Goal: Information Seeking & Learning: Learn about a topic

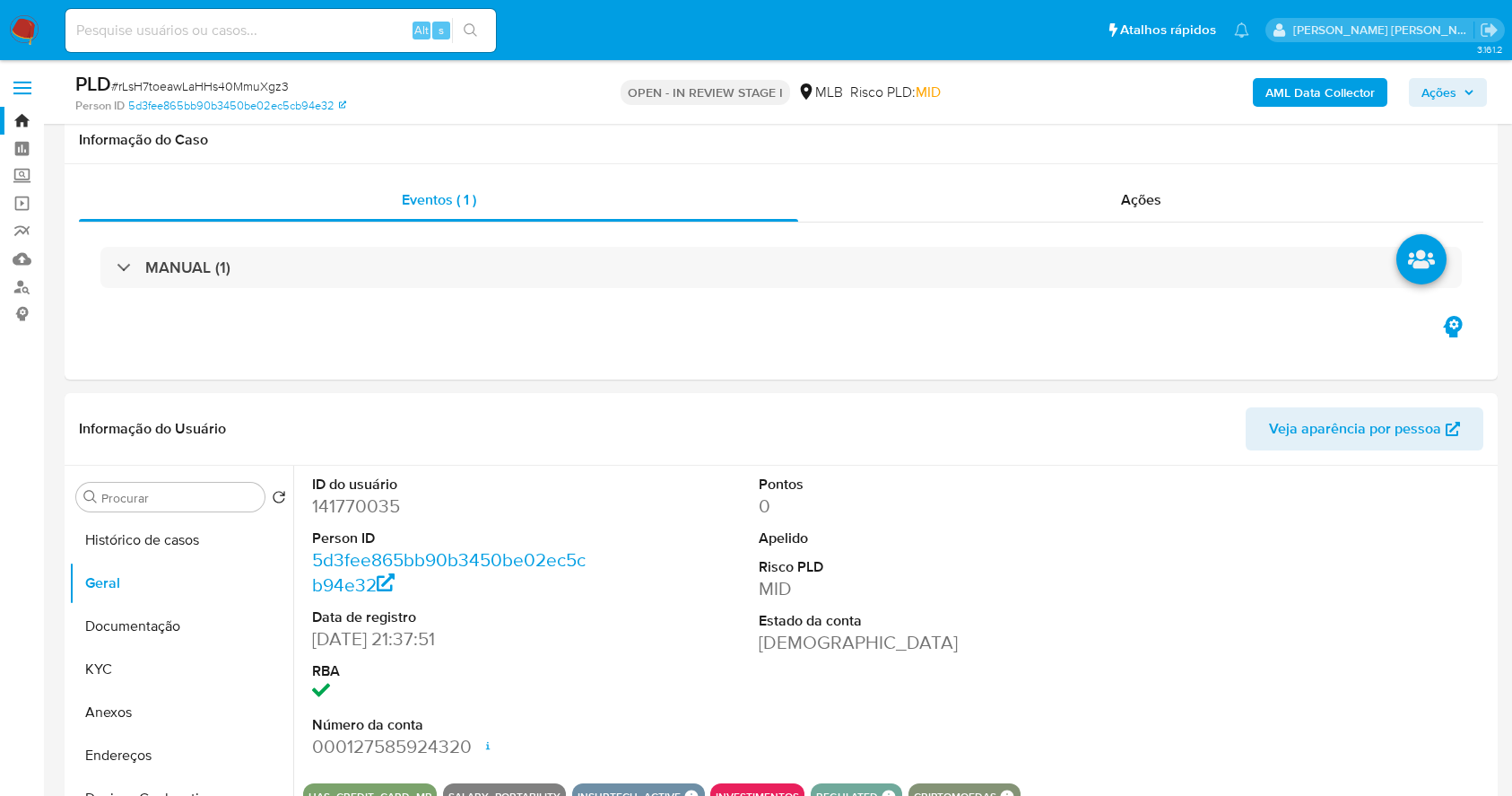
select select "10"
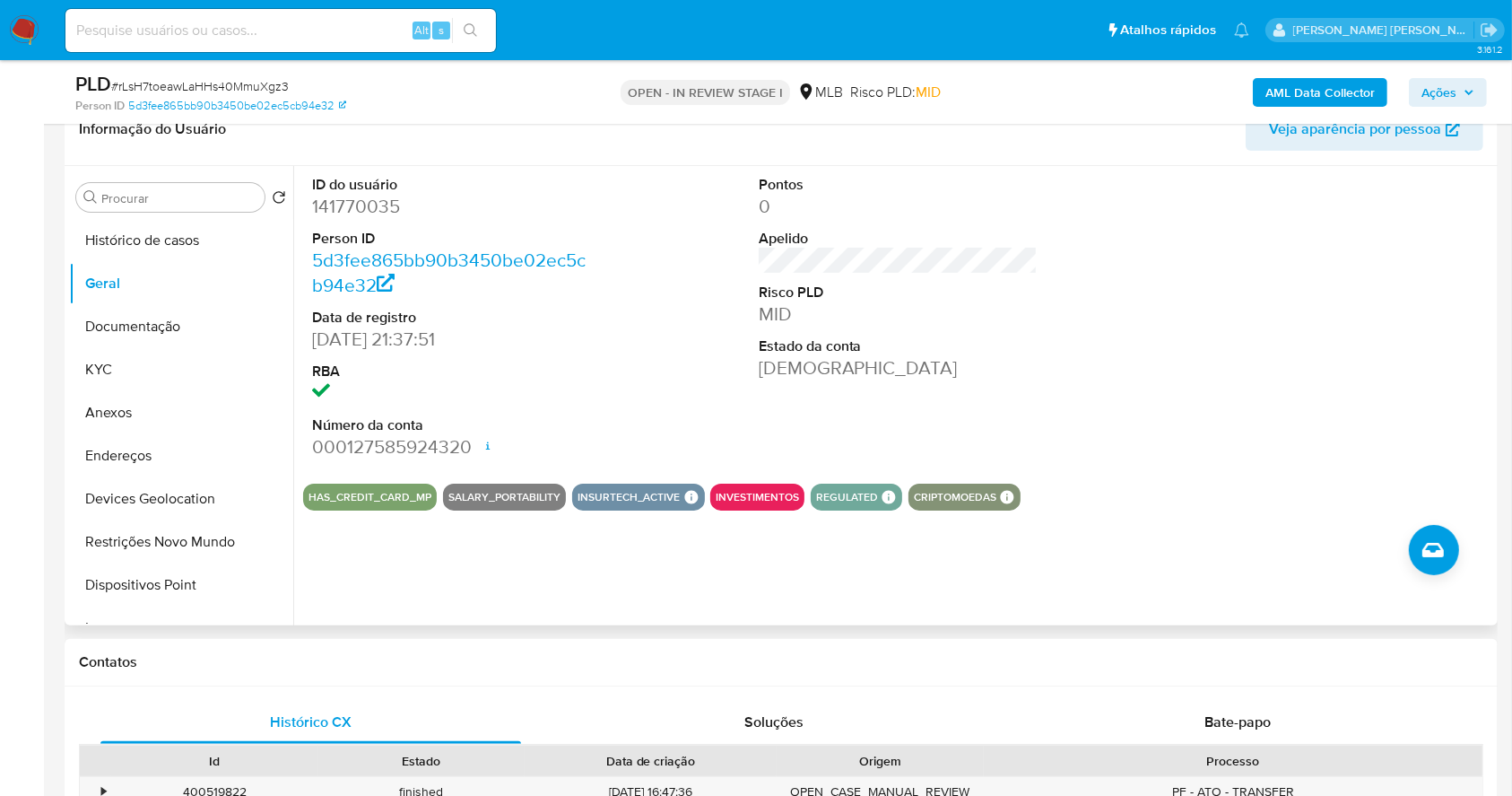
click at [505, 302] on dl "ID do usuário 141770035 Person ID 5d3fee865bb90b3450be02ec5cb94e32 Data de regi…" at bounding box center [452, 317] width 280 height 285
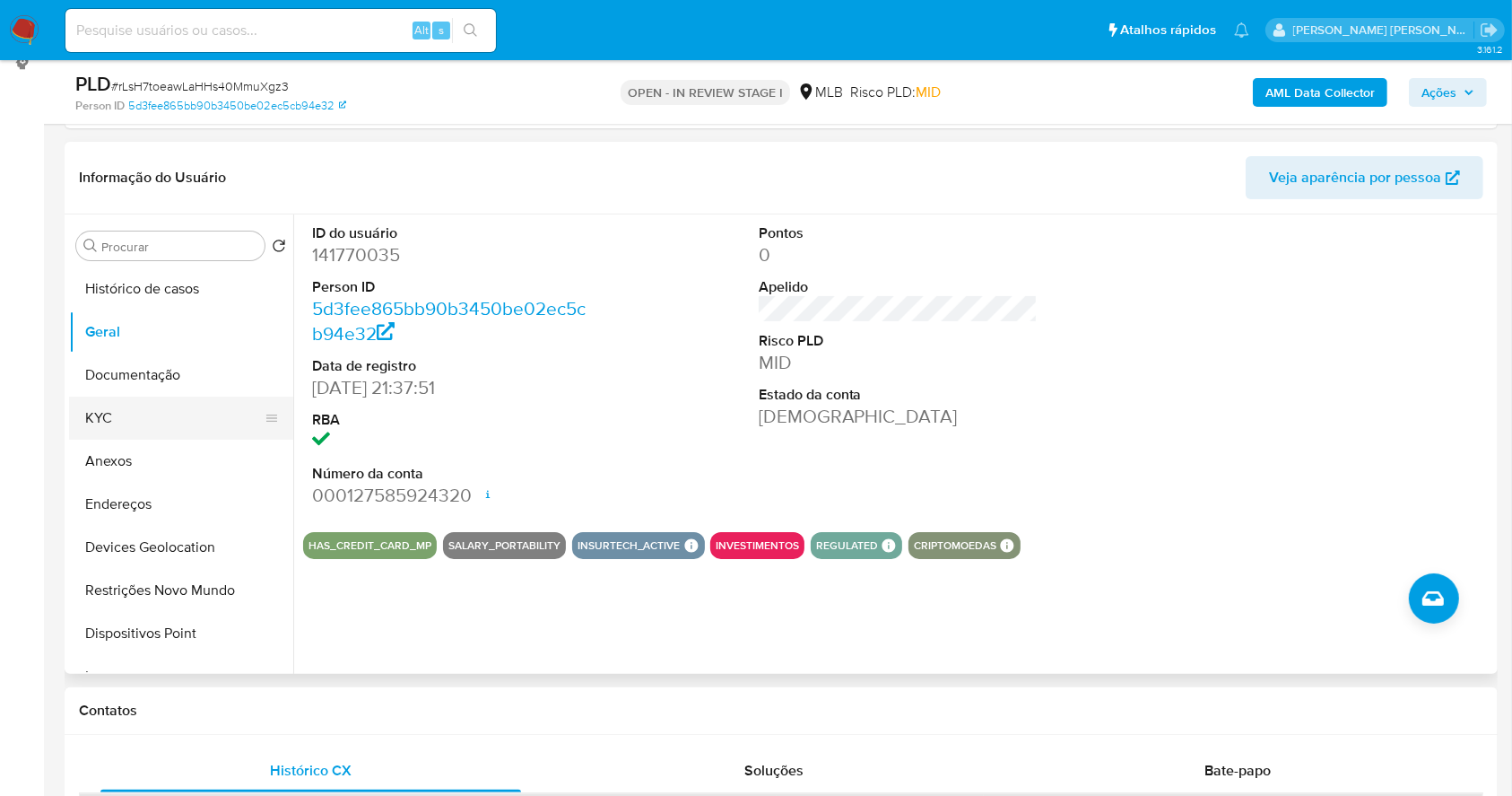
click at [172, 424] on button "KYC" at bounding box center [174, 418] width 210 height 43
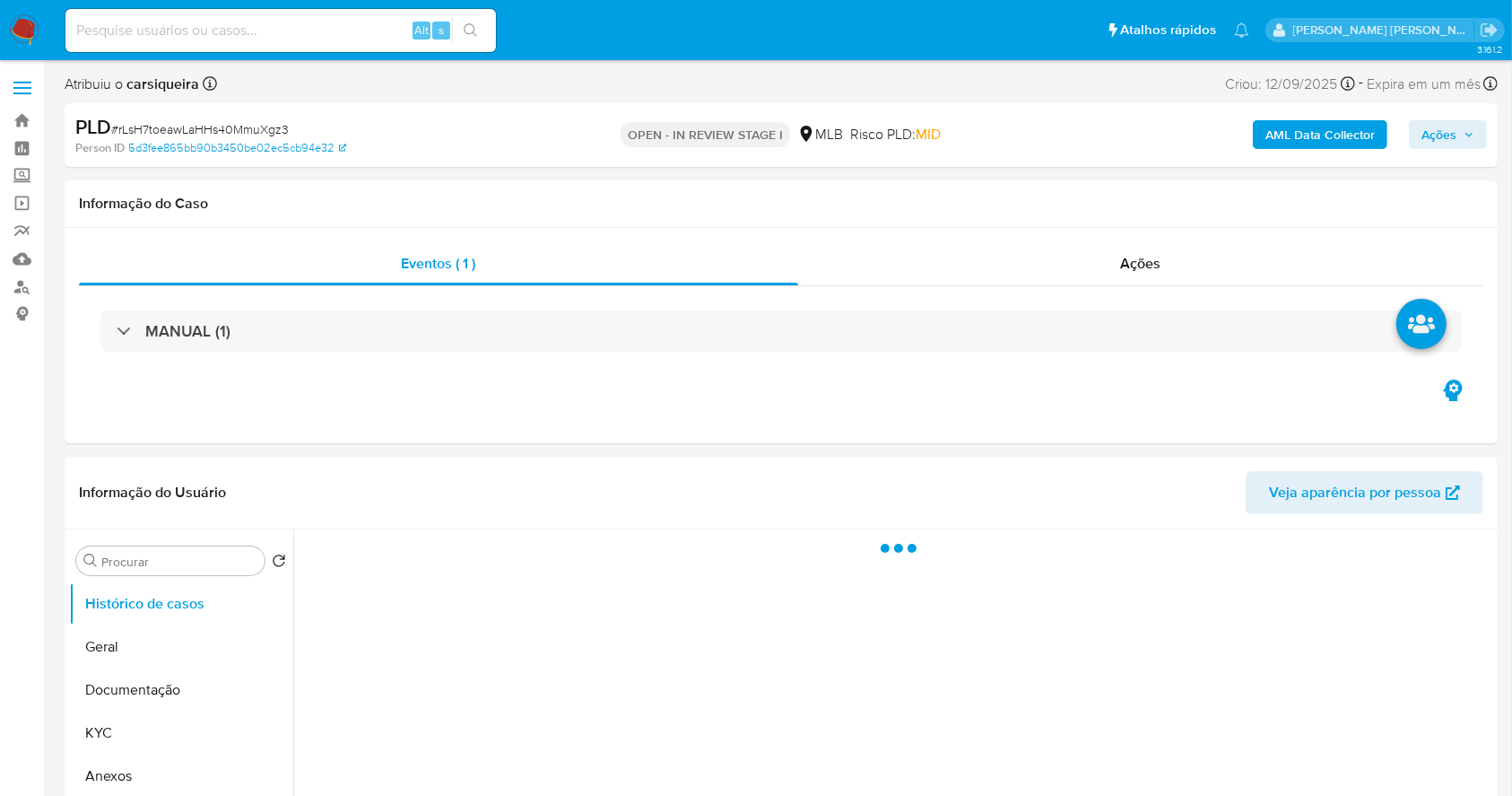
select select "10"
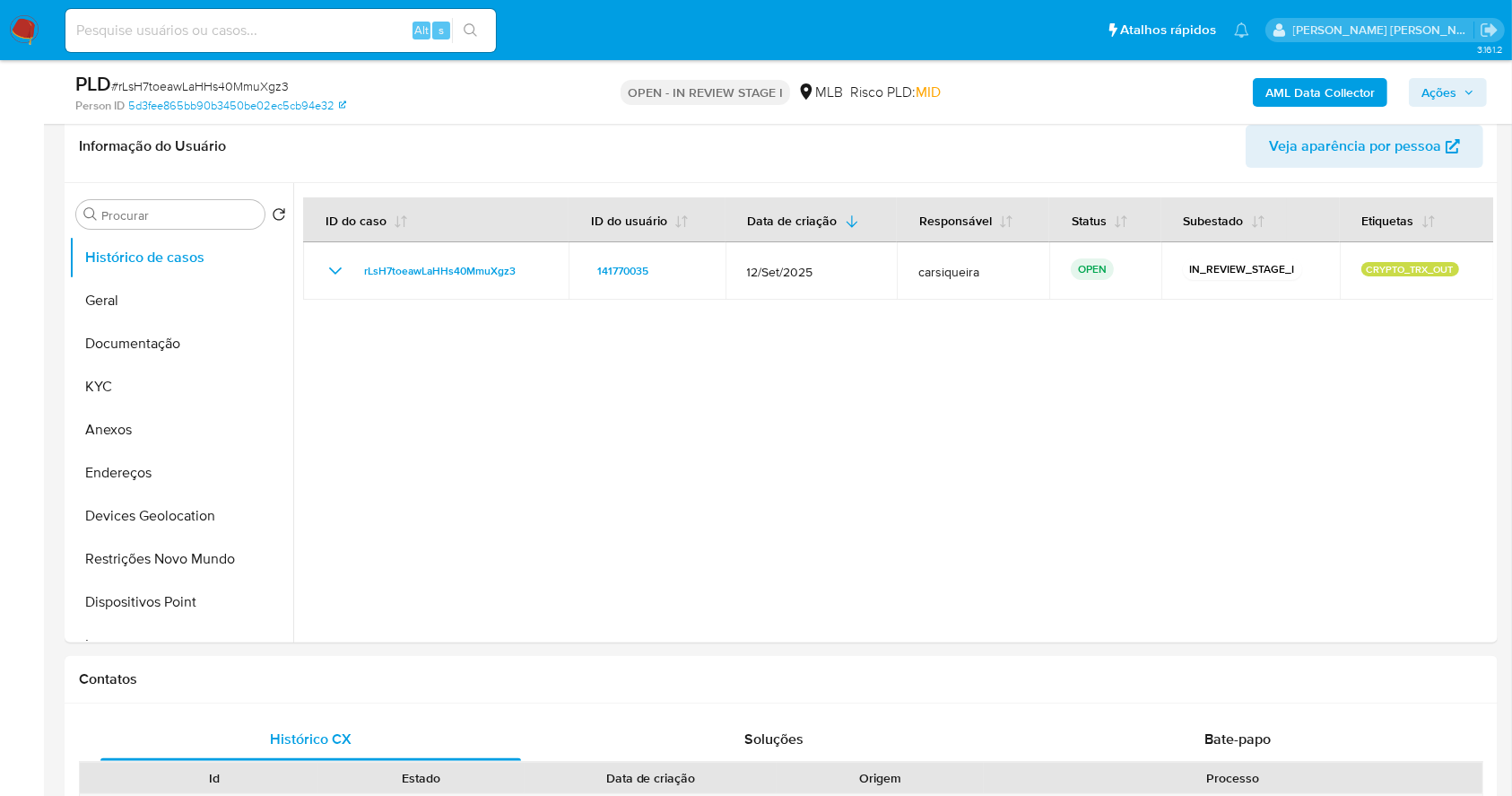
scroll to position [287, 0]
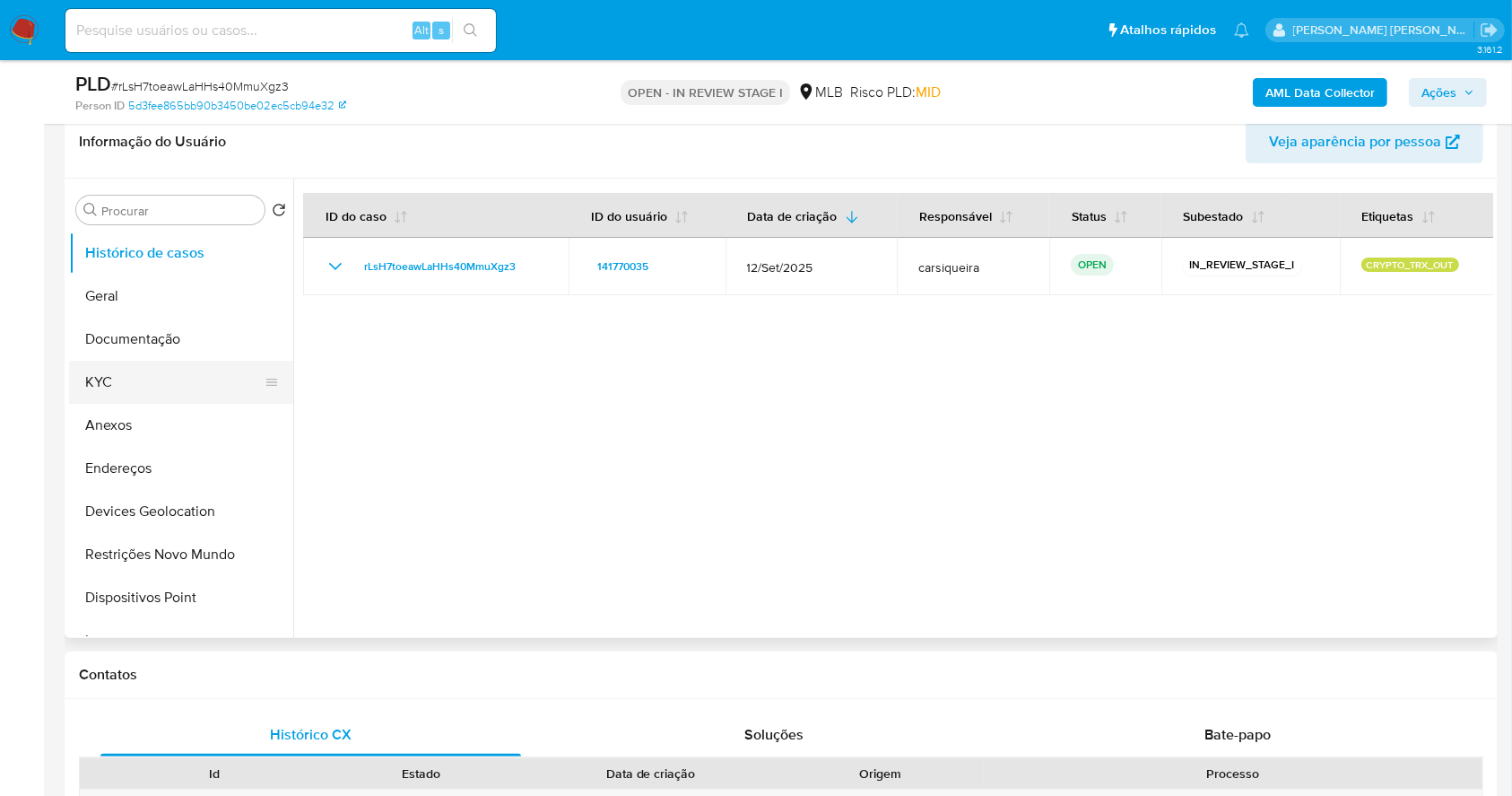
click at [138, 373] on button "KYC" at bounding box center [174, 383] width 210 height 43
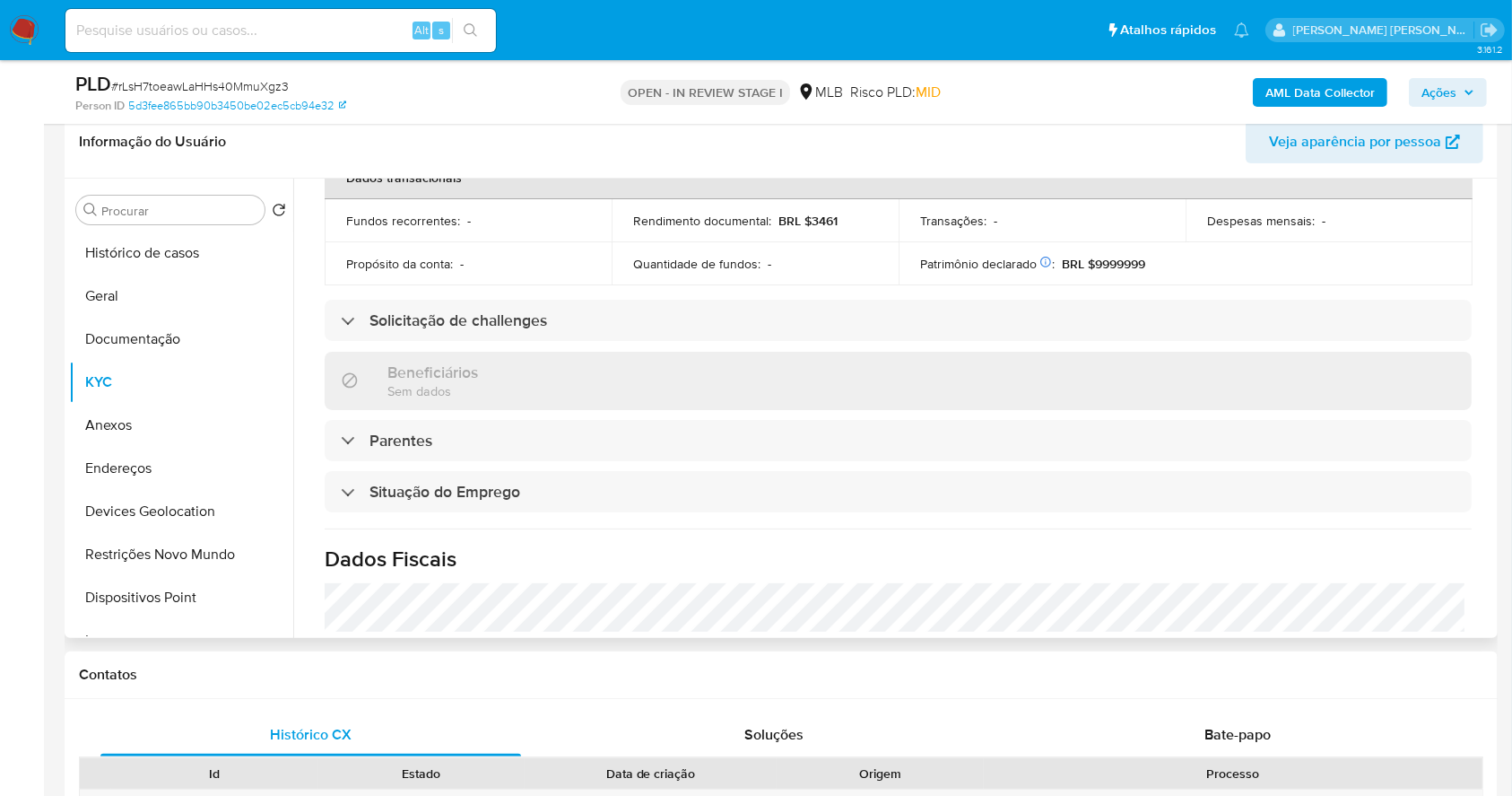
scroll to position [762, 0]
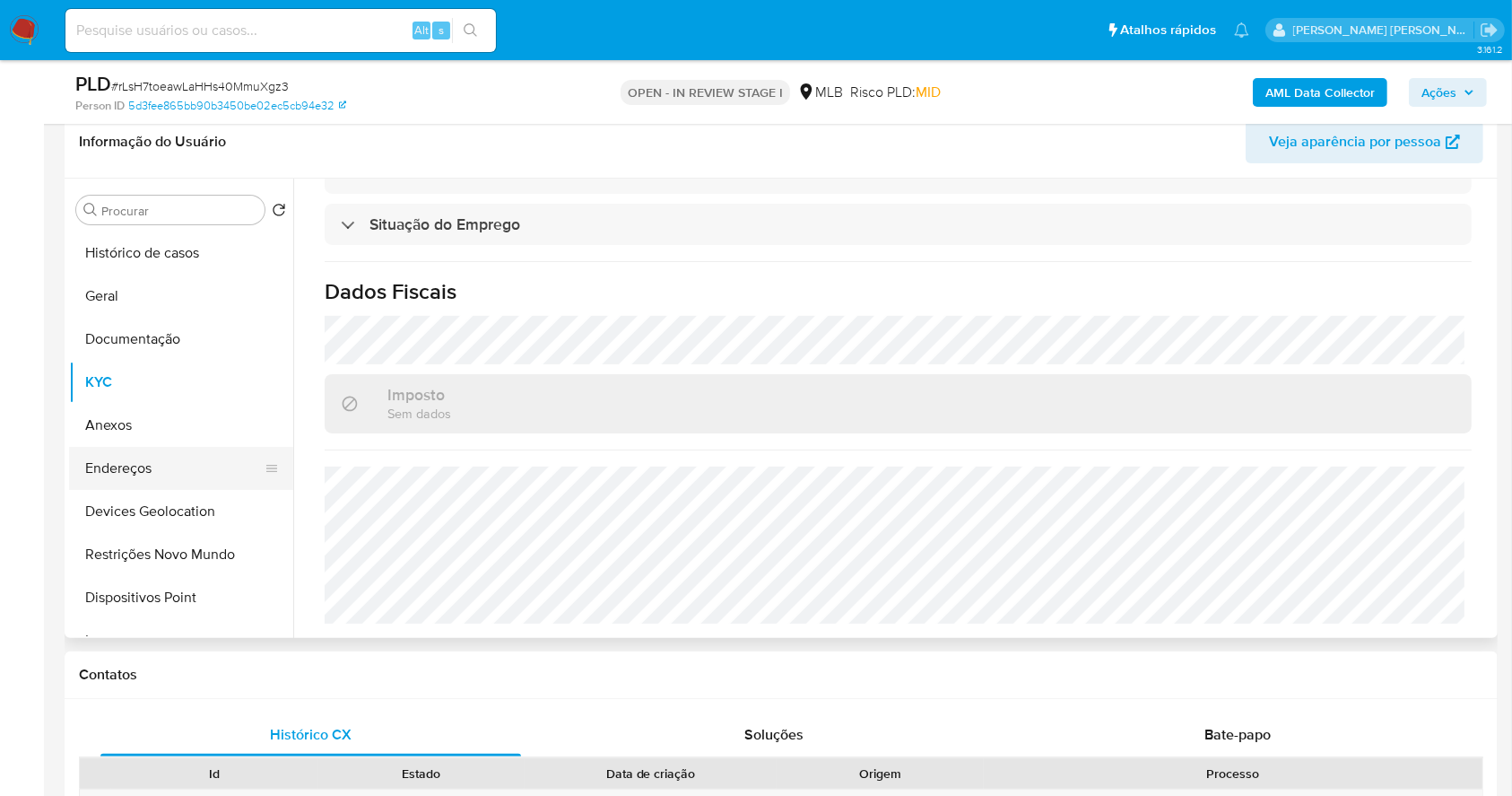
click at [200, 480] on button "Endereços" at bounding box center [174, 469] width 210 height 43
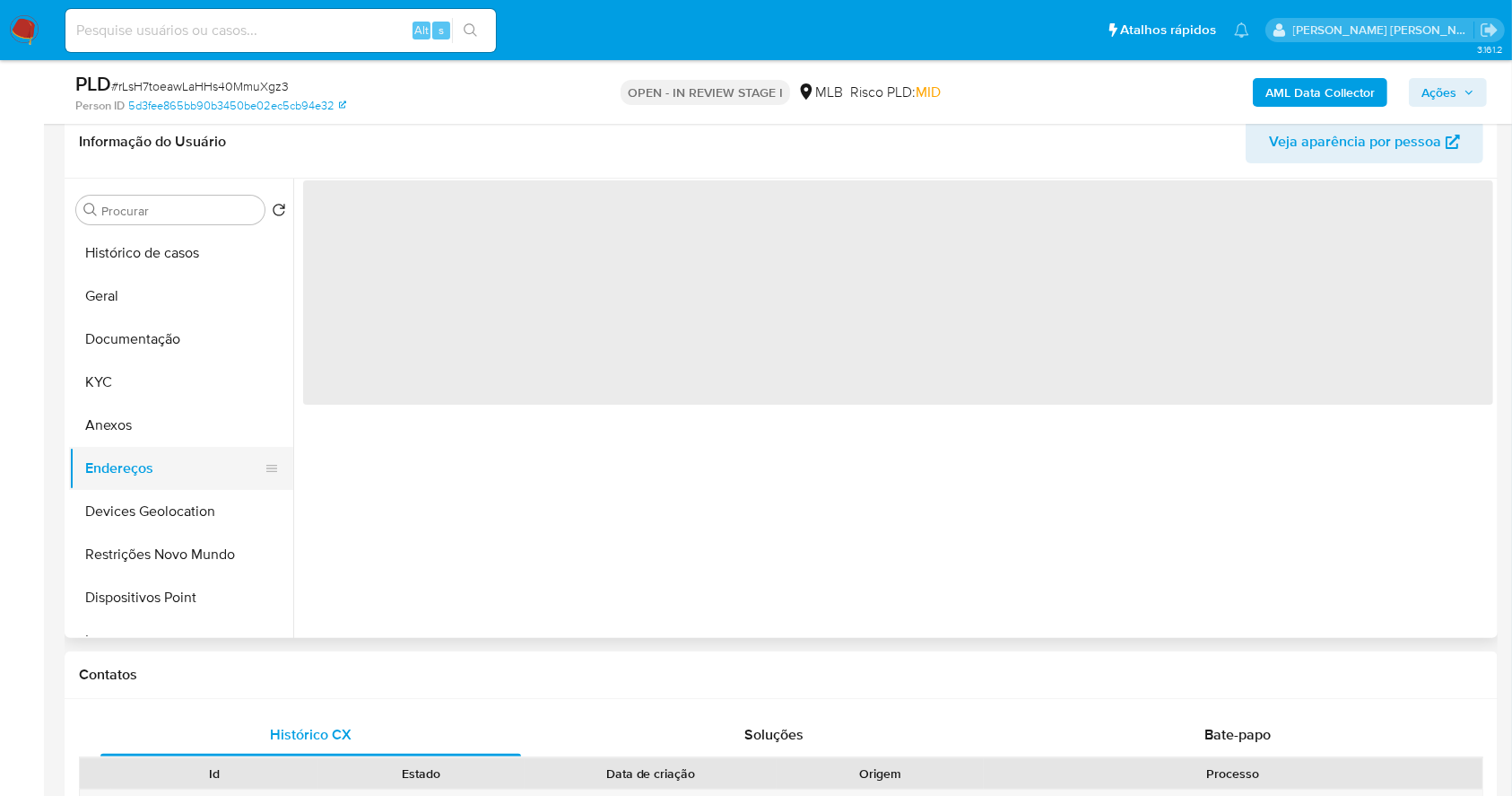
scroll to position [0, 0]
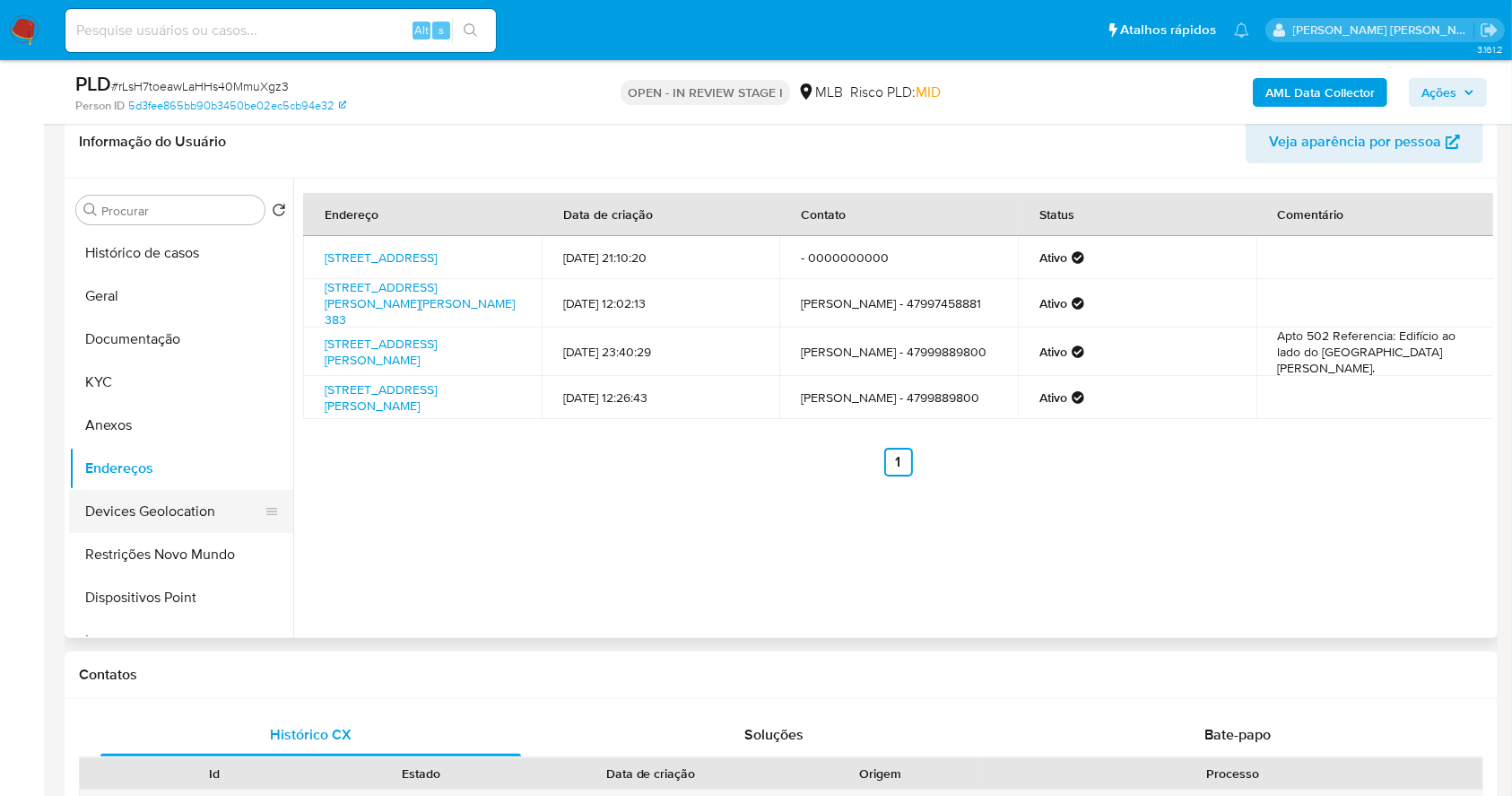
click at [203, 509] on button "Devices Geolocation" at bounding box center [174, 512] width 210 height 43
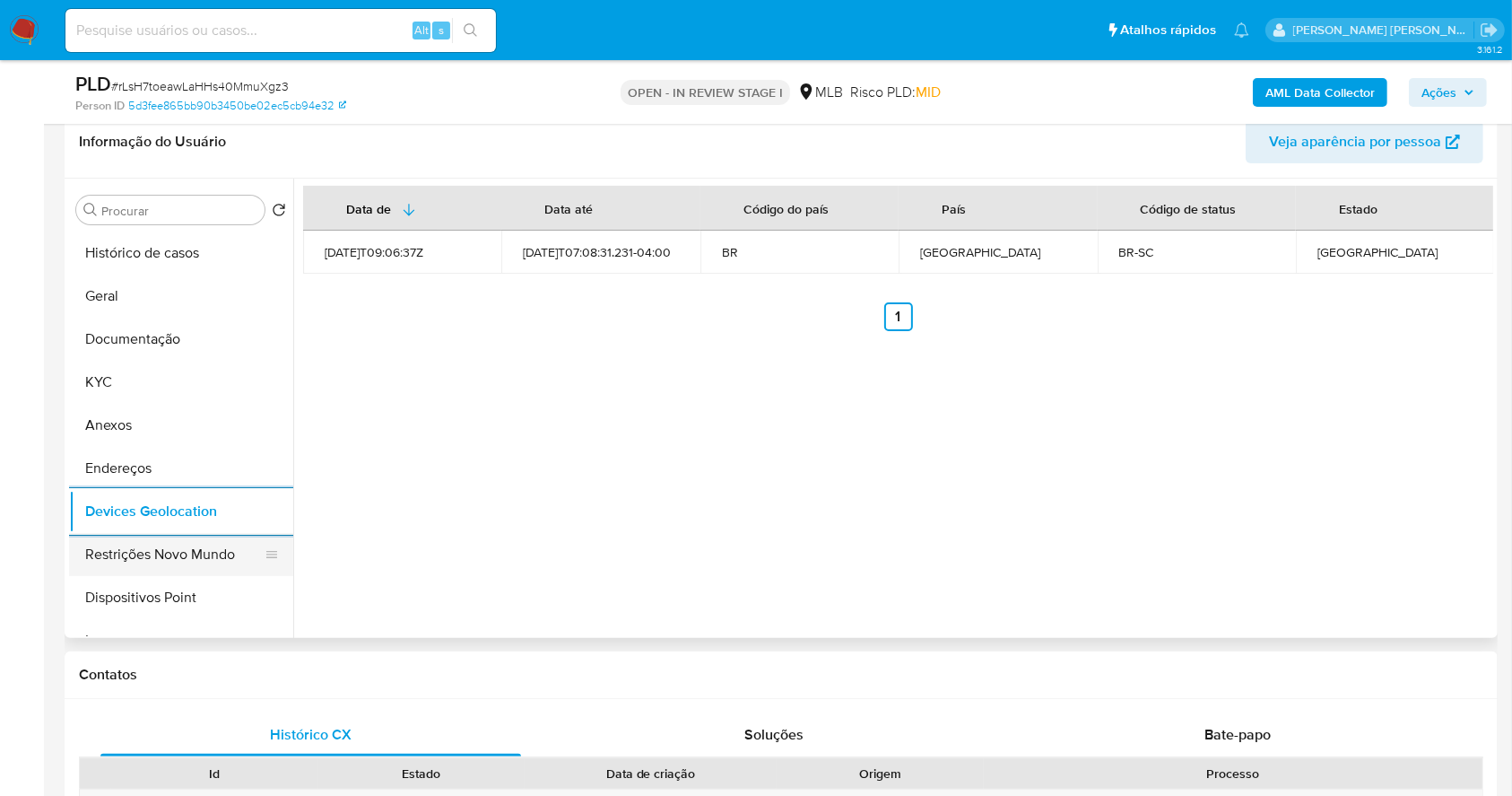
click at [182, 550] on button "Restrições Novo Mundo" at bounding box center [174, 554] width 210 height 43
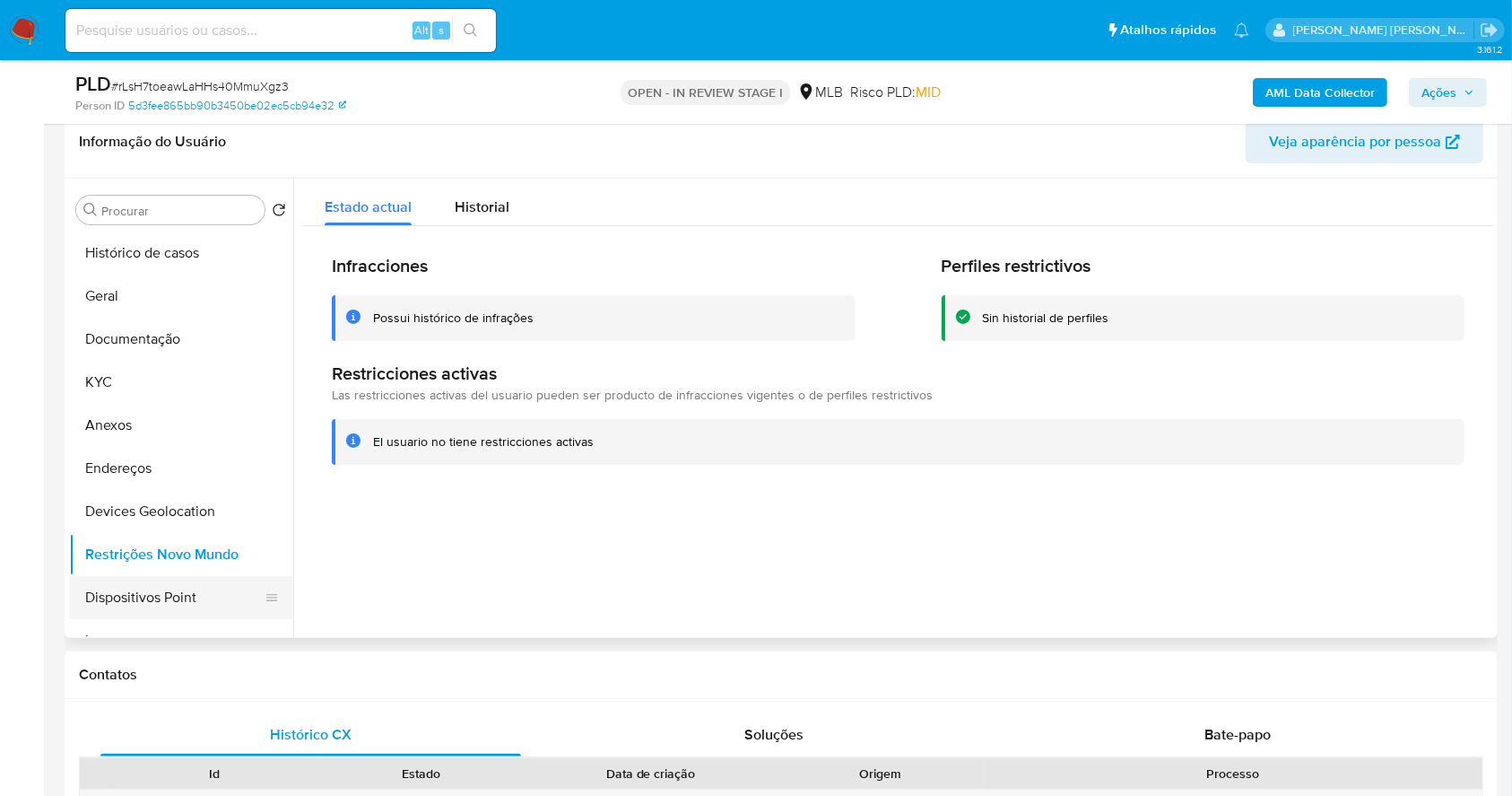
click at [193, 599] on button "Dispositivos Point" at bounding box center [174, 598] width 210 height 43
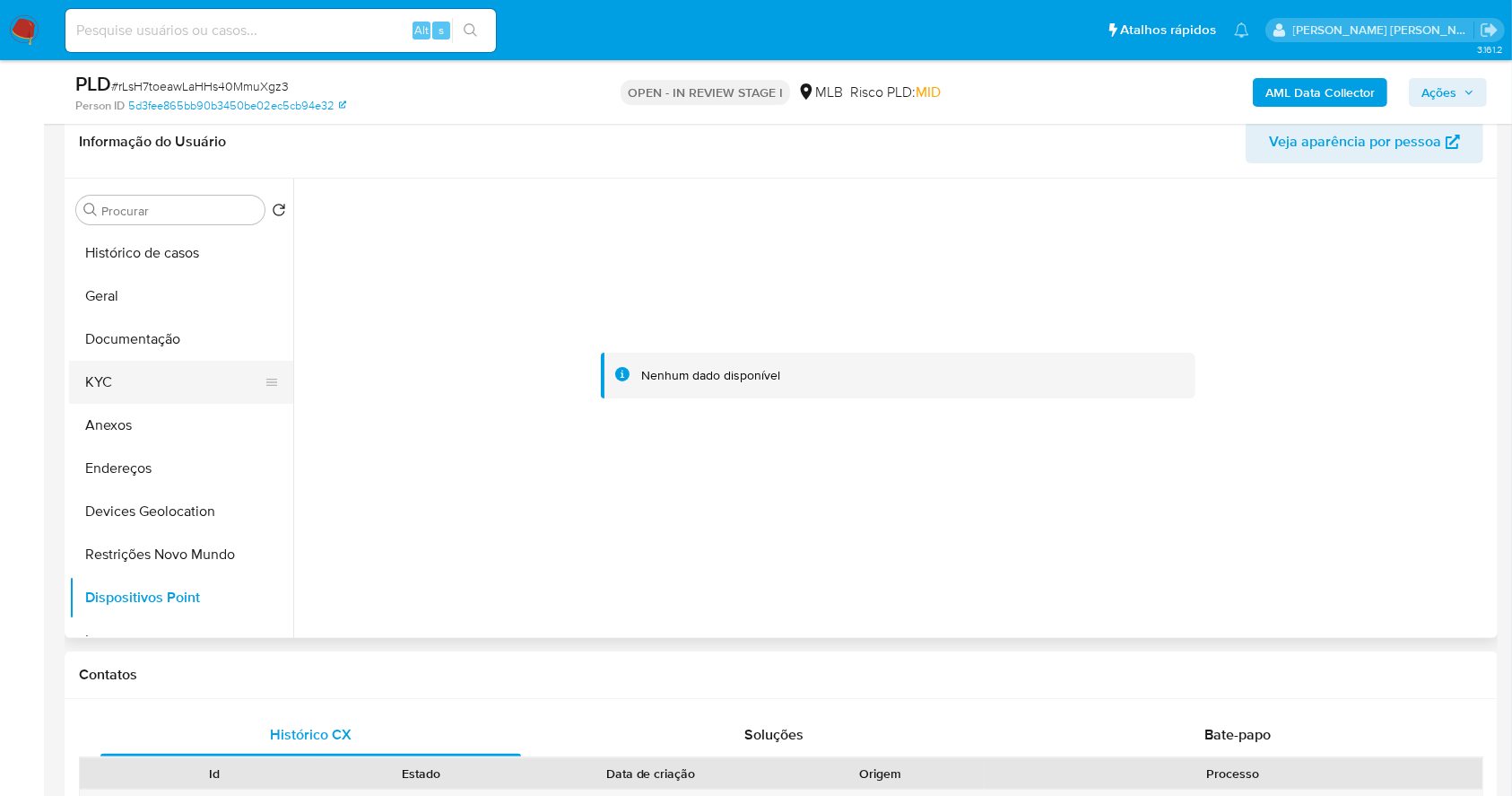
click at [164, 361] on button "KYC" at bounding box center [174, 383] width 210 height 43
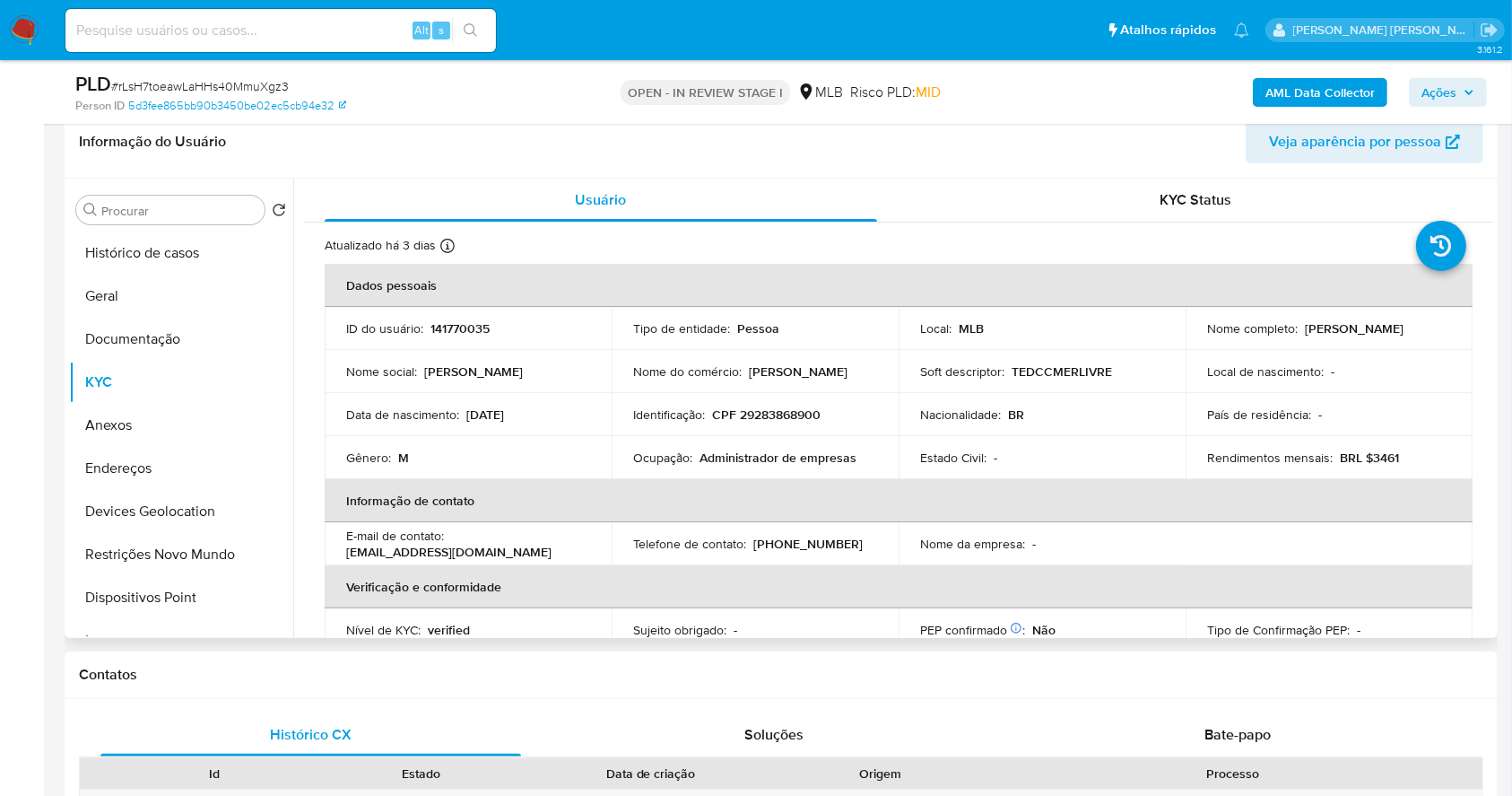
click at [773, 409] on p "CPF 29283868900" at bounding box center [766, 414] width 108 height 16
copy p "29283868900"
click at [587, 445] on td "Gênero : M" at bounding box center [468, 458] width 287 height 43
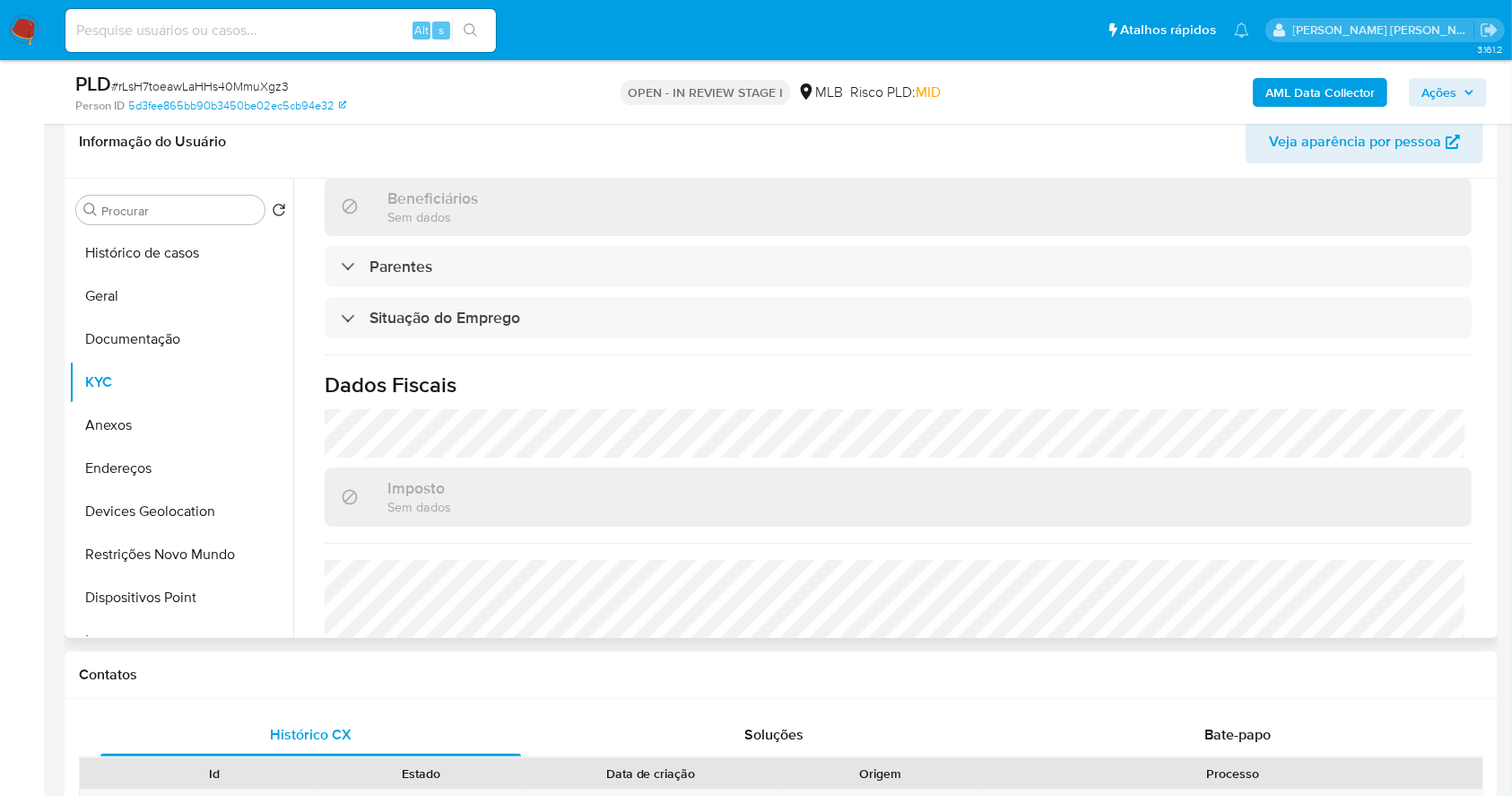
scroll to position [718, 0]
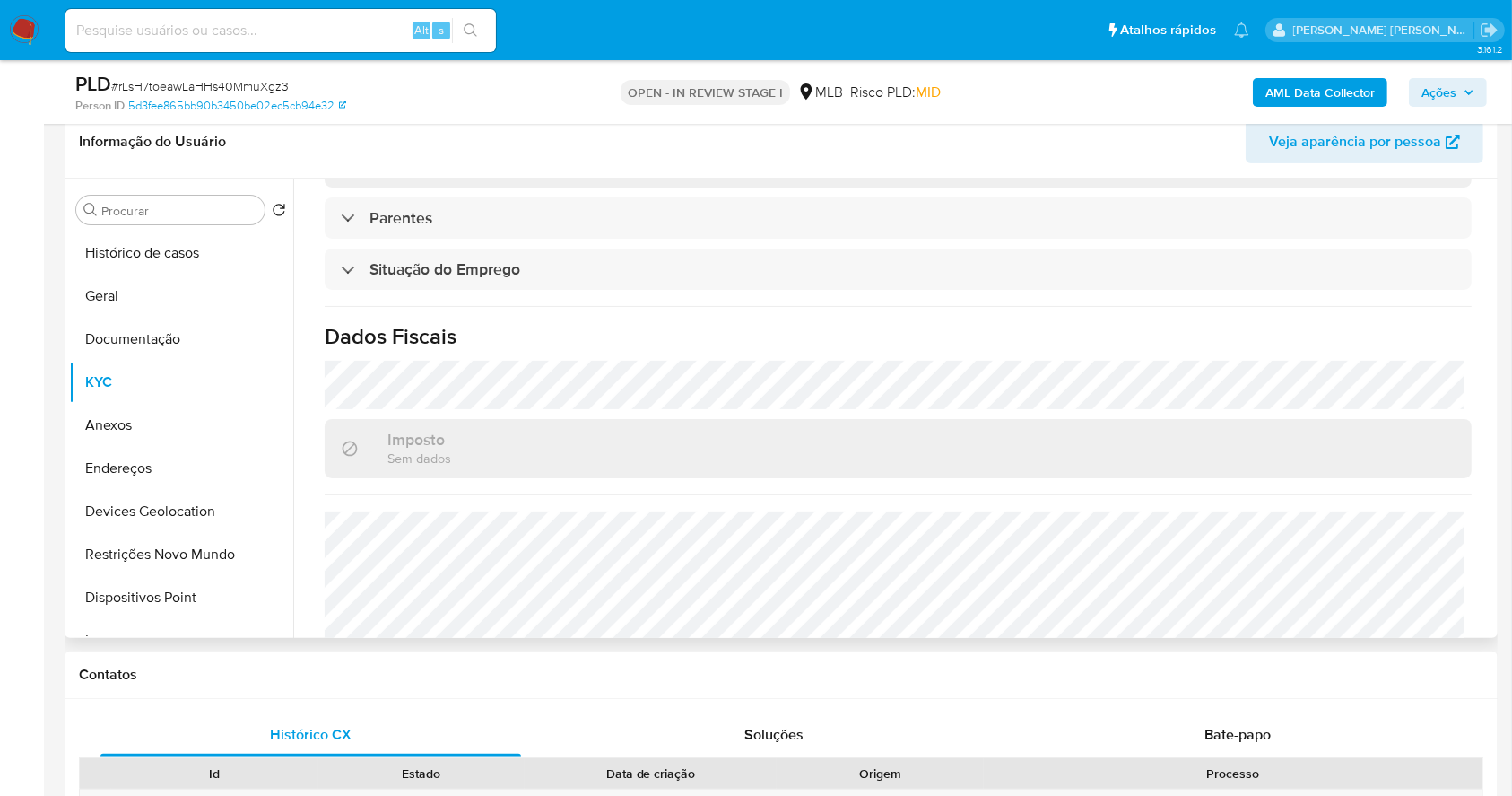
click at [910, 423] on div "Imposto Sem dados" at bounding box center [898, 448] width 1147 height 58
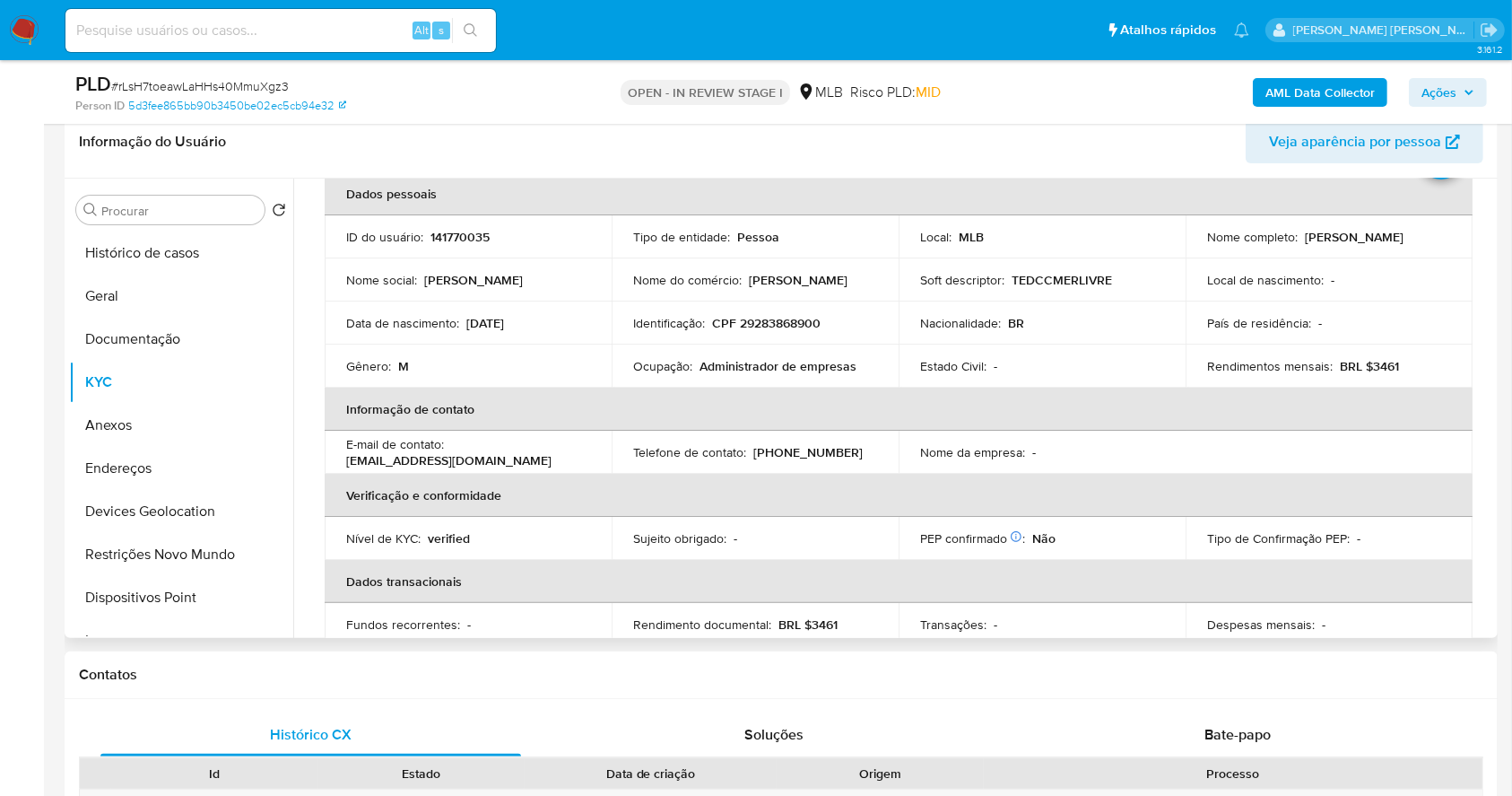
scroll to position [47, 0]
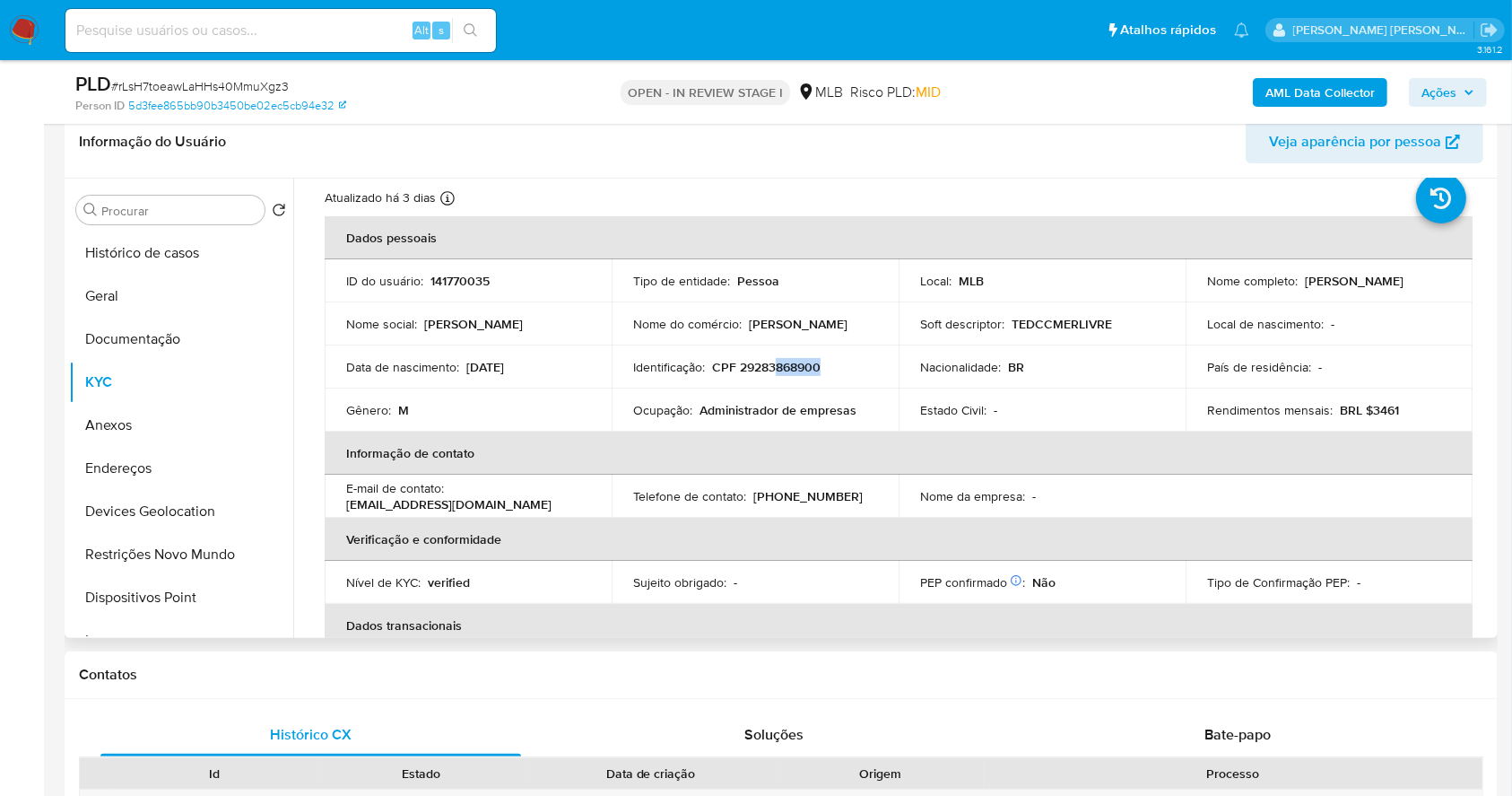
drag, startPoint x: 780, startPoint y: 386, endPoint x: 775, endPoint y: 375, distance: 12.1
click at [775, 375] on td "Identificação : CPF 29283868900" at bounding box center [755, 367] width 287 height 43
click at [775, 375] on p "CPF 29283868900" at bounding box center [766, 367] width 108 height 16
drag, startPoint x: 1398, startPoint y: 281, endPoint x: 1298, endPoint y: 281, distance: 100.0
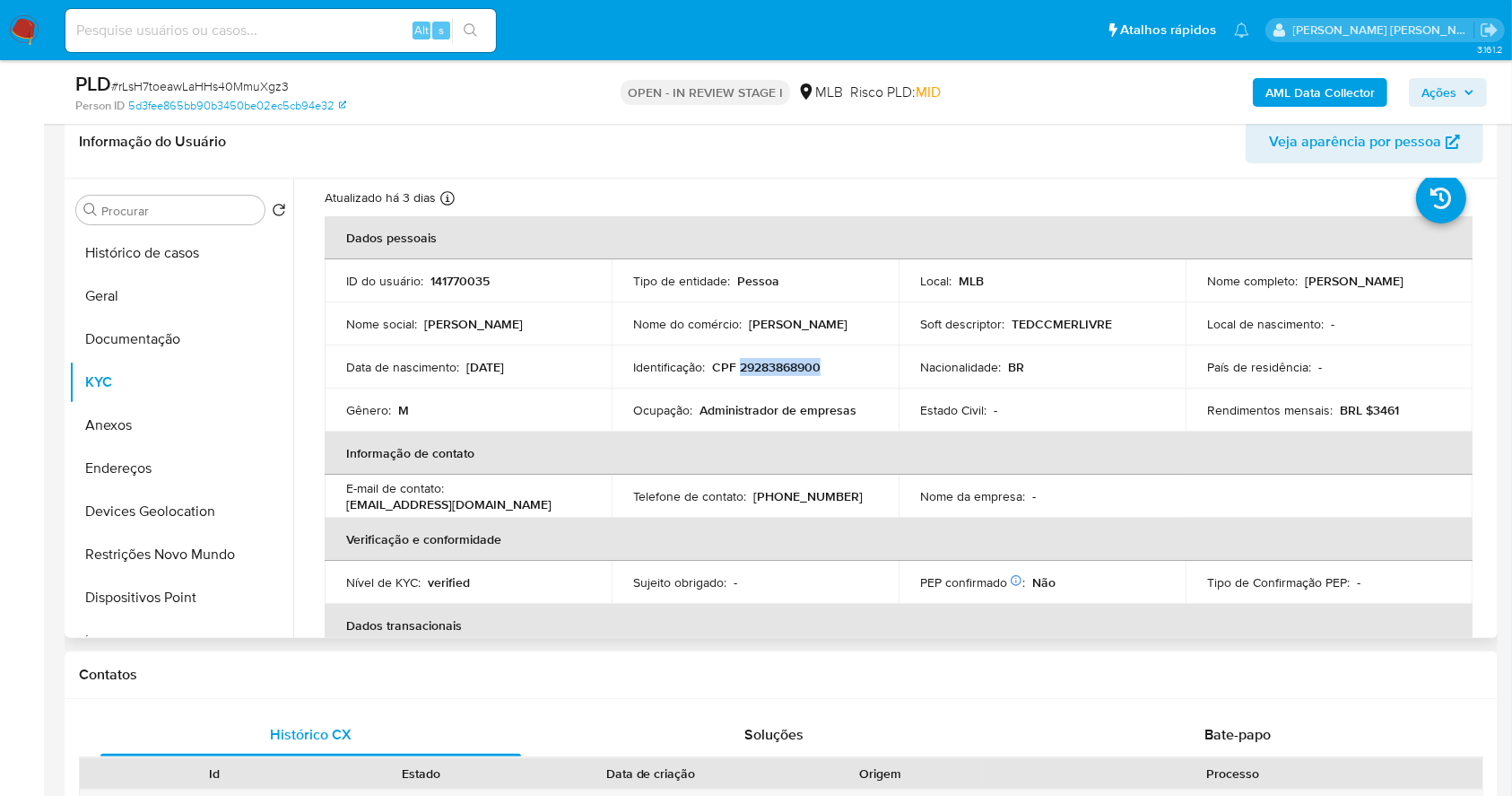
click at [1298, 281] on div "Nome completo : Nilton Bilinski" at bounding box center [1329, 280] width 244 height 16
copy div "Nilton Bilinski"
click at [144, 292] on button "Geral" at bounding box center [174, 296] width 210 height 43
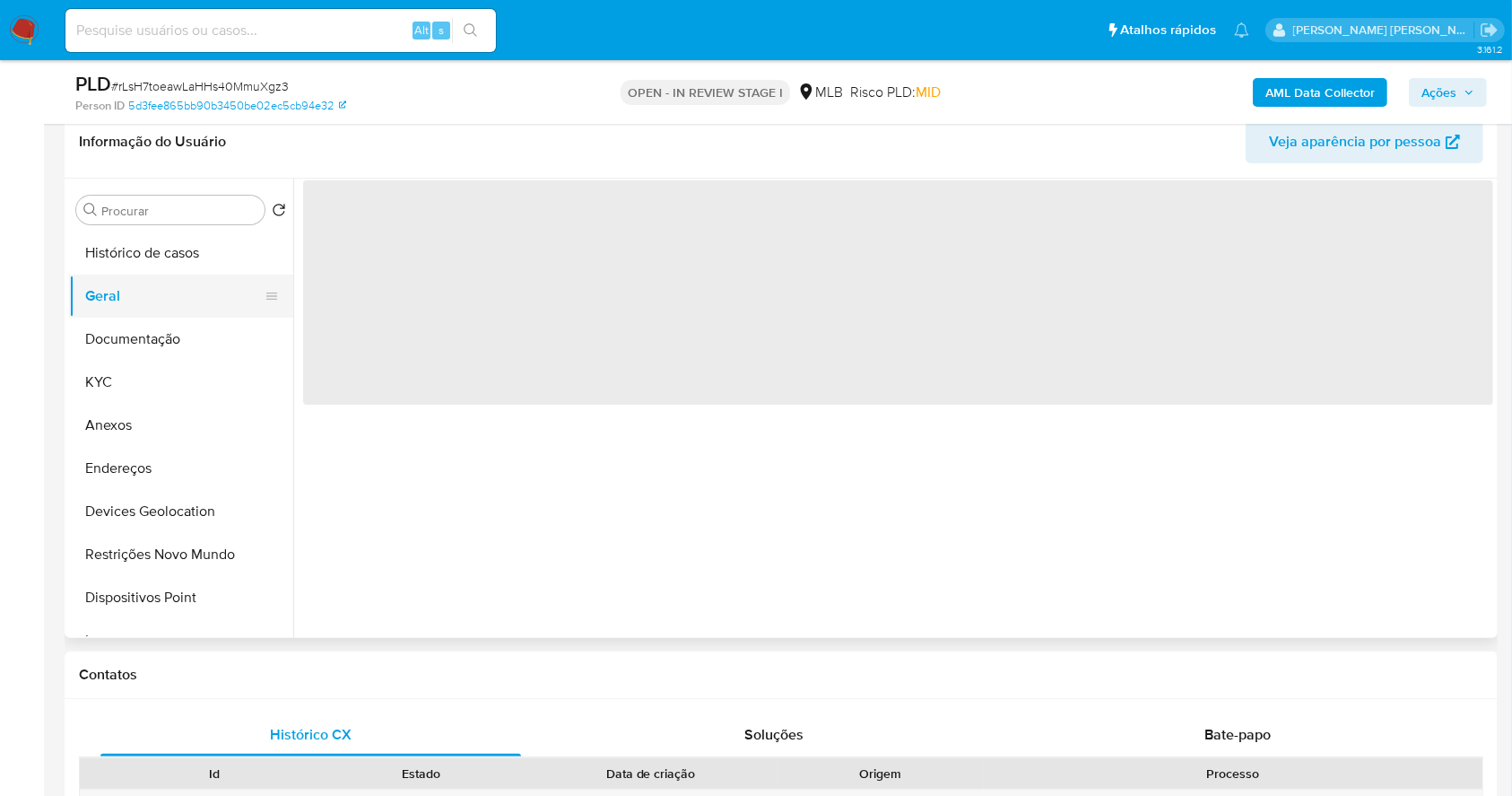
scroll to position [0, 0]
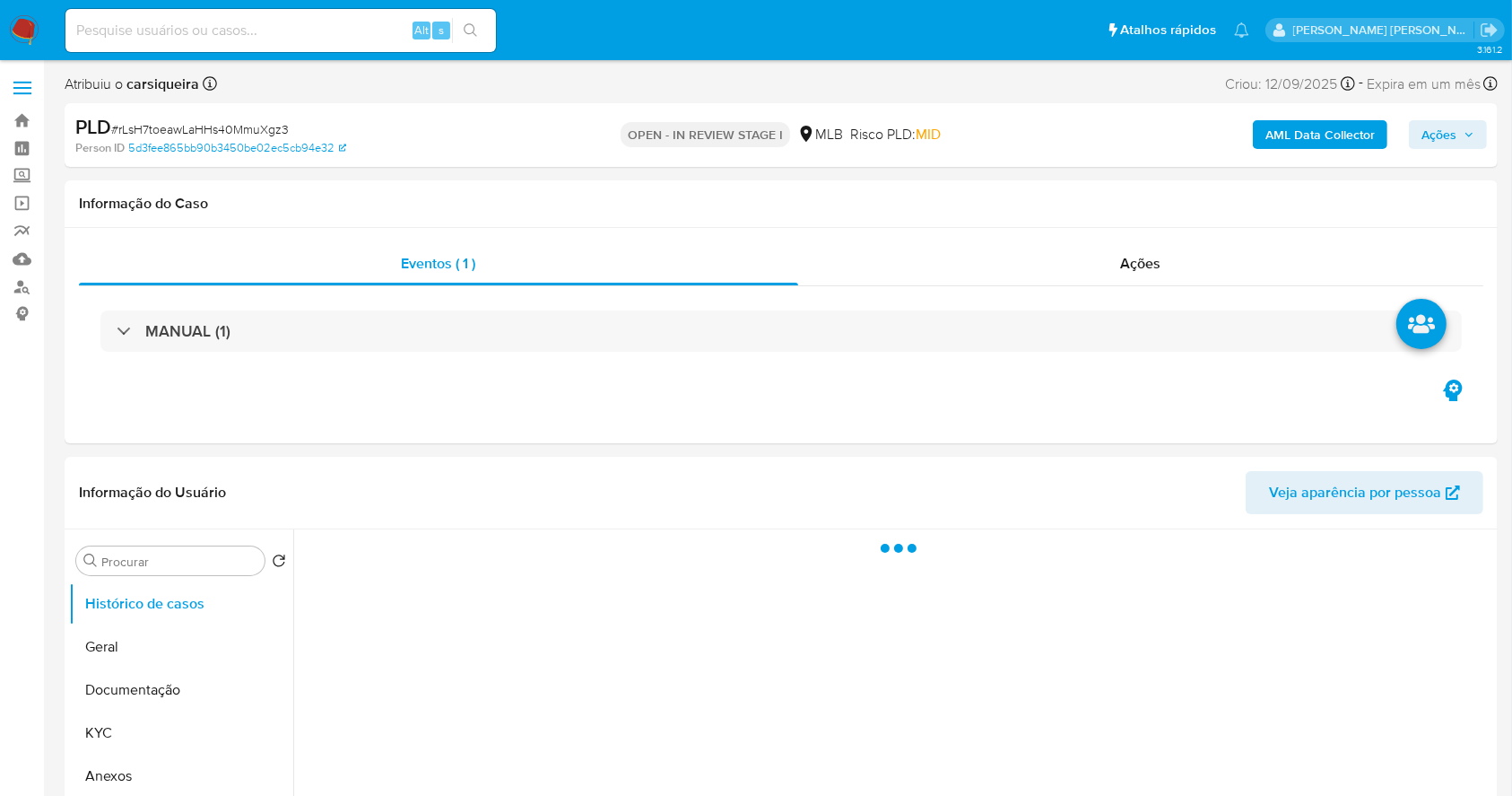
select select "10"
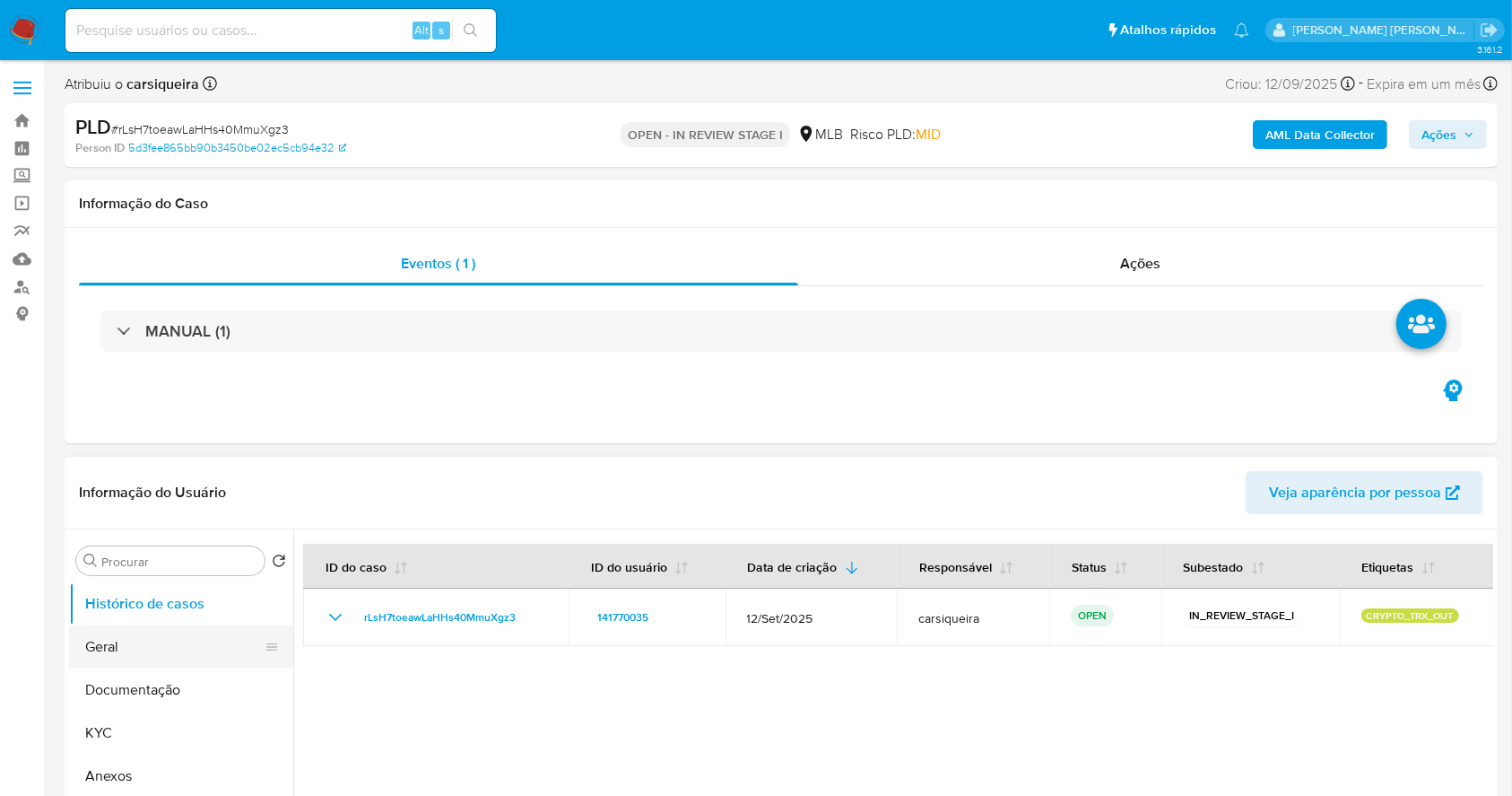
click at [168, 649] on button "Geral" at bounding box center [174, 647] width 210 height 43
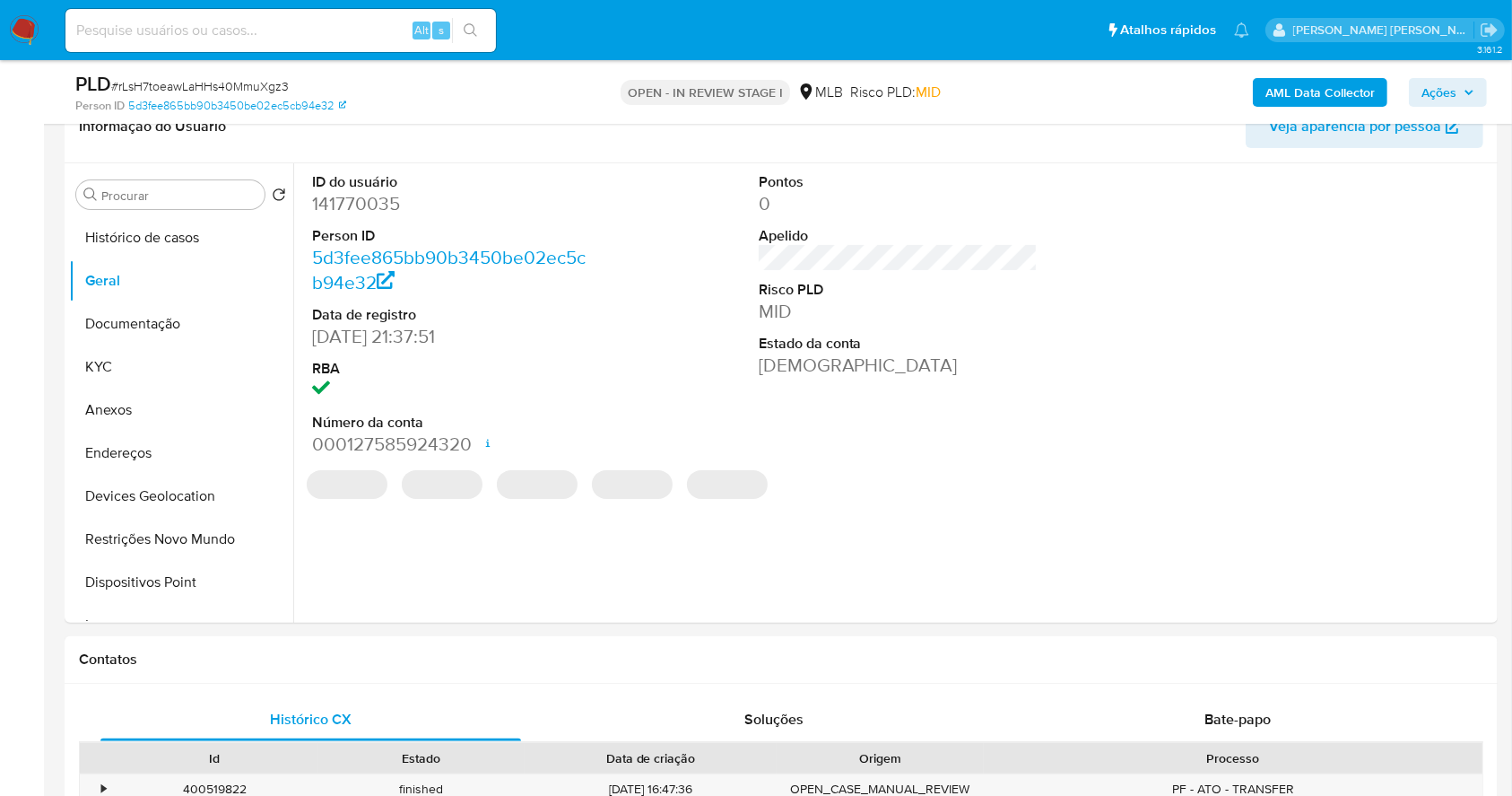
scroll to position [316, 0]
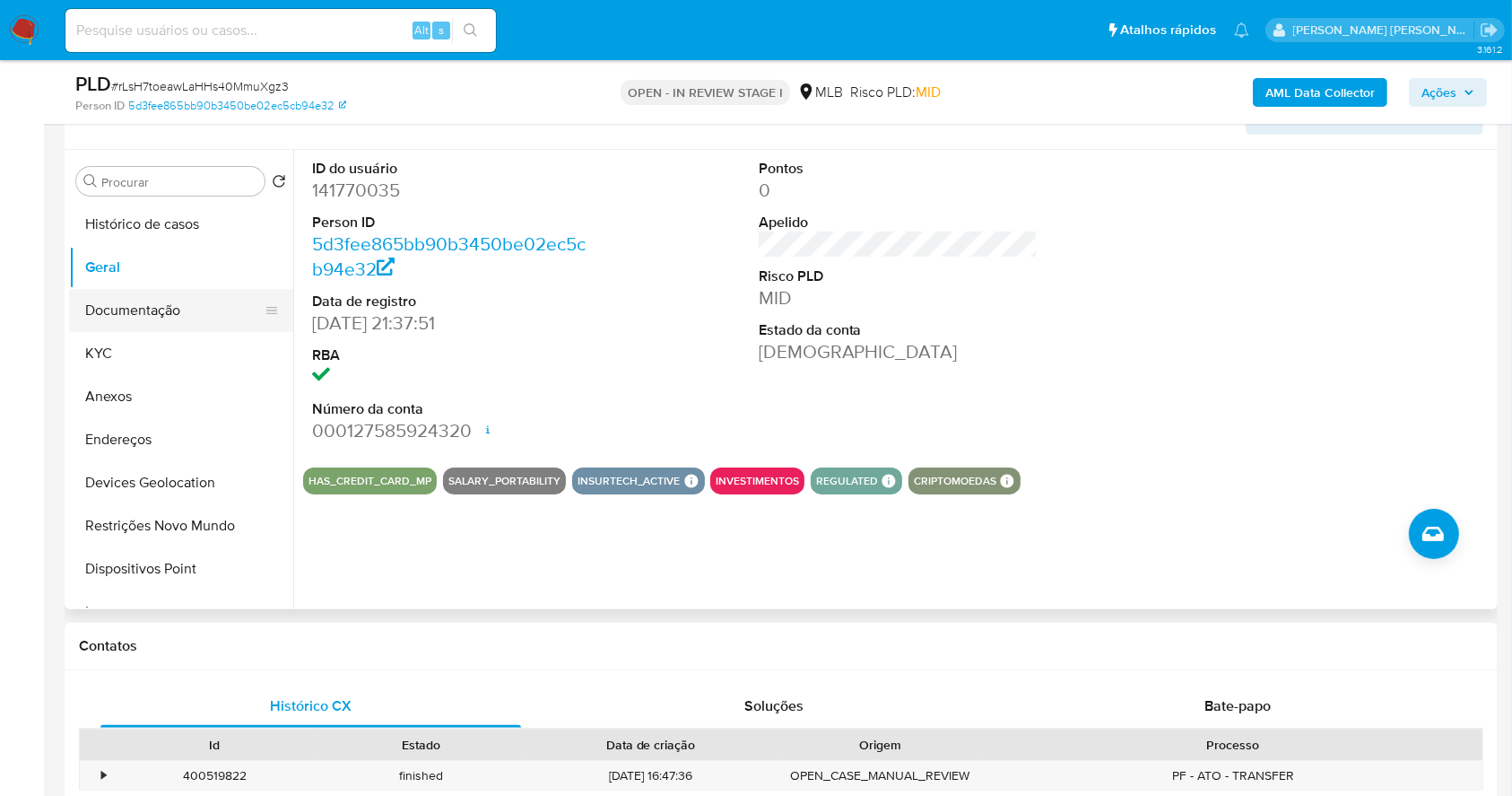
click at [193, 310] on button "Documentação" at bounding box center [174, 311] width 210 height 43
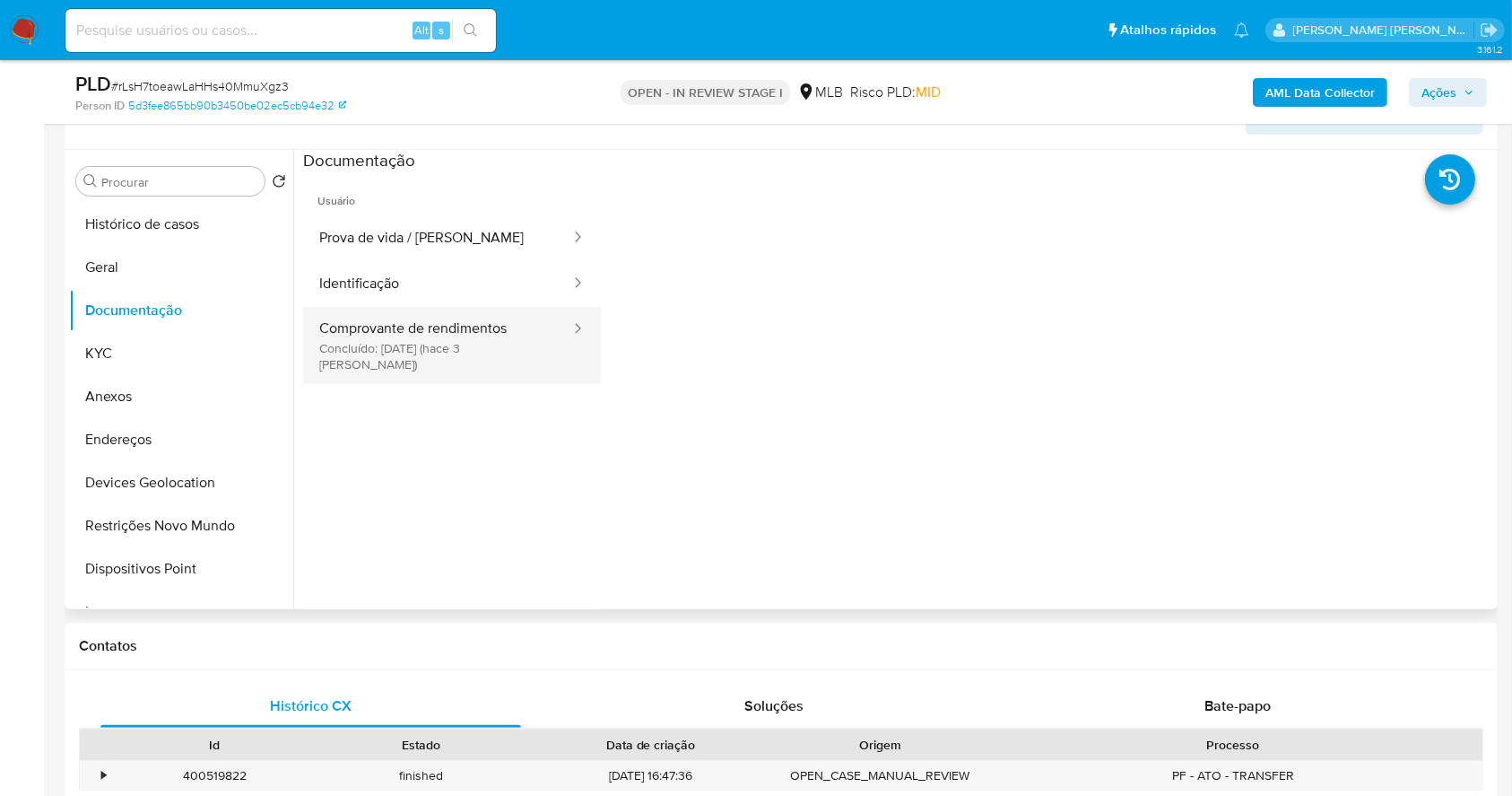
click at [446, 347] on button "Comprovante de rendimentos Concluído: 22/09/2025 (hace 3 días)" at bounding box center [437, 345] width 269 height 77
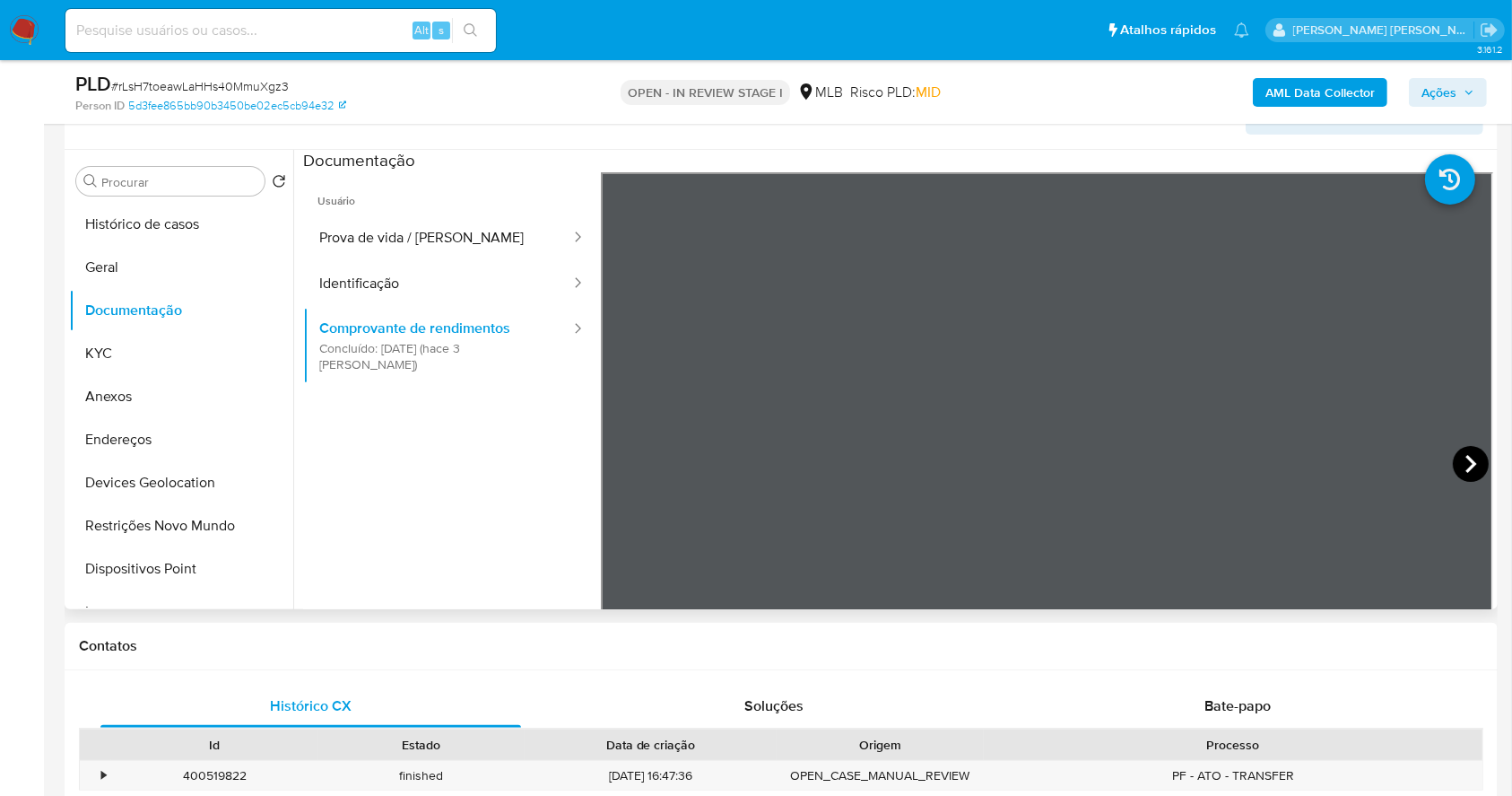
click at [1466, 459] on icon at bounding box center [1471, 464] width 11 height 18
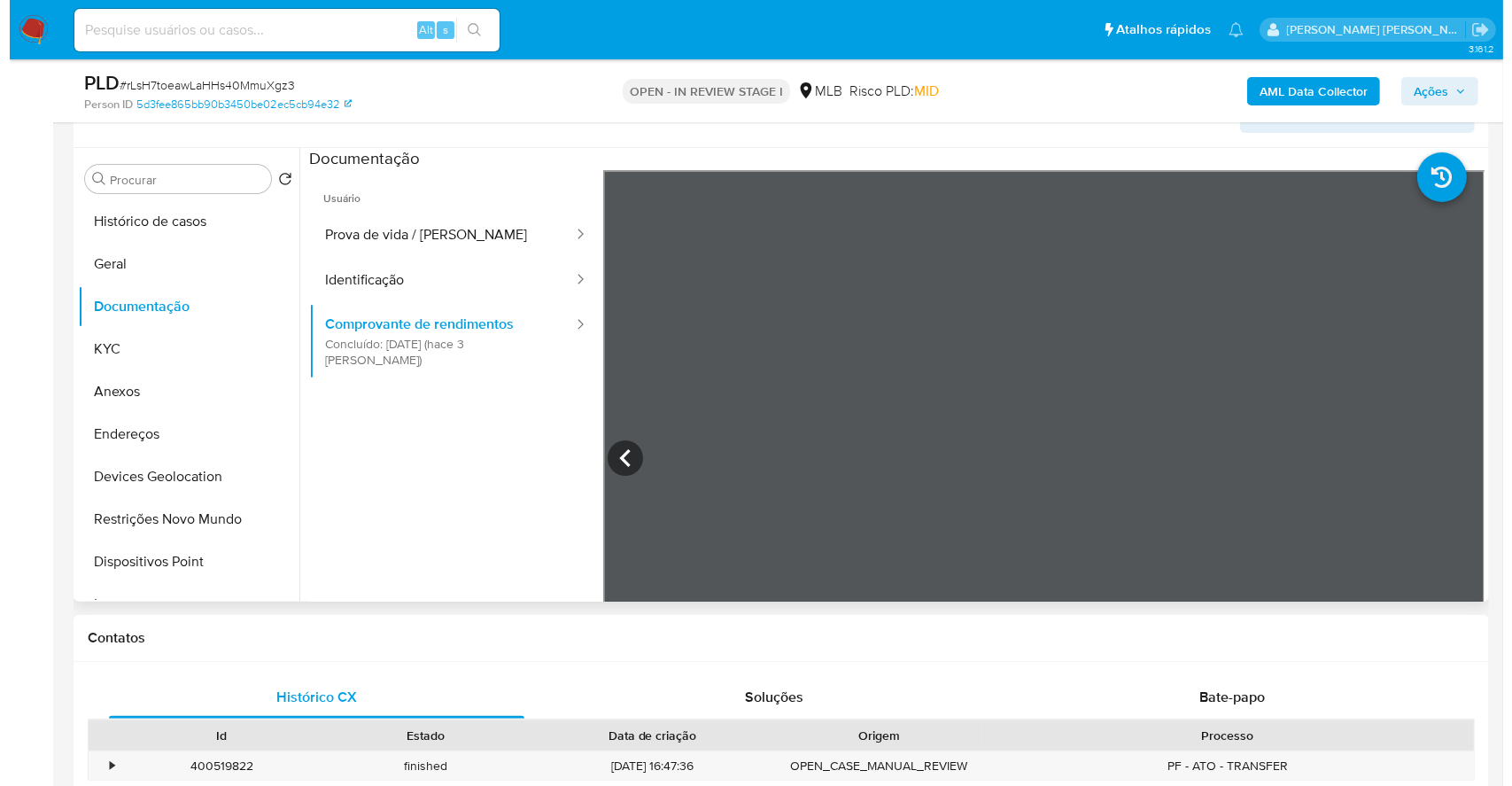
scroll to position [0, 0]
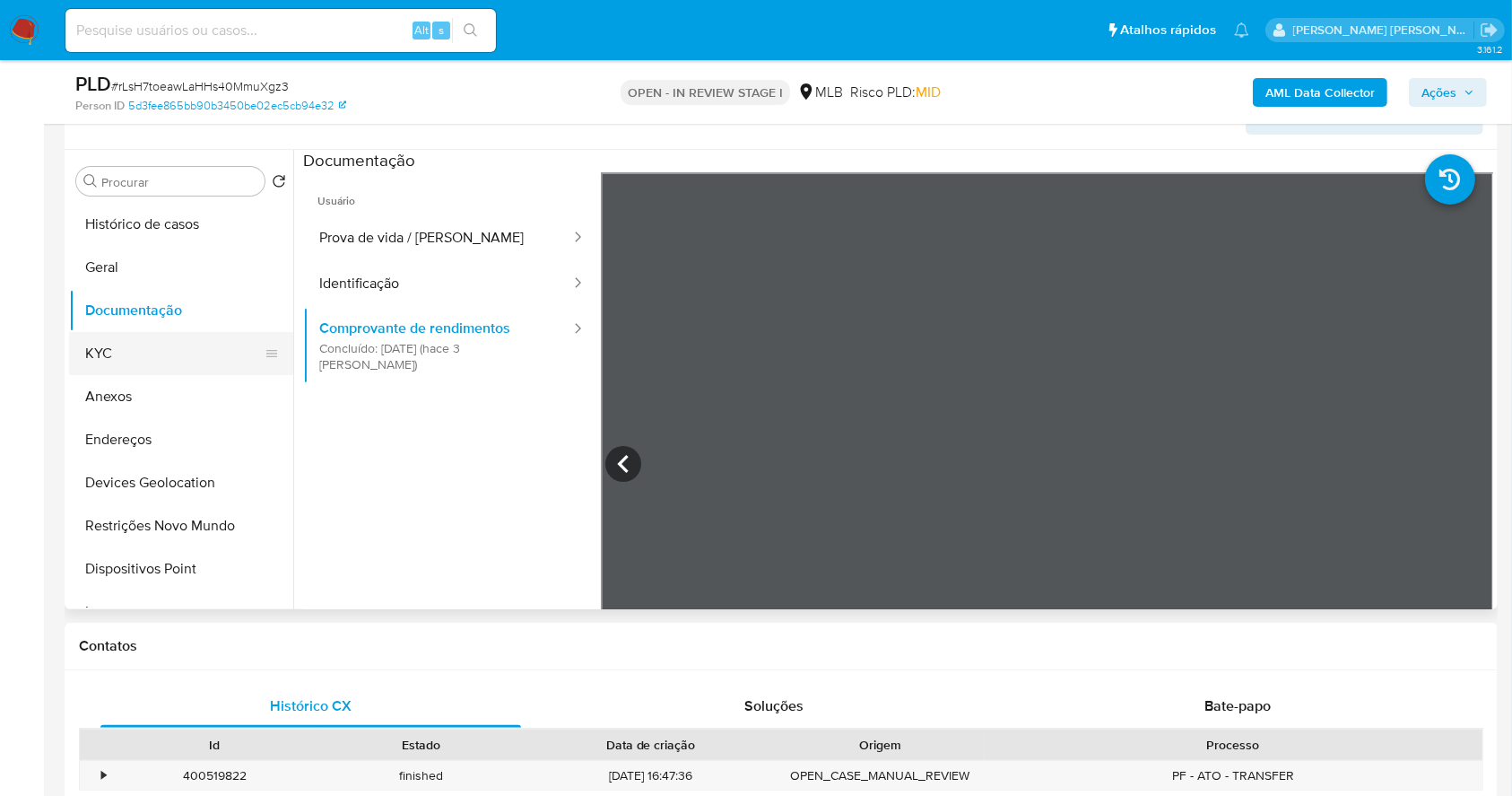
click at [158, 360] on button "KYC" at bounding box center [174, 353] width 210 height 43
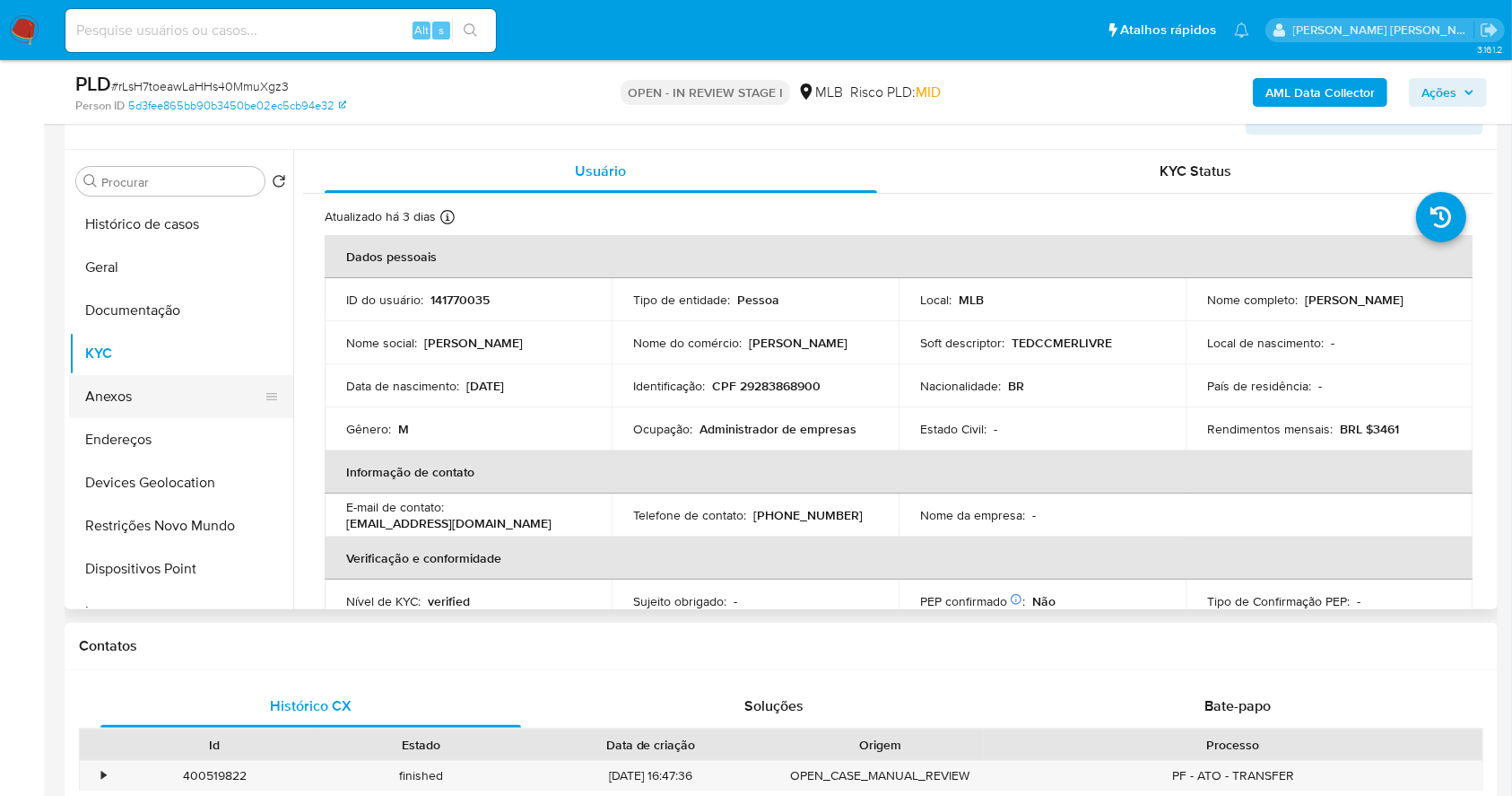
click at [183, 407] on button "Anexos" at bounding box center [174, 397] width 210 height 43
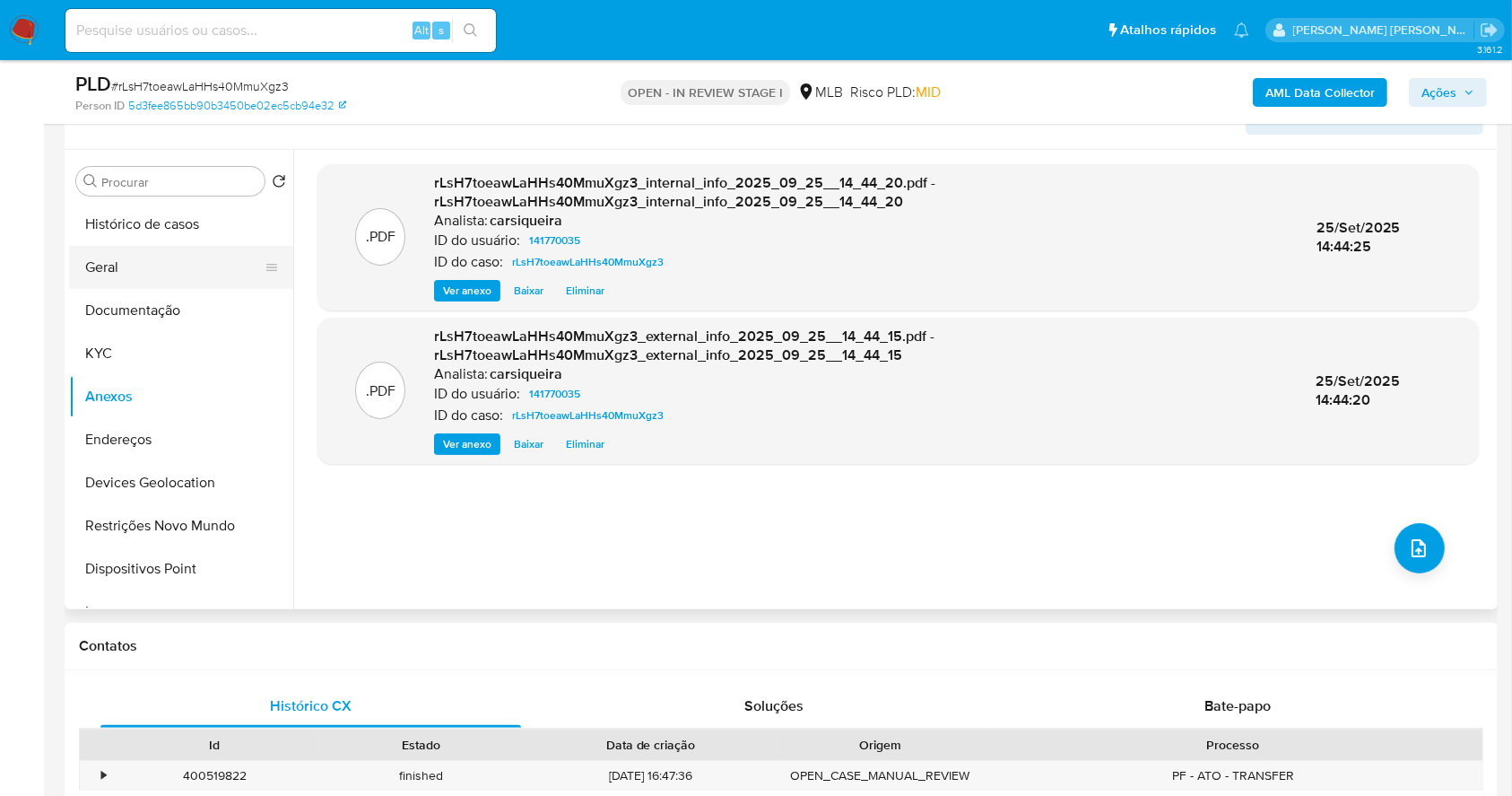
click at [163, 260] on button "Geral" at bounding box center [174, 267] width 210 height 43
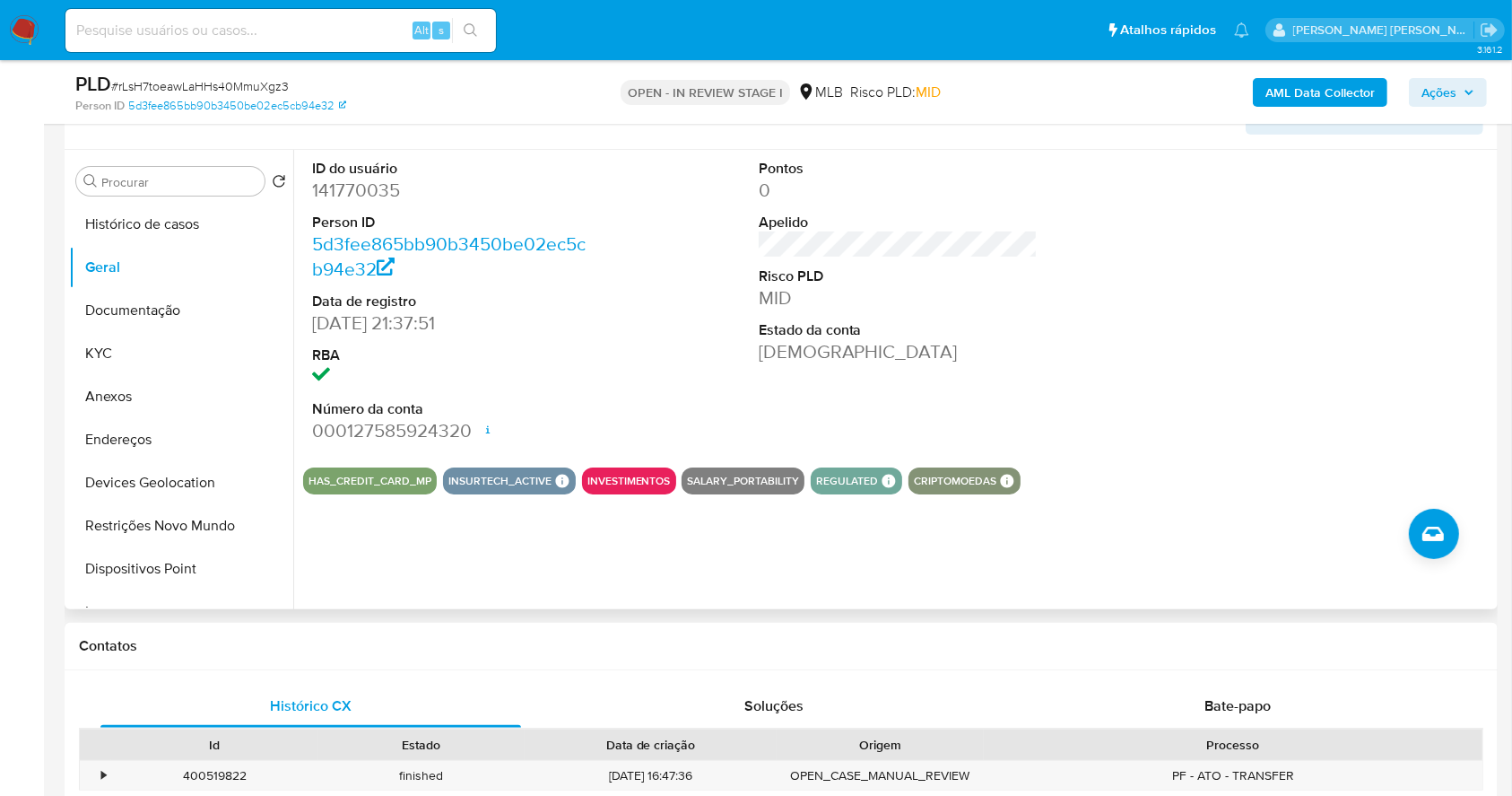
click at [369, 188] on dd "141770035" at bounding box center [452, 189] width 280 height 25
copy dd "141770035"
click at [1452, 99] on span "Ações" at bounding box center [1438, 92] width 35 height 29
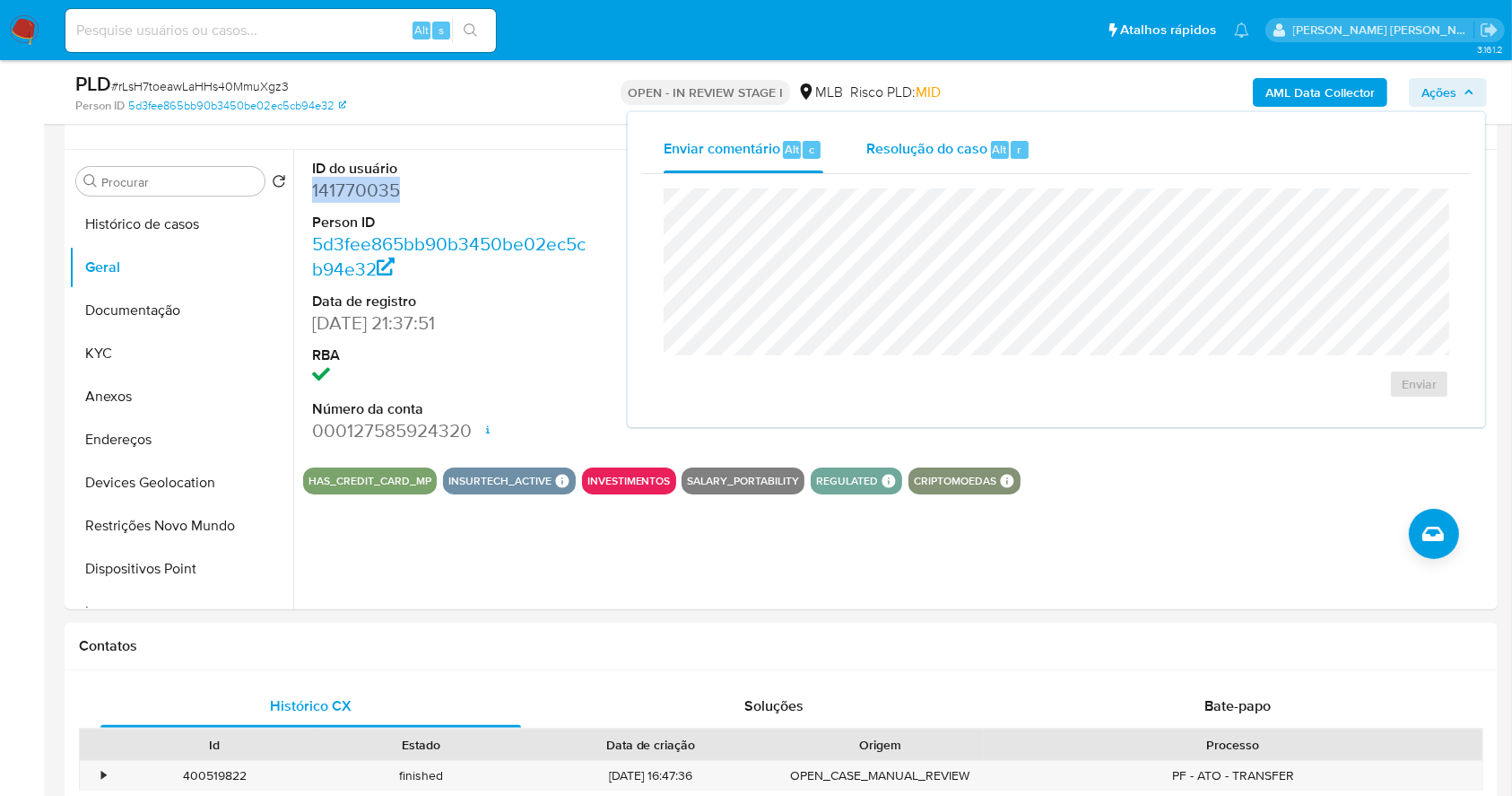
click at [962, 160] on div "Resolução do caso Alt r" at bounding box center [948, 149] width 164 height 46
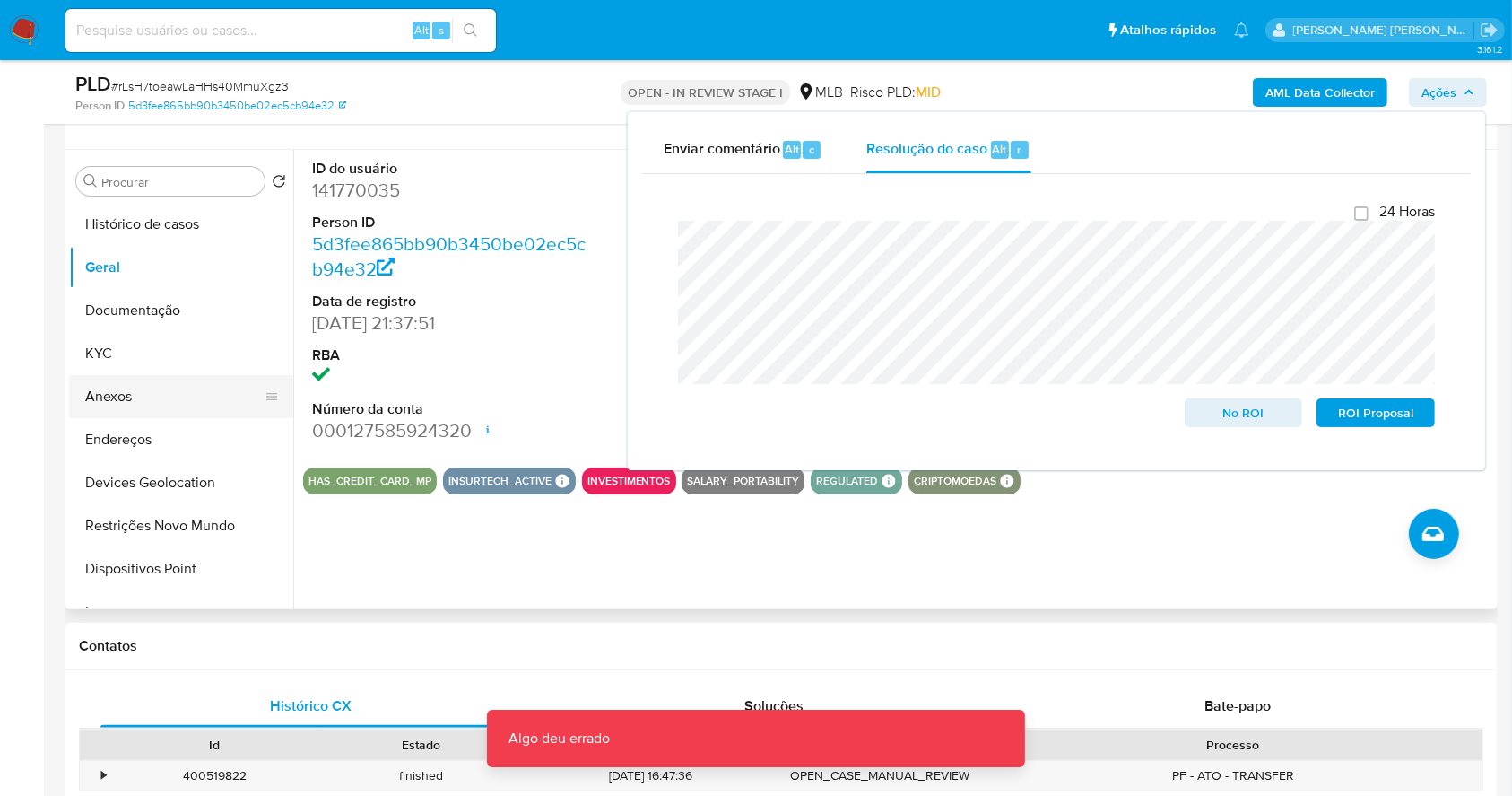
click at [134, 398] on button "Anexos" at bounding box center [174, 397] width 210 height 43
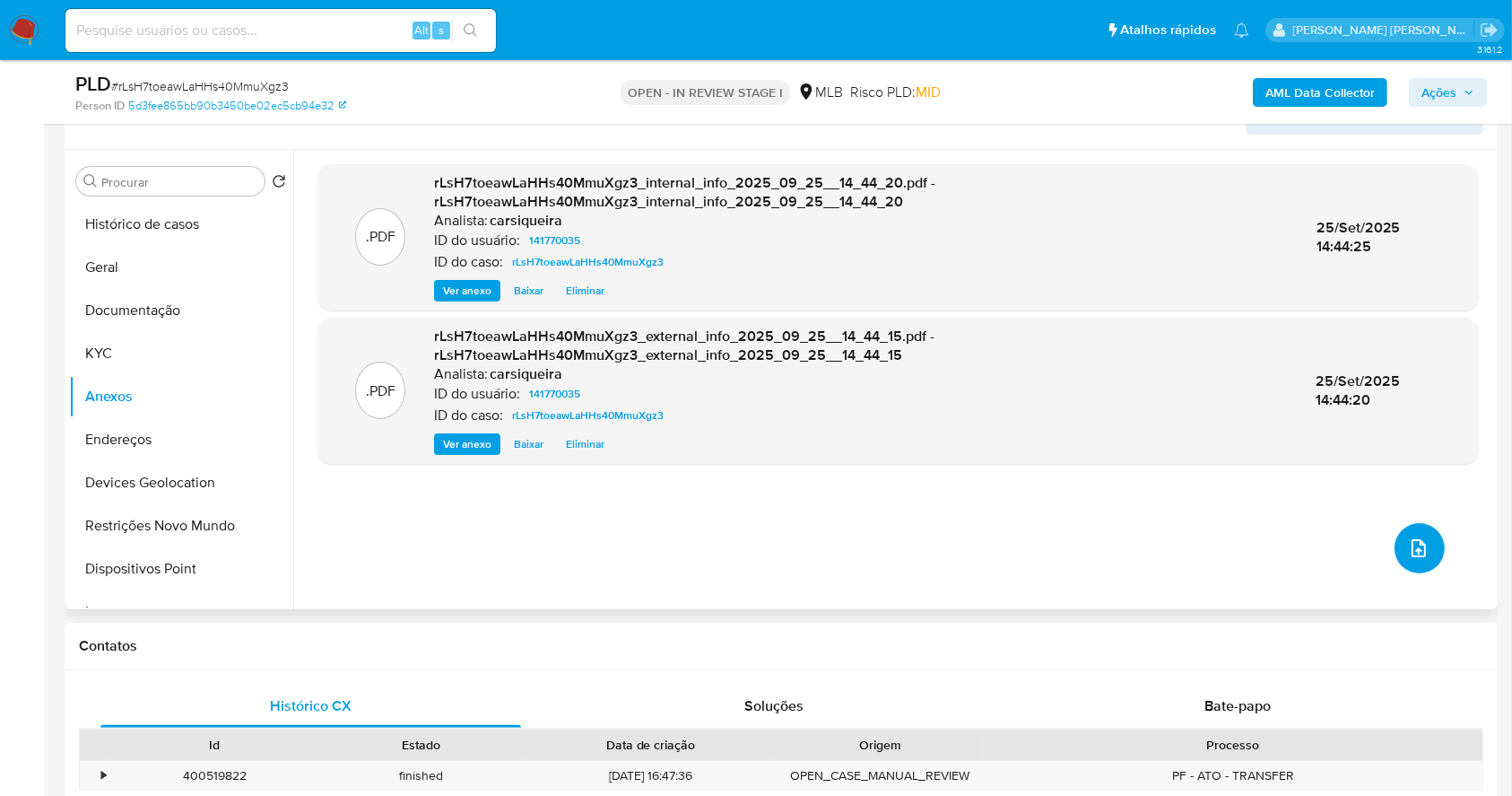
click at [1412, 539] on icon "upload-file" at bounding box center [1419, 548] width 22 height 22
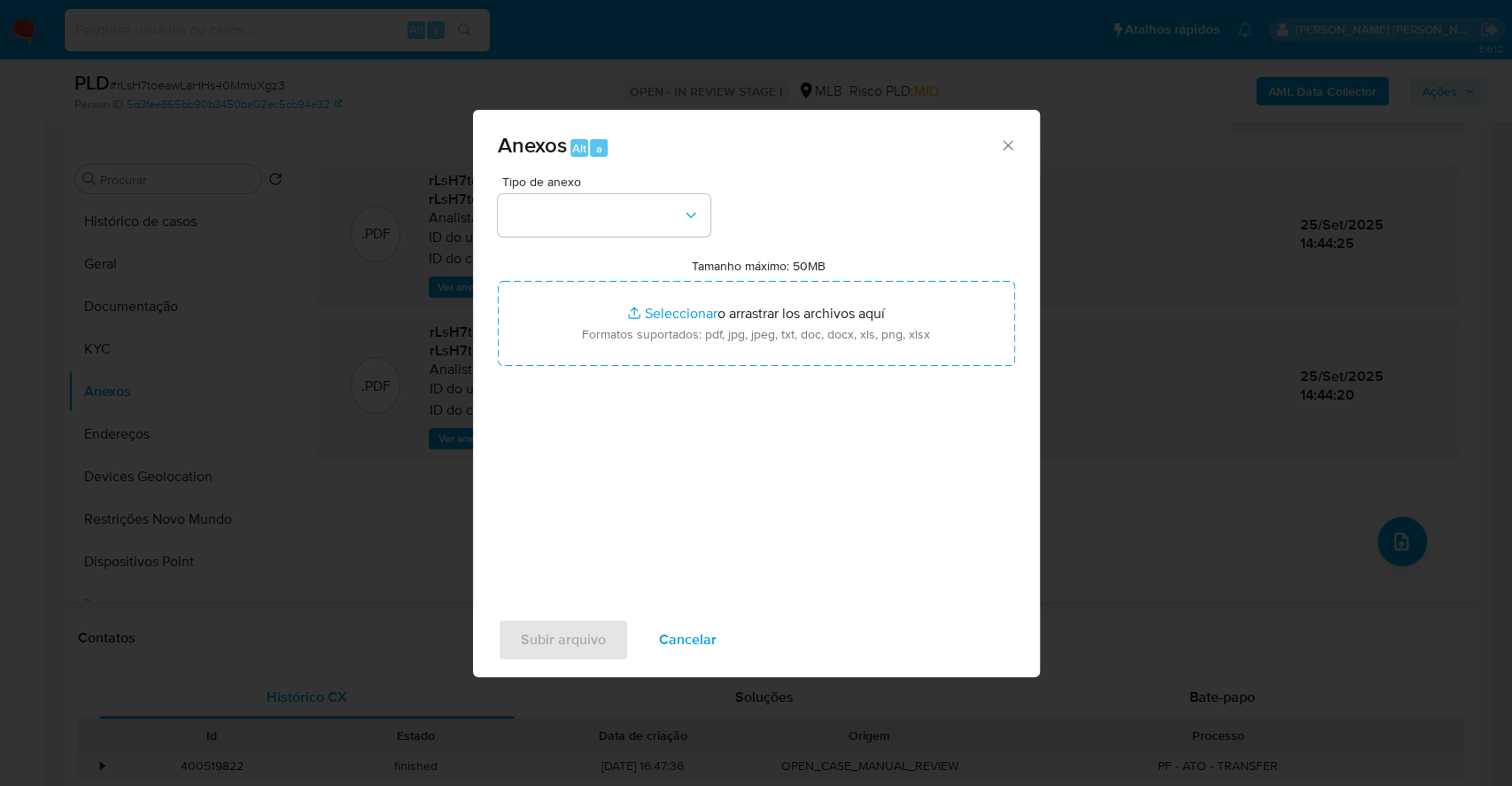
click at [660, 191] on div "Tipo de anexo" at bounding box center [604, 206] width 212 height 61
click at [670, 220] on button "button" at bounding box center [604, 215] width 212 height 43
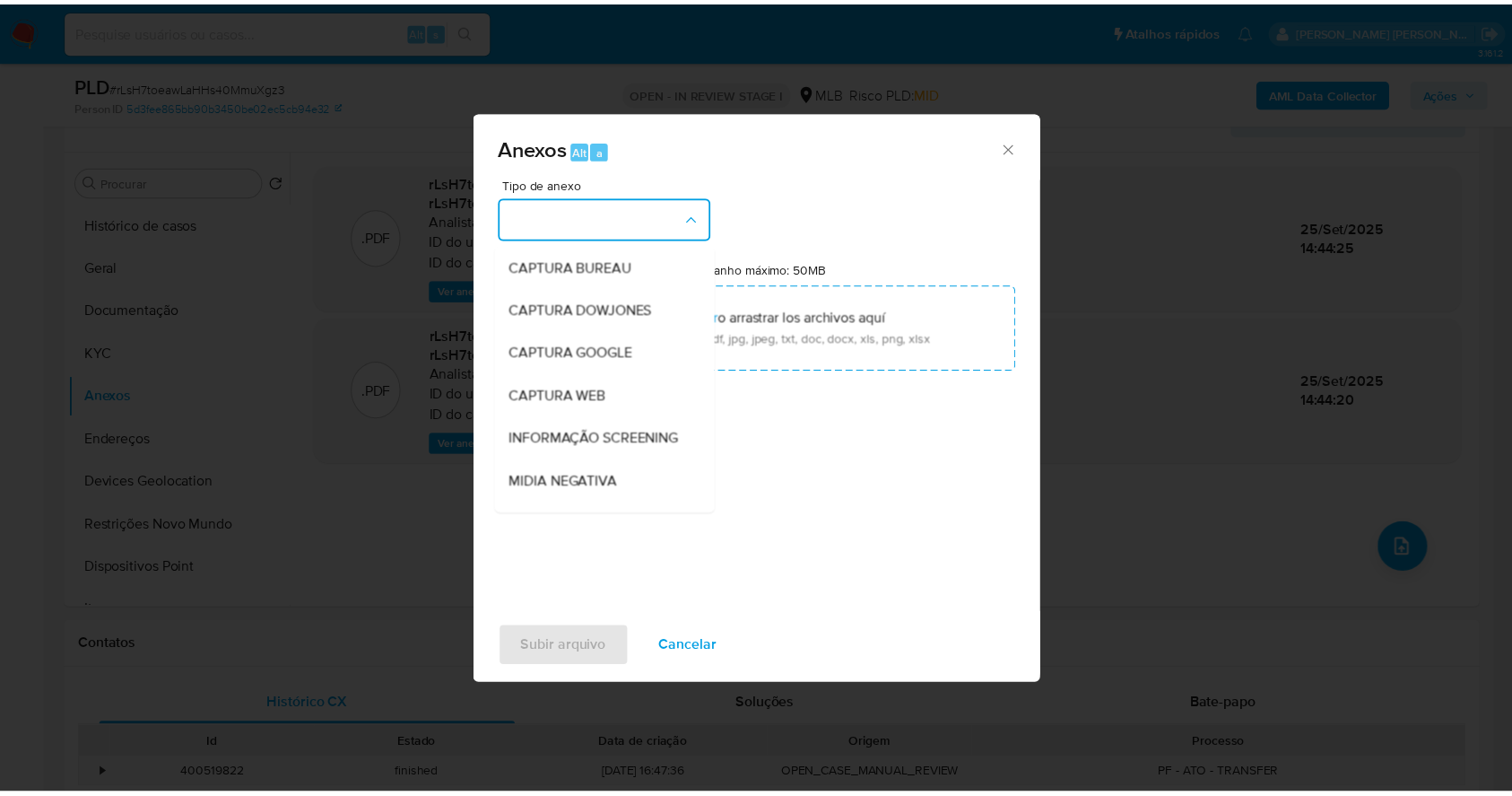
scroll to position [275, 0]
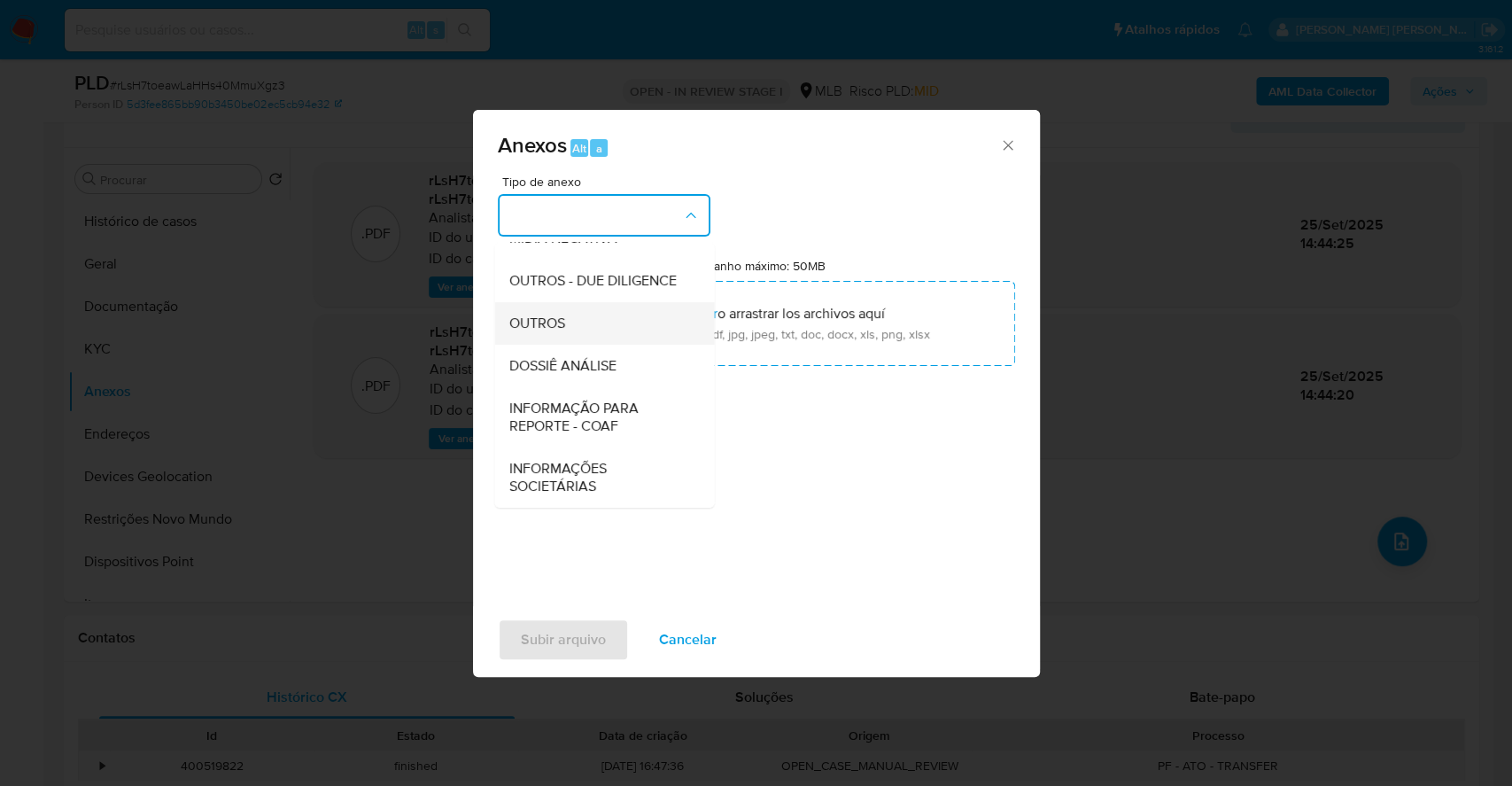
click at [604, 318] on div "OUTROS" at bounding box center [599, 323] width 181 height 43
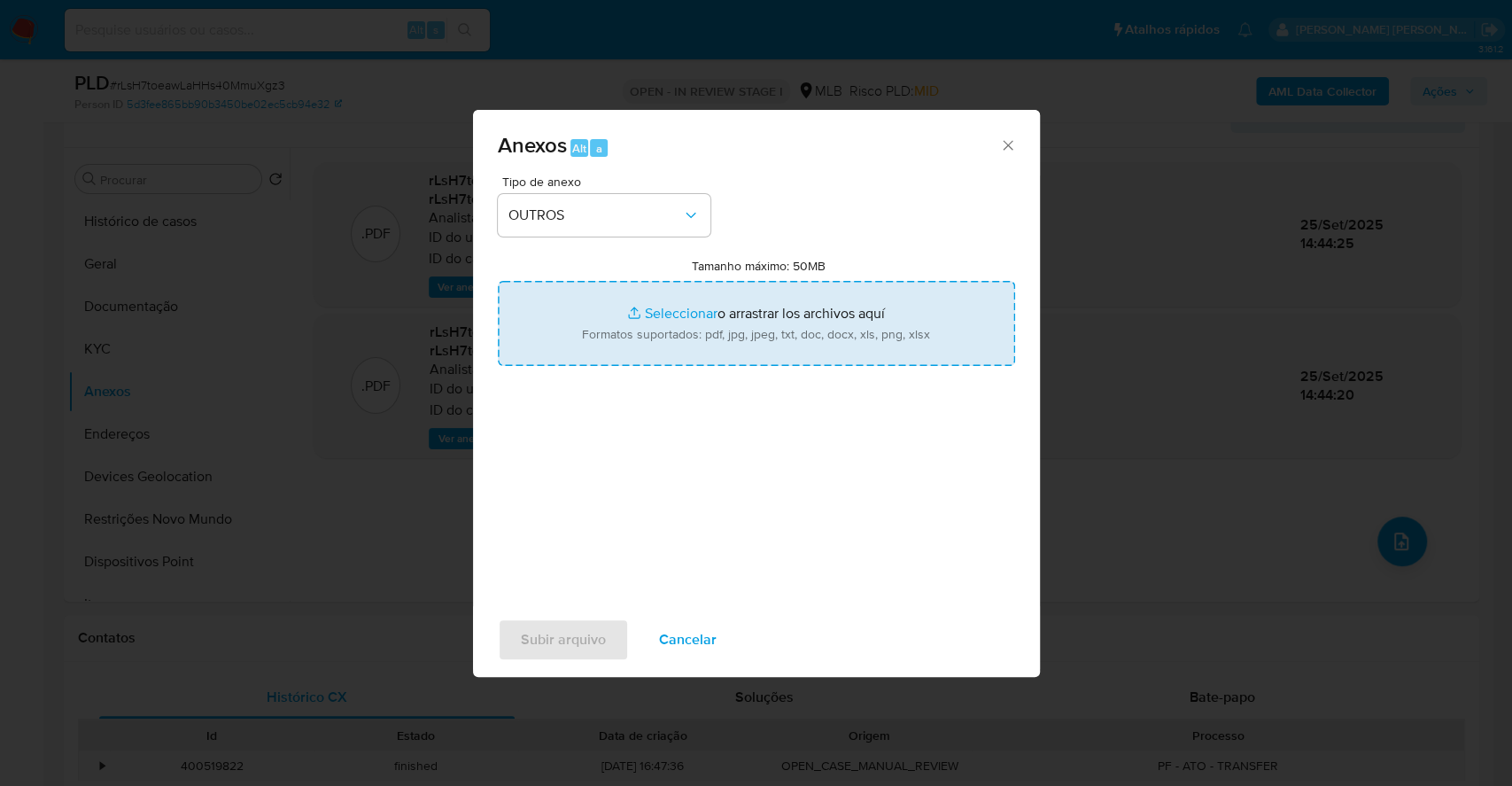
click at [688, 313] on input "Tamanho máximo: 50MB Seleccionar archivos" at bounding box center [756, 322] width 517 height 85
type input "C:\fakepath\Mulan 141770035_2025_09_25_06_49_45.xlsx"
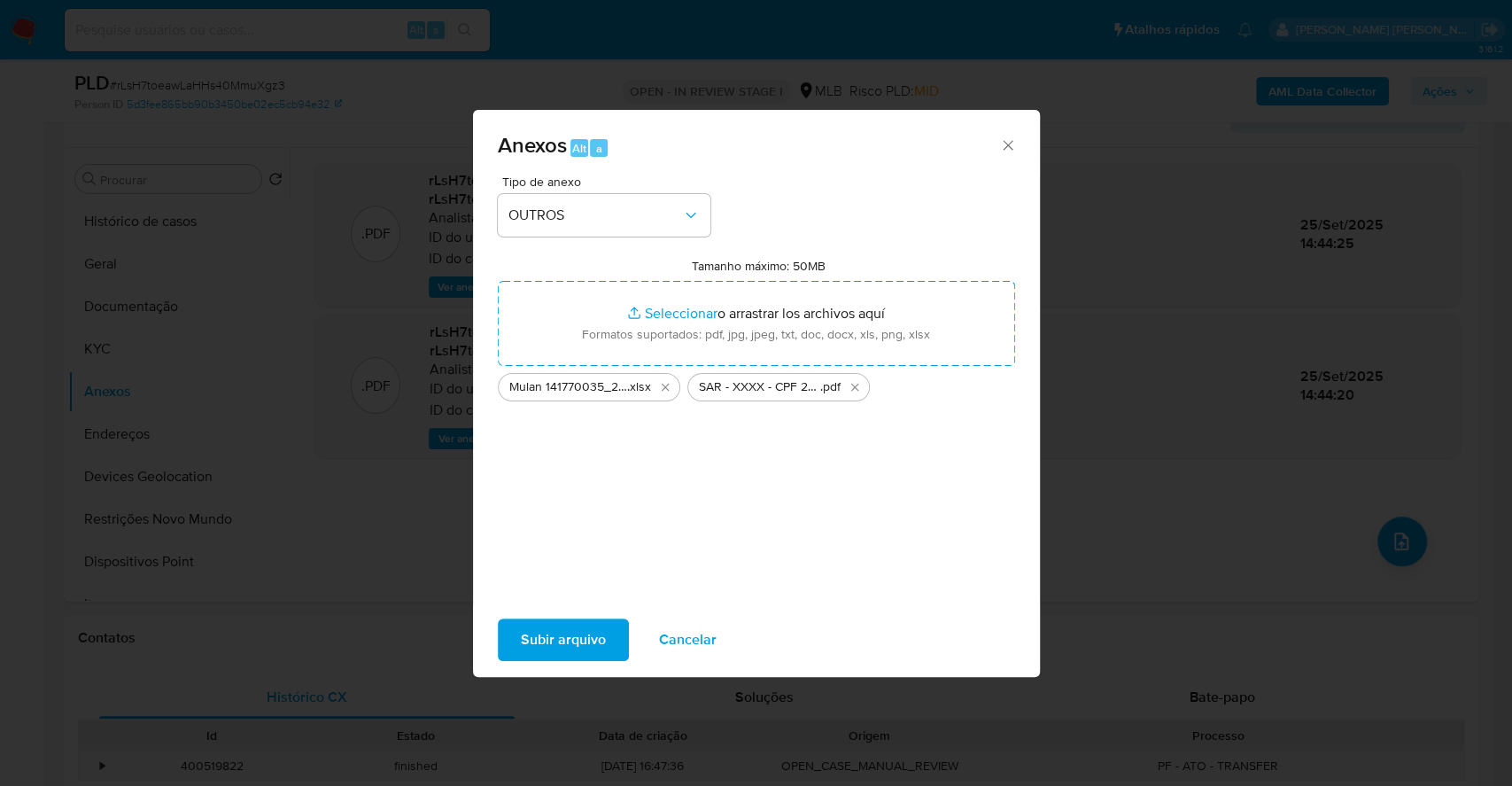
click at [589, 633] on span "Subir arquivo" at bounding box center [563, 640] width 85 height 39
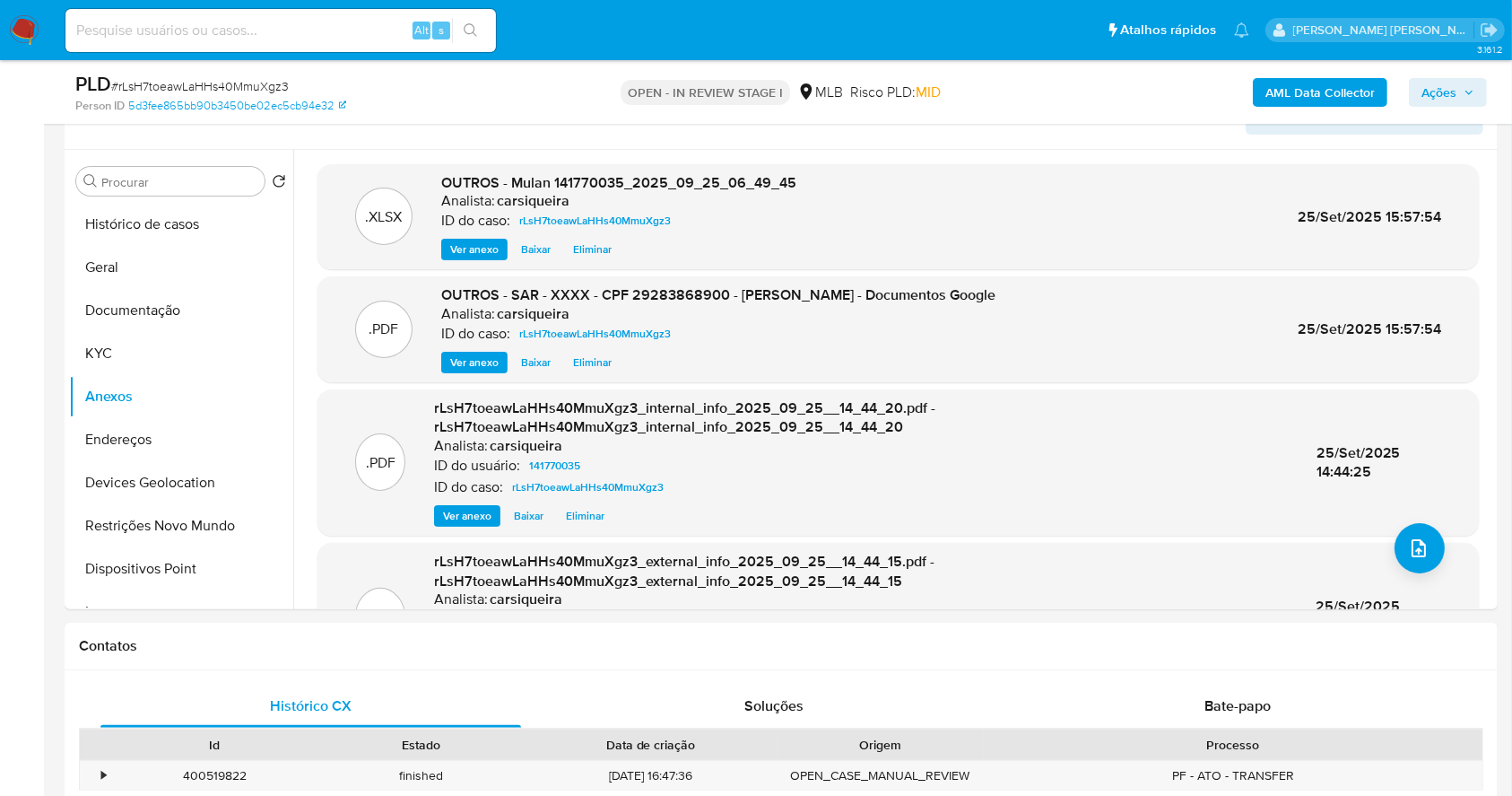
click at [1421, 92] on span "Ações" at bounding box center [1438, 92] width 35 height 29
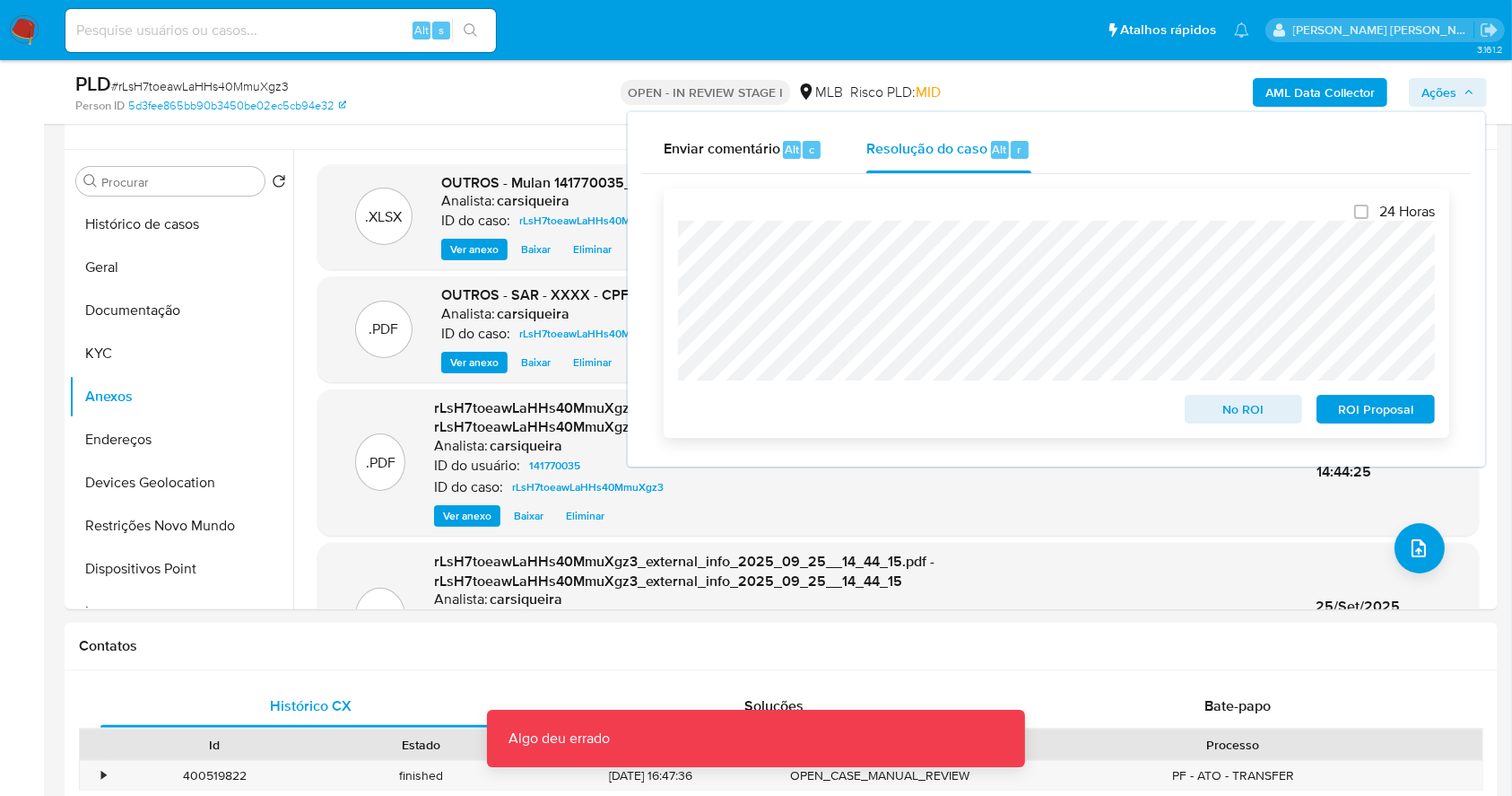
click at [1401, 411] on span "ROI Proposal" at bounding box center [1376, 408] width 94 height 25
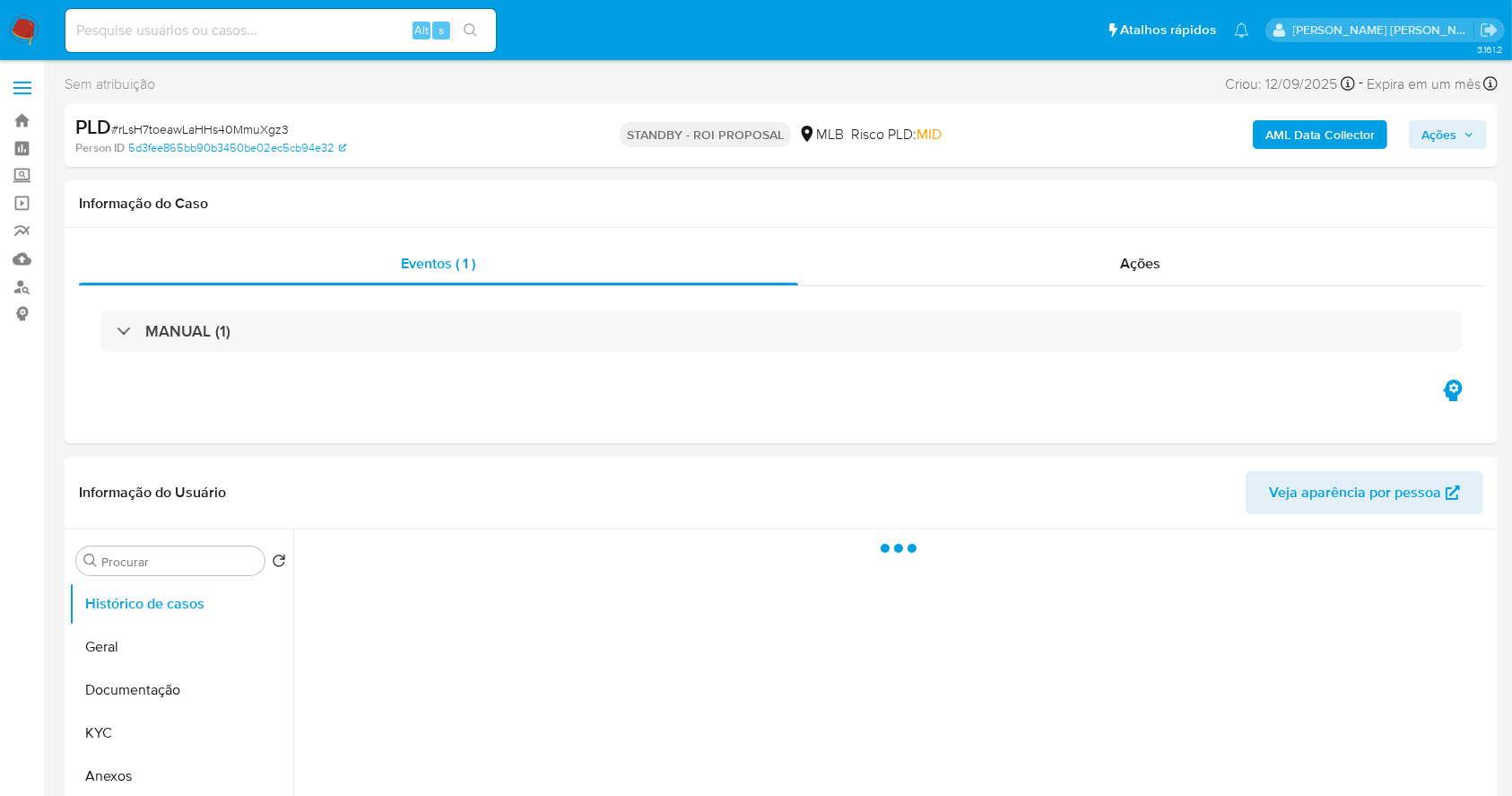
select select "10"
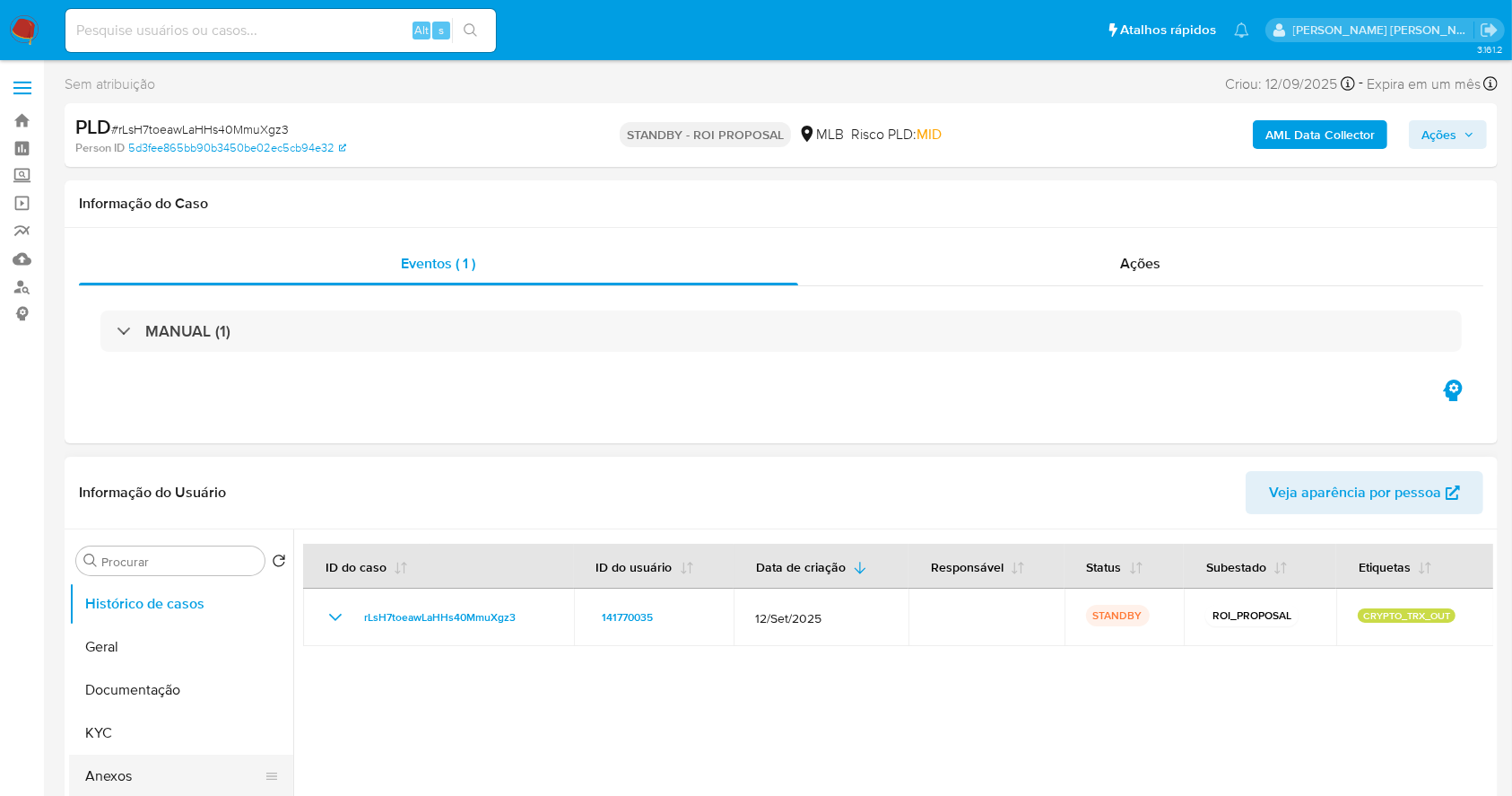
click at [195, 763] on button "Anexos" at bounding box center [174, 776] width 210 height 43
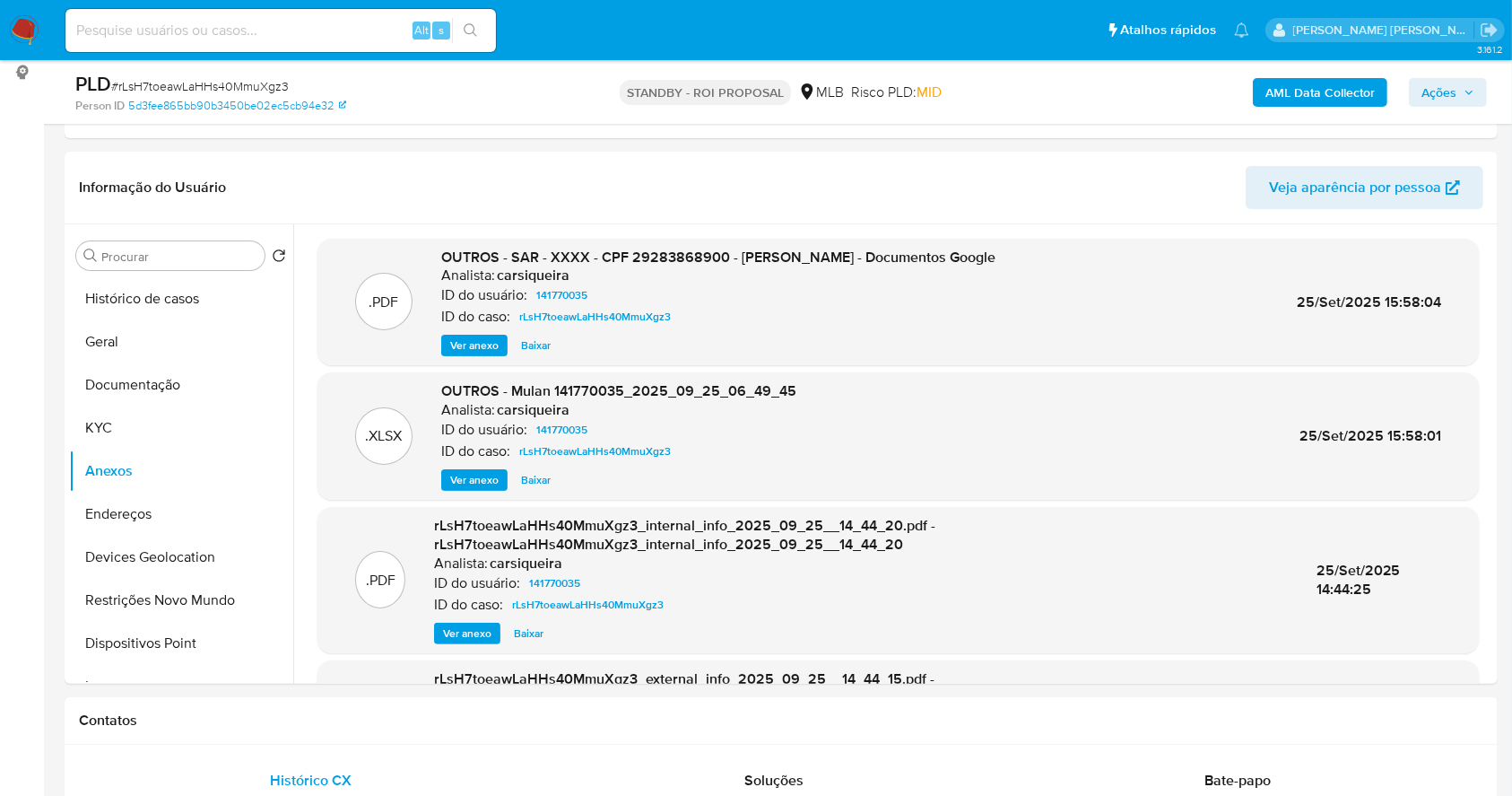
scroll to position [263, 0]
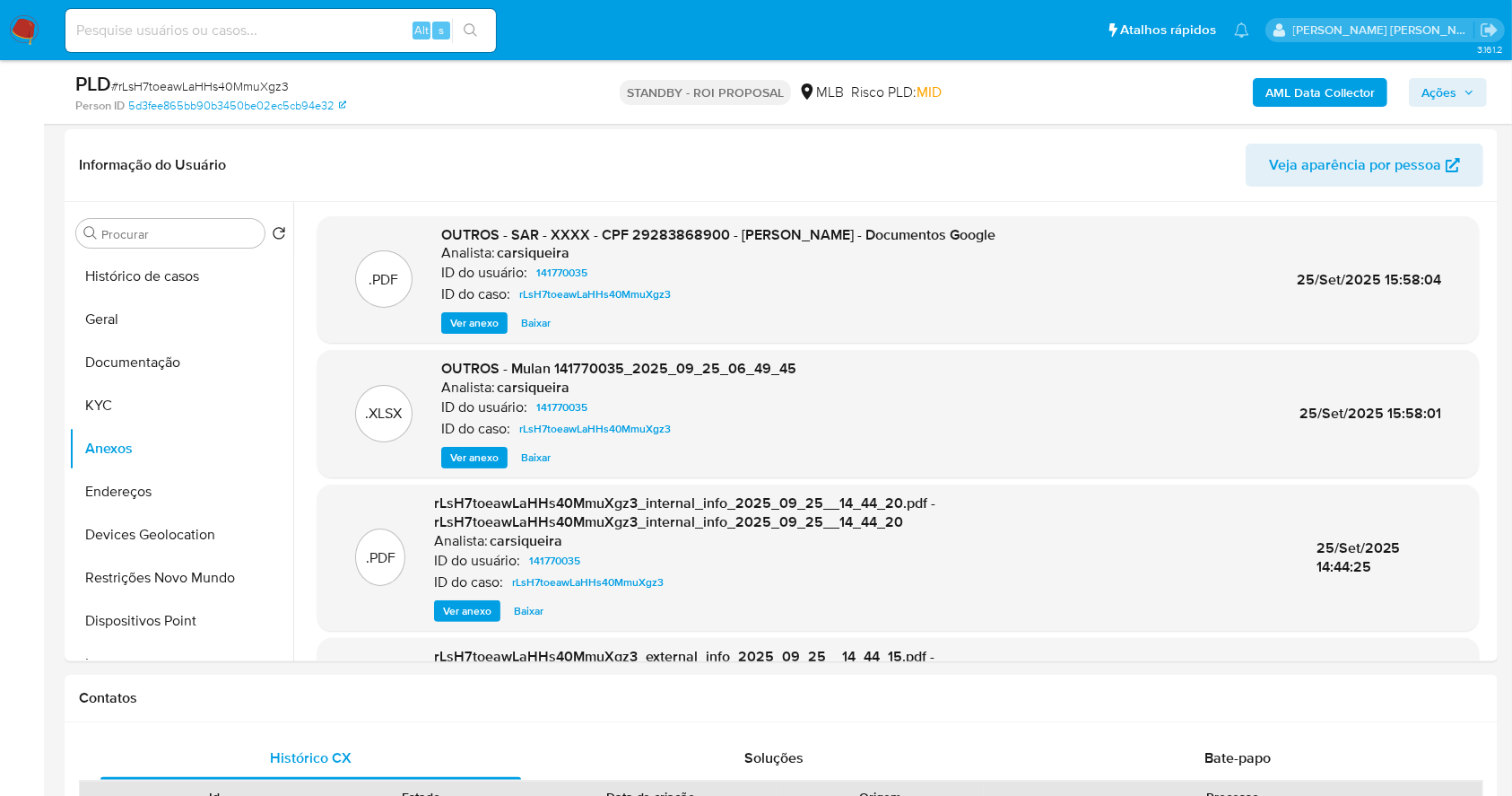
click at [18, 30] on img at bounding box center [24, 30] width 31 height 31
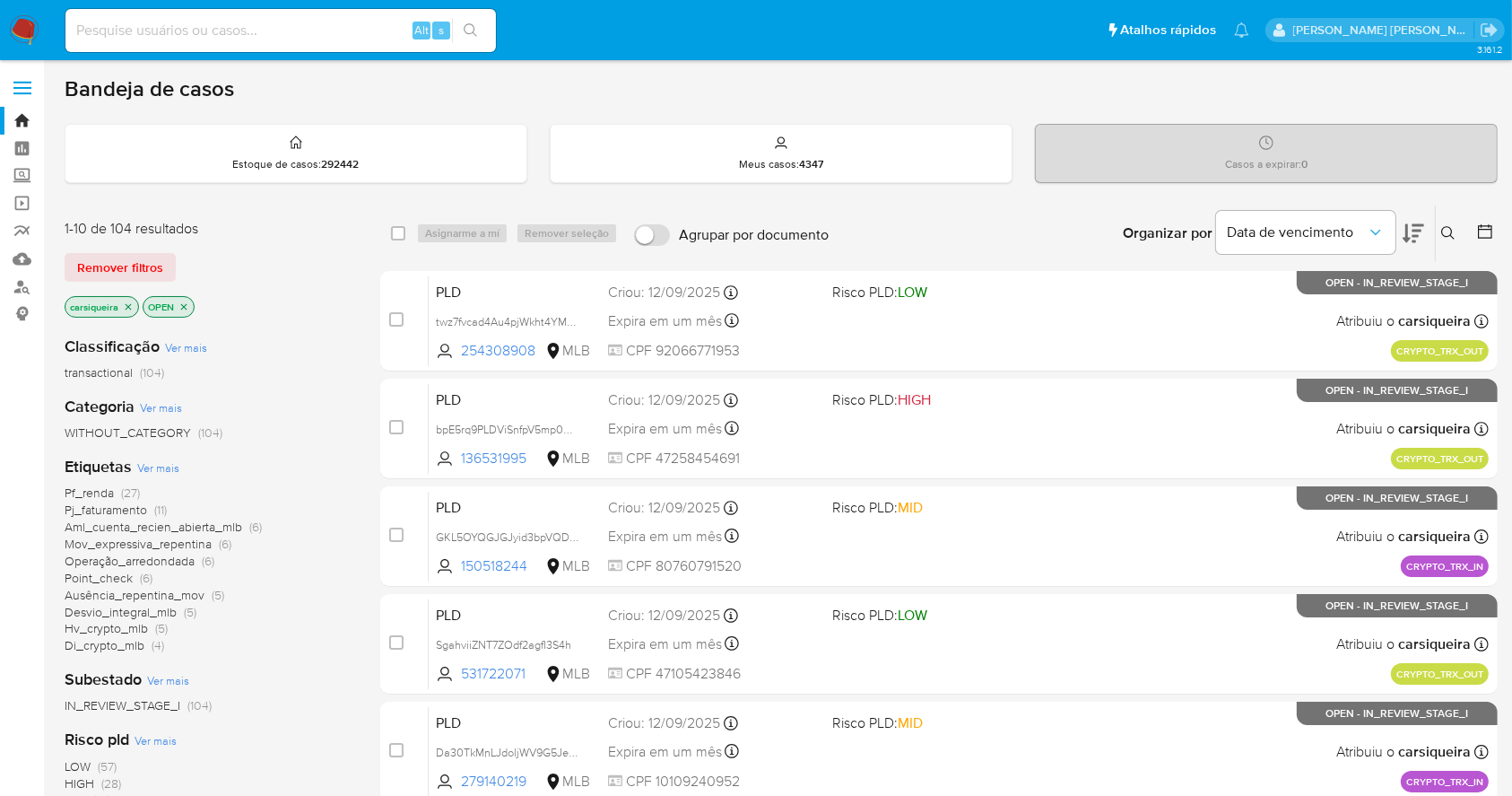
click at [291, 628] on div "Pf_renda (27) Pj_faturamento (11) Aml_cuenta_recien_abierta_mlb (6) Mov_express…" at bounding box center [207, 569] width 287 height 170
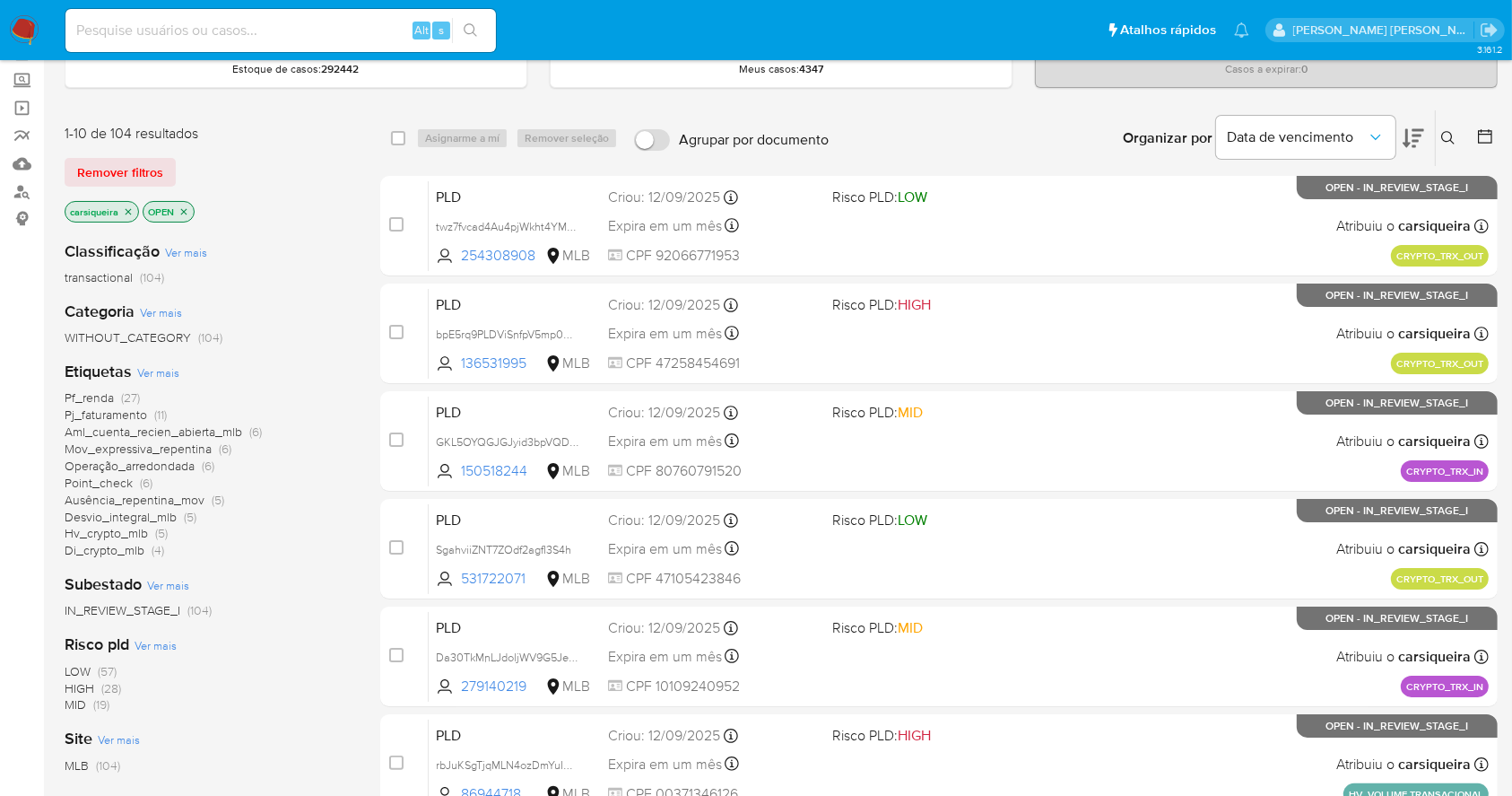
scroll to position [144, 0]
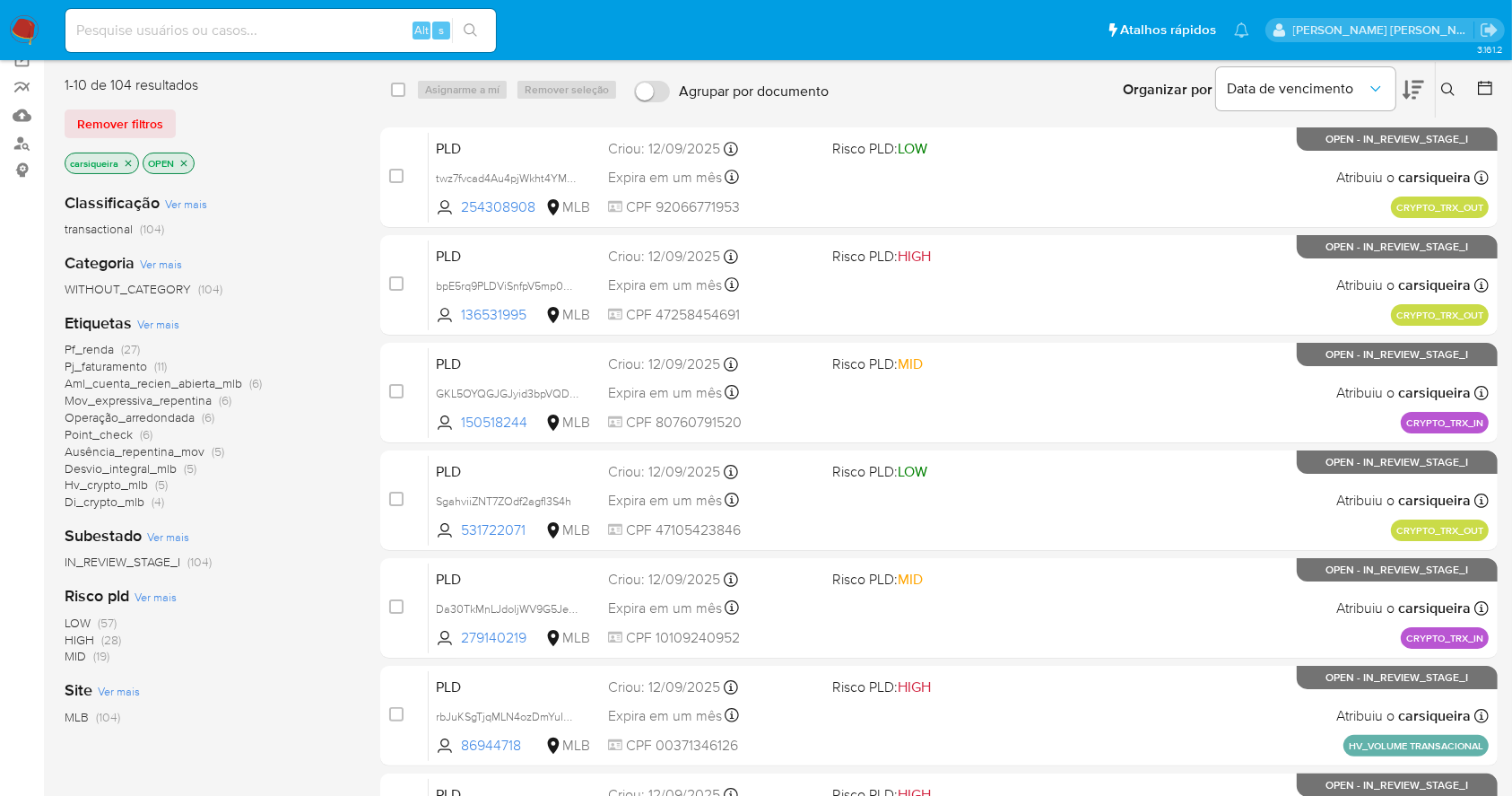
click at [336, 33] on input at bounding box center [280, 31] width 431 height 24
paste input "twz7fvcad4Au4pjWkht4YMMG"
type input "twz7fvcad4Au4pjWkht4YMMG"
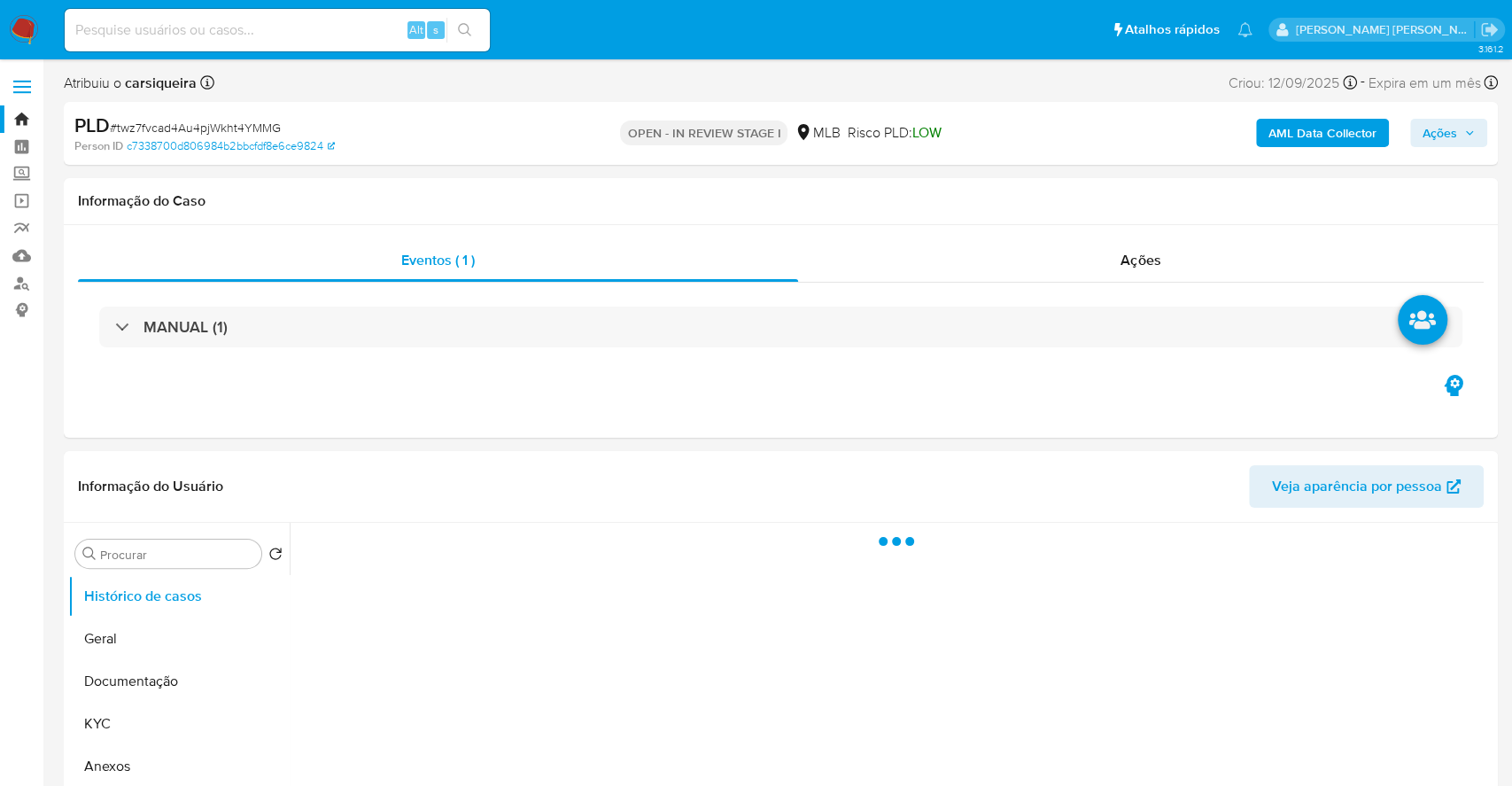
select select "10"
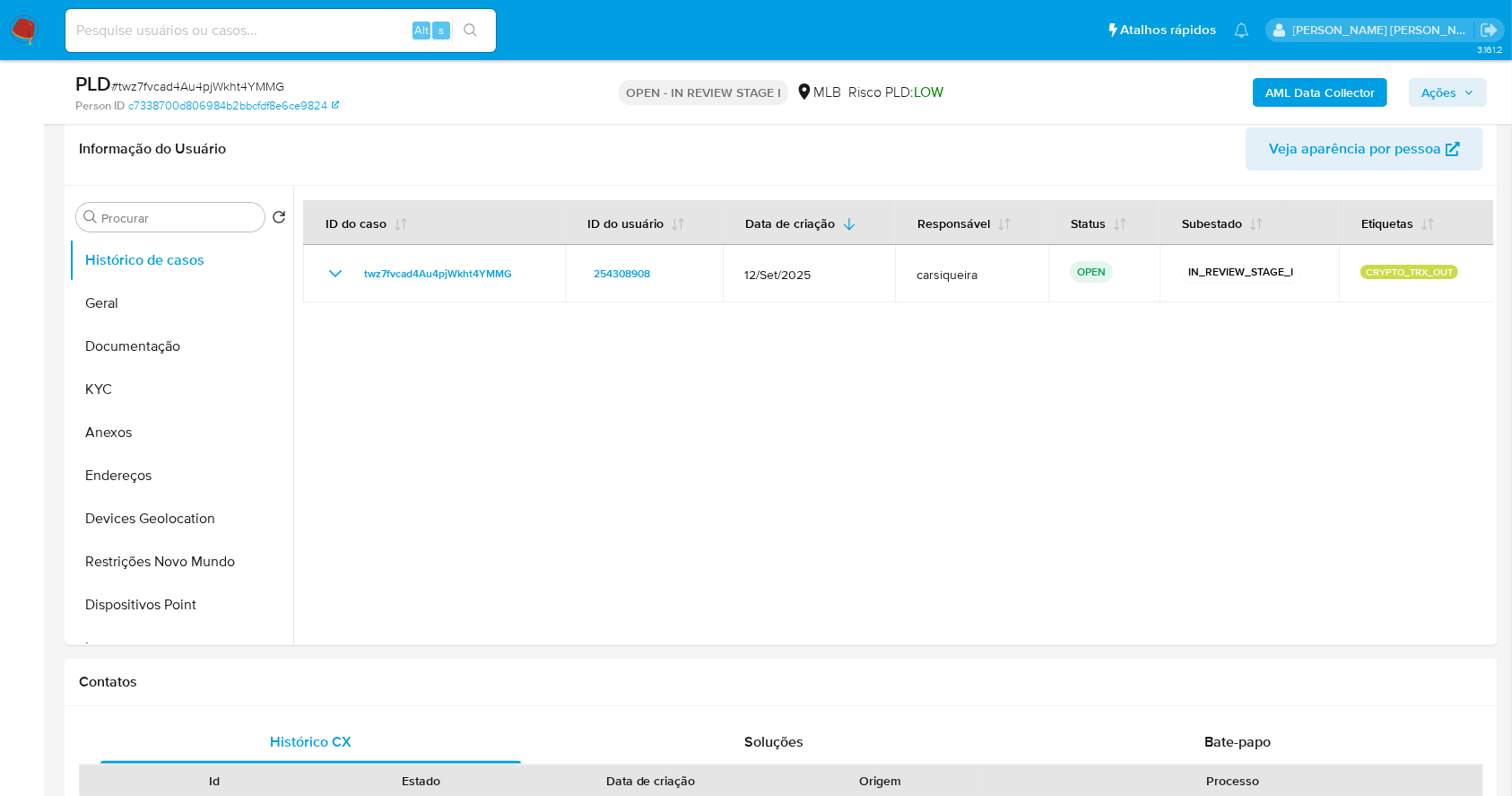
scroll to position [334, 0]
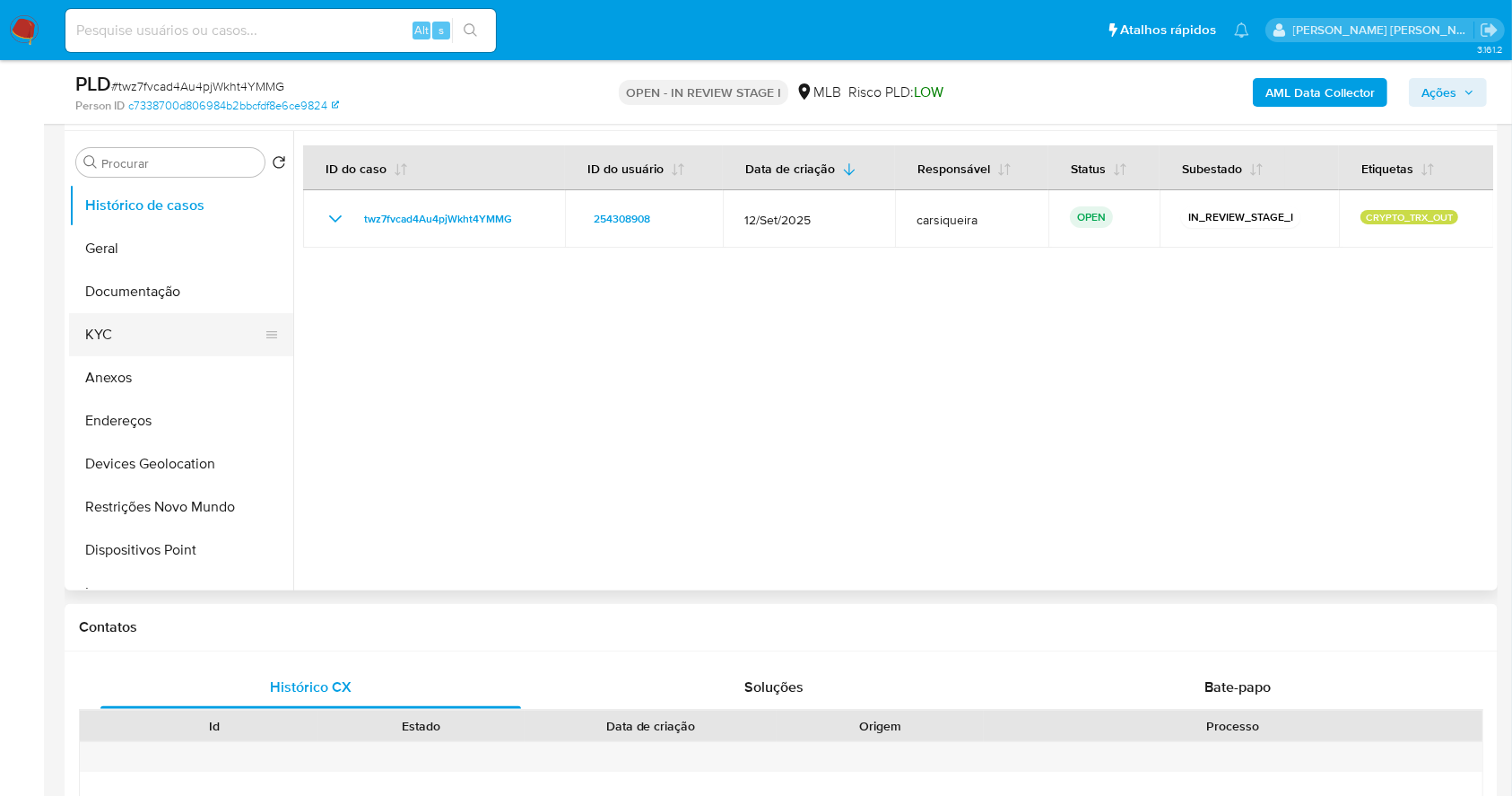
click at [96, 337] on button "KYC" at bounding box center [174, 334] width 210 height 43
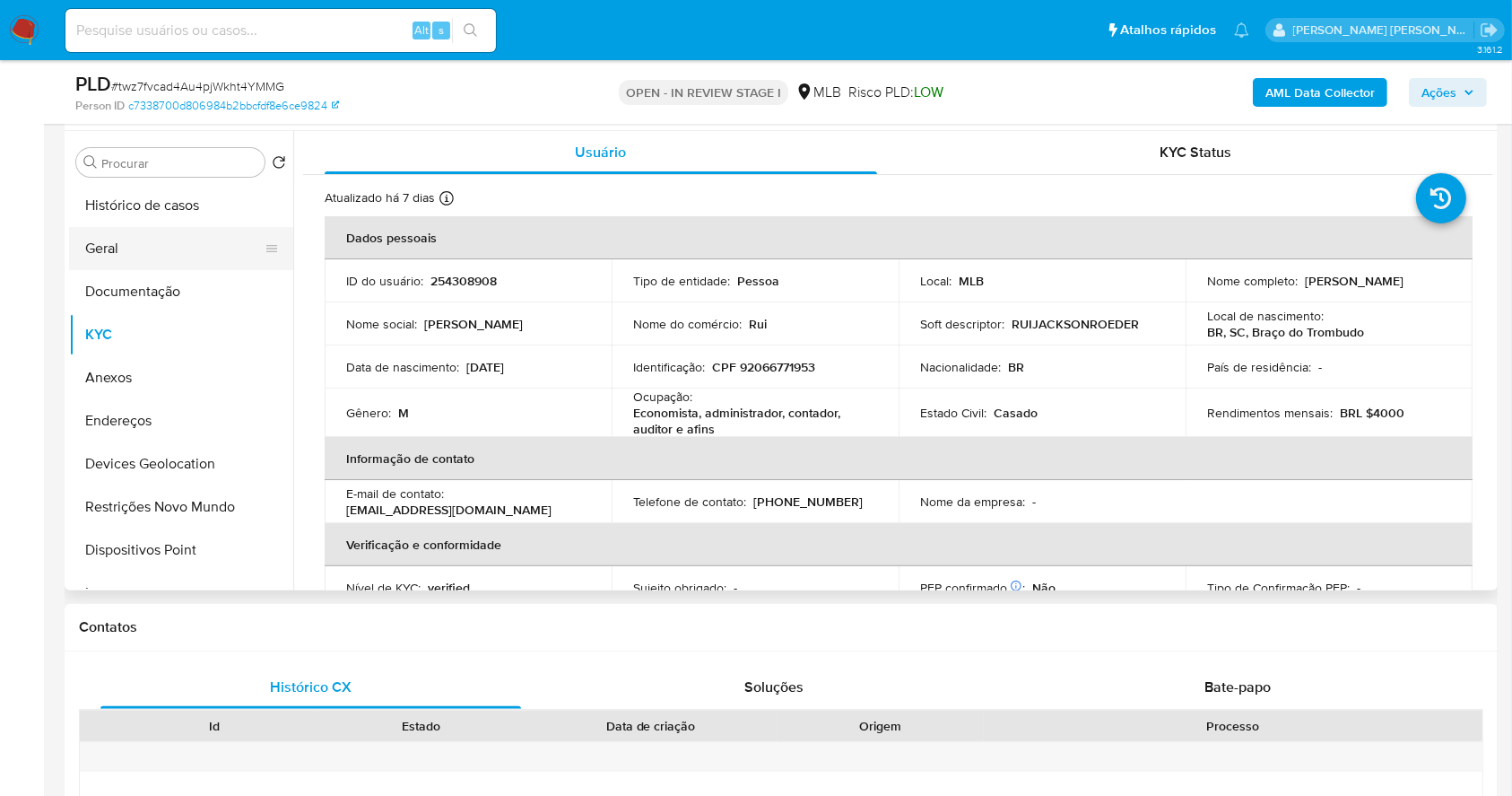
click at [178, 241] on button "Geral" at bounding box center [174, 249] width 210 height 43
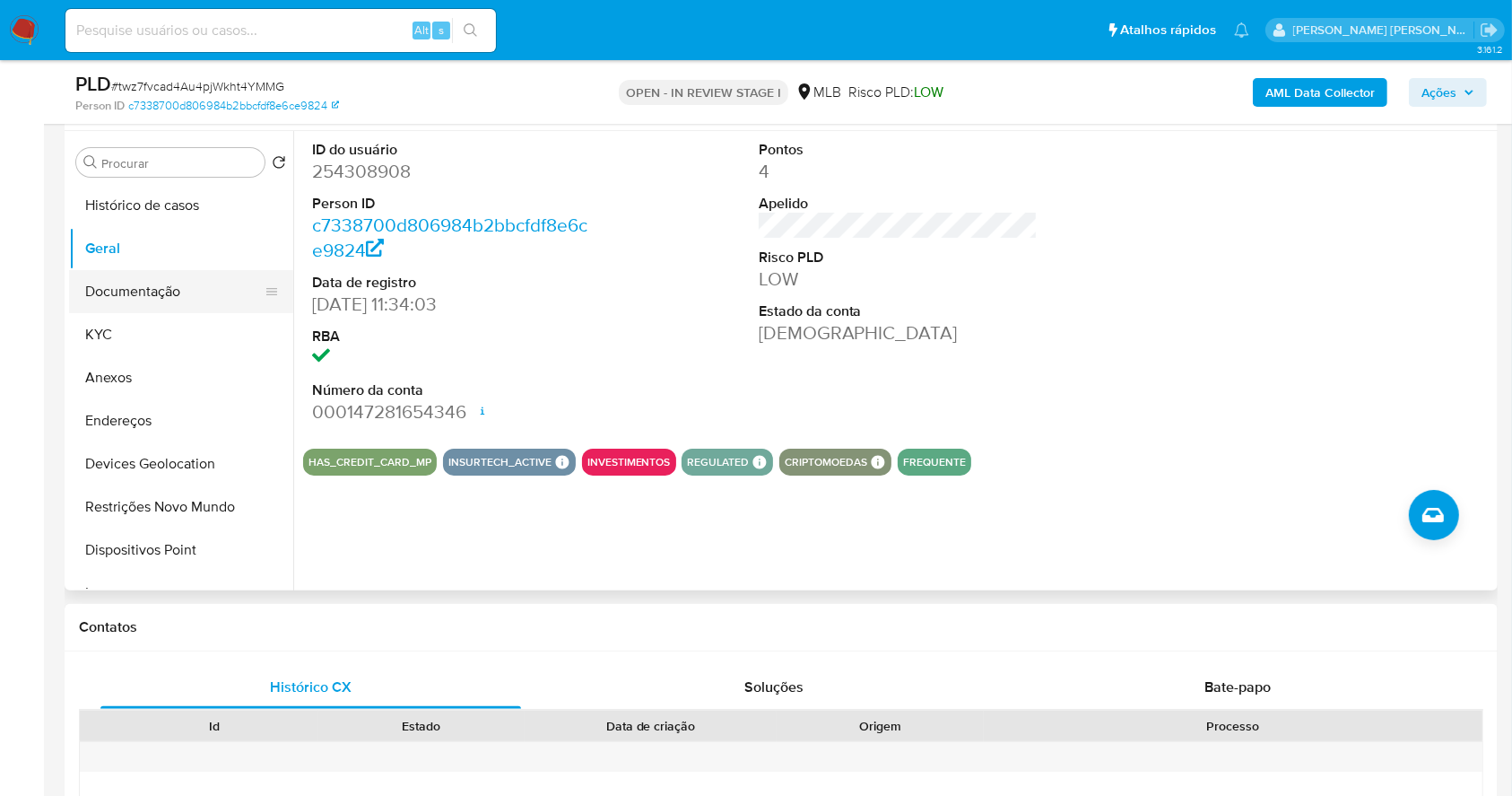
click at [161, 288] on button "Documentação" at bounding box center [174, 292] width 210 height 43
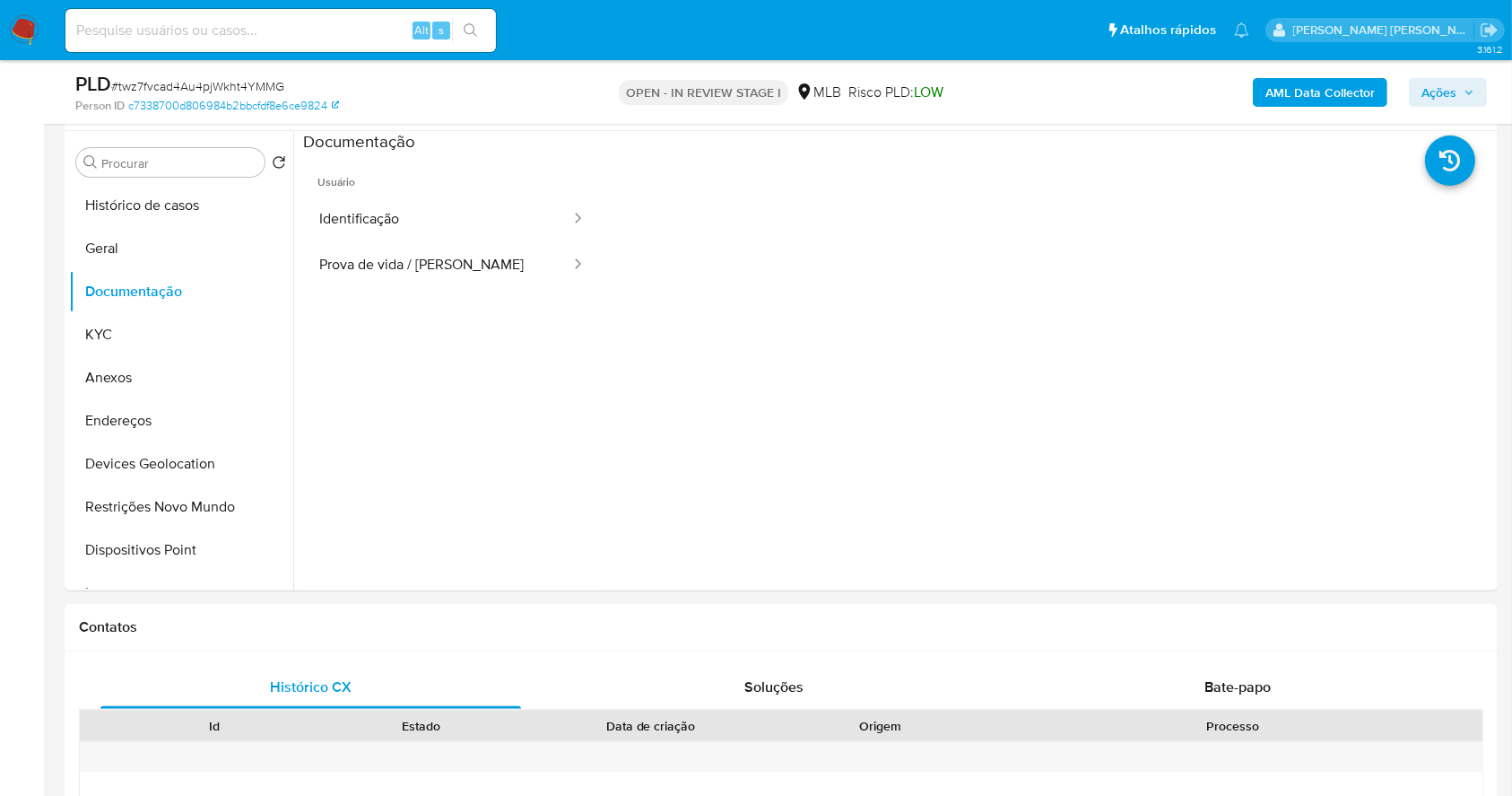
click at [181, 322] on button "KYC" at bounding box center [174, 334] width 210 height 43
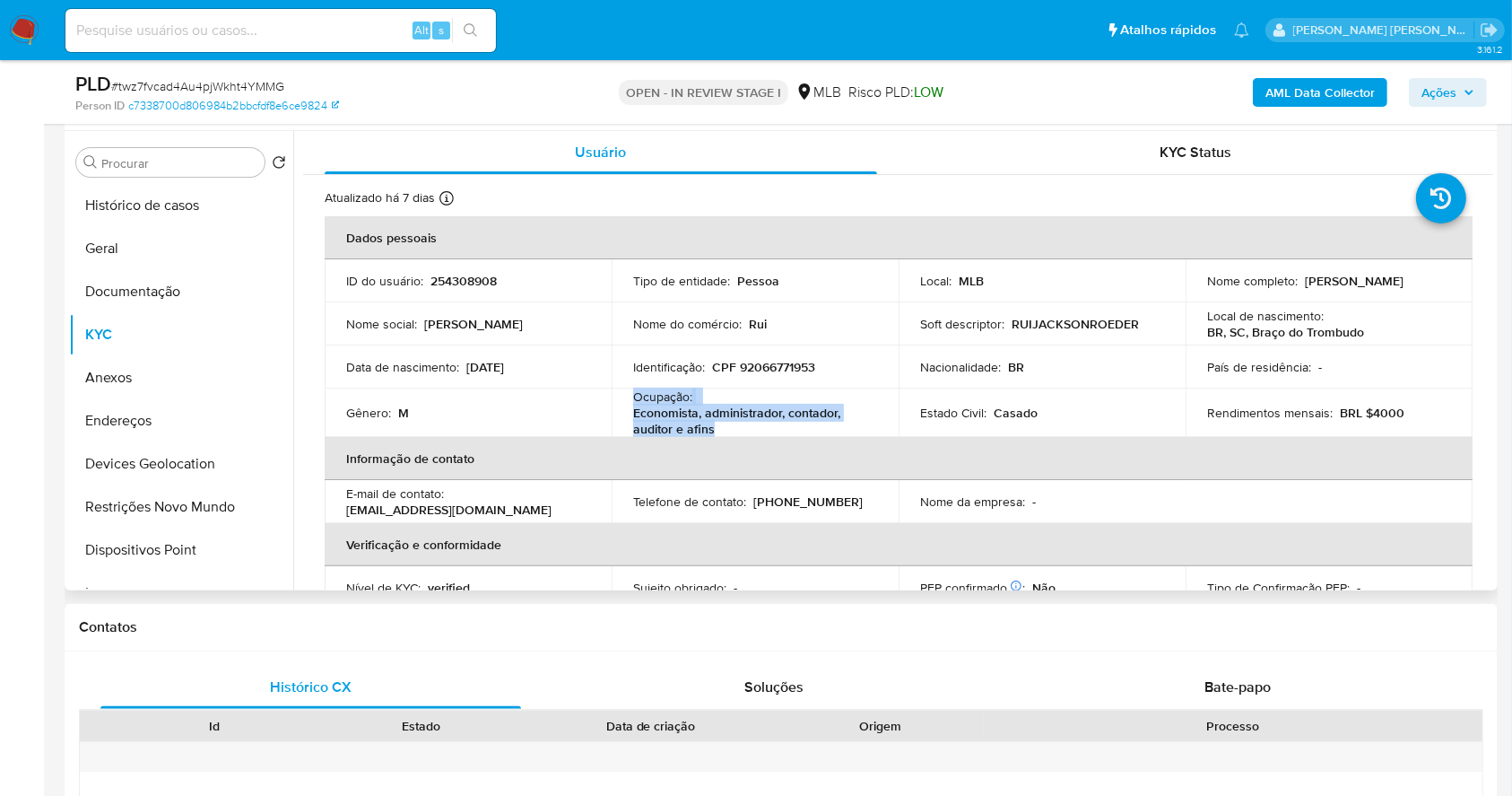
drag, startPoint x: 621, startPoint y: 391, endPoint x: 724, endPoint y: 420, distance: 107.0
click at [724, 420] on td "Ocupação : Economista, administrador, contador, auditor e afins" at bounding box center [755, 412] width 287 height 48
click at [724, 420] on p "Economista, administrador, contador, auditor e afins" at bounding box center [752, 420] width 237 height 33
drag, startPoint x: 628, startPoint y: 398, endPoint x: 726, endPoint y: 427, distance: 102.2
click at [726, 427] on td "Ocupação : Economista, administrador, contador, auditor e afins" at bounding box center [755, 412] width 287 height 48
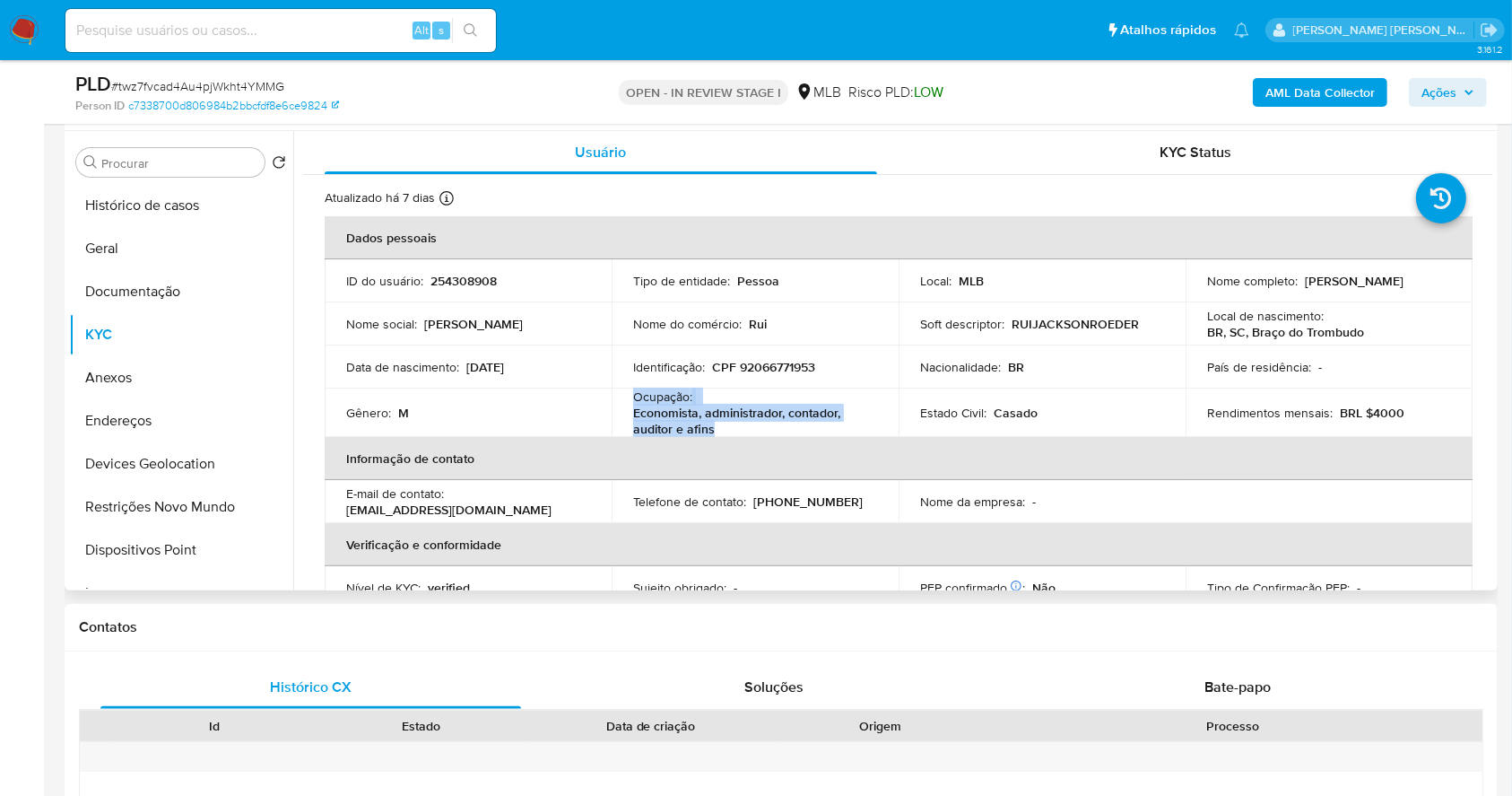
copy div "Ocupação : Economista, administrador, contador, auditor e afins"
click at [156, 362] on button "Anexos" at bounding box center [174, 378] width 210 height 43
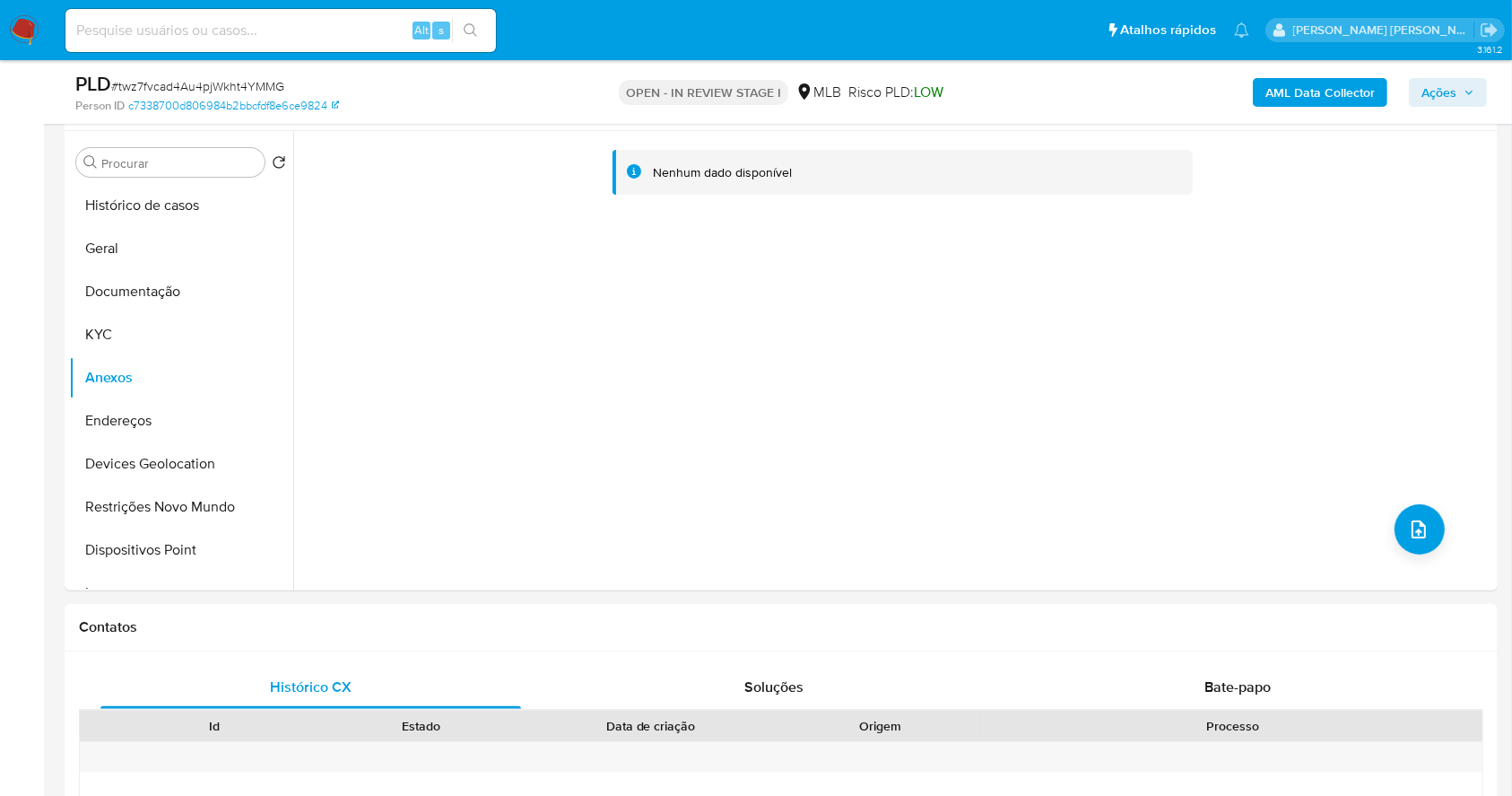
click at [1328, 88] on b "AML Data Collector" at bounding box center [1320, 92] width 109 height 29
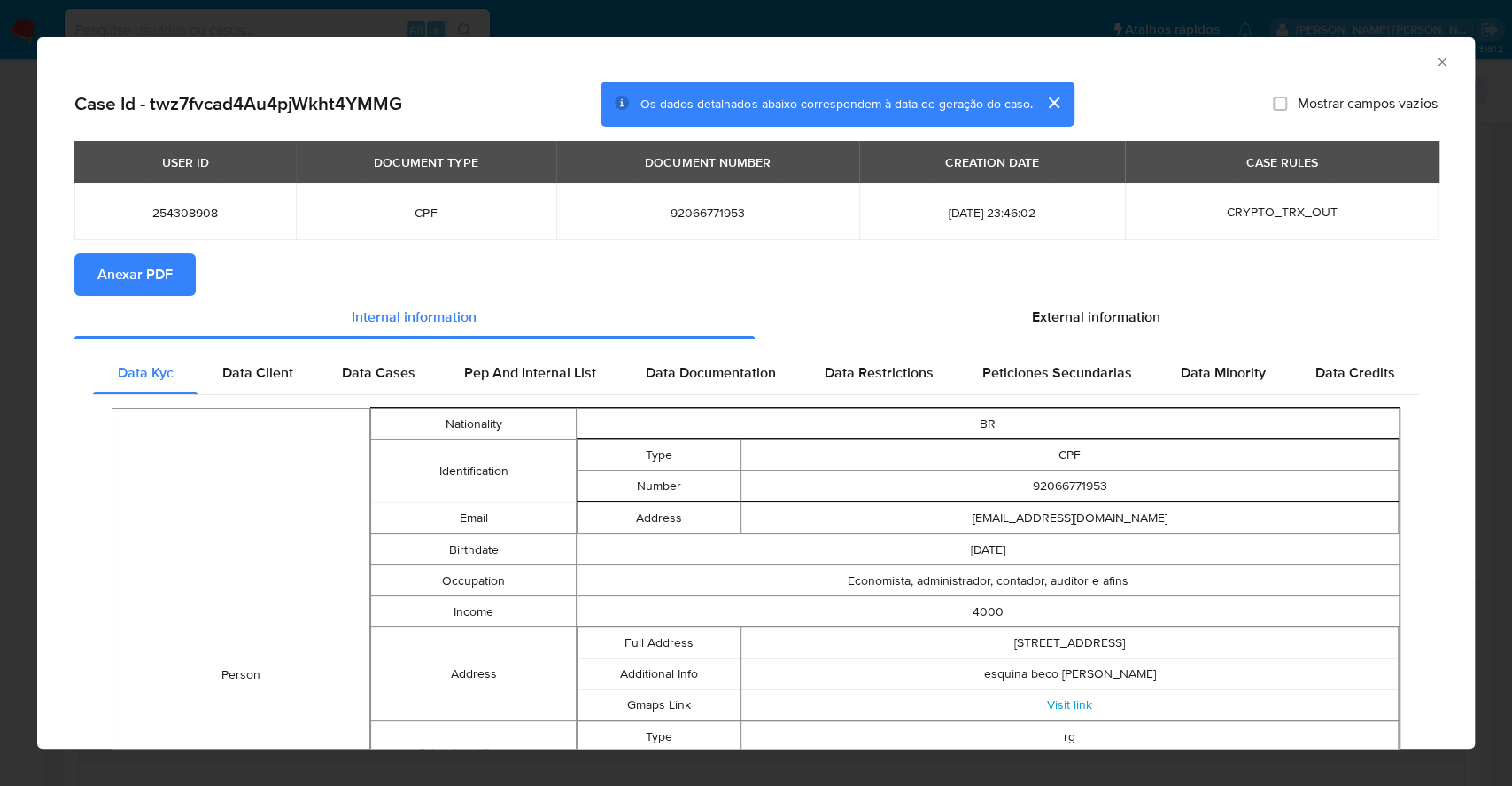
click at [132, 282] on span "Anexar PDF" at bounding box center [134, 275] width 75 height 39
click at [0, 279] on div "AML Data Collector Case Id - twz7fvcad4Au4pjWkht4YMMG Os dados detalhados abaix…" at bounding box center [756, 393] width 1512 height 786
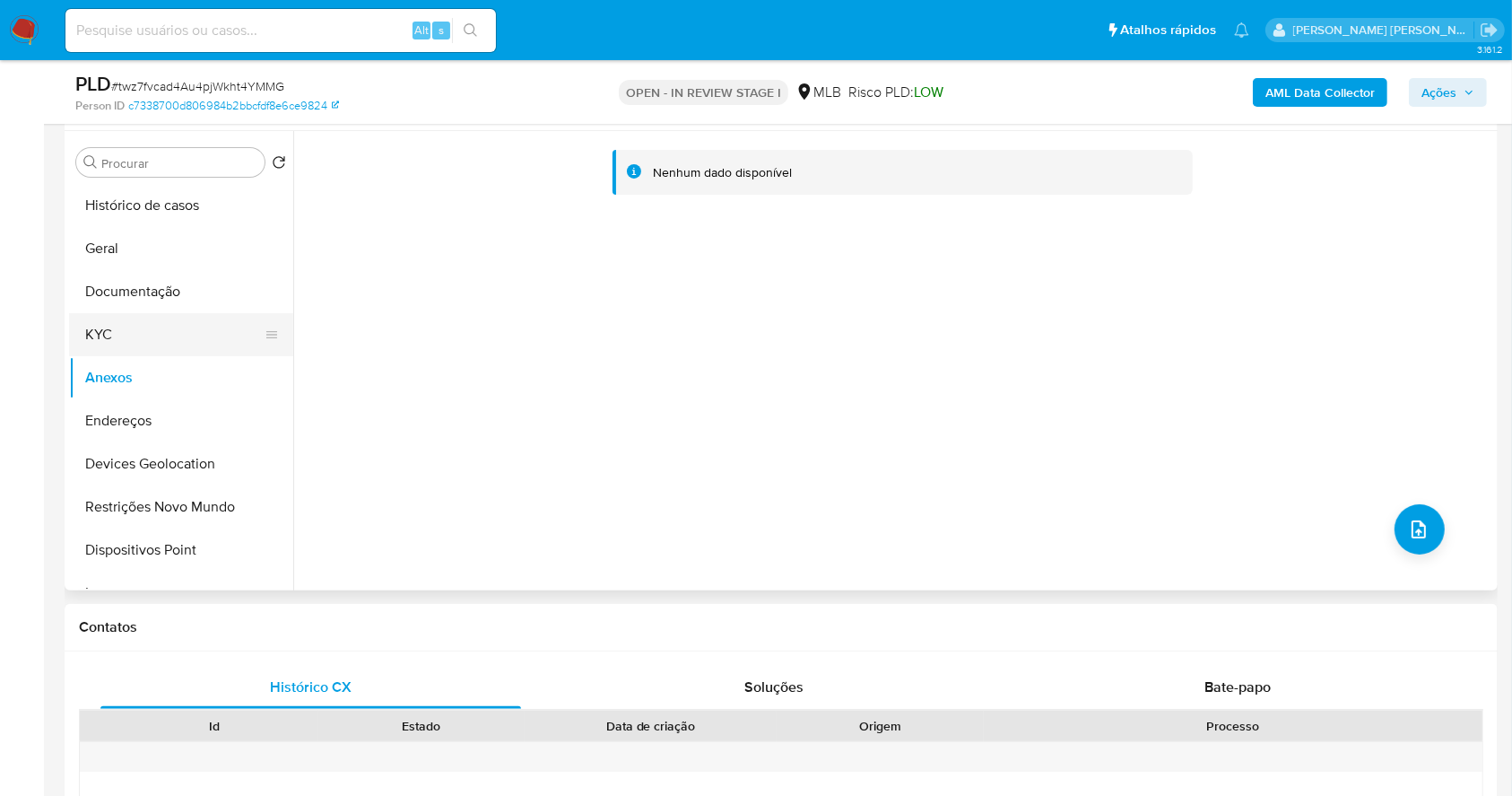
click at [141, 333] on button "KYC" at bounding box center [174, 334] width 210 height 43
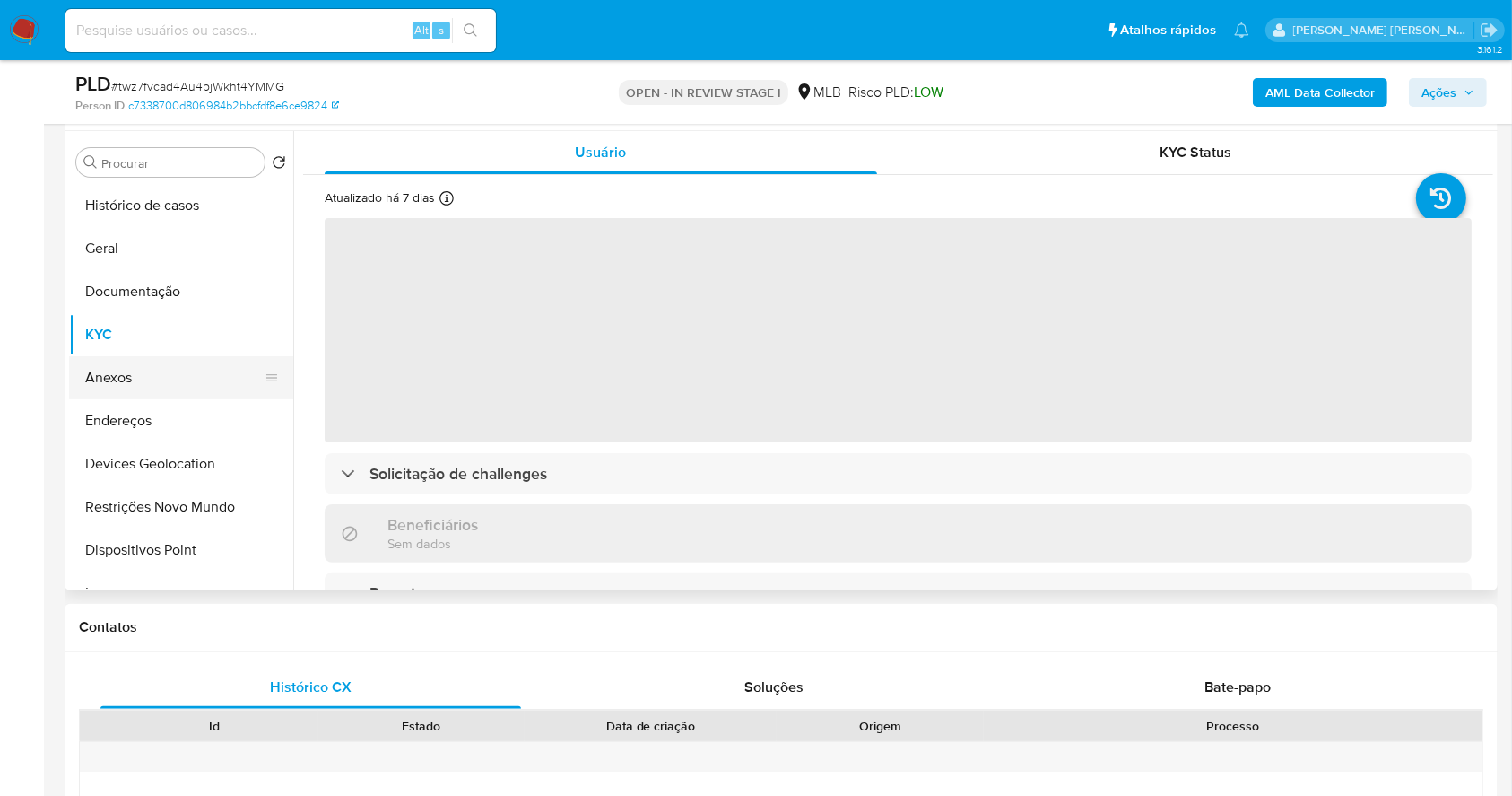
click at [143, 370] on button "Anexos" at bounding box center [174, 378] width 210 height 43
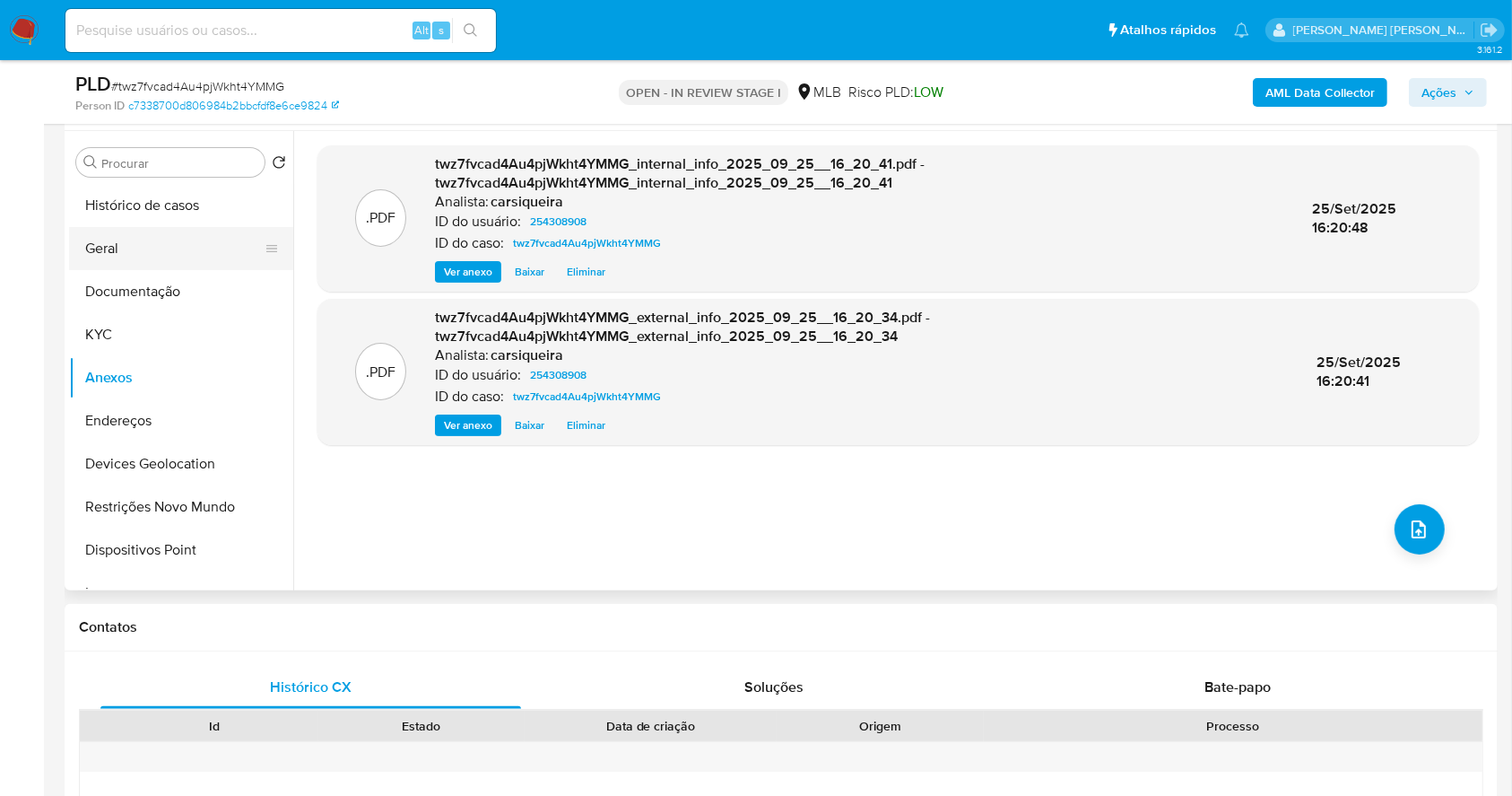
click at [156, 254] on button "Geral" at bounding box center [174, 249] width 210 height 43
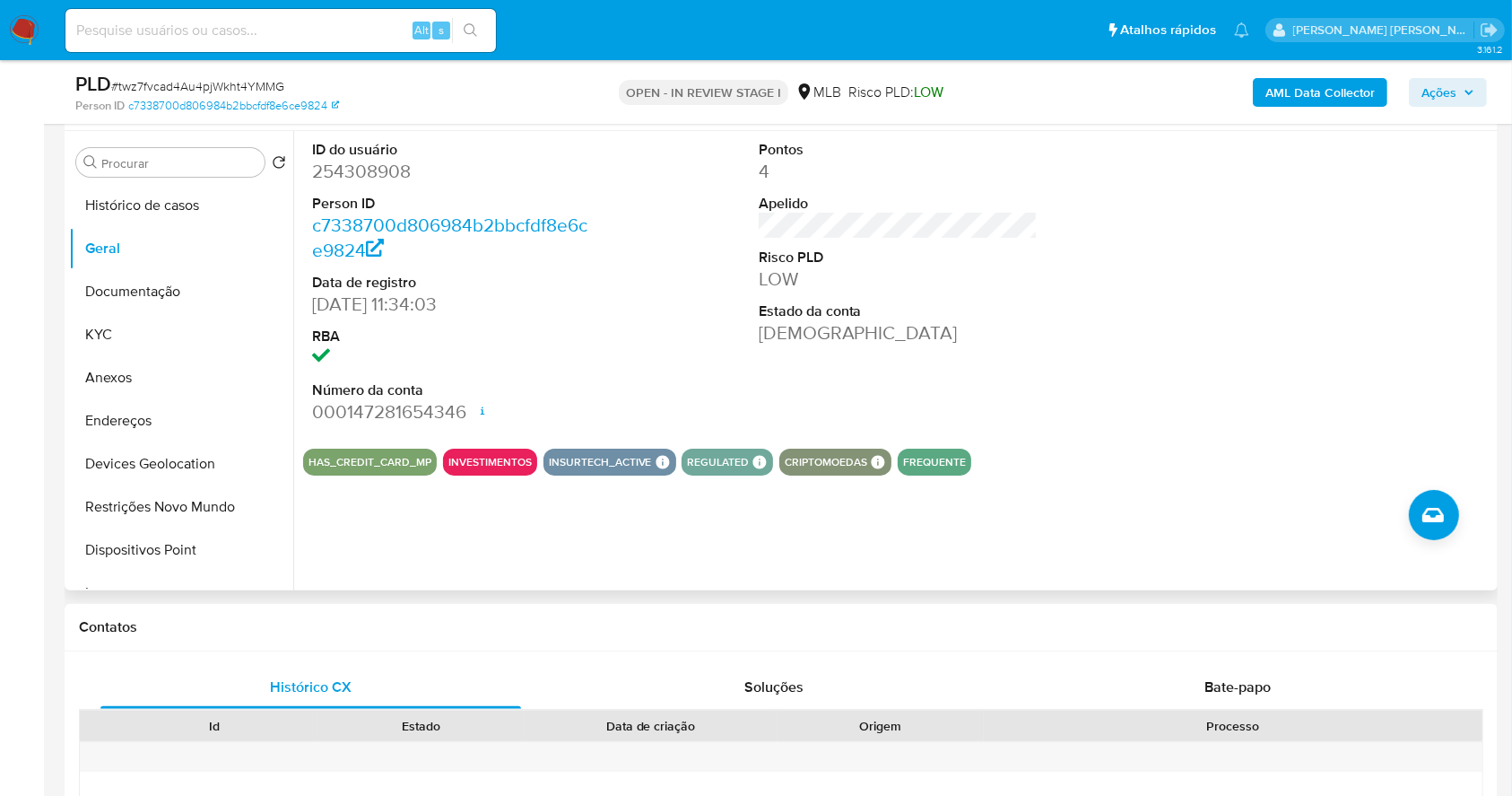
click at [660, 281] on div "ID do usuário 254308908 Person ID c7338700d806984b2bbcfdf8e6ce9824 Data de regi…" at bounding box center [898, 282] width 1190 height 303
click at [120, 346] on button "KYC" at bounding box center [174, 334] width 210 height 43
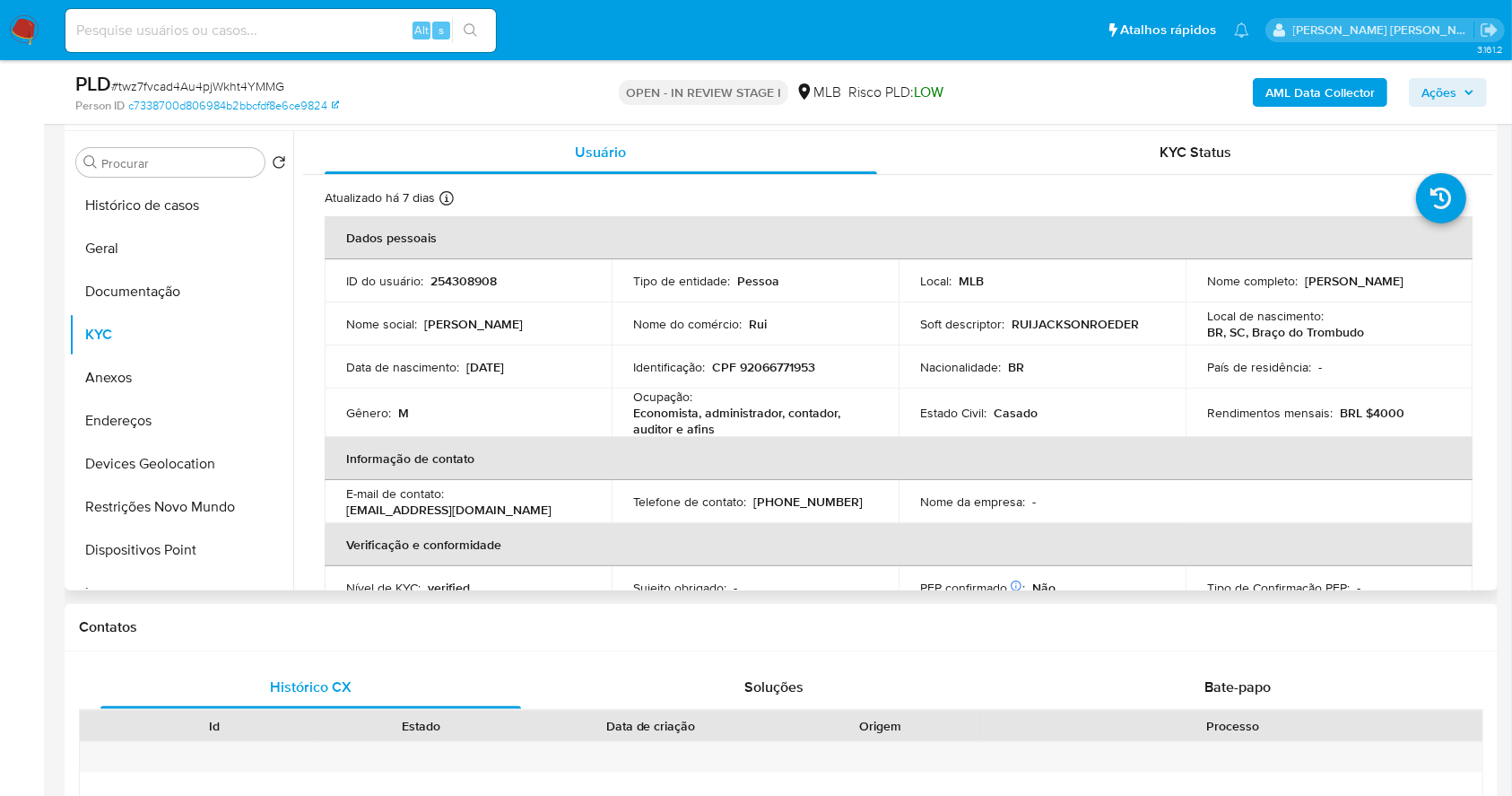
scroll to position [767, 0]
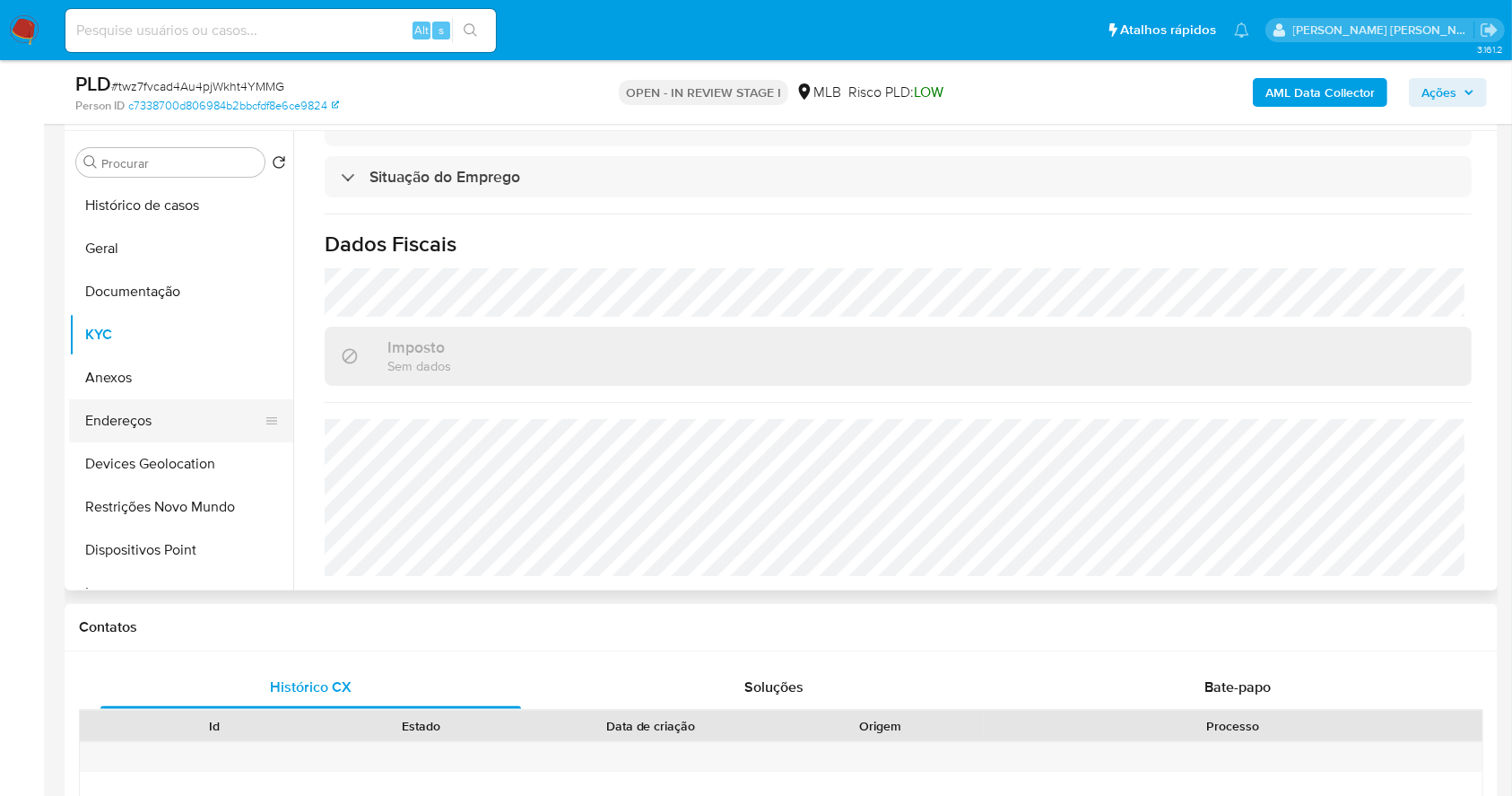
click at [160, 420] on button "Endereços" at bounding box center [174, 421] width 210 height 43
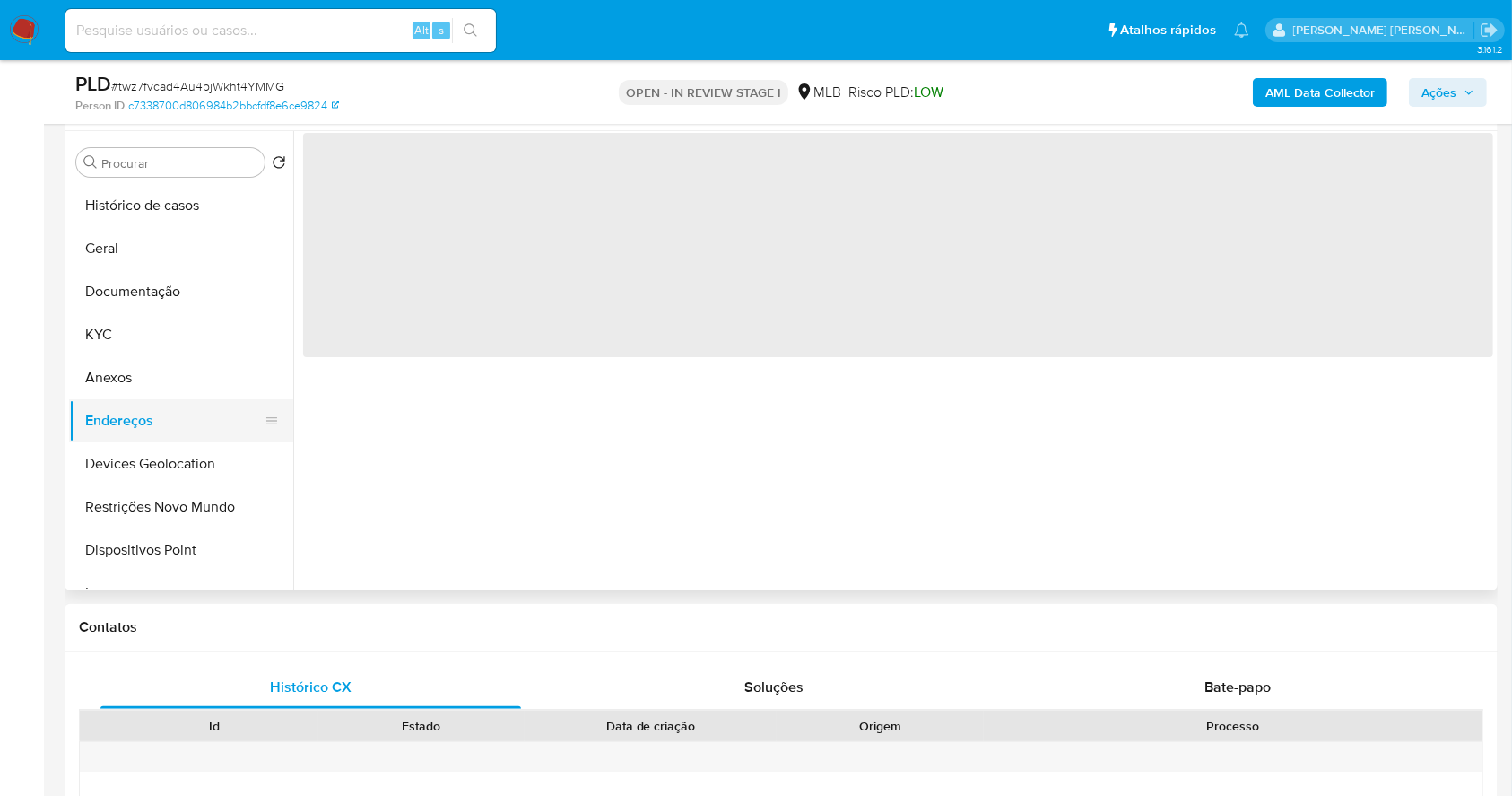
scroll to position [0, 0]
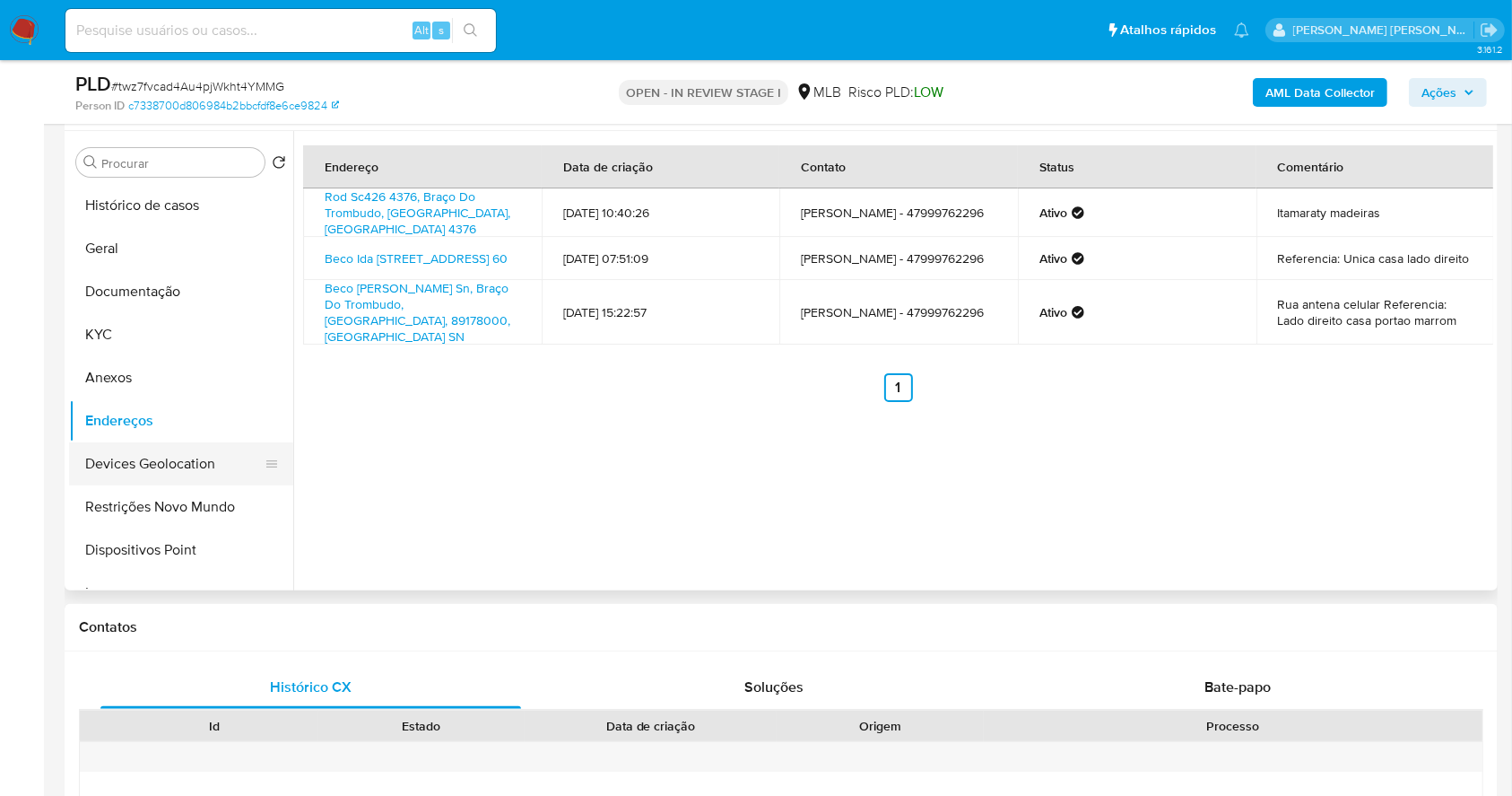
click at [191, 472] on button "Devices Geolocation" at bounding box center [174, 464] width 210 height 43
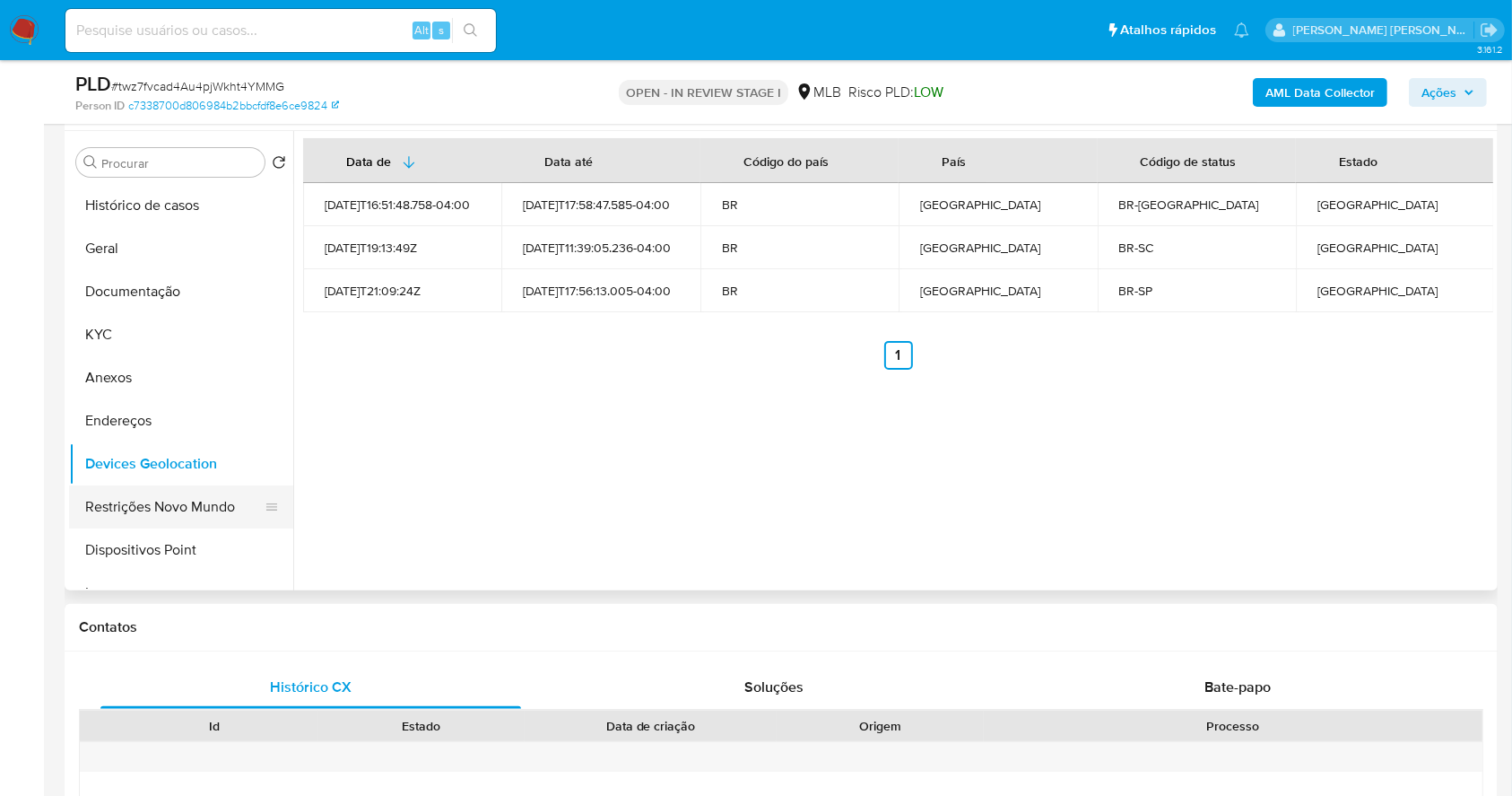
click at [180, 506] on button "Restrições Novo Mundo" at bounding box center [174, 507] width 210 height 43
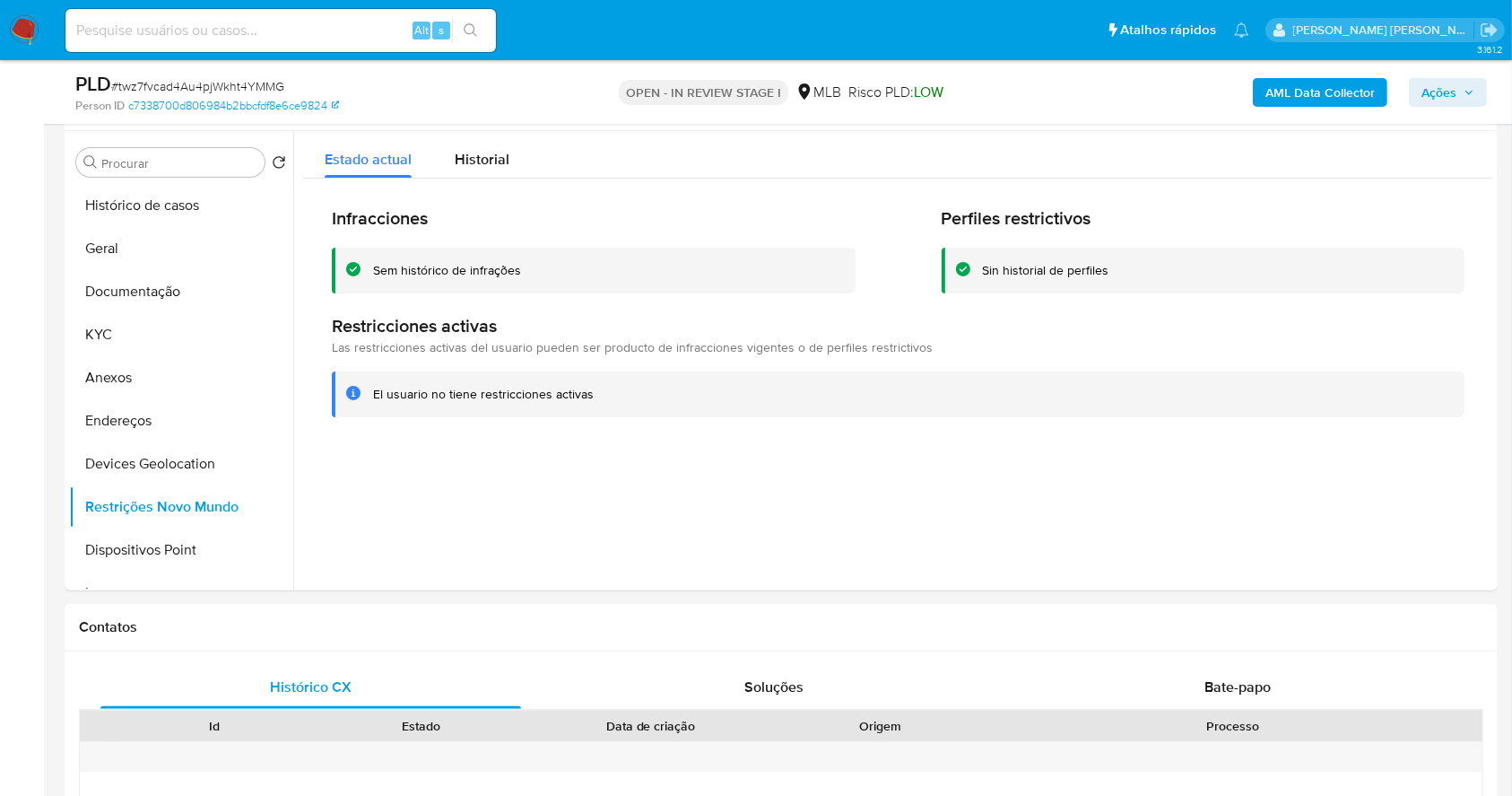
click at [15, 33] on img at bounding box center [24, 30] width 31 height 31
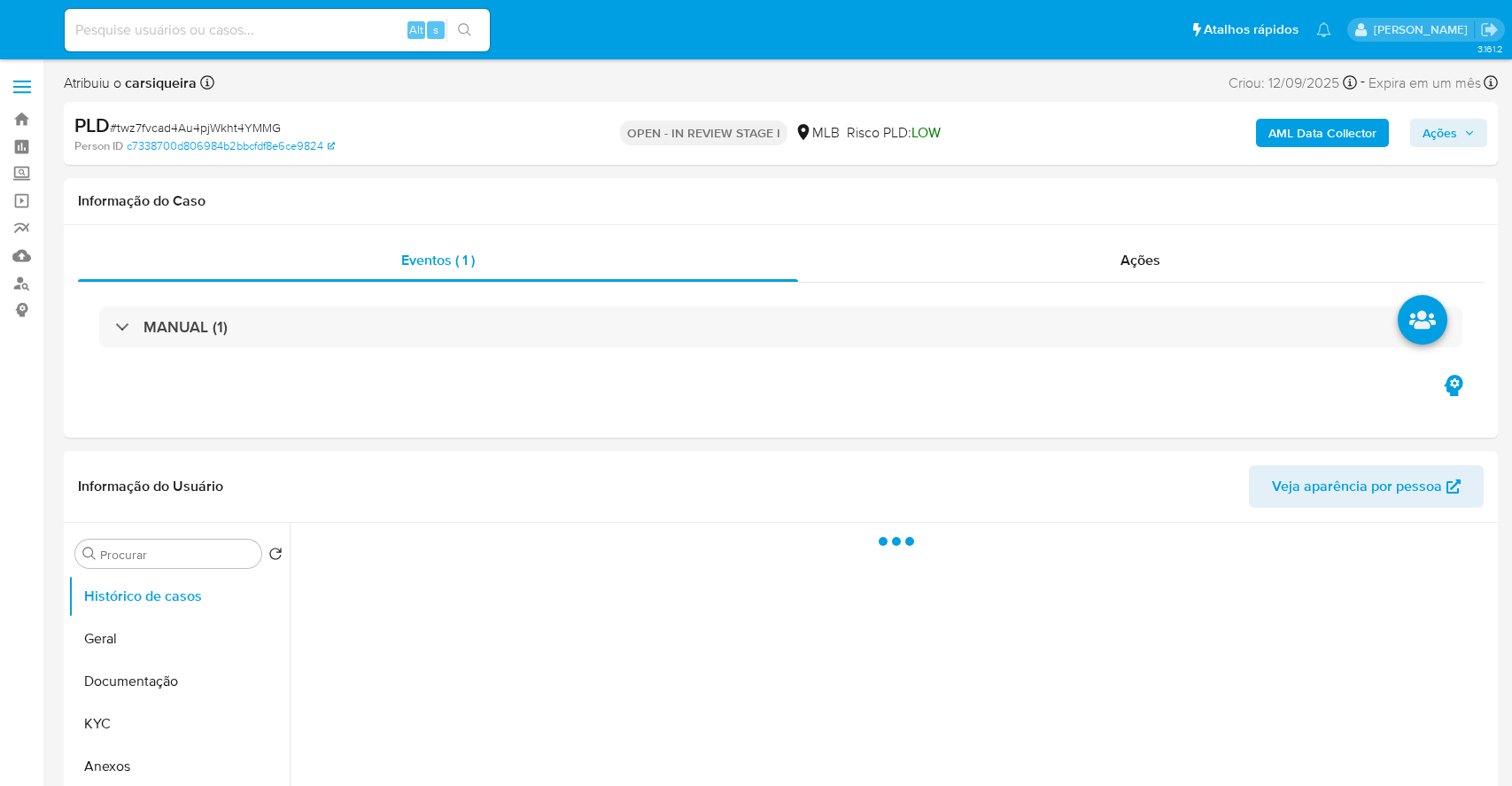
select select "10"
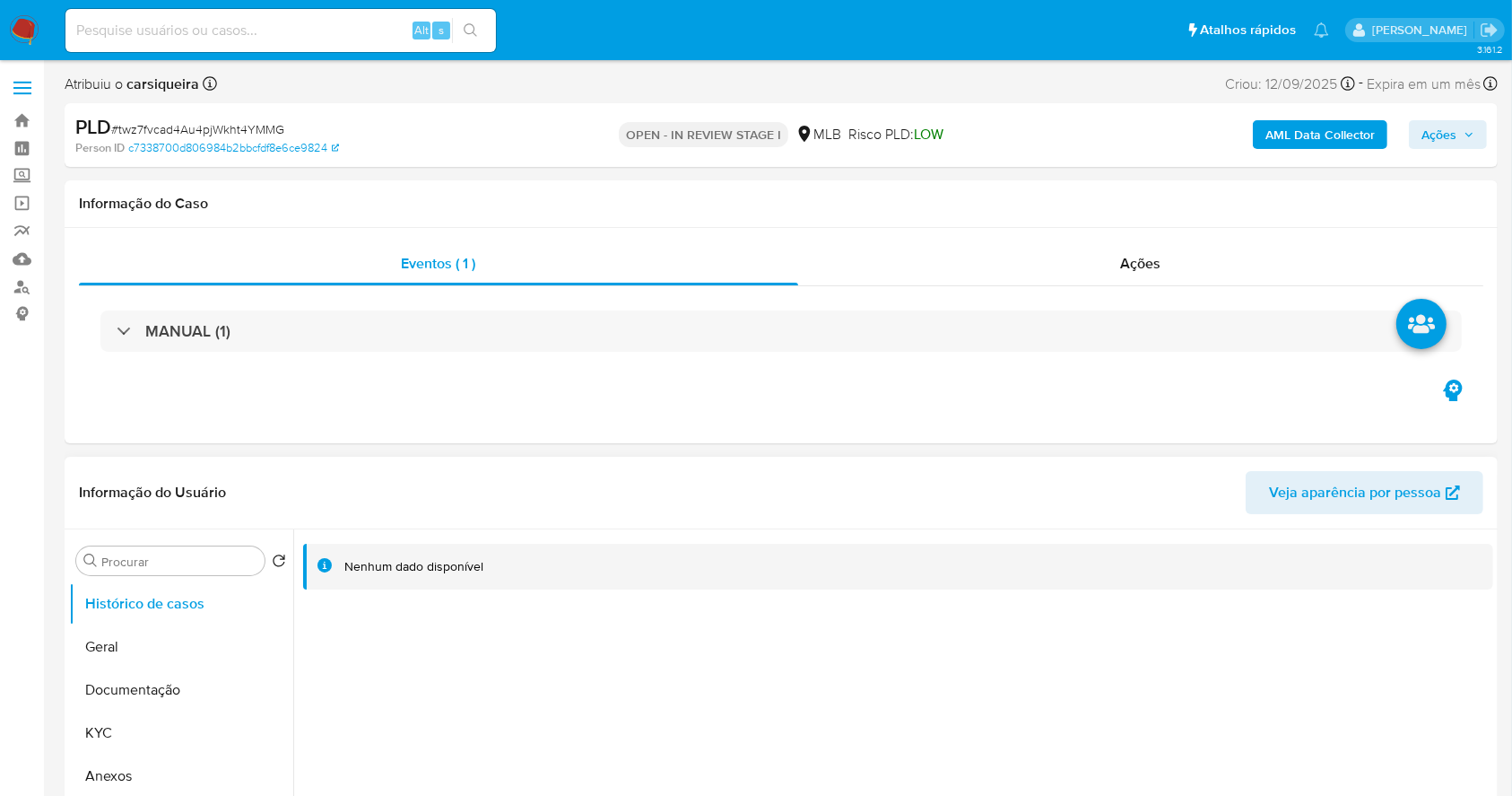
click at [403, 676] on div at bounding box center [893, 760] width 1200 height 460
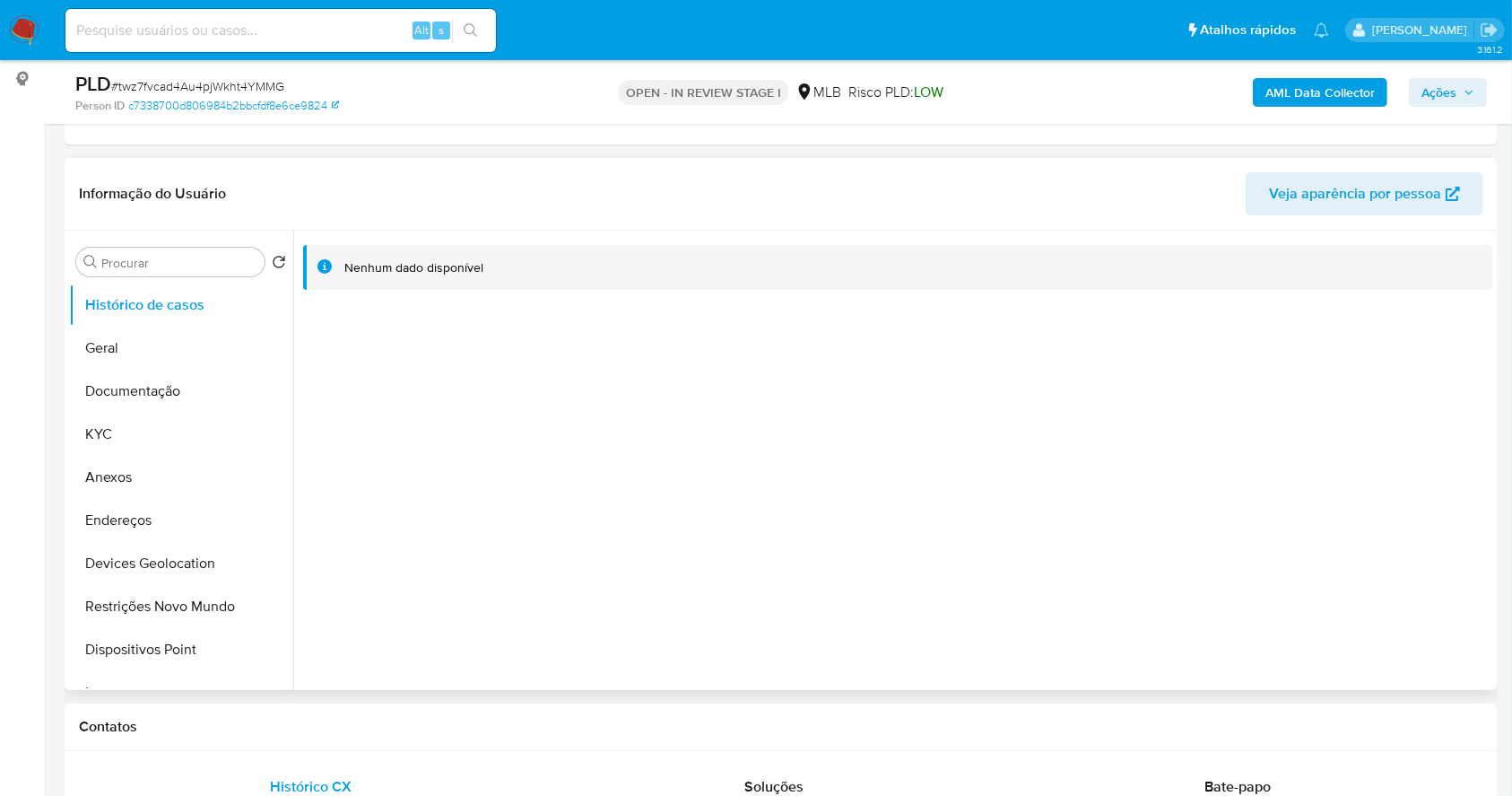
scroll to position [239, 0]
click at [181, 649] on button "Dispositivos Point" at bounding box center [174, 646] width 210 height 43
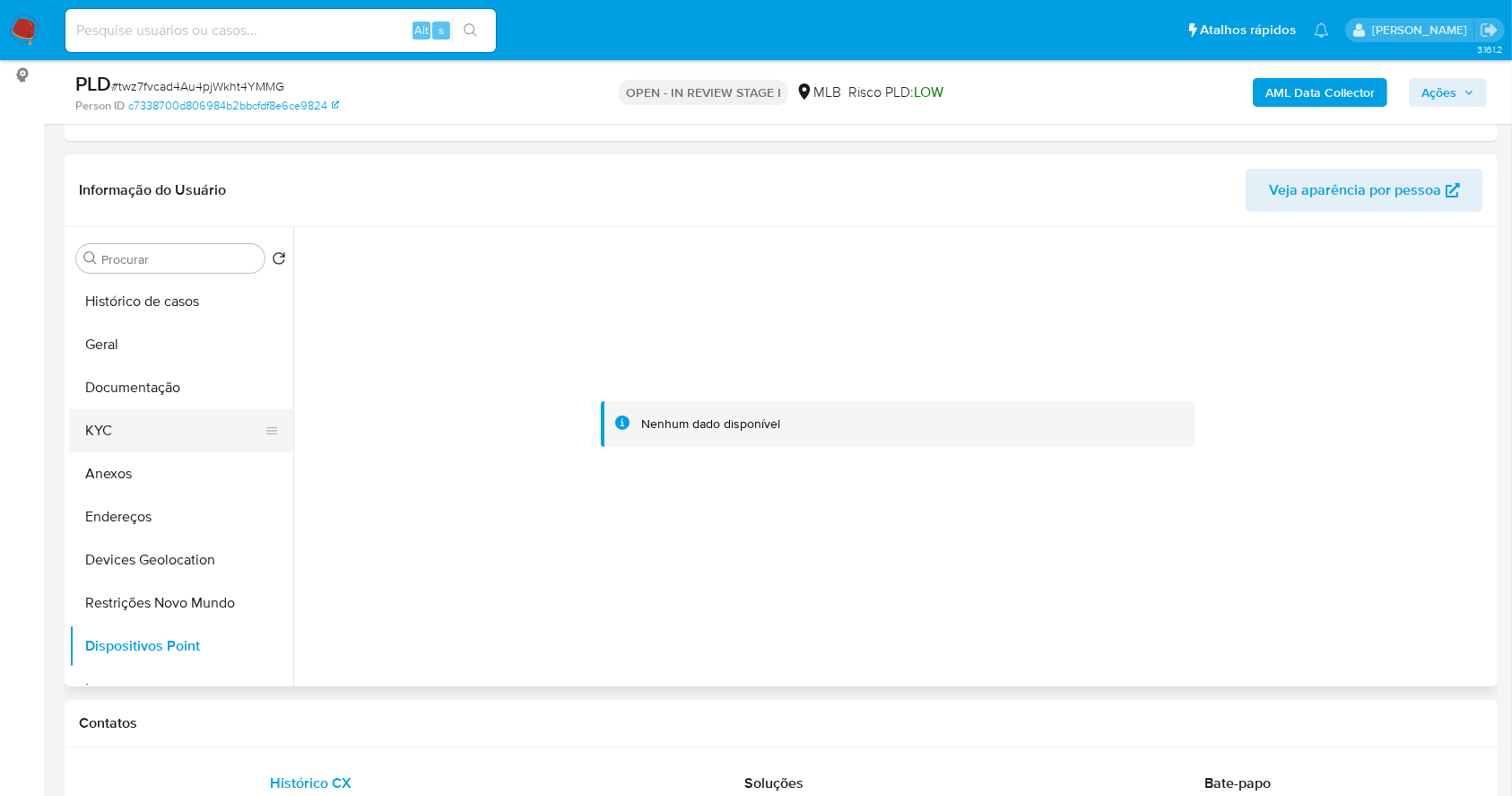
click at [149, 415] on button "KYC" at bounding box center [174, 431] width 210 height 43
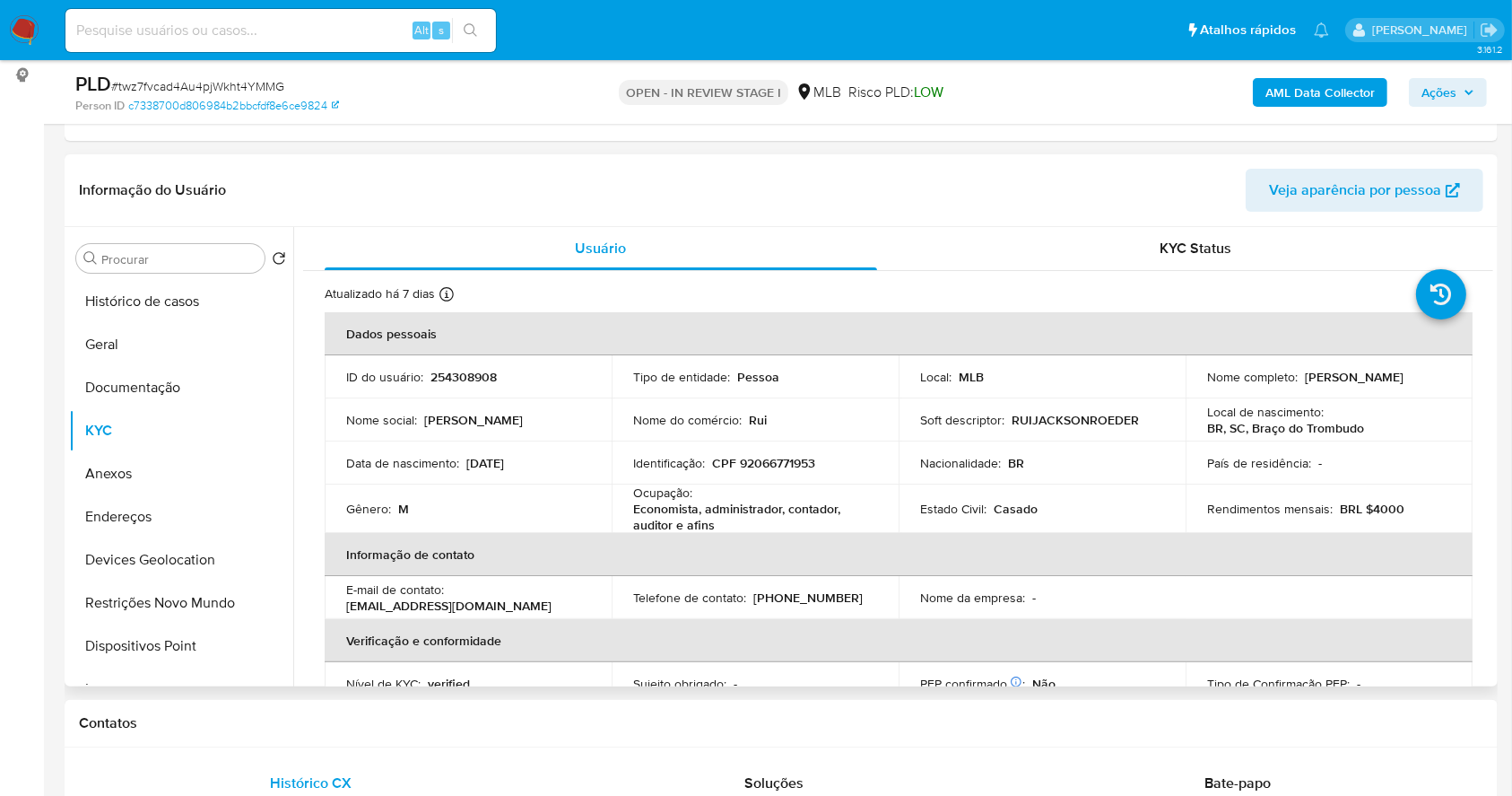
click at [777, 458] on p "CPF 92066771953" at bounding box center [763, 463] width 104 height 16
copy p "92066771953"
click at [576, 457] on div "Data de nascimento : [DEMOGRAPHIC_DATA]" at bounding box center [468, 463] width 244 height 16
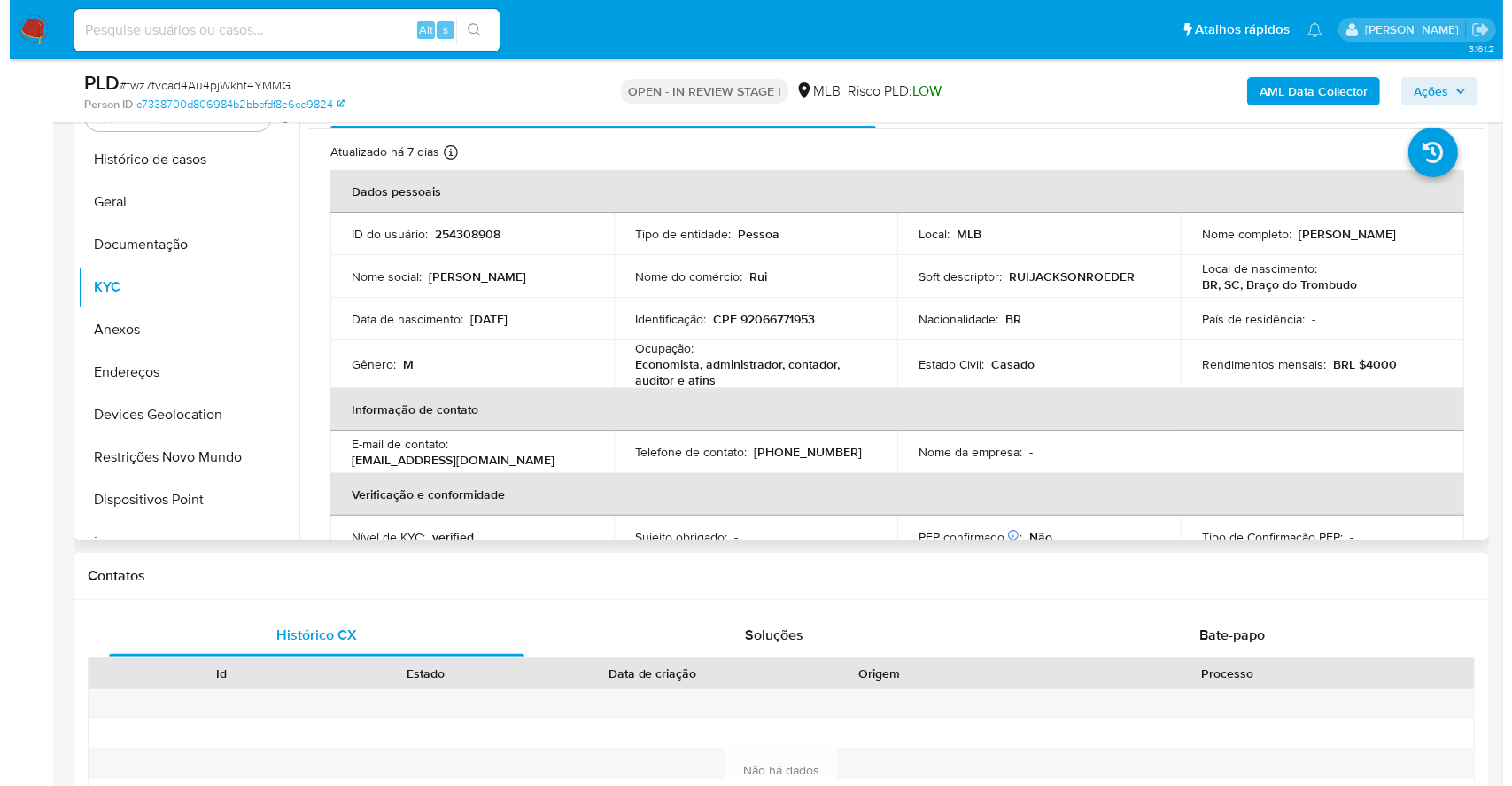
scroll to position [330, 0]
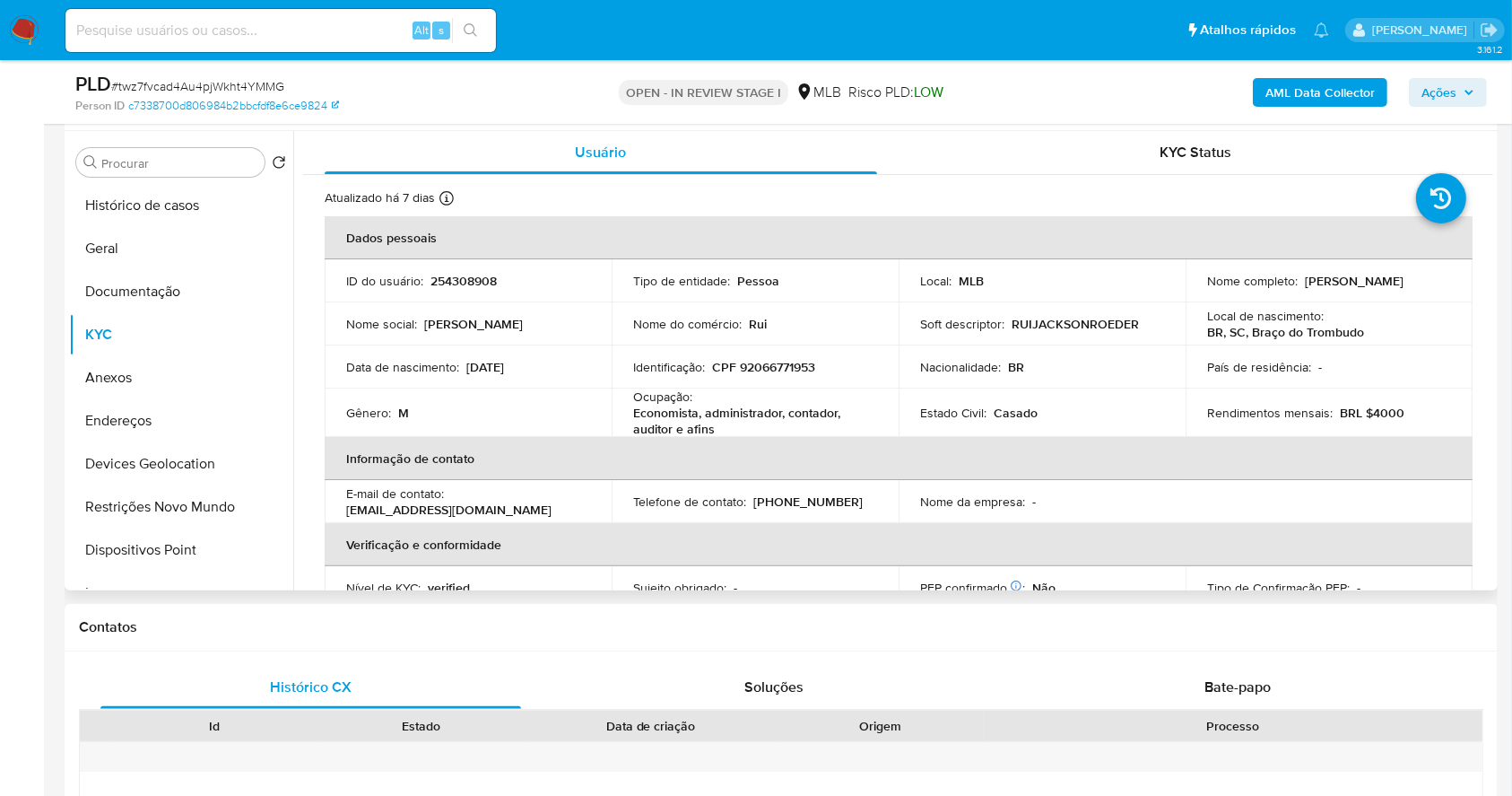
click at [808, 359] on p "CPF 92066771953" at bounding box center [763, 367] width 104 height 16
click at [783, 371] on p "CPF 92066771953" at bounding box center [763, 367] width 104 height 16
copy p "92066771953"
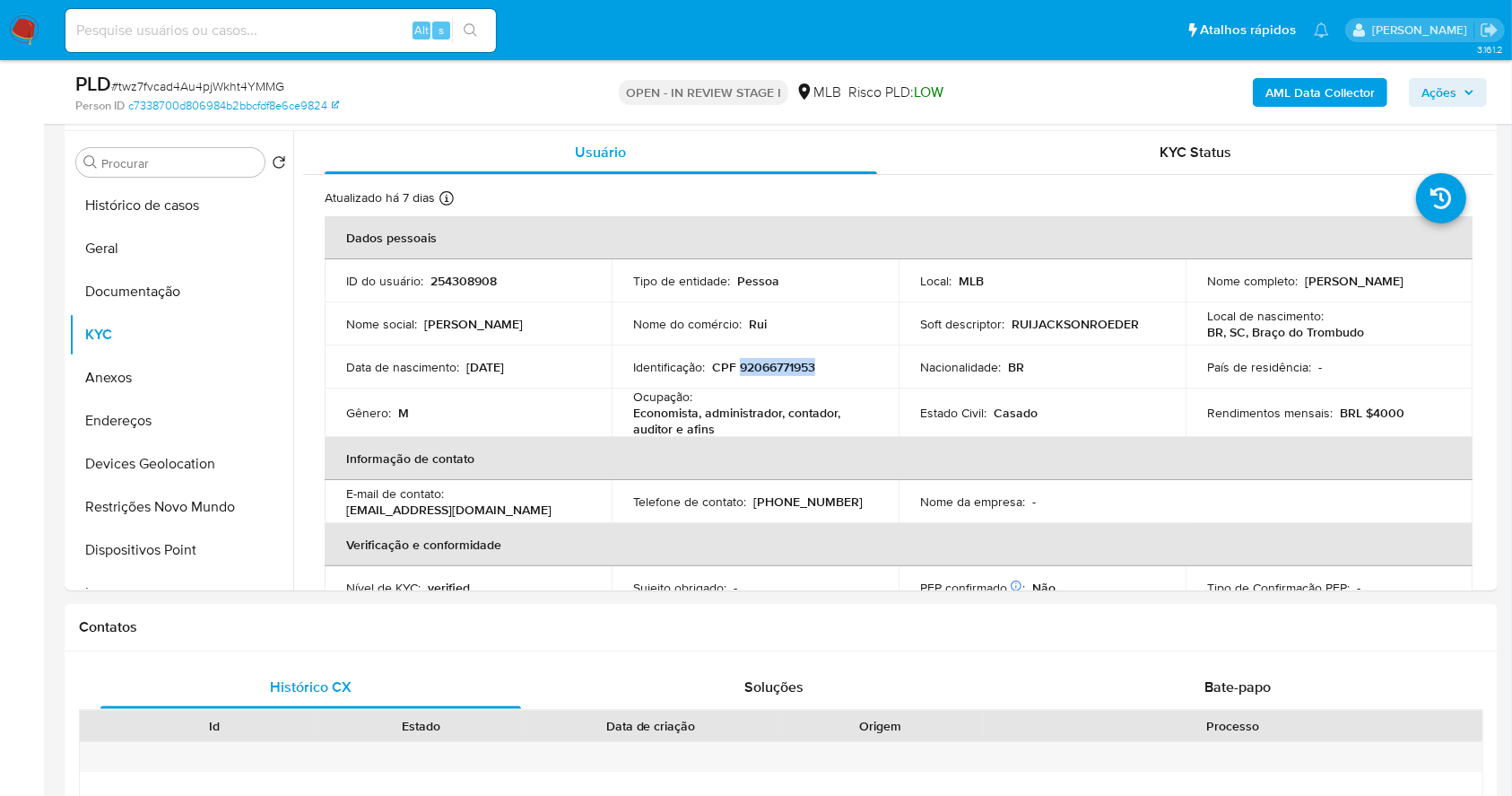
click at [1467, 97] on span "Ações" at bounding box center [1448, 92] width 53 height 25
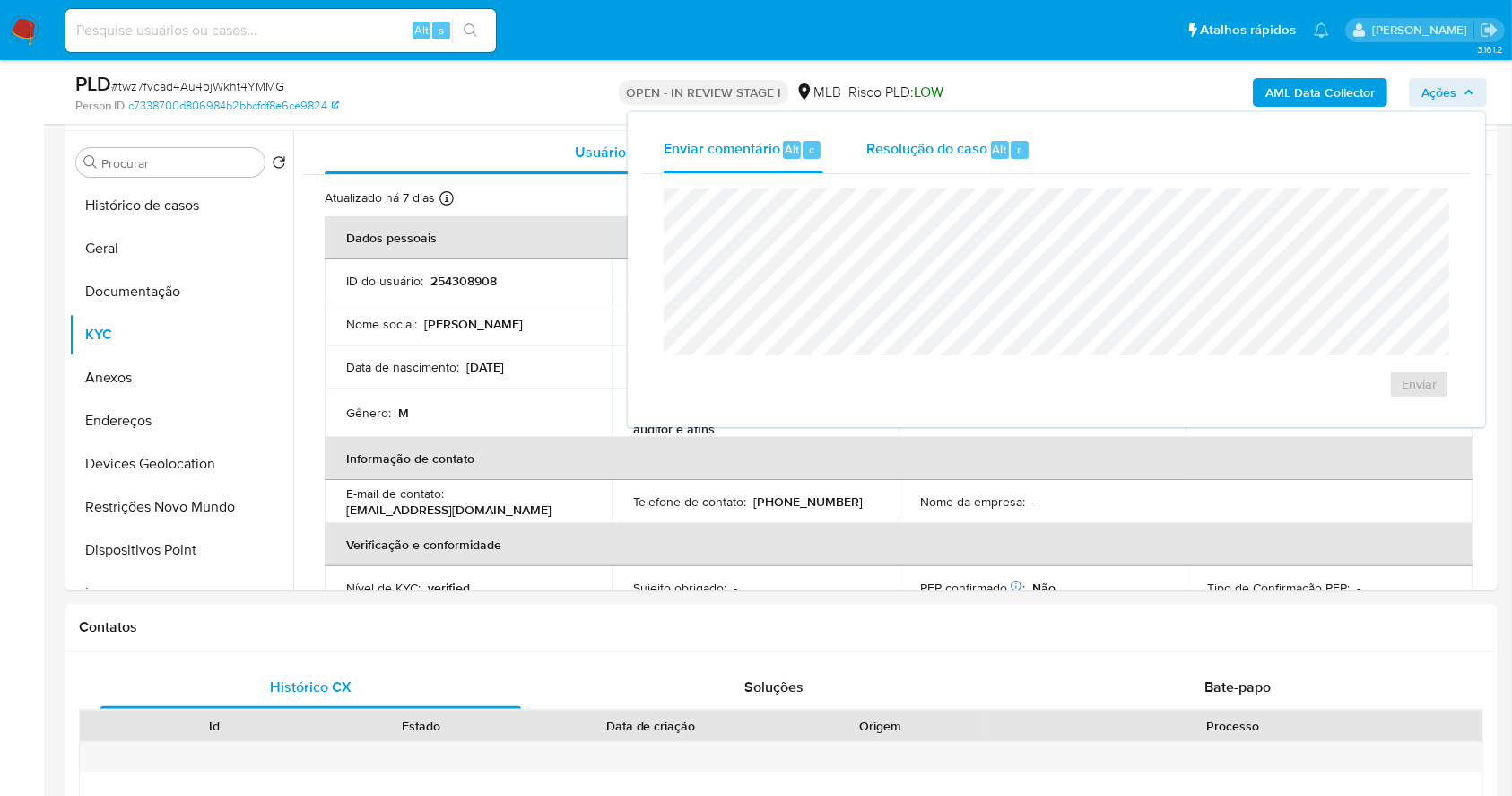
click at [1025, 138] on div "Resolução do caso Alt r" at bounding box center [948, 149] width 164 height 46
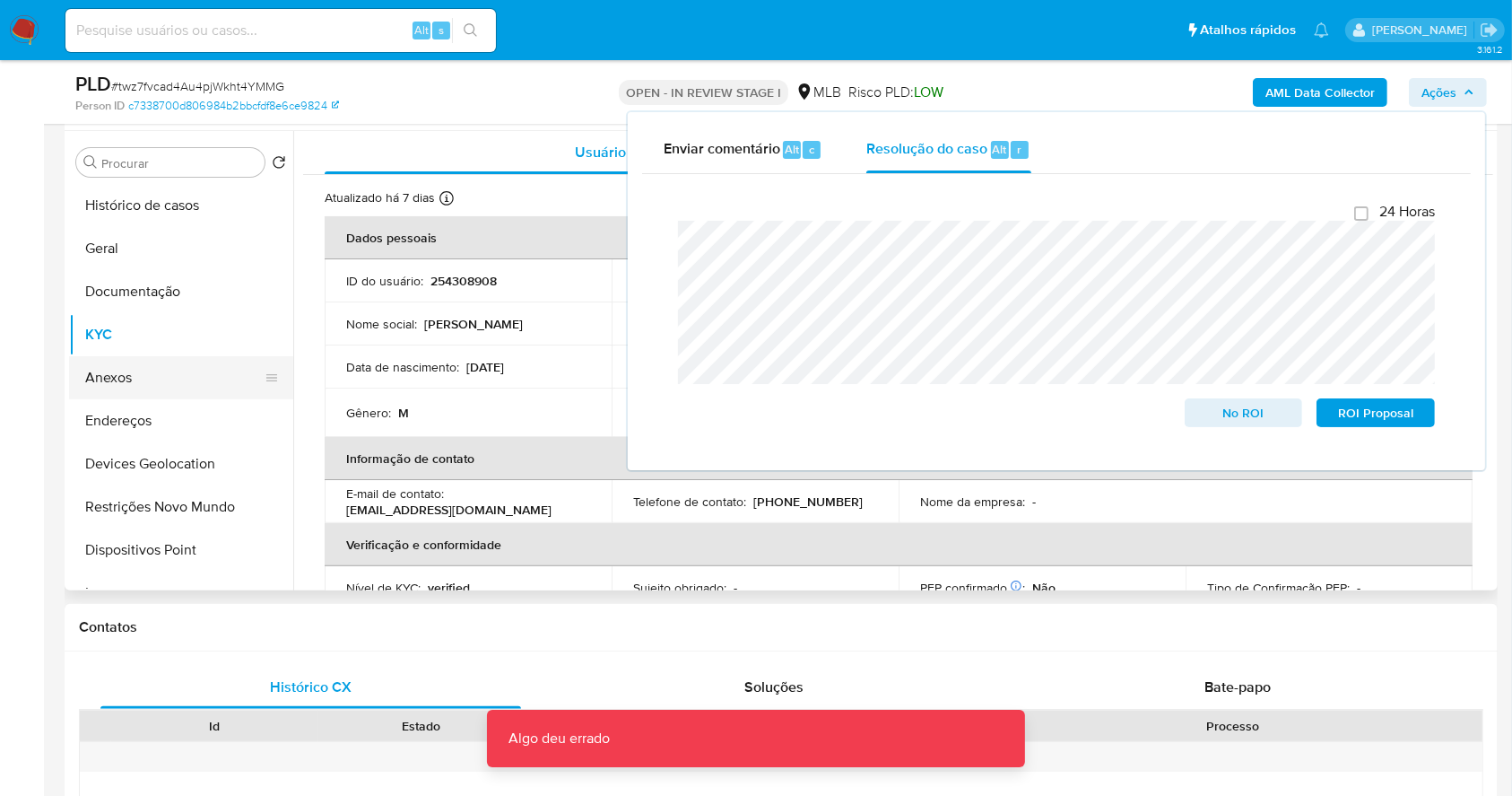
click at [180, 379] on button "Anexos" at bounding box center [174, 378] width 210 height 43
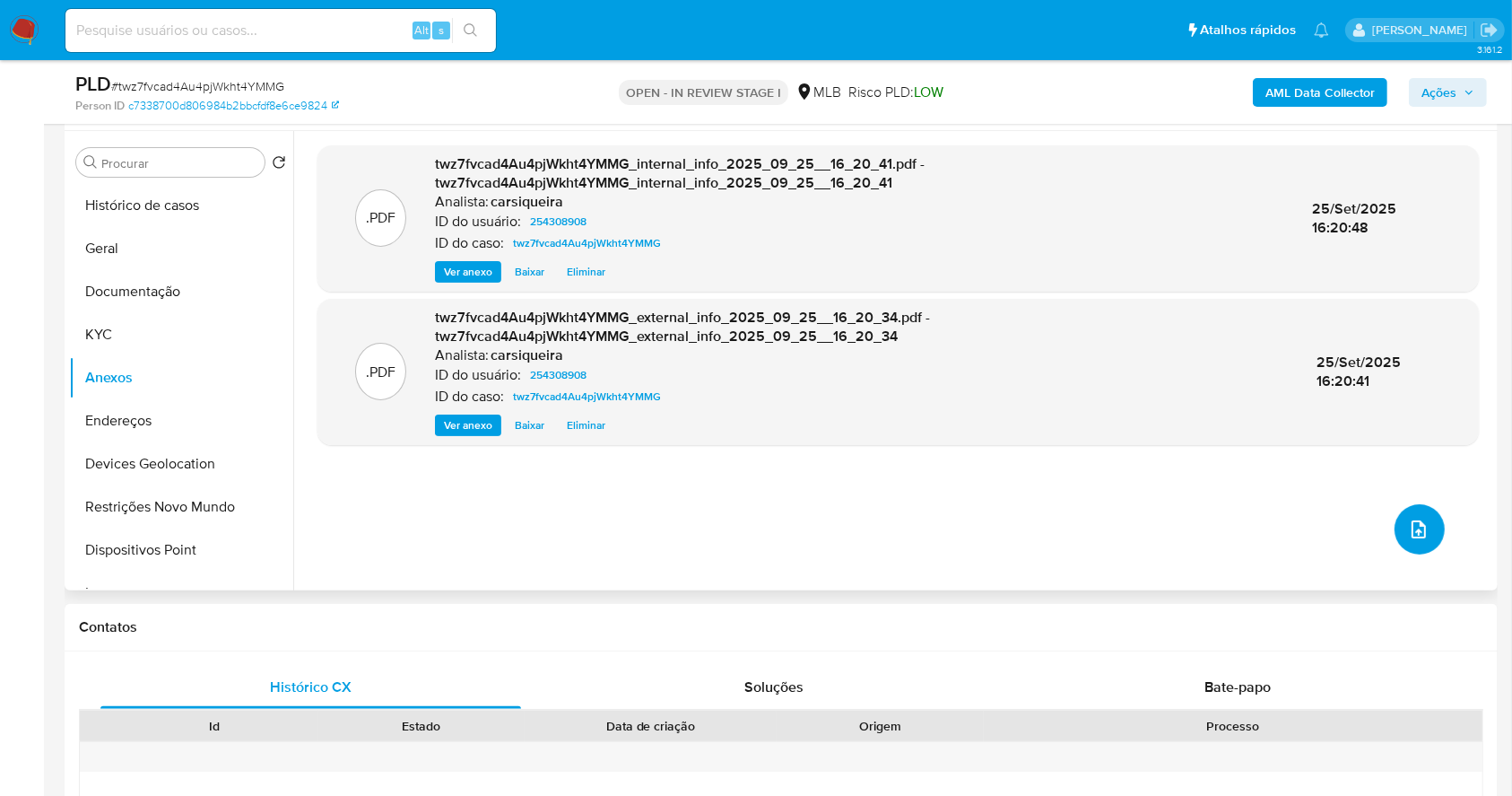
click at [1405, 545] on button "upload-file" at bounding box center [1419, 529] width 50 height 50
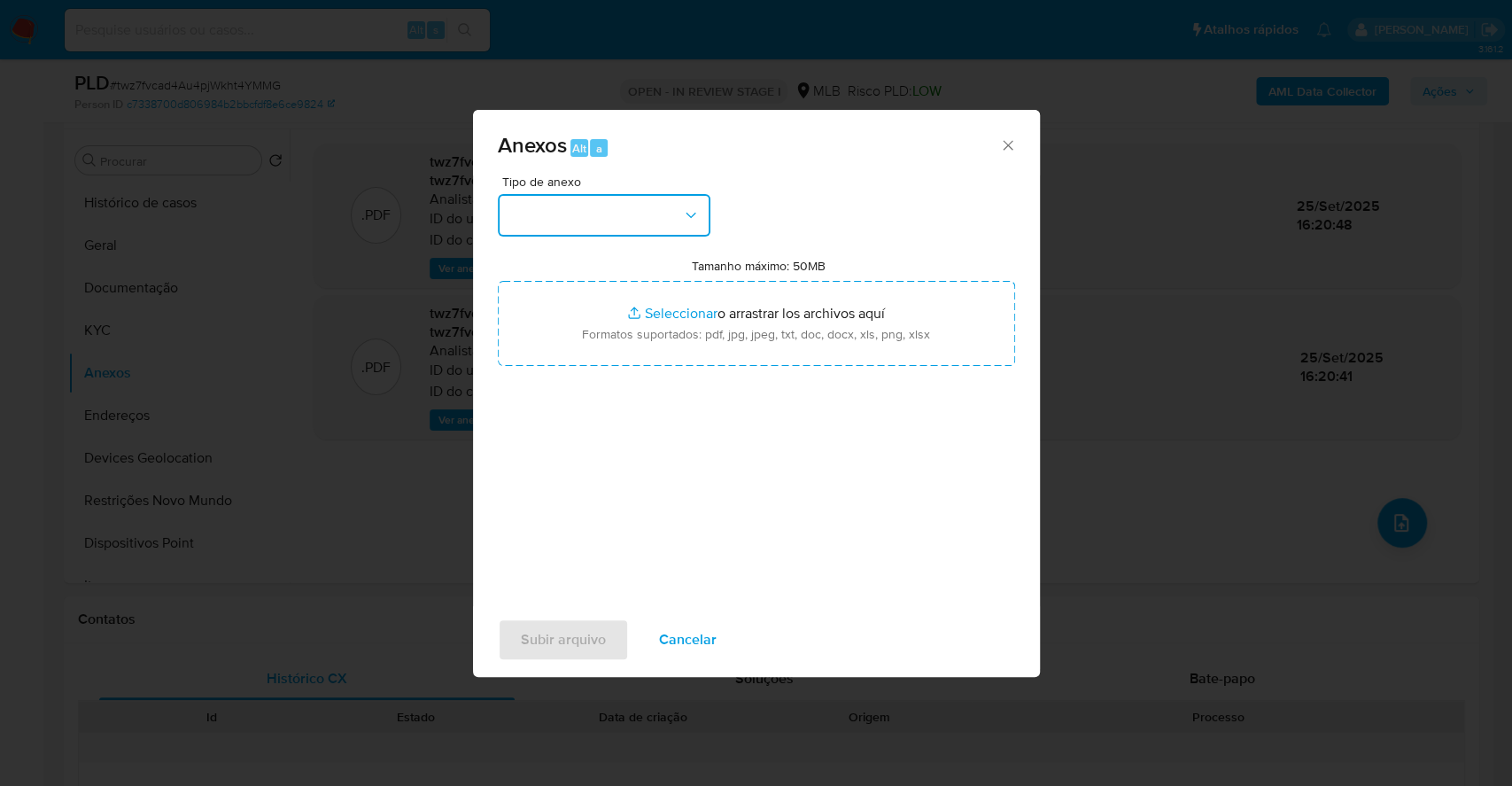
click at [660, 225] on button "button" at bounding box center [604, 215] width 212 height 43
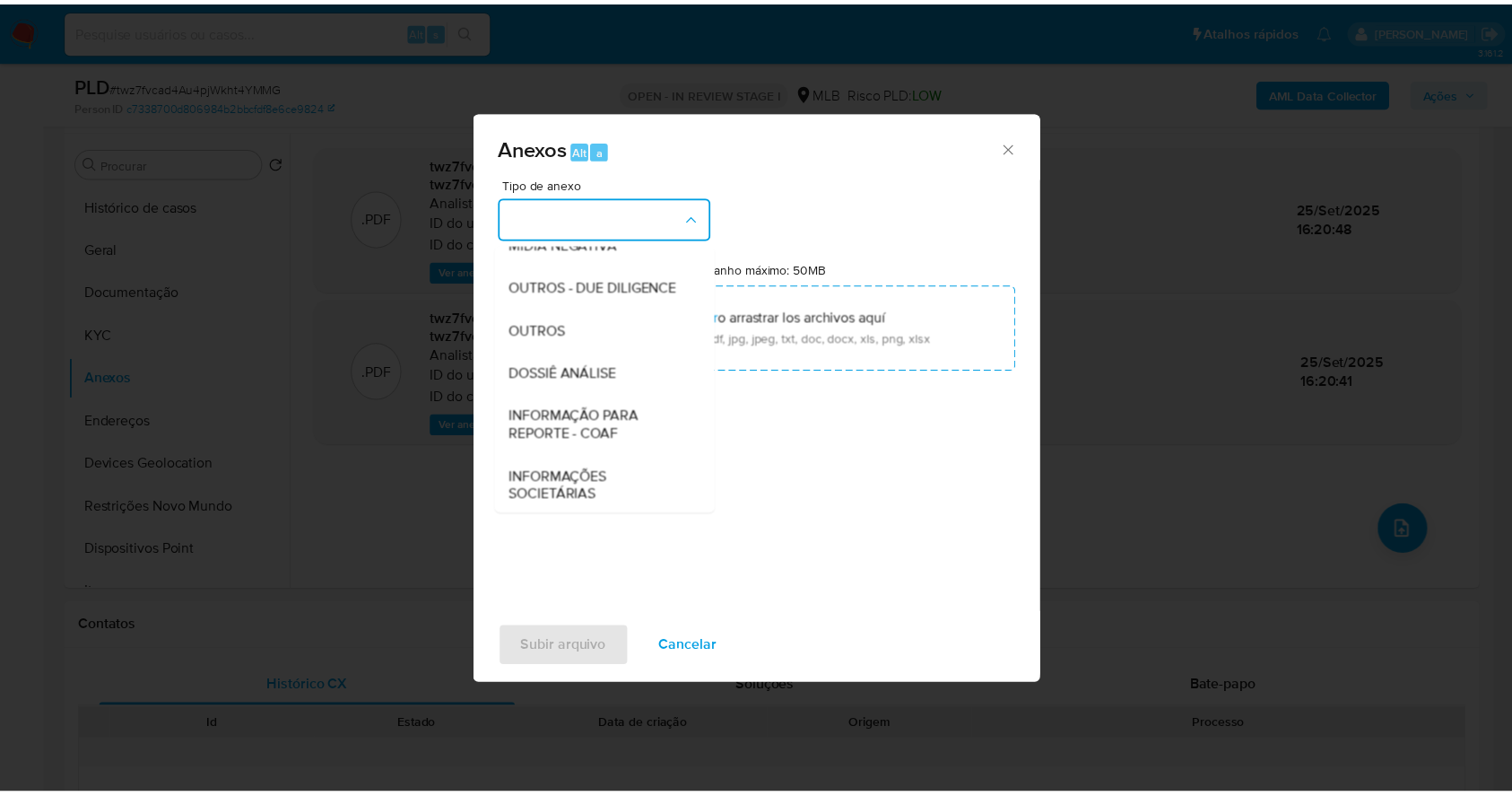
scroll to position [275, 0]
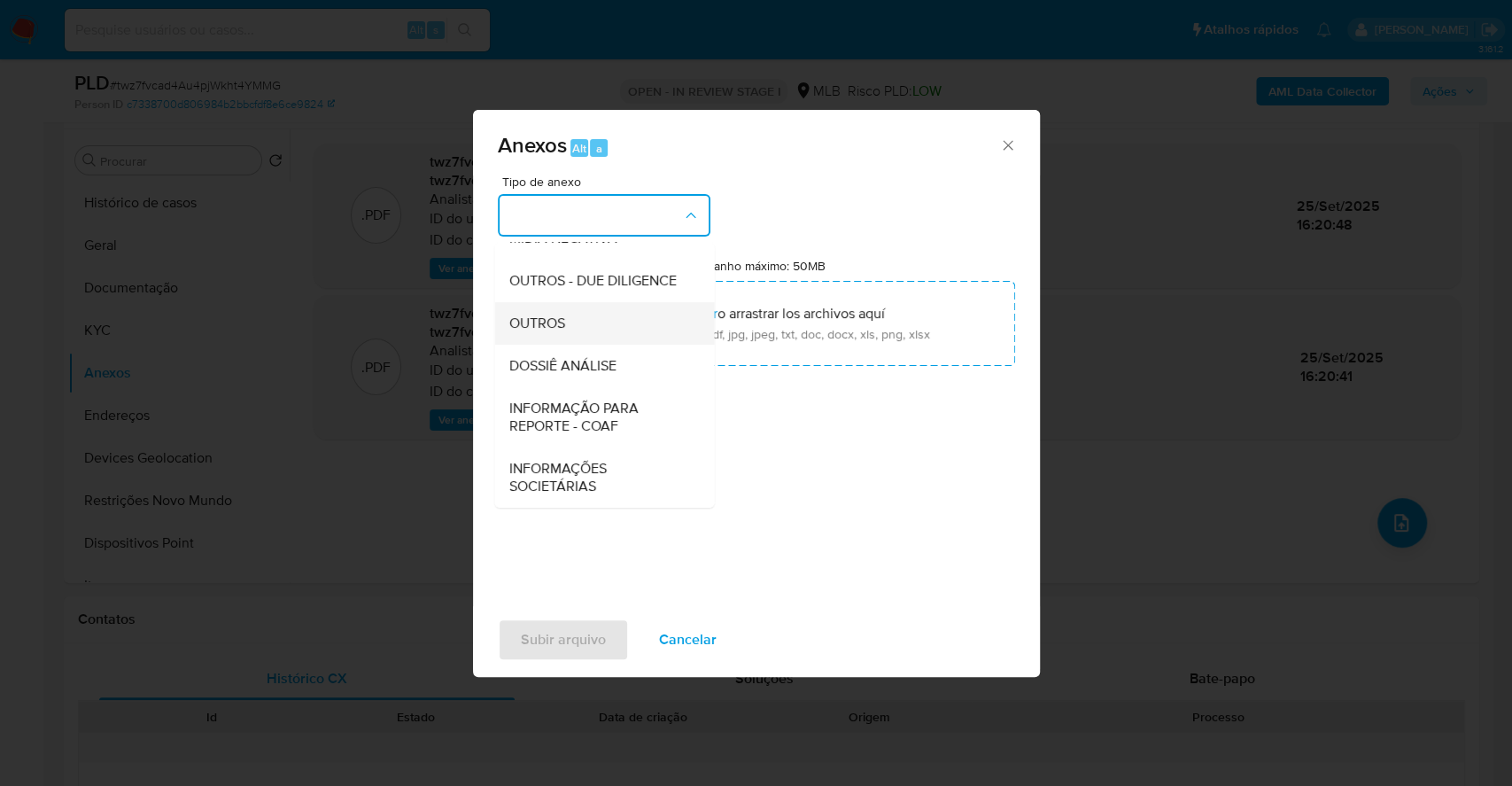
click at [601, 318] on div "OUTROS" at bounding box center [599, 323] width 181 height 43
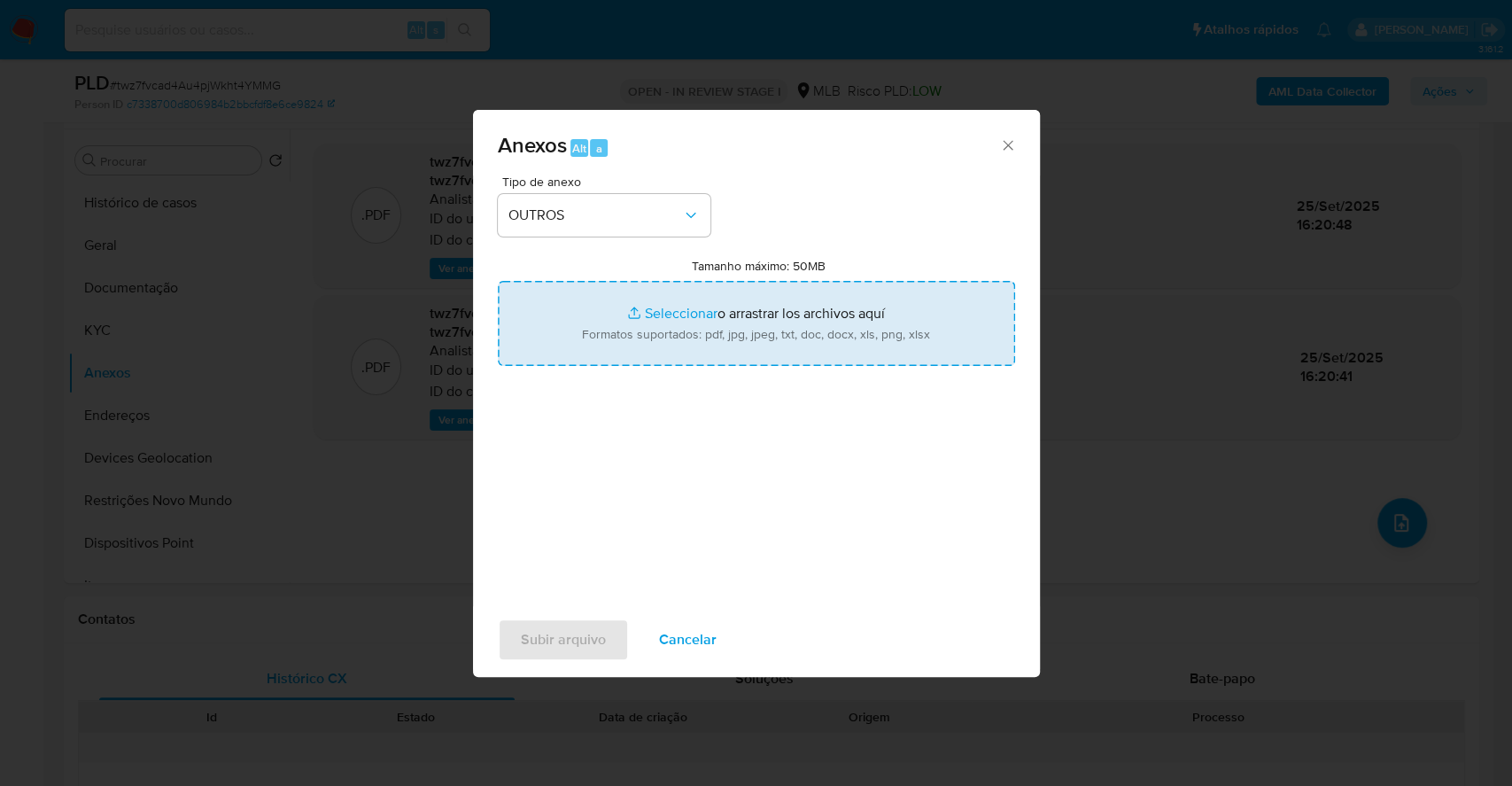
click at [651, 314] on input "Tamanho máximo: 50MB Seleccionar archivos" at bounding box center [756, 322] width 517 height 85
type input "C:\fakepath\DECLINIO - twz7fvcad4Au4pjWkht4YMMG - CPF 92066771953 - RUI JACKSON…"
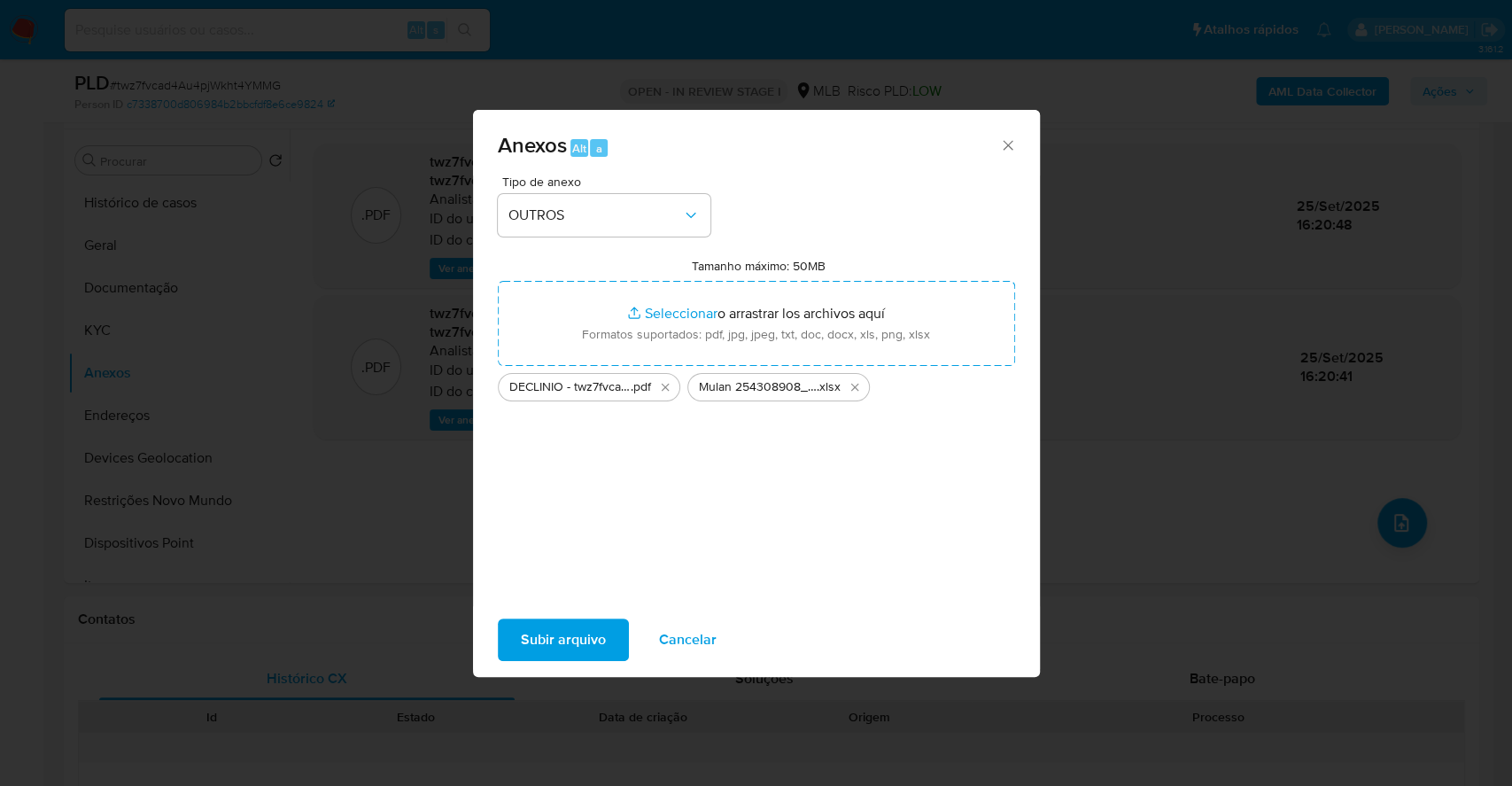
click at [548, 623] on span "Subir arquivo" at bounding box center [563, 640] width 85 height 39
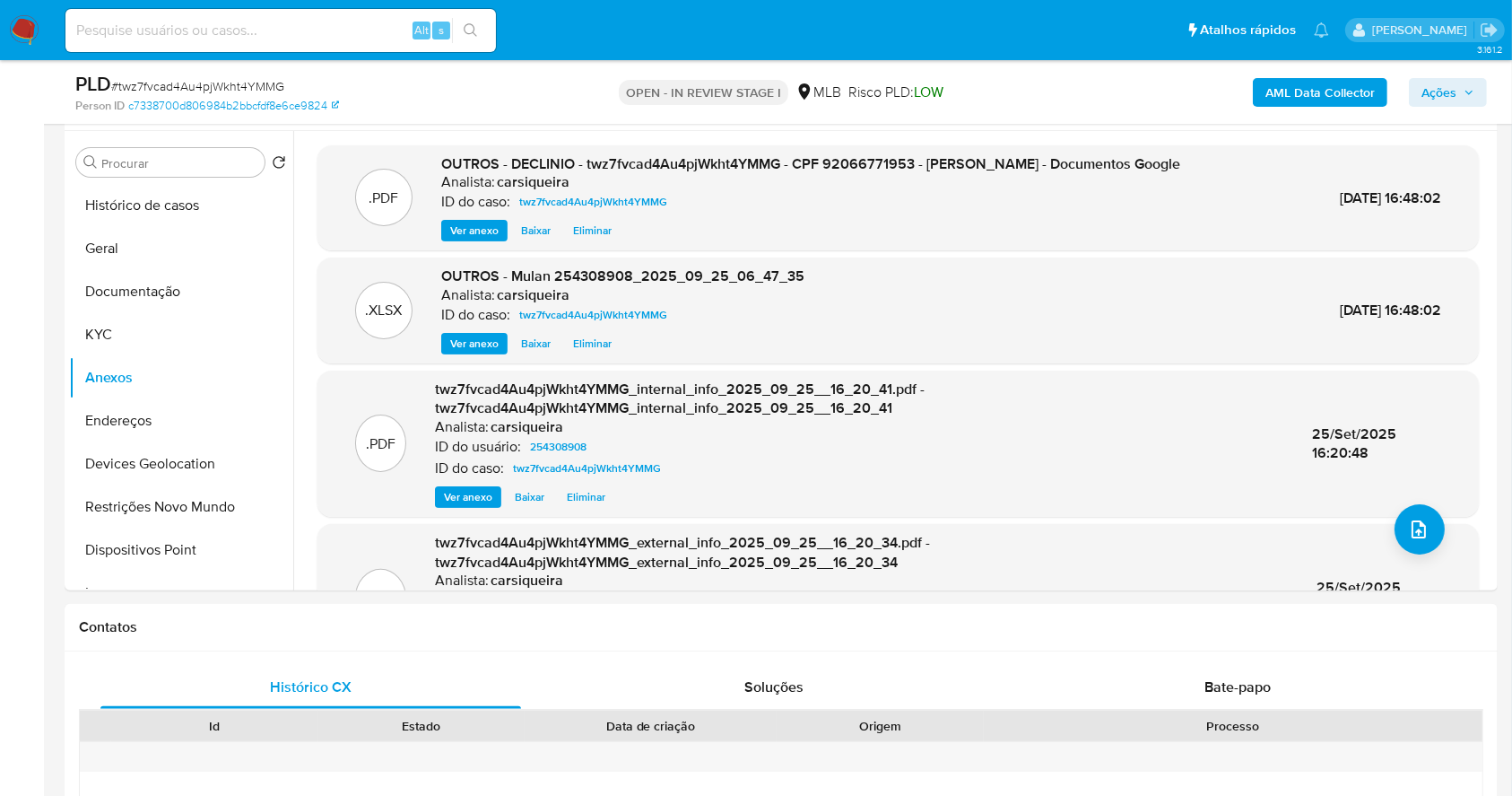
click at [1479, 78] on button "Ações" at bounding box center [1448, 92] width 78 height 29
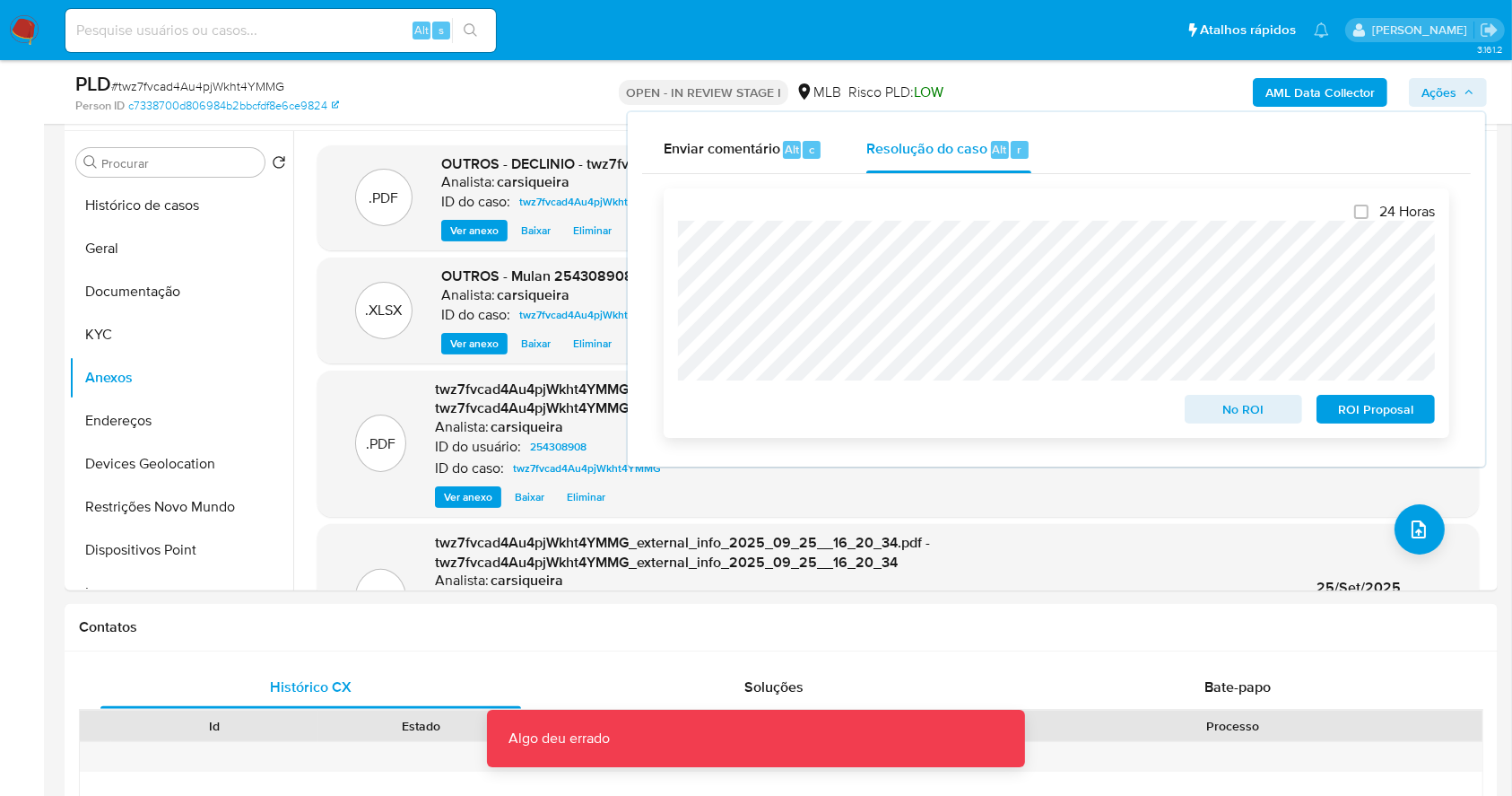
click at [1241, 401] on span "No ROI" at bounding box center [1244, 408] width 94 height 25
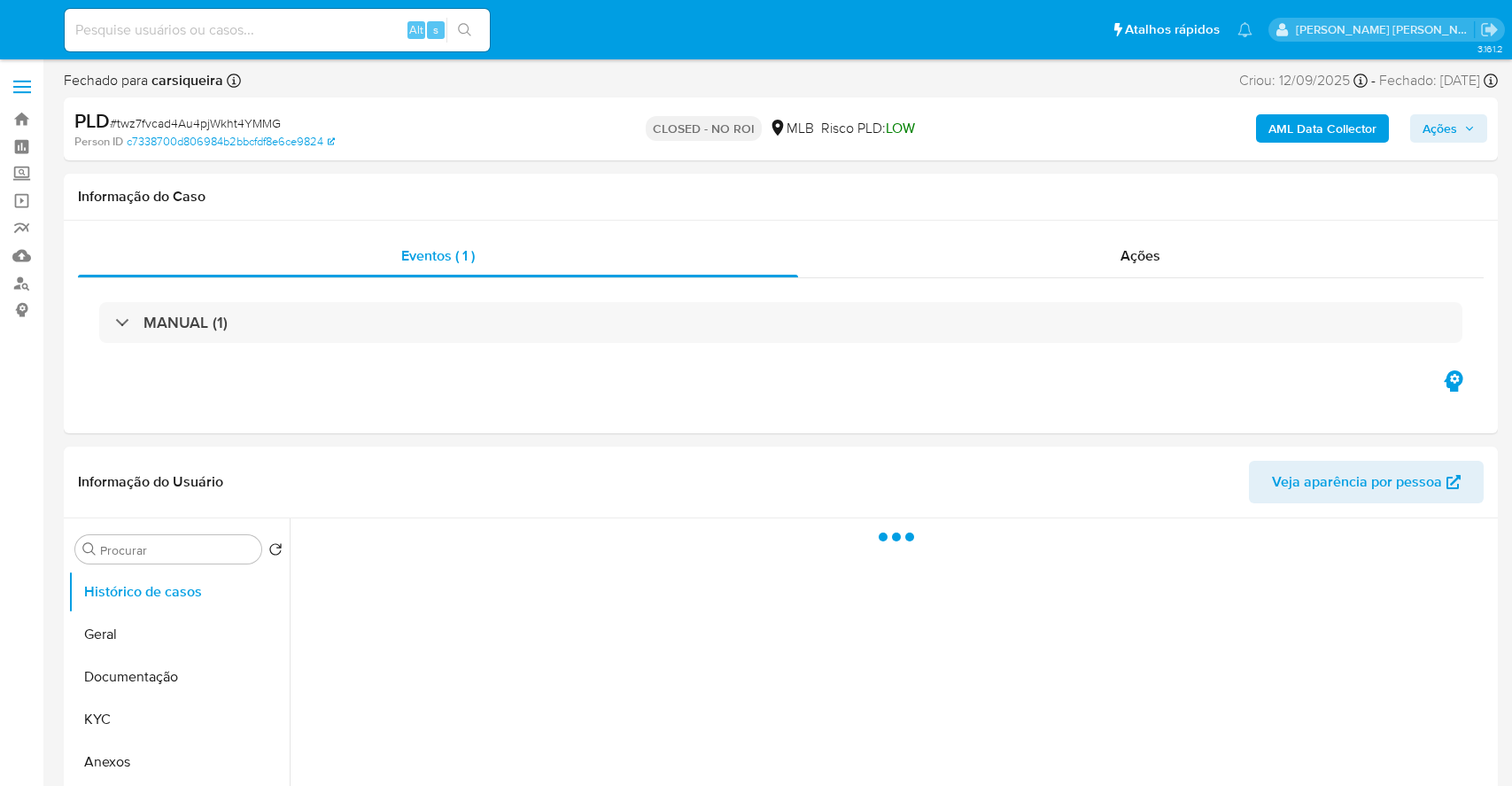
select select "10"
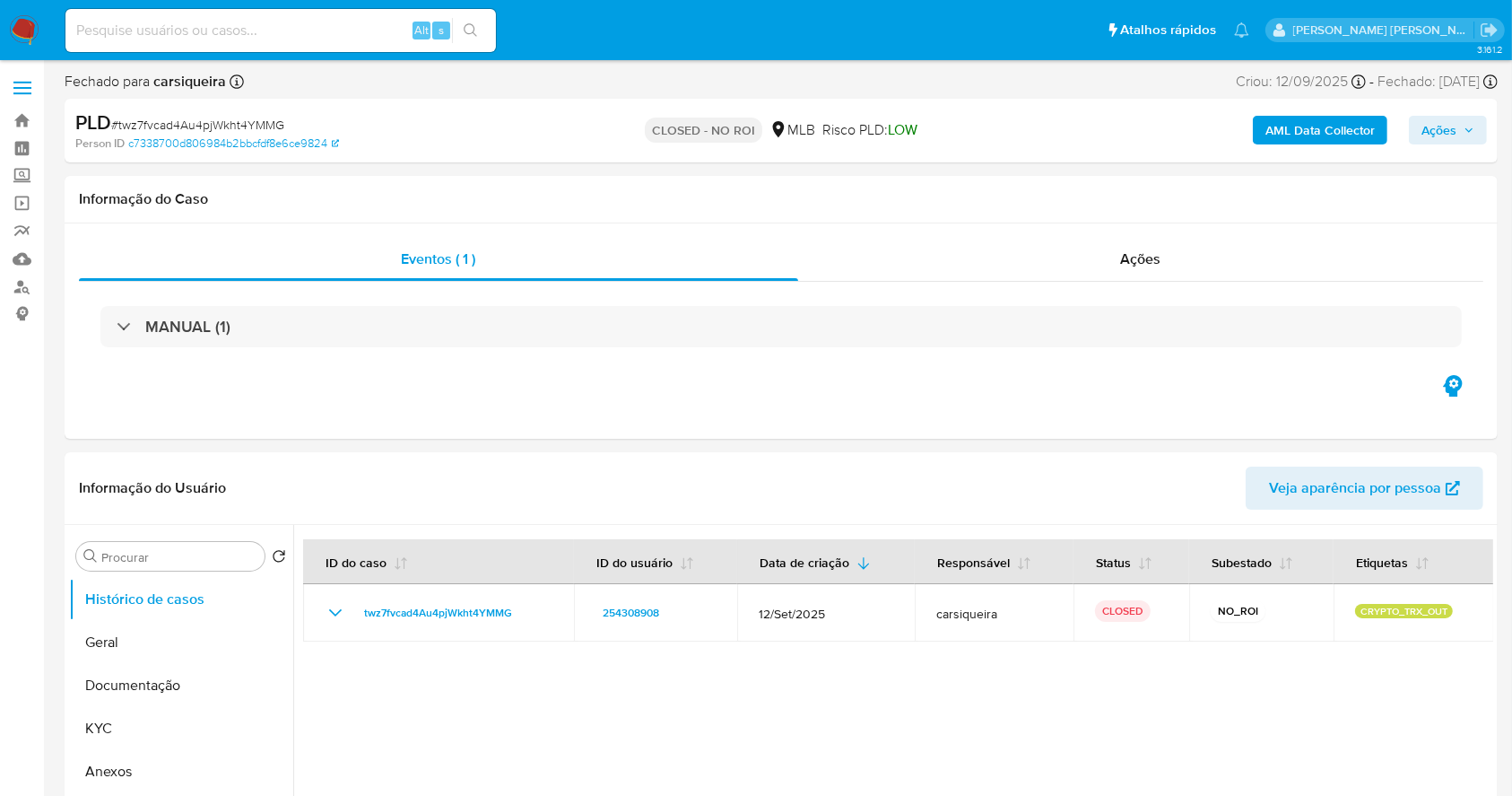
click at [25, 36] on img at bounding box center [24, 30] width 31 height 31
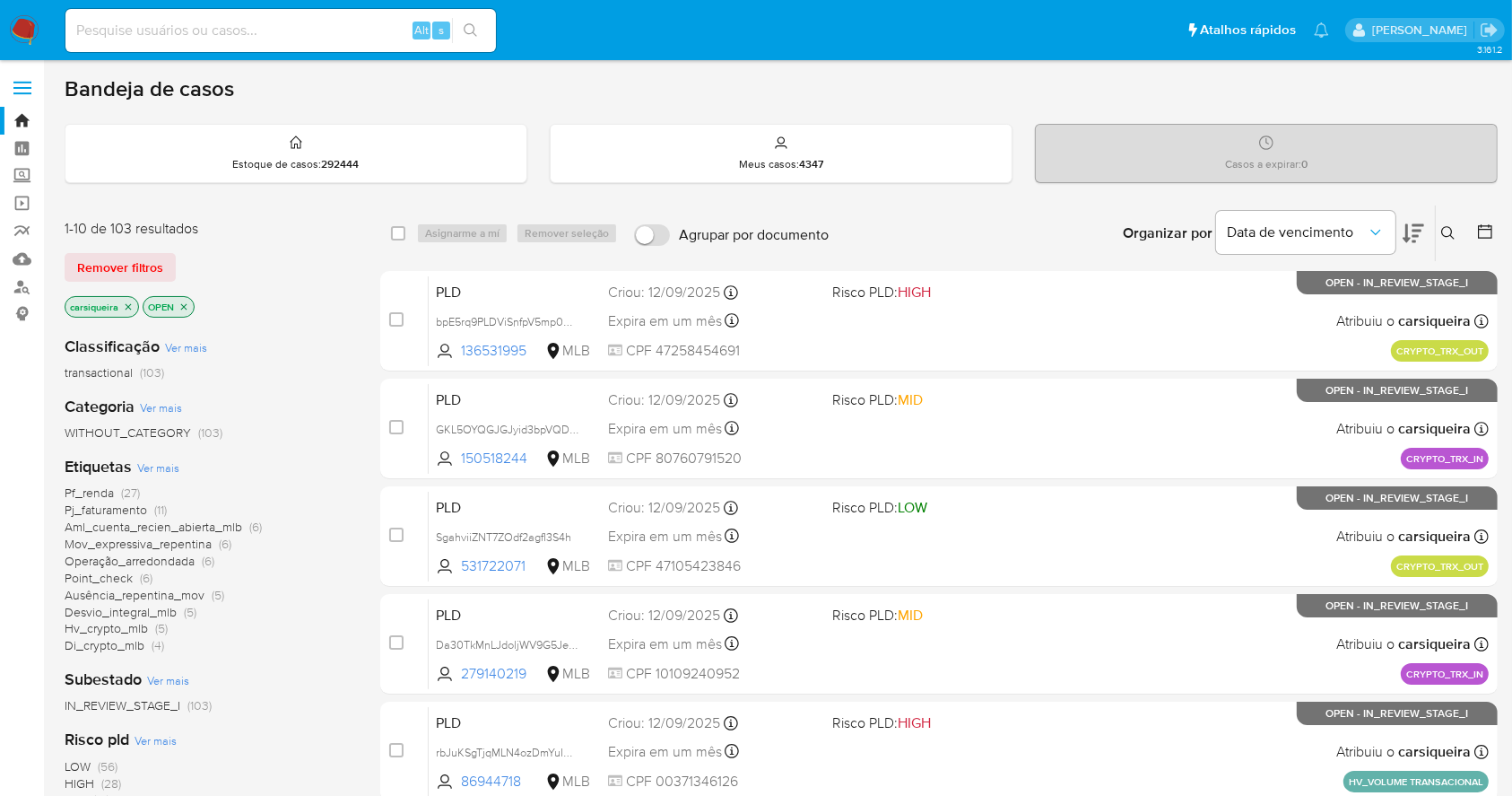
click at [22, 34] on img at bounding box center [24, 30] width 31 height 31
click at [149, 470] on span "Ver mais" at bounding box center [158, 468] width 42 height 16
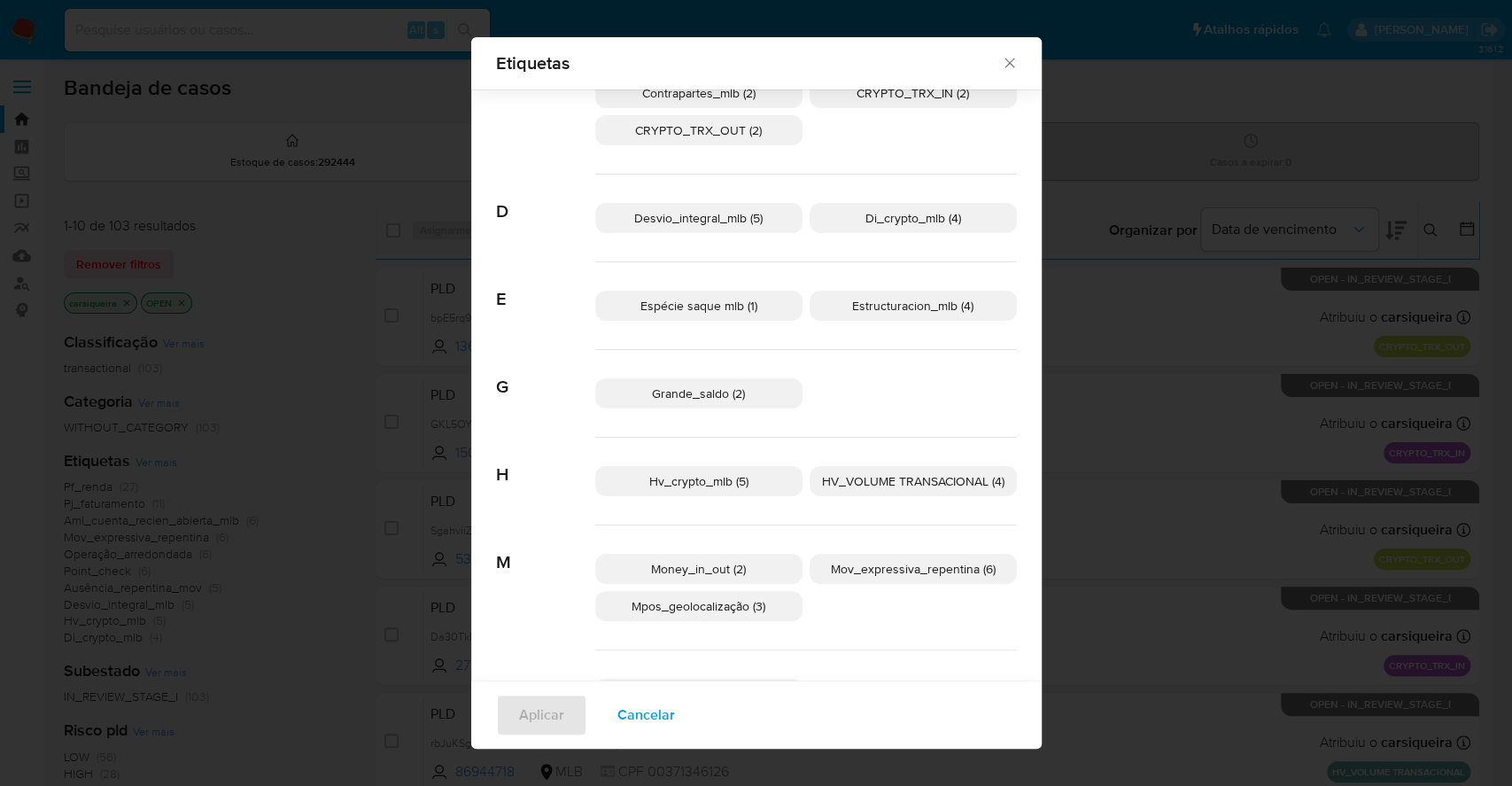
scroll to position [318, 0]
click at [937, 291] on p "Estructuracion_mlb (4)" at bounding box center [913, 306] width 208 height 30
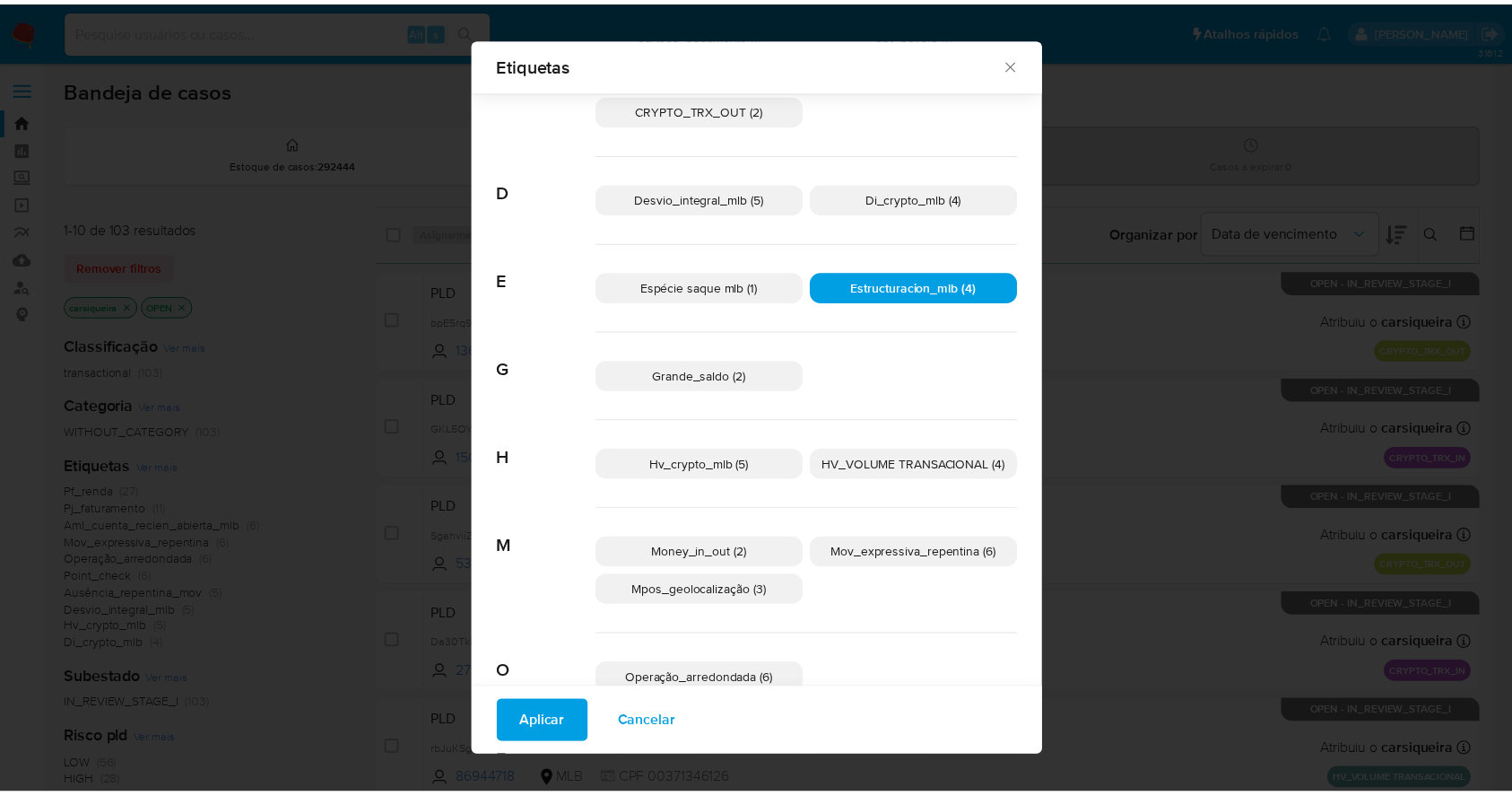
scroll to position [335, 0]
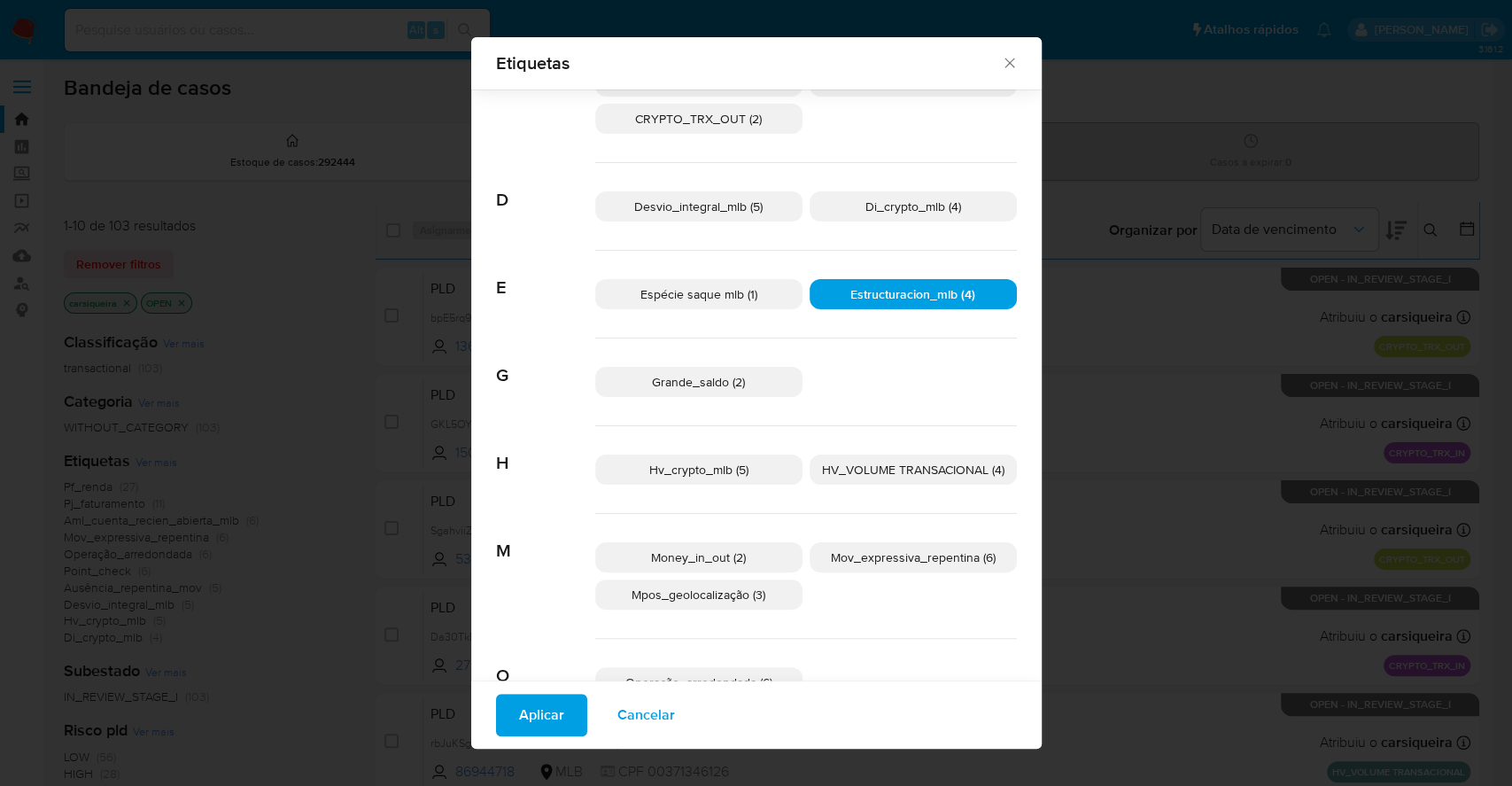
click at [541, 727] on span "Aplicar" at bounding box center [542, 715] width 45 height 39
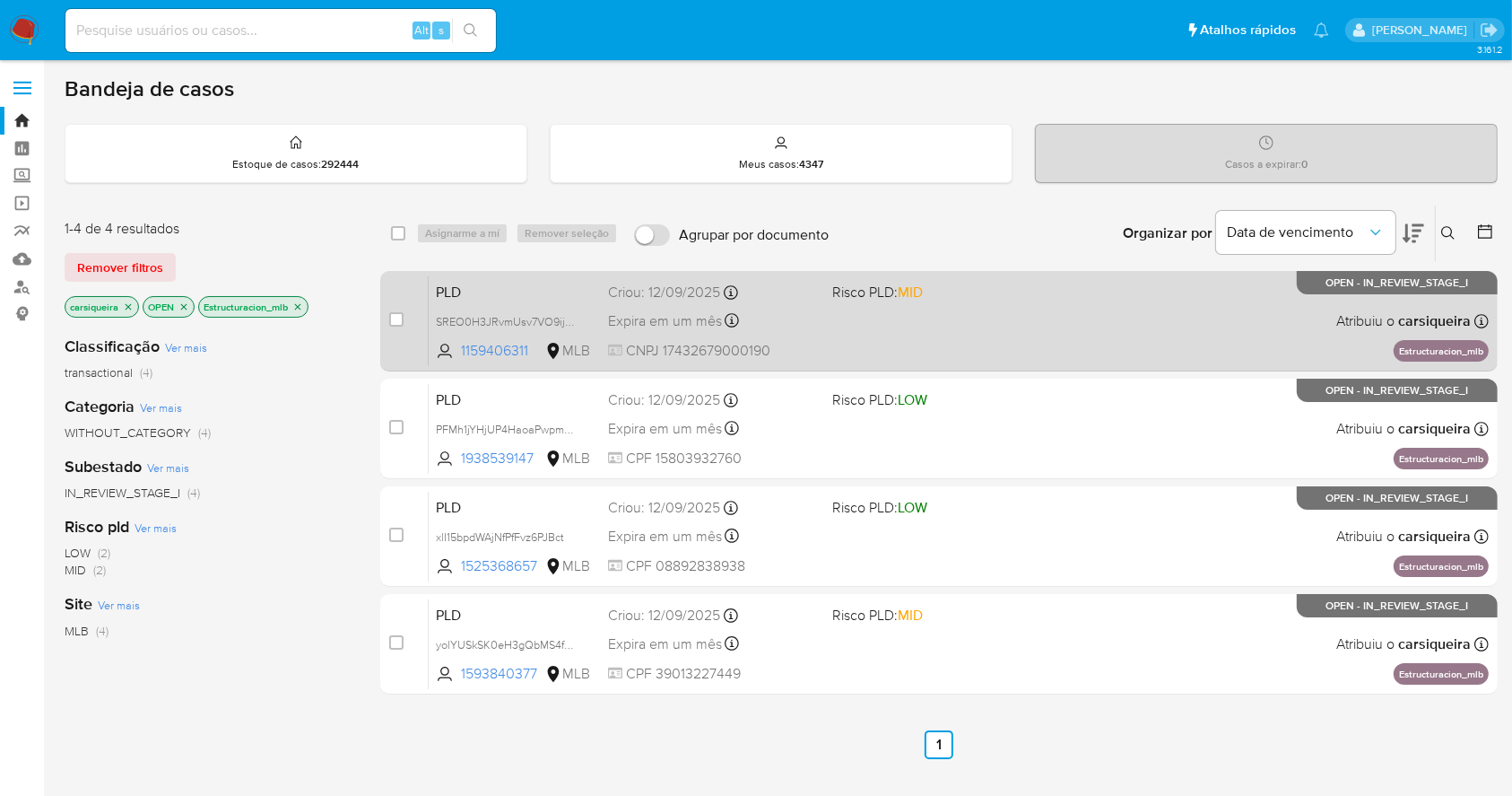
click at [1115, 313] on div "PLD SREO0H3JRvmUsv7VO9ijygdu 1159406311 MLB Risco PLD: MID Criou: [DATE] Criou:…" at bounding box center [959, 321] width 1060 height 91
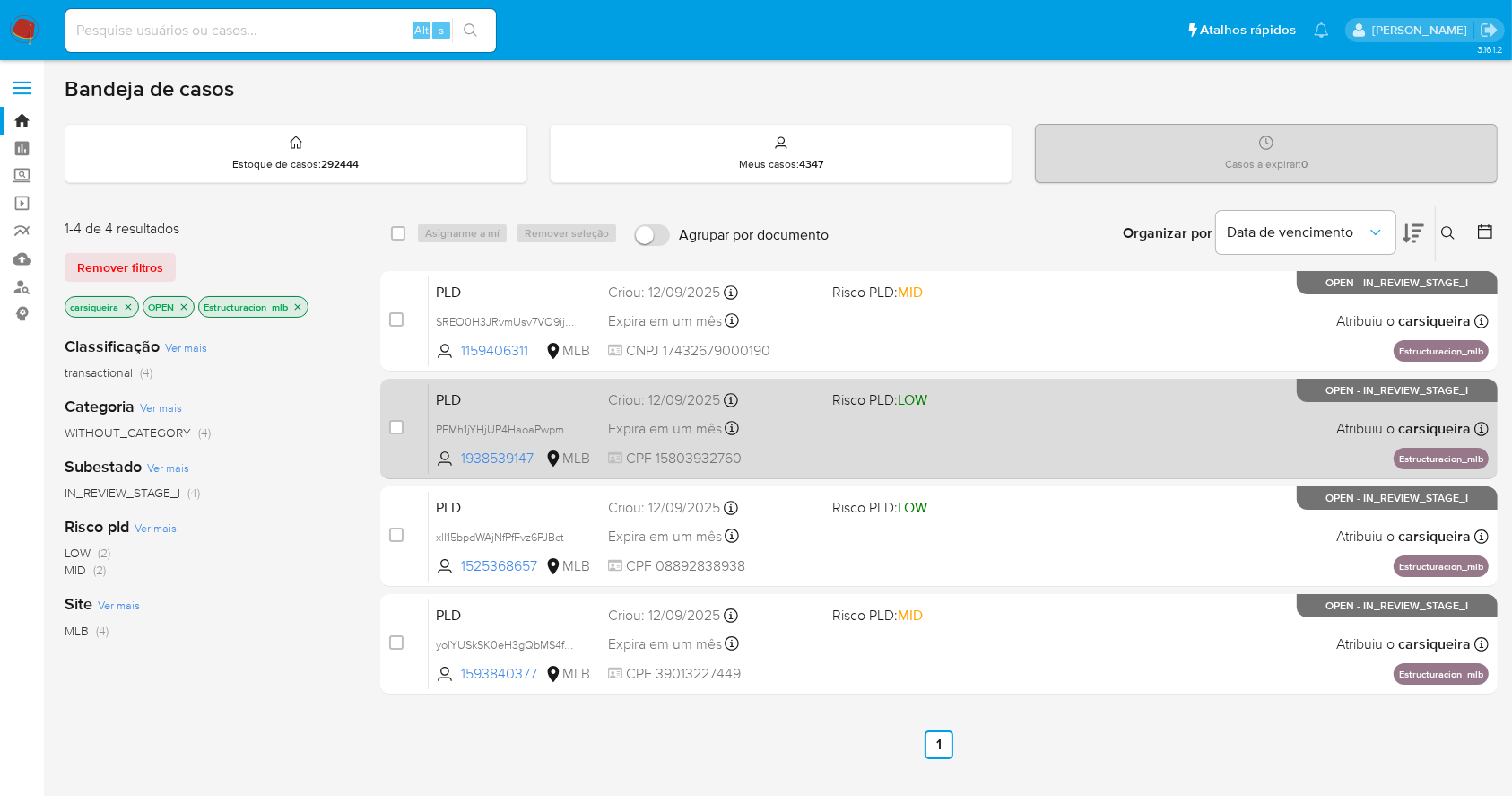
click at [1005, 431] on div "PLD PFMh1jYHjUP4HaoaPwpmAg9y 1938539147 MLB Risco PLD: LOW Criou: [DATE] Criou:…" at bounding box center [959, 428] width 1060 height 91
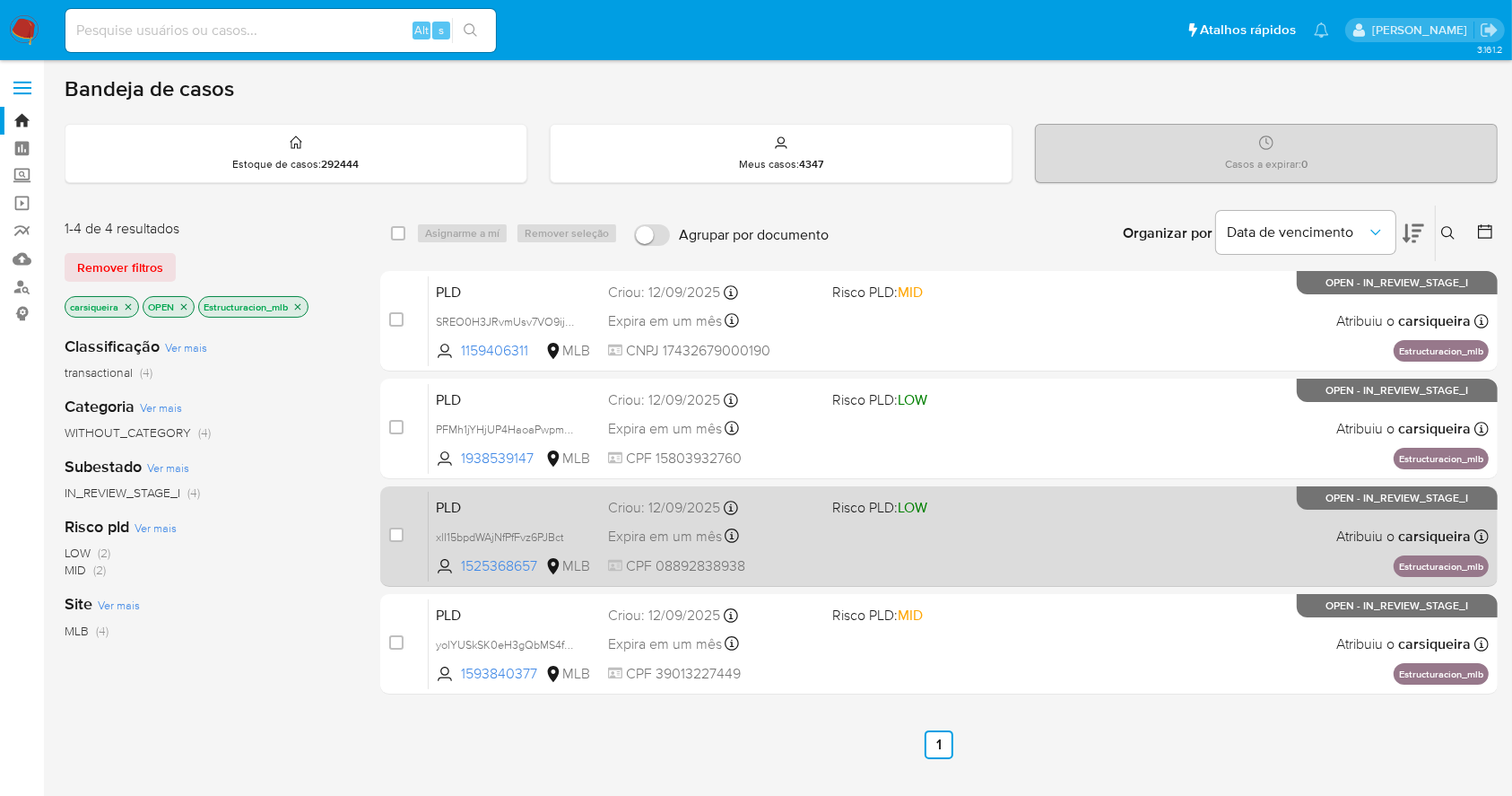
click at [958, 526] on div "PLD xlI15bpdWAjNfPfFvz6PJBct 1525368657 MLB Risco PLD: LOW Criou: [DATE] Criou:…" at bounding box center [959, 536] width 1060 height 91
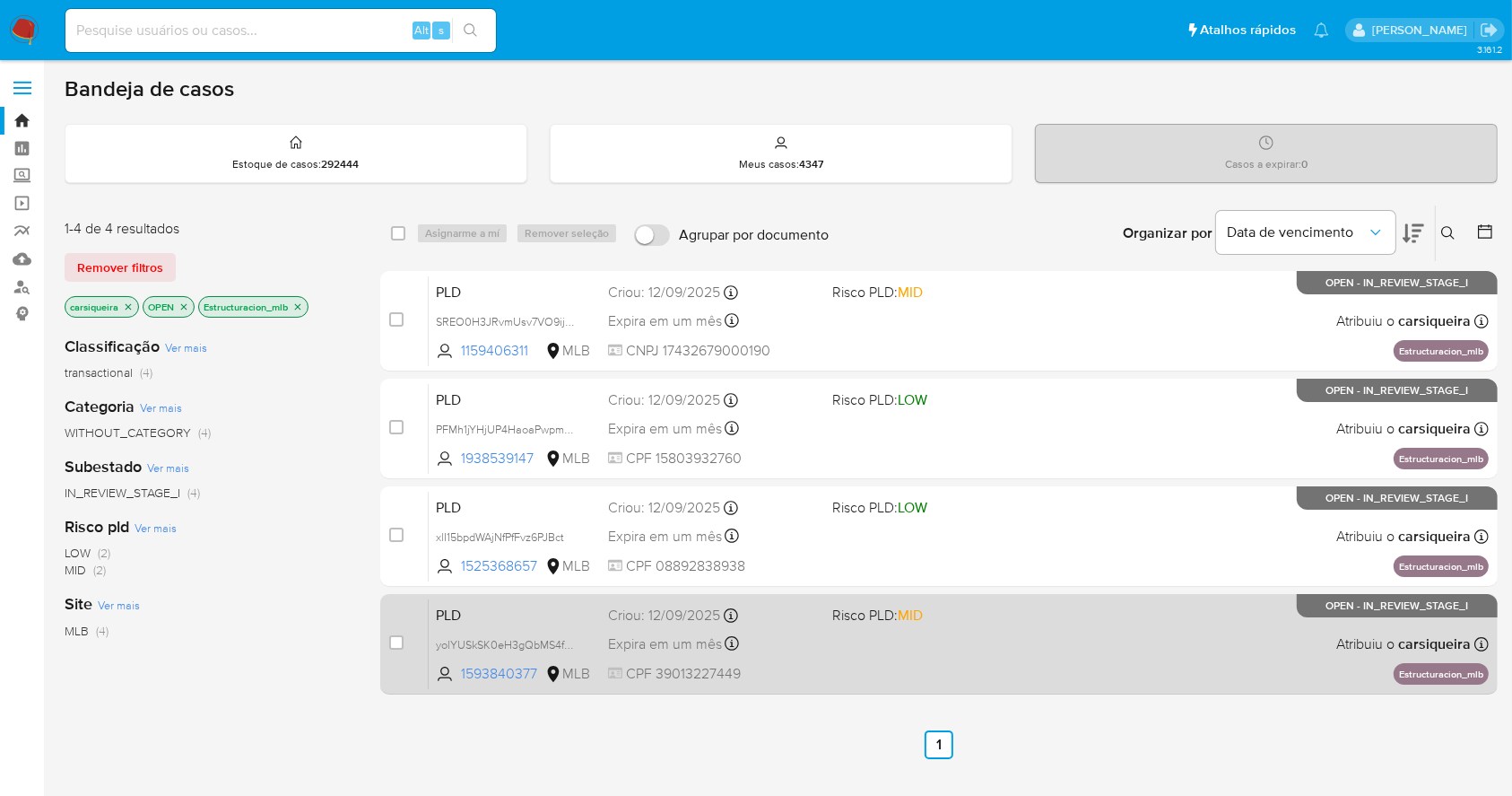
click at [1027, 637] on div "PLD yolYUSkSK0eH3gQbMS4fGm6X 1593840377 MLB Risco PLD: MID Criou: [DATE] Criou:…" at bounding box center [959, 644] width 1060 height 91
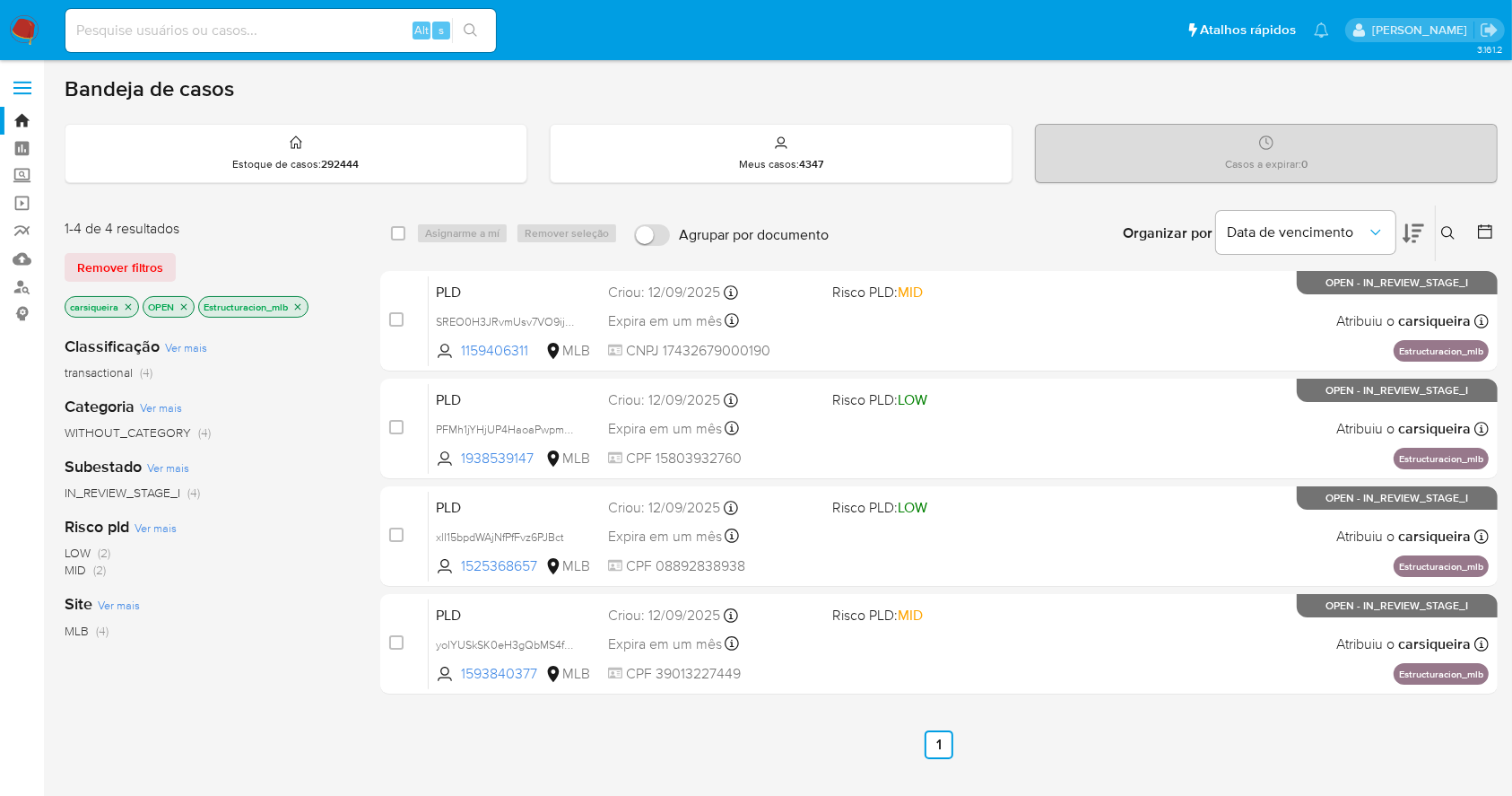
click at [17, 30] on img at bounding box center [24, 30] width 31 height 31
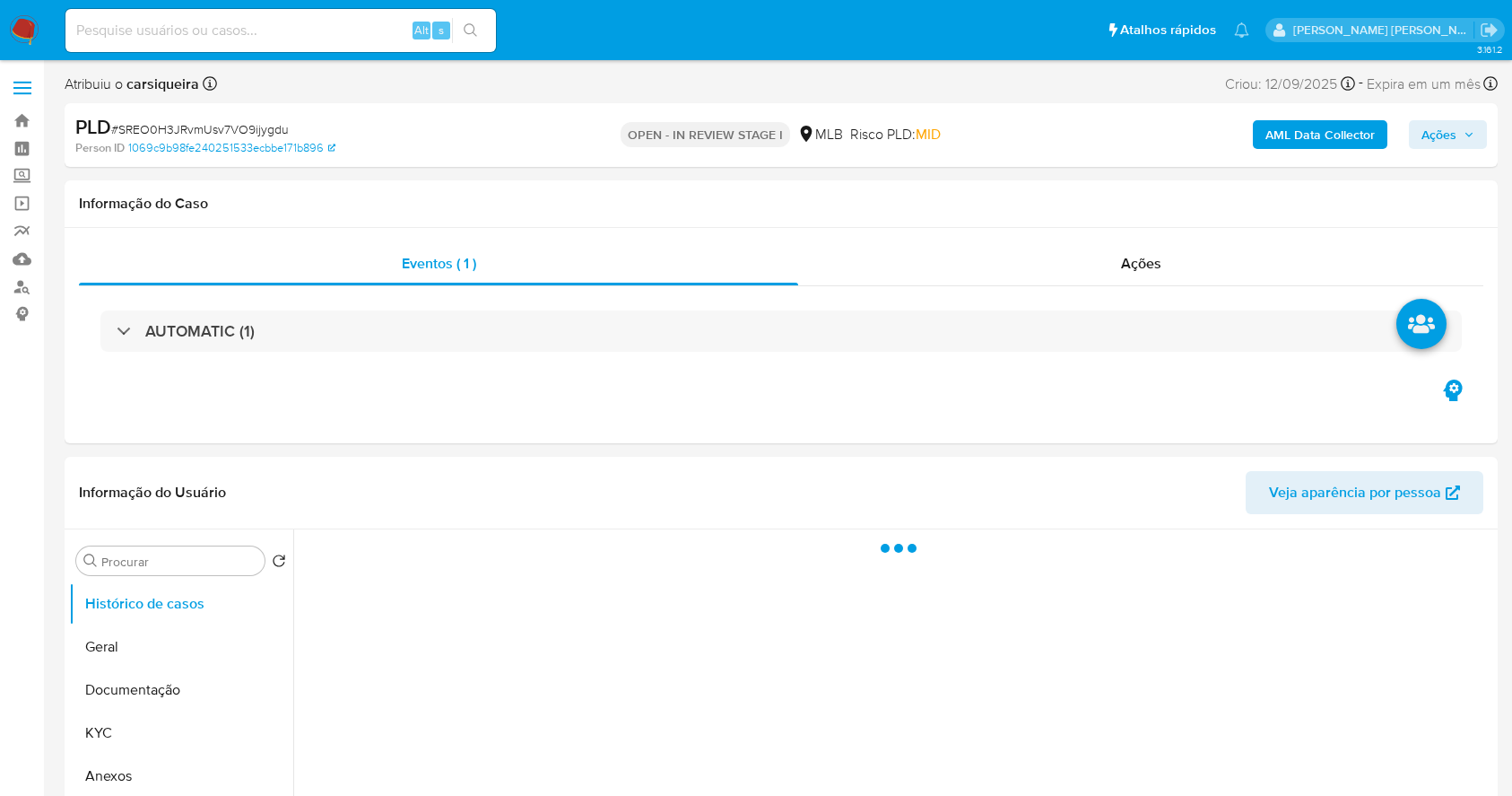
select select "10"
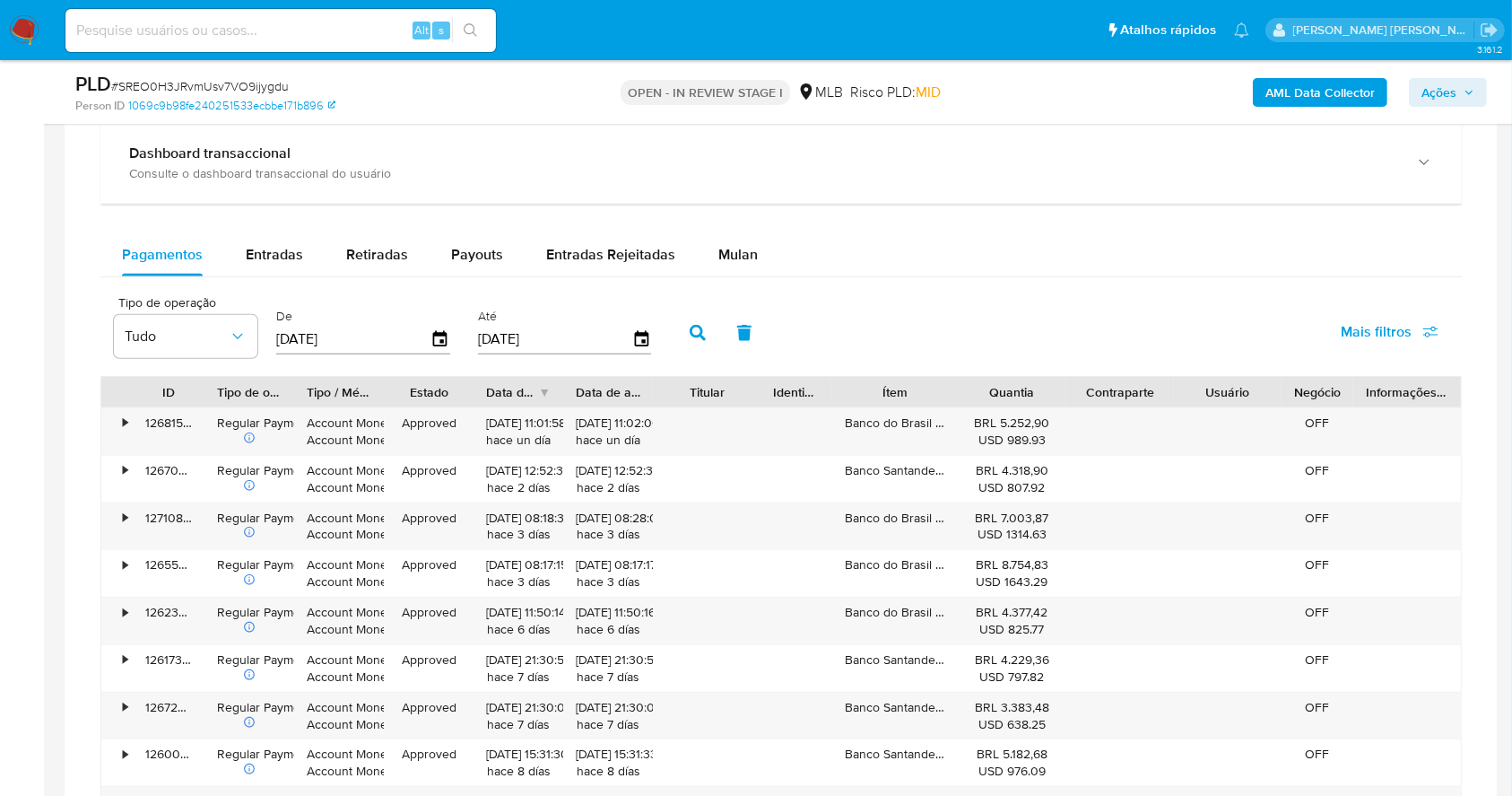
scroll to position [1387, 0]
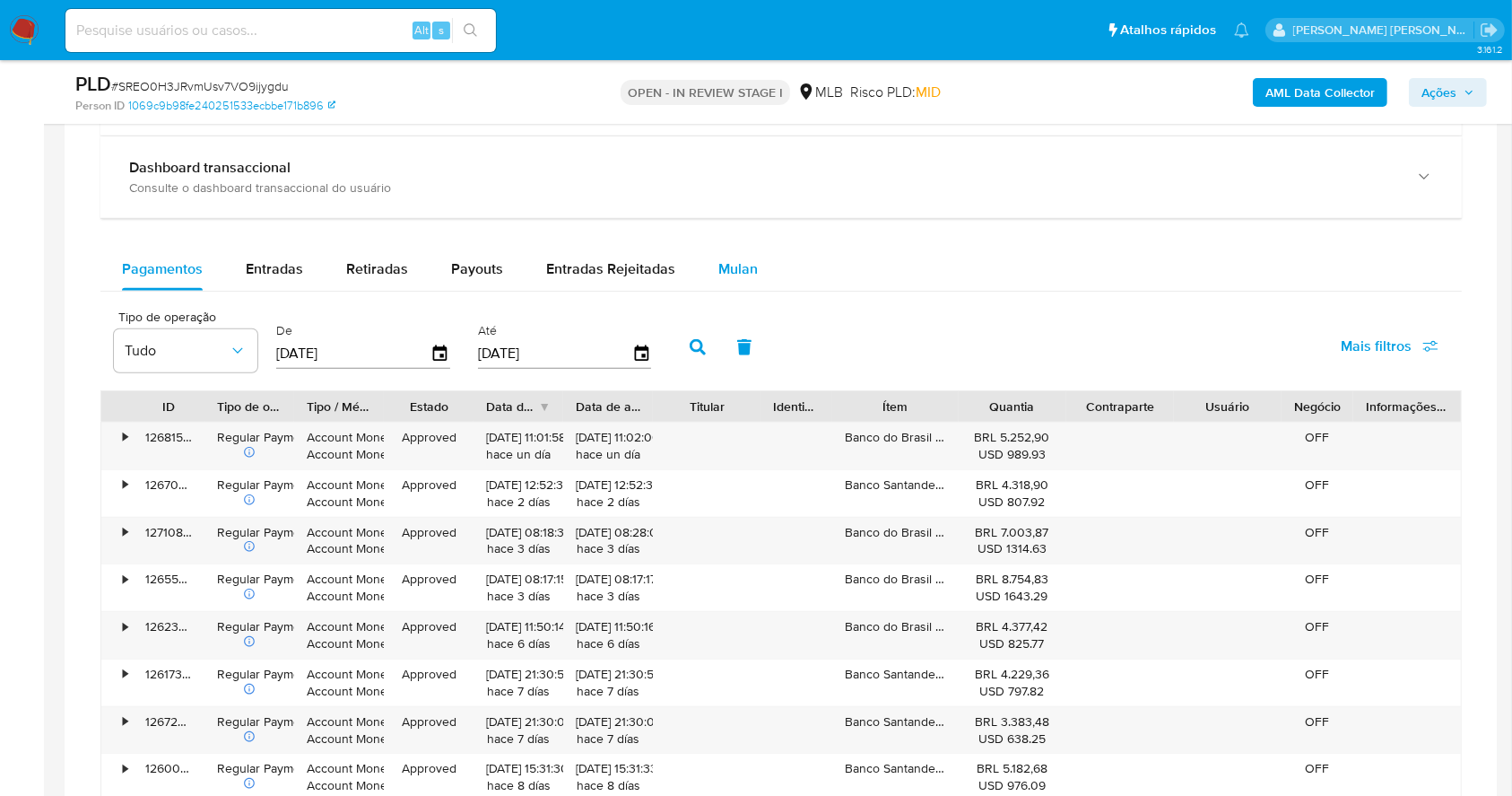
click at [728, 268] on span "Mulan" at bounding box center [738, 268] width 39 height 21
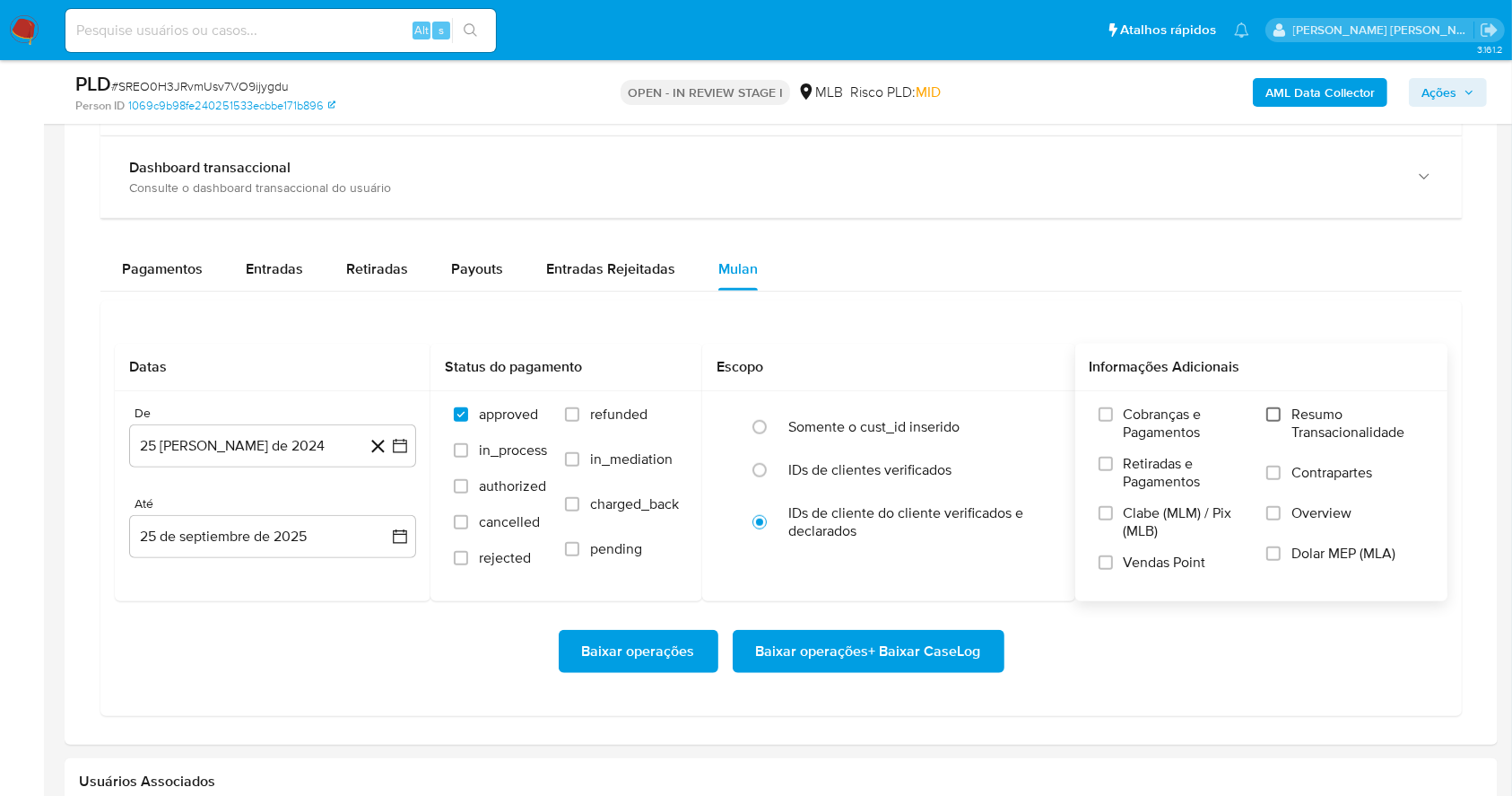
click at [1276, 415] on input "Resumo Transacionalidade" at bounding box center [1273, 414] width 15 height 15
click at [1095, 557] on div "Cobranças e Pagamentos Retiradas e Pagamentos Clabe (MLM) / Pix (MLB) Vendas Po…" at bounding box center [1261, 495] width 344 height 180
click at [1094, 573] on div "Cobranças e Pagamentos Retiradas e Pagamentos Clabe (MLM) / Pix (MLB) Vendas Po…" at bounding box center [1261, 495] width 344 height 180
click at [1114, 559] on label "Vendas Point" at bounding box center [1174, 569] width 151 height 32
click at [1114, 559] on input "Vendas Point" at bounding box center [1106, 562] width 15 height 15
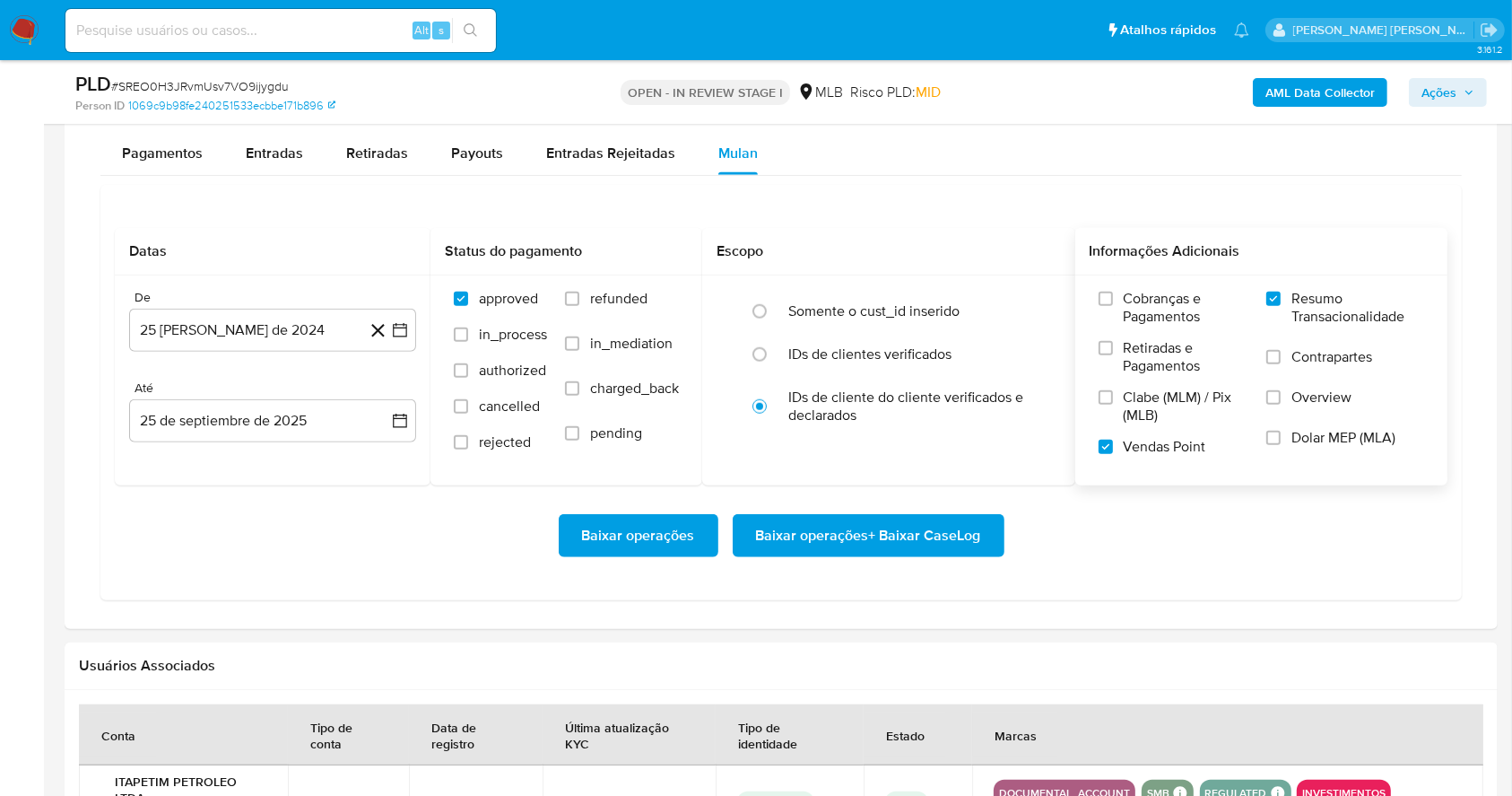
scroll to position [1506, 0]
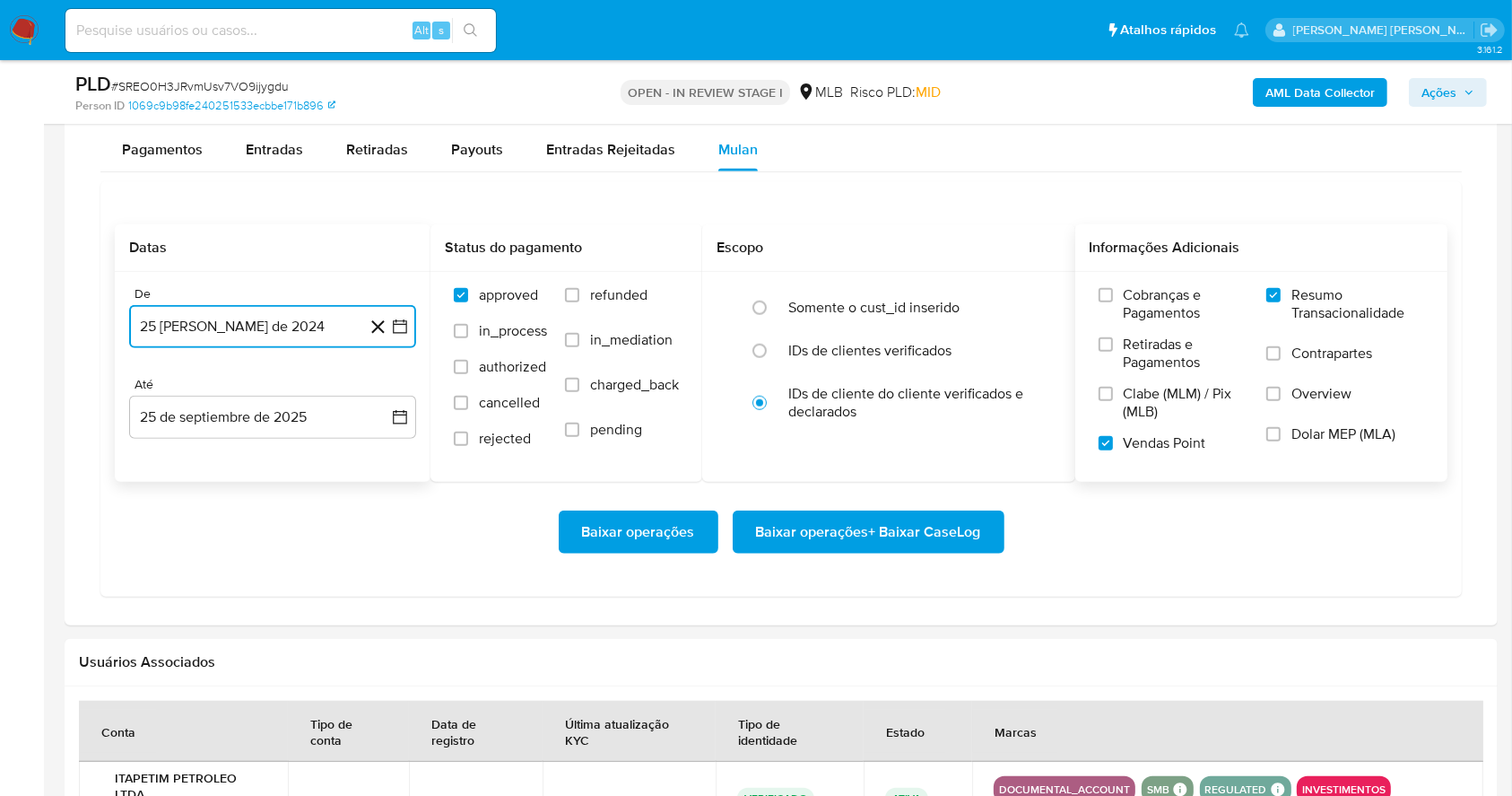
click at [391, 331] on icon "button" at bounding box center [399, 326] width 18 height 18
click at [379, 391] on icon "Mes siguiente" at bounding box center [384, 392] width 22 height 22
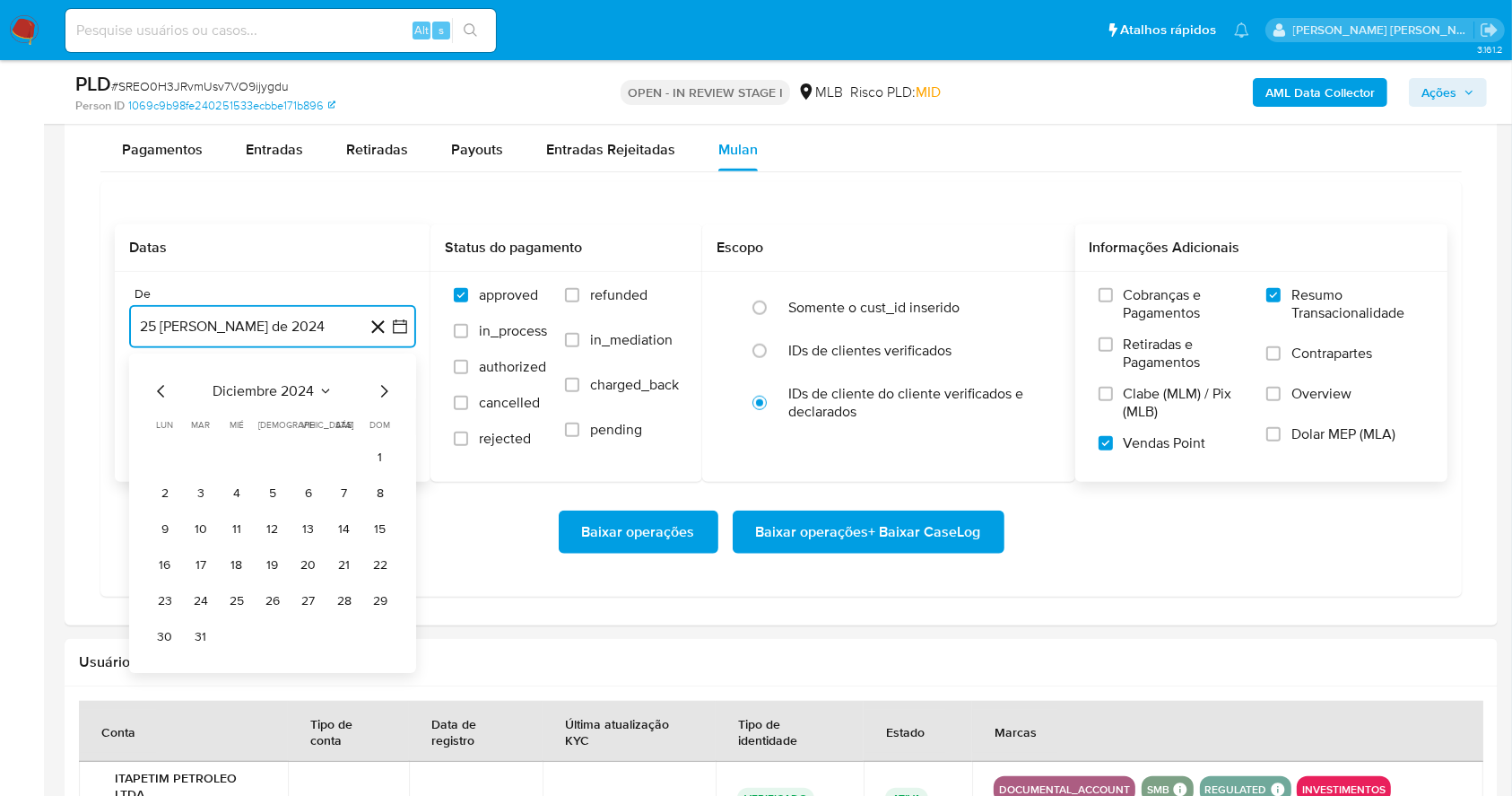
click at [379, 391] on icon "Mes siguiente" at bounding box center [384, 392] width 22 height 22
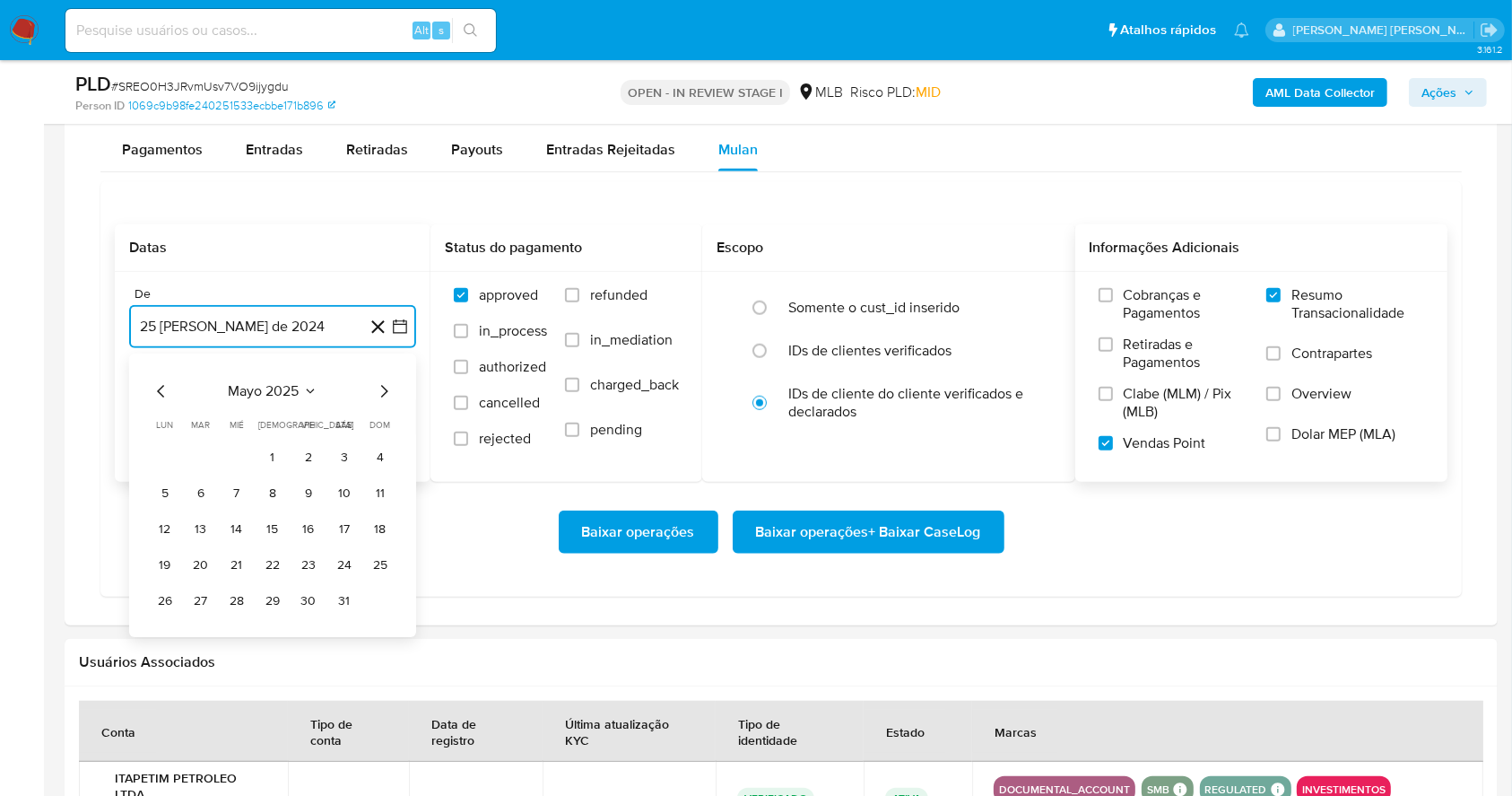
click at [379, 391] on icon "Mes siguiente" at bounding box center [384, 392] width 22 height 22
click at [302, 457] on button "1" at bounding box center [308, 457] width 29 height 29
click at [343, 421] on button "25 de septiembre de 2025" at bounding box center [272, 417] width 287 height 43
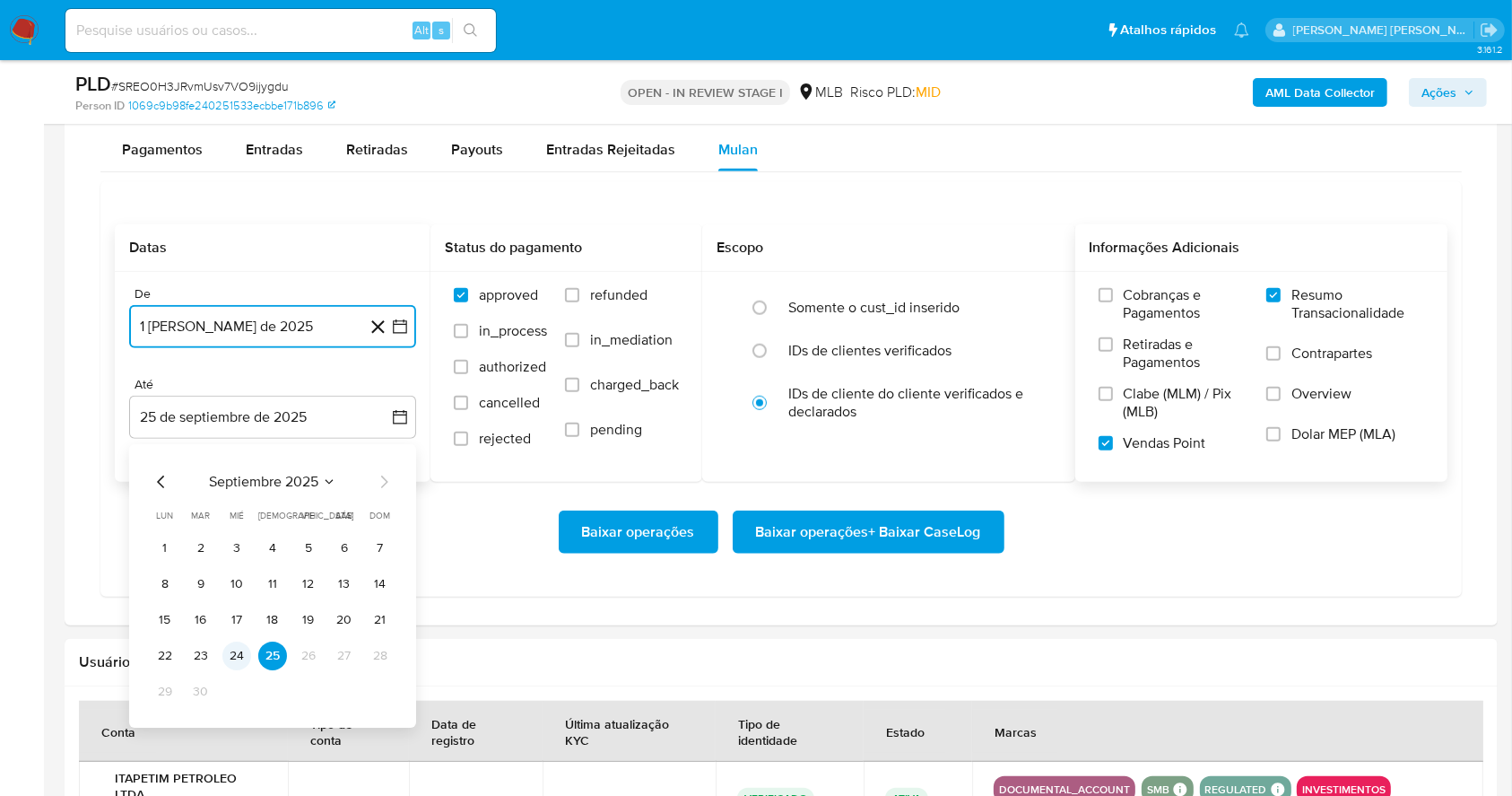
click at [232, 666] on button "24" at bounding box center [237, 655] width 29 height 29
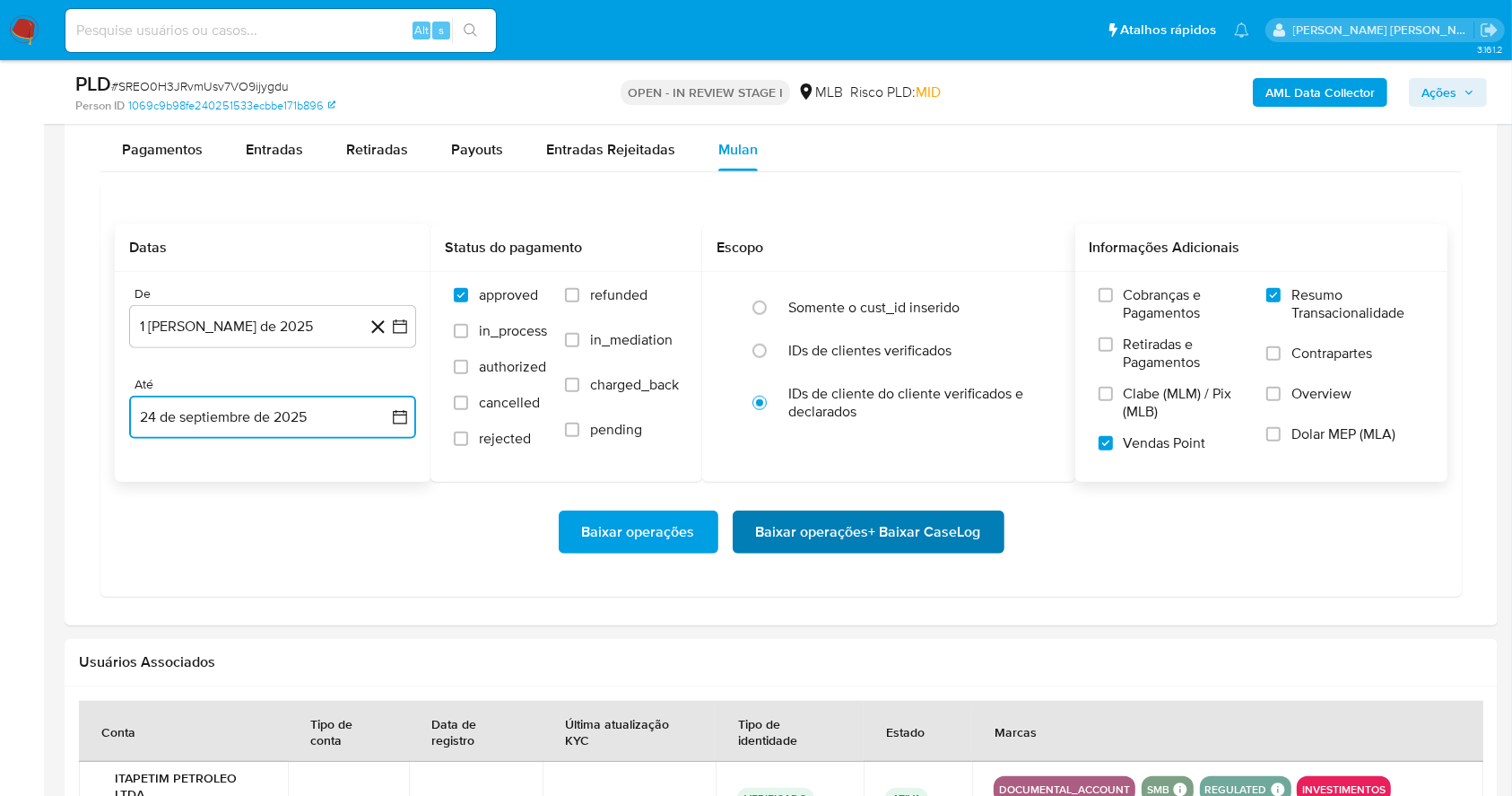
click at [813, 531] on span "Baixar operações + Baixar CaseLog" at bounding box center [869, 532] width 225 height 39
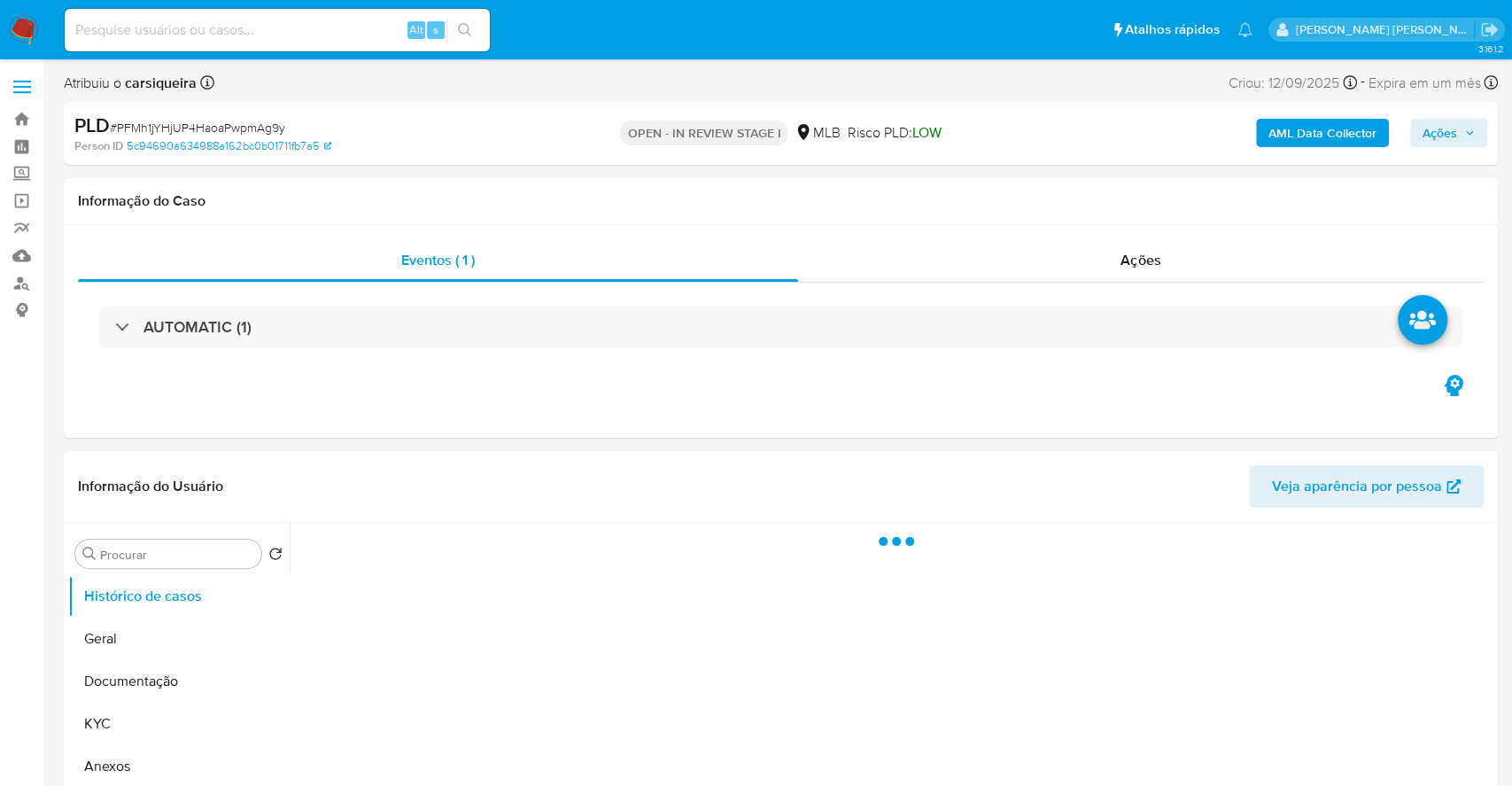
select select "10"
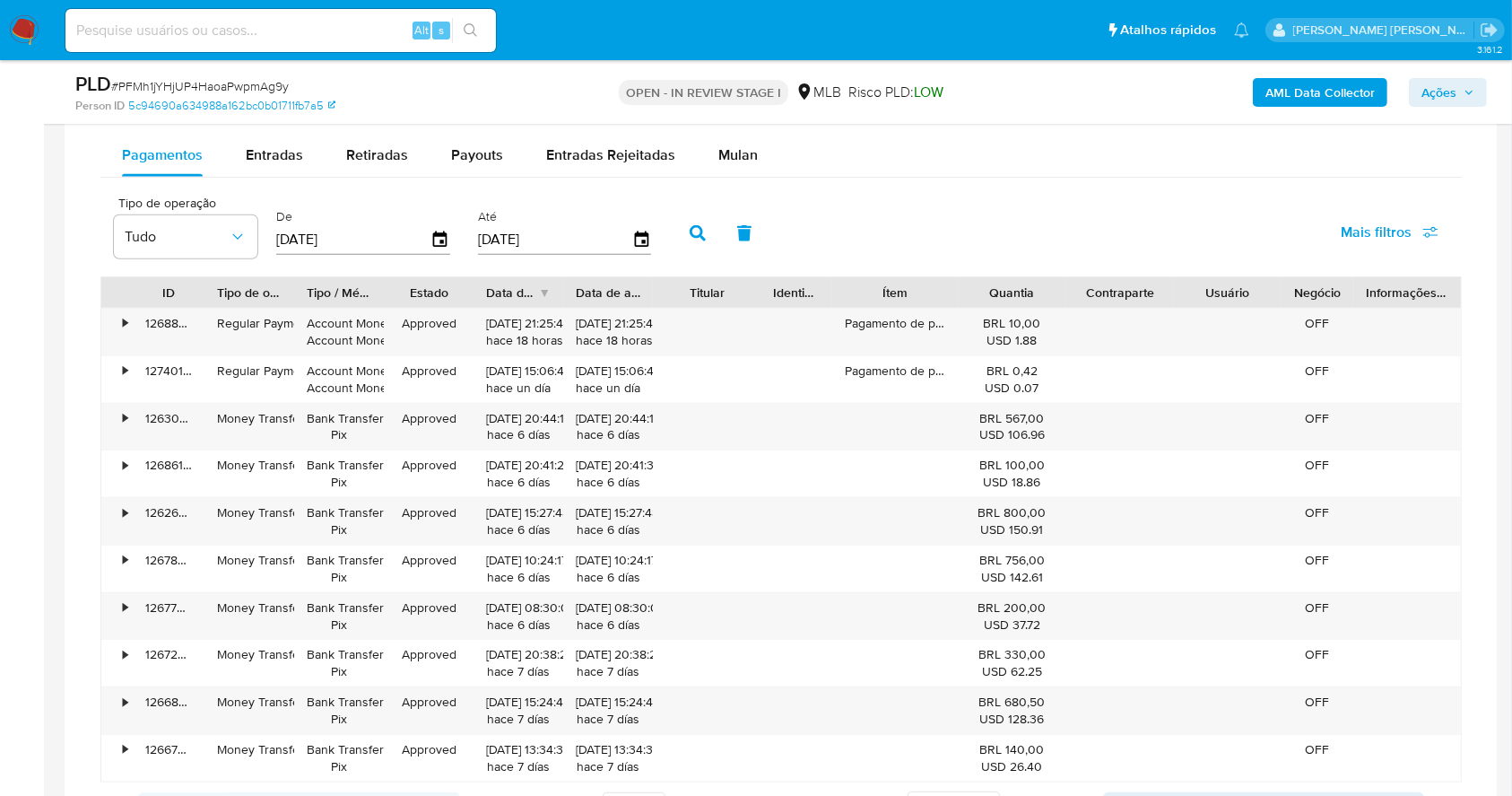
scroll to position [1504, 0]
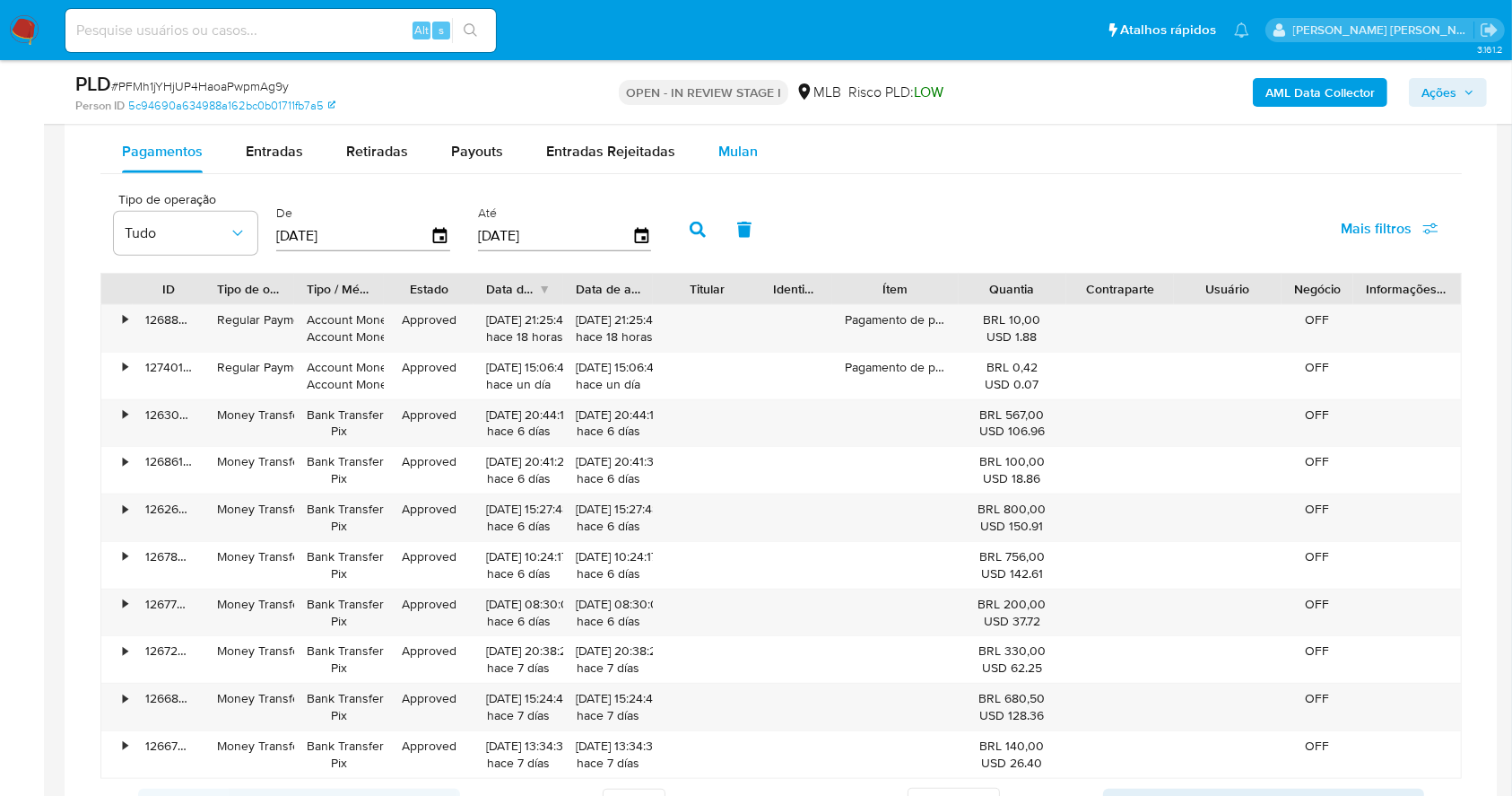
click at [725, 154] on span "Mulan" at bounding box center [738, 151] width 39 height 21
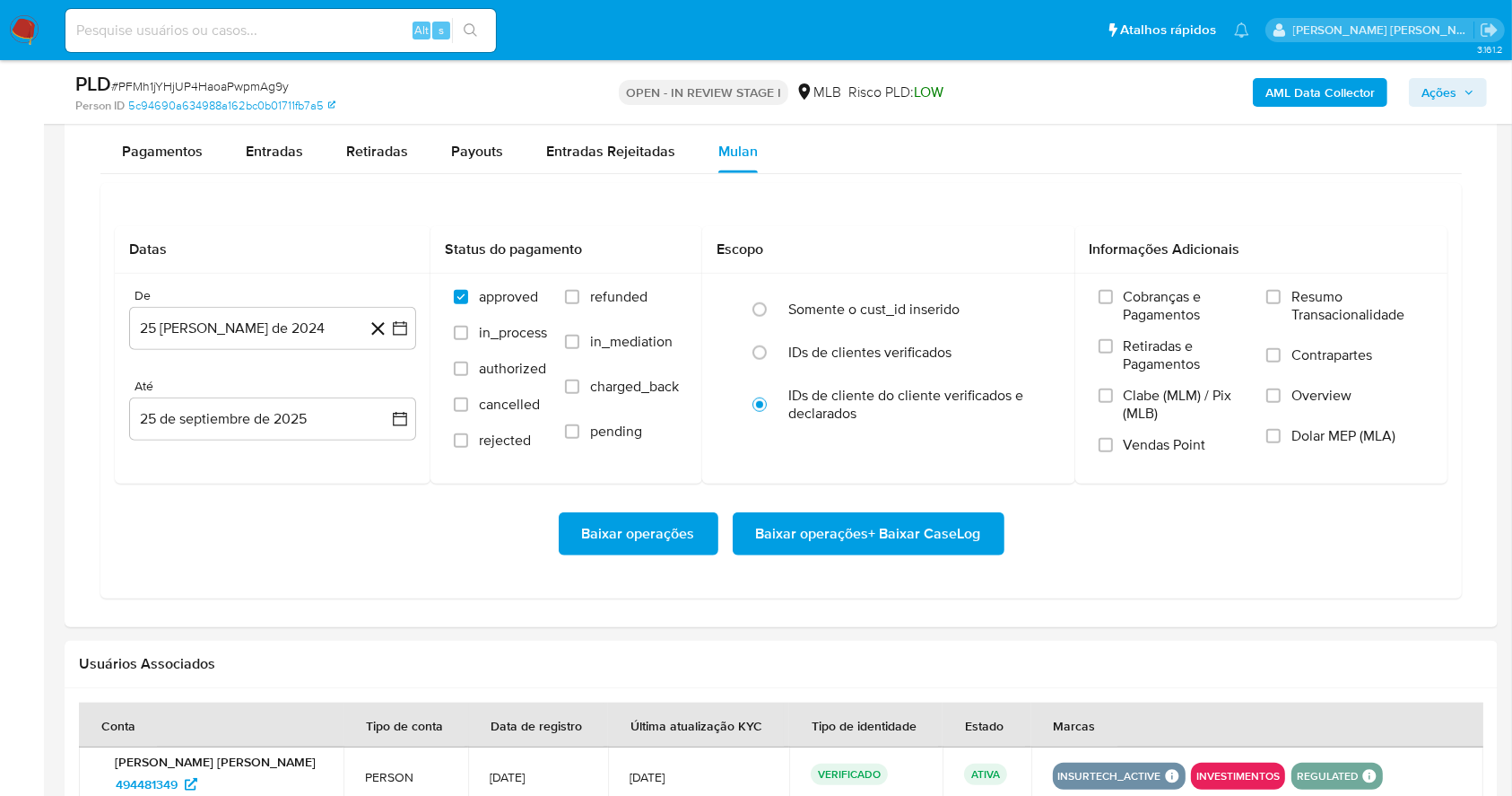
click at [1163, 594] on div "Datas De 25 de agosto de 2024 25-08-2024 Até 25 de septiembre de 2025 25-09-202…" at bounding box center [781, 391] width 1361 height 415
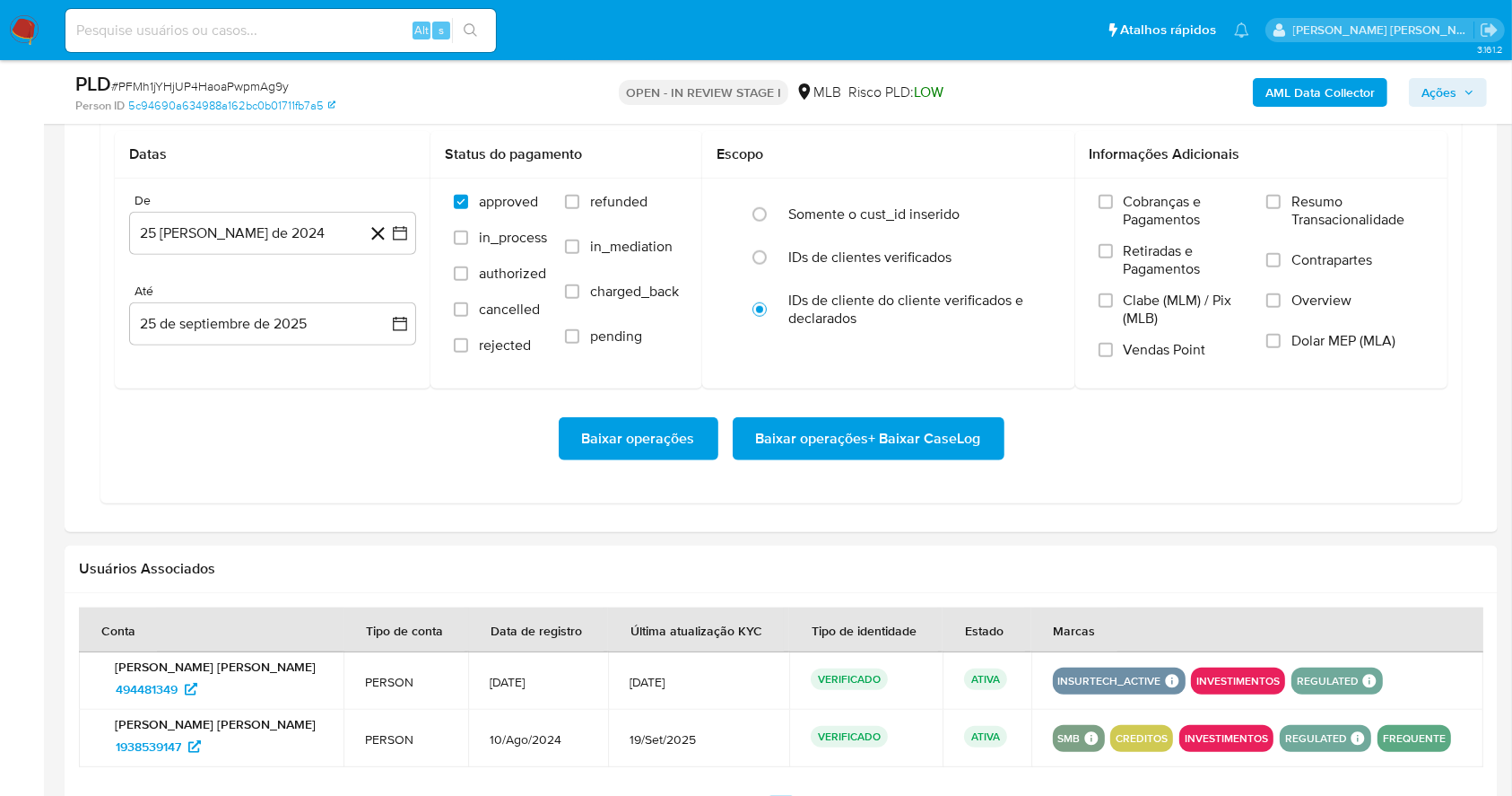
scroll to position [1600, 0]
click at [1281, 202] on input "Resumo Transacionalidade" at bounding box center [1273, 200] width 15 height 15
click at [1108, 351] on input "Vendas Point" at bounding box center [1106, 348] width 15 height 15
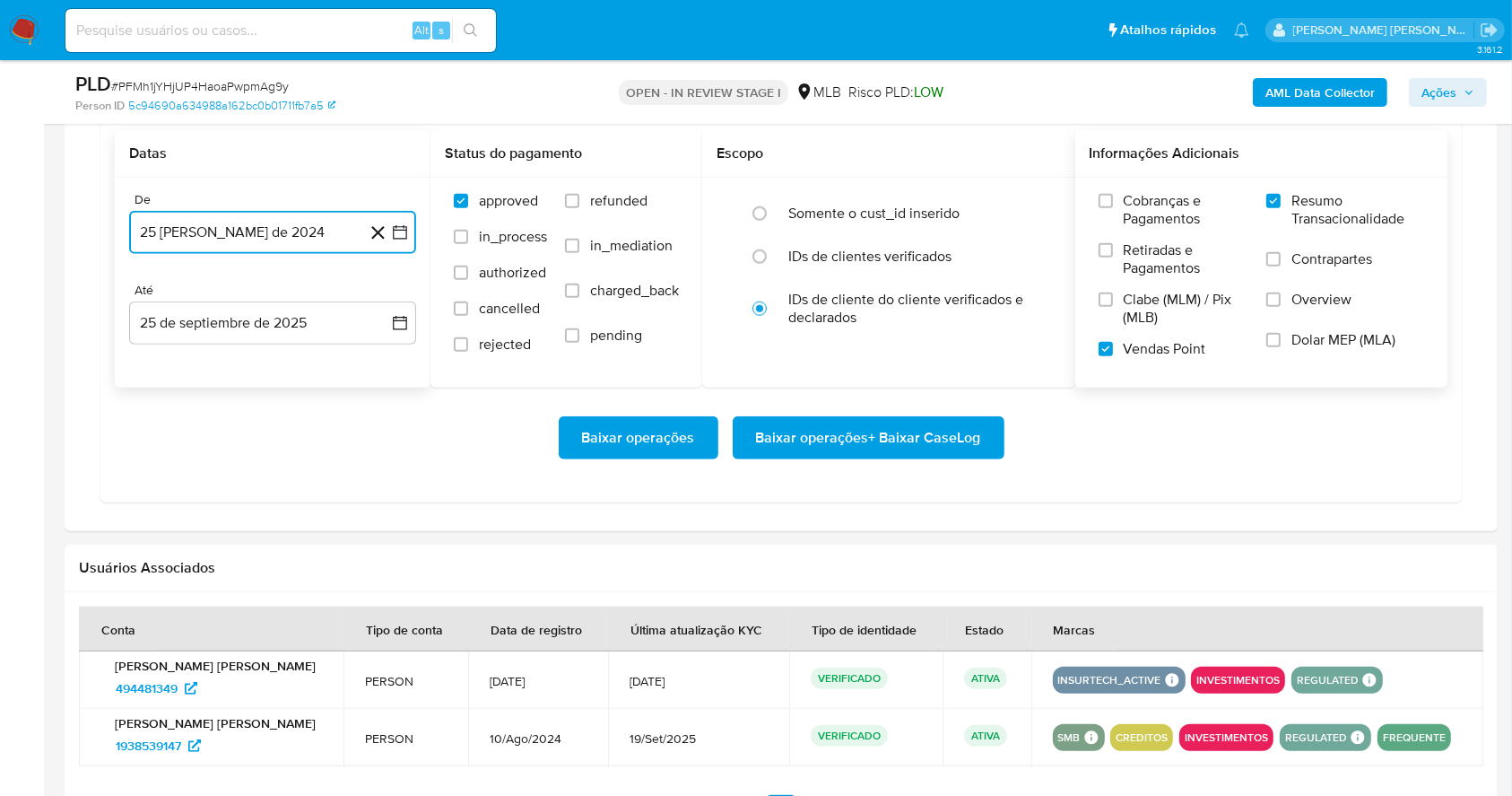
click at [396, 248] on button "25 [PERSON_NAME] de 2024" at bounding box center [272, 233] width 287 height 43
click at [388, 292] on icon "Mes siguiente" at bounding box center [384, 297] width 22 height 22
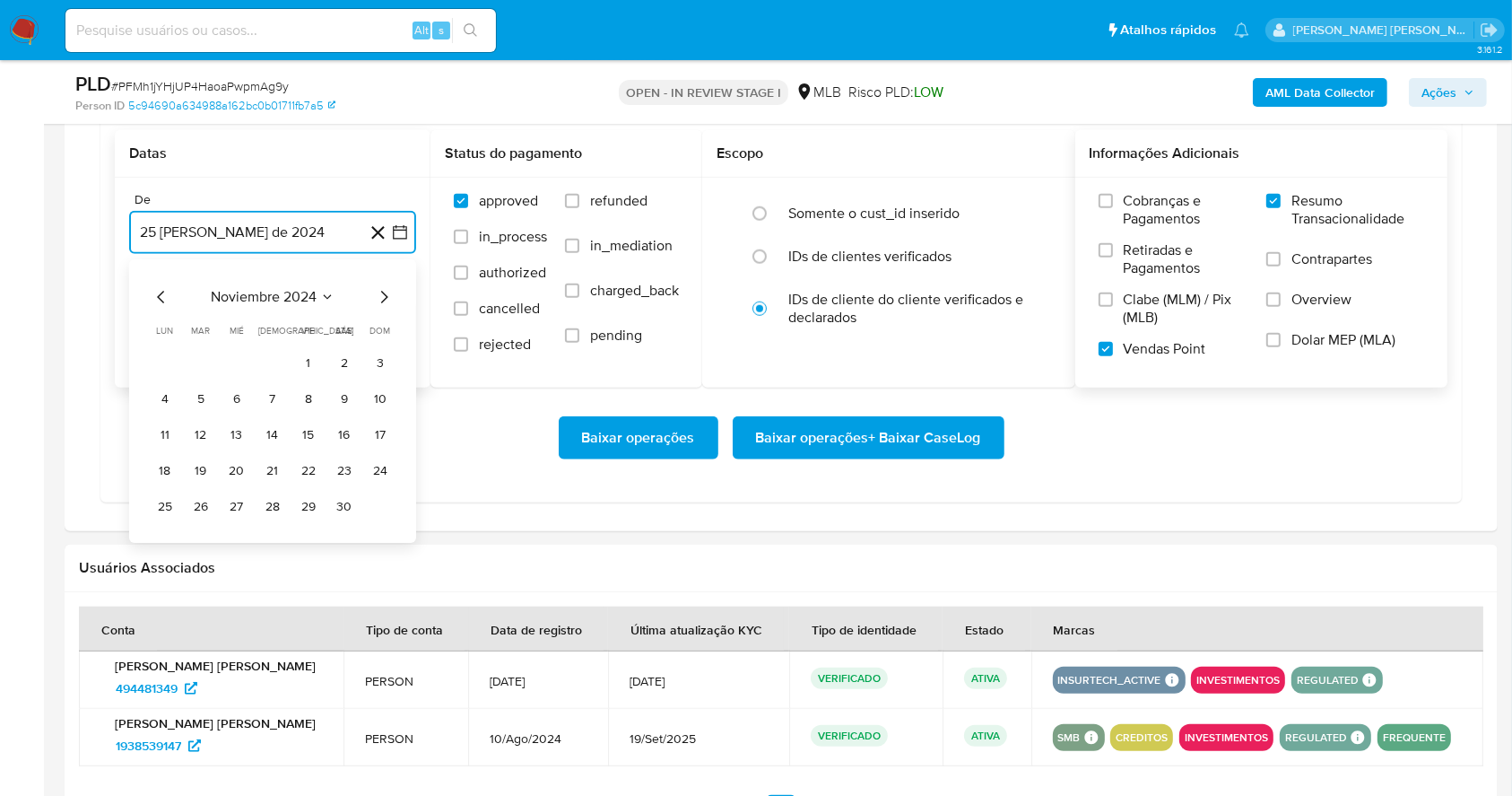
click at [388, 292] on icon "Mes siguiente" at bounding box center [384, 297] width 22 height 22
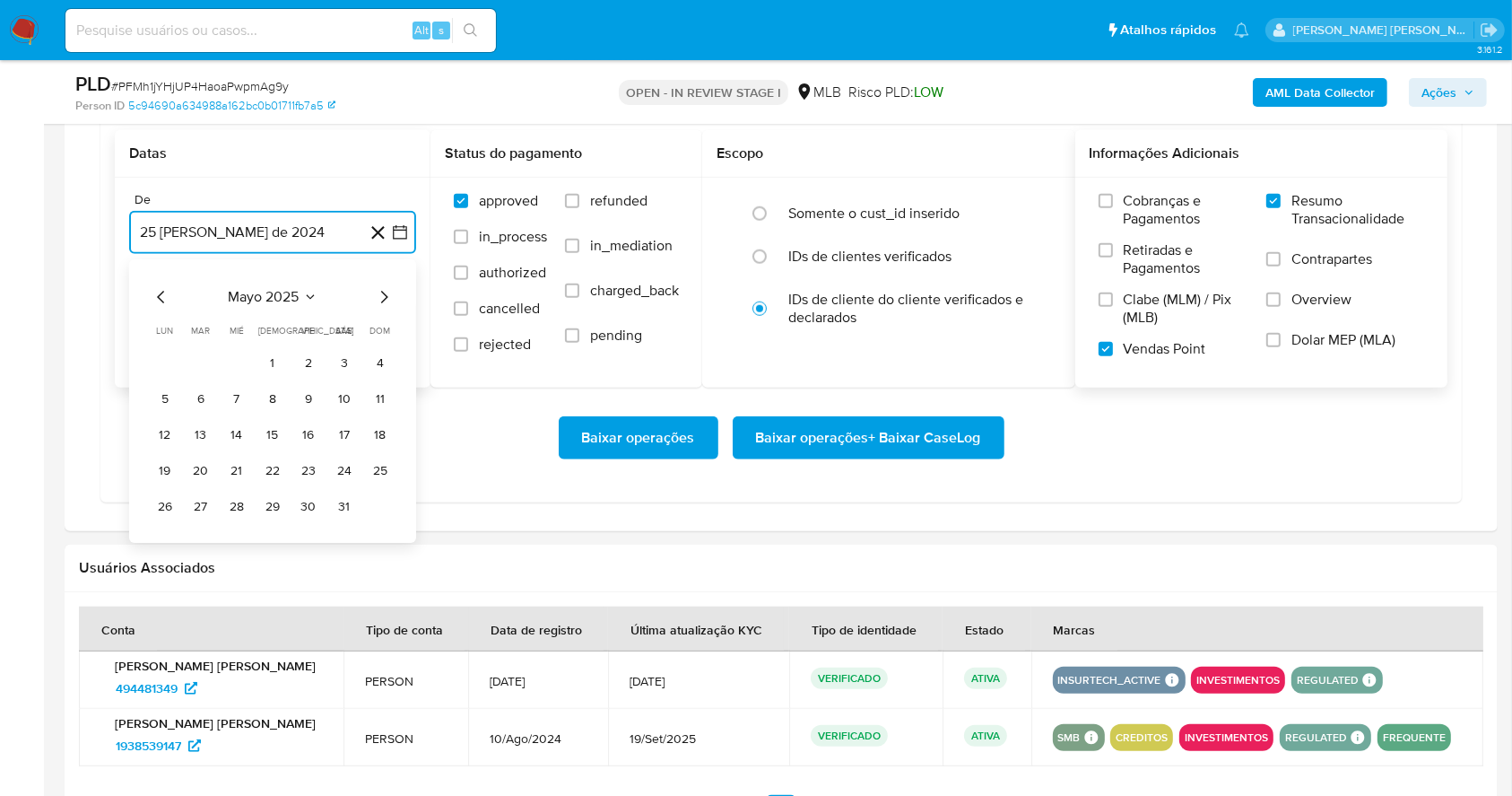
click at [388, 292] on icon "Mes siguiente" at bounding box center [384, 297] width 22 height 22
click at [309, 366] on button "1" at bounding box center [308, 363] width 29 height 29
click at [363, 311] on button "25 de septiembre de 2025" at bounding box center [272, 324] width 287 height 43
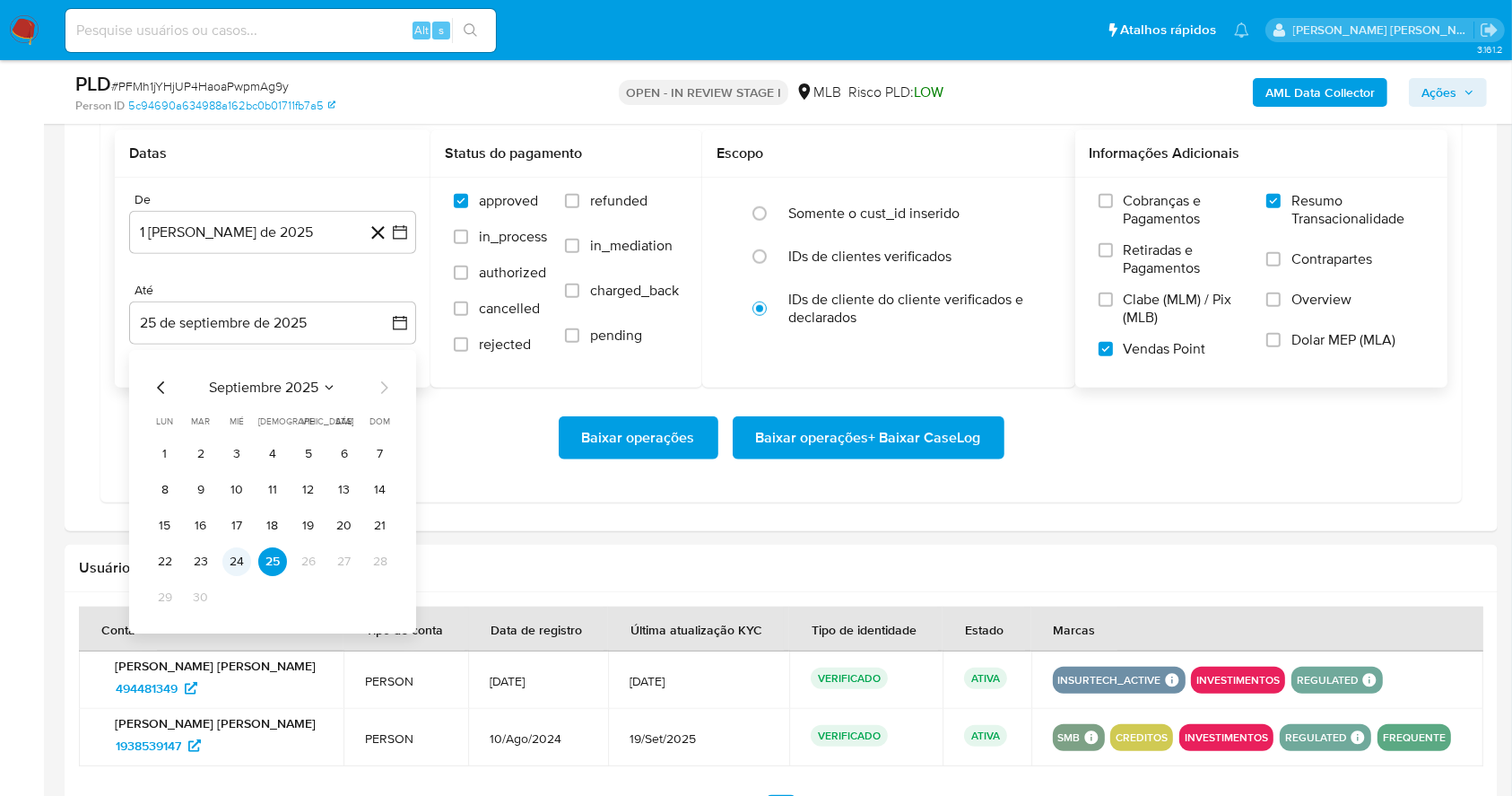
click at [251, 555] on td "24" at bounding box center [237, 561] width 29 height 29
click at [250, 555] on button "24" at bounding box center [237, 561] width 29 height 29
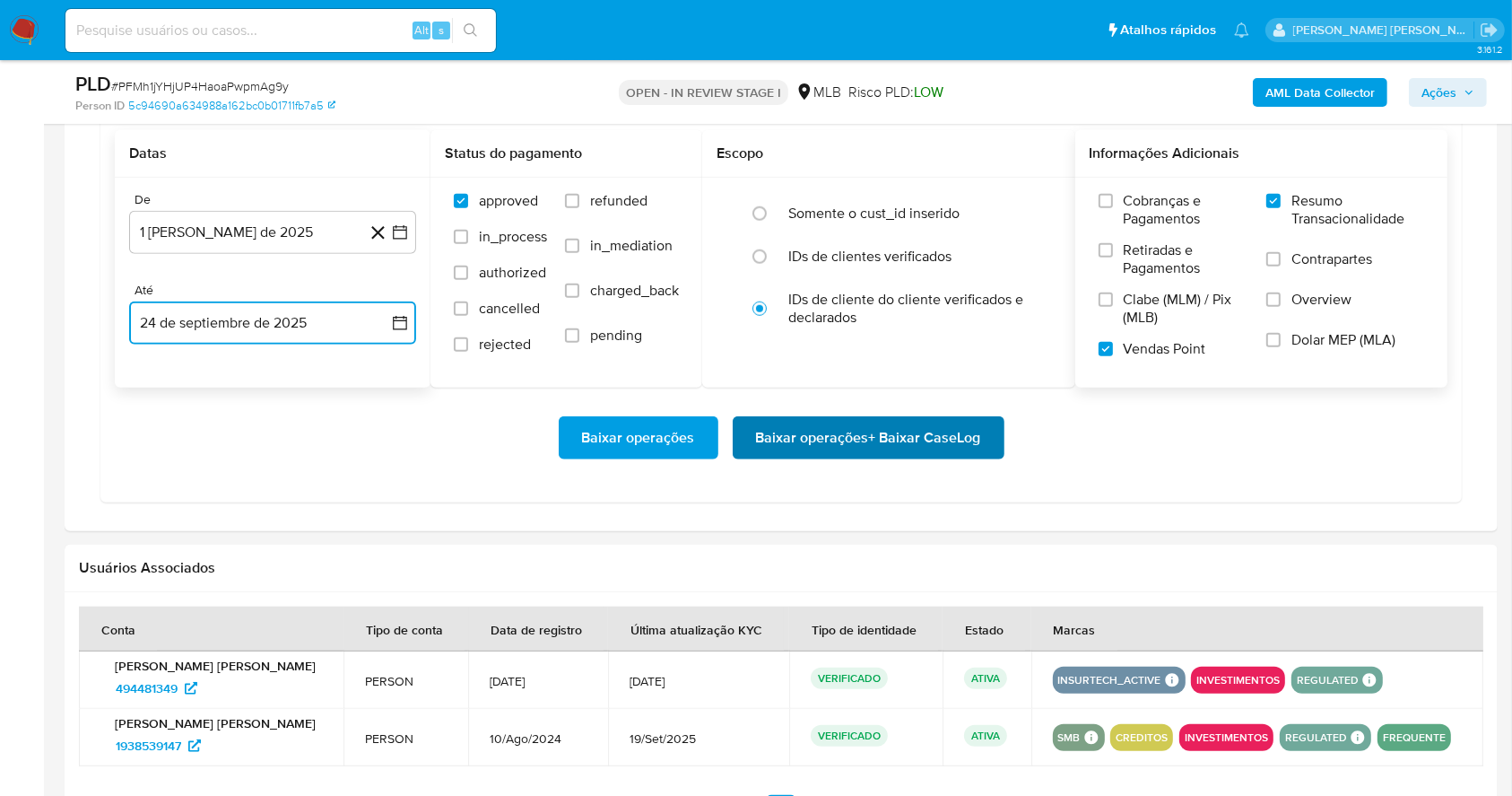
click at [782, 437] on span "Baixar operações + Baixar CaseLog" at bounding box center [869, 438] width 225 height 39
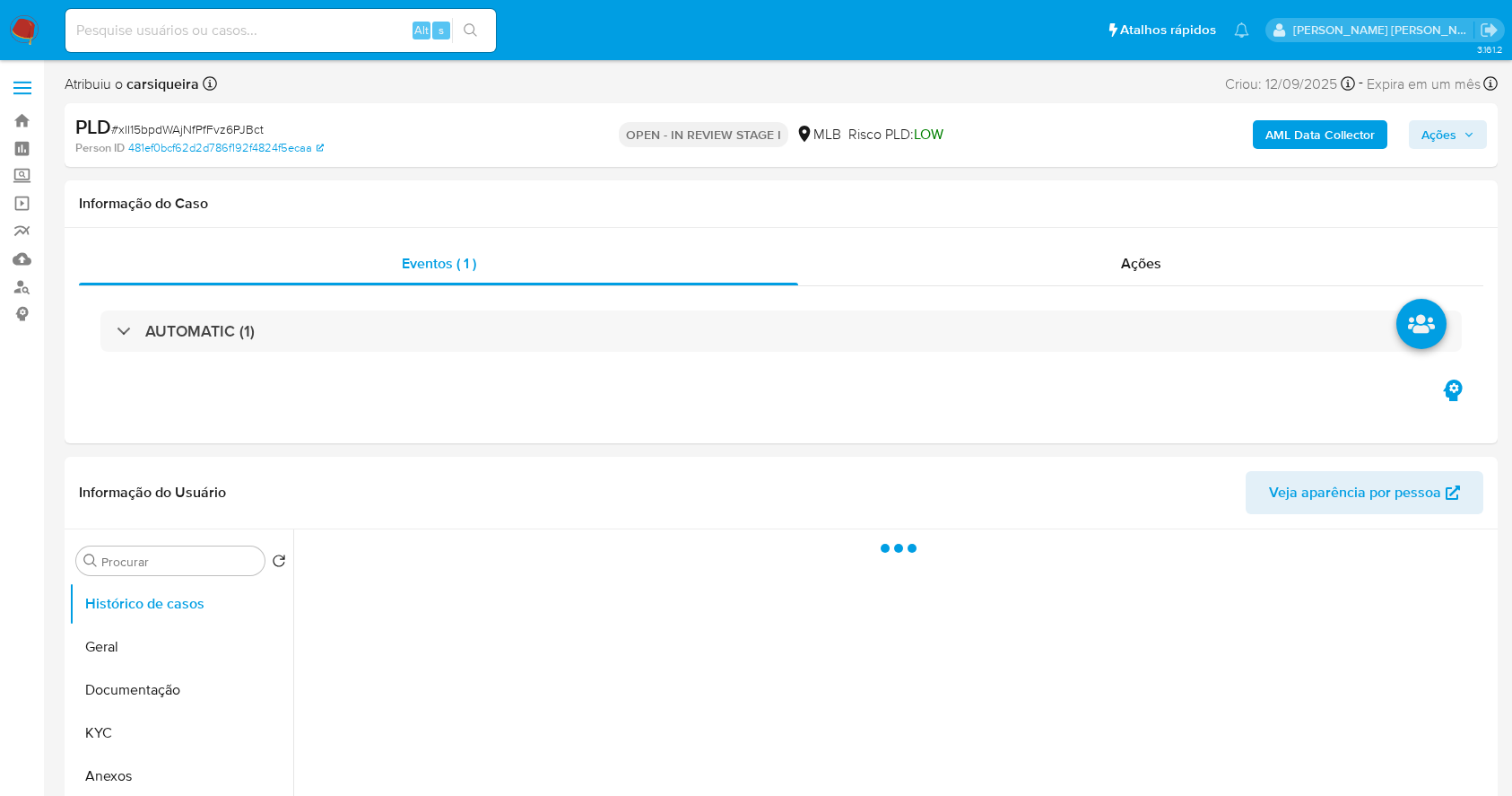
select select "10"
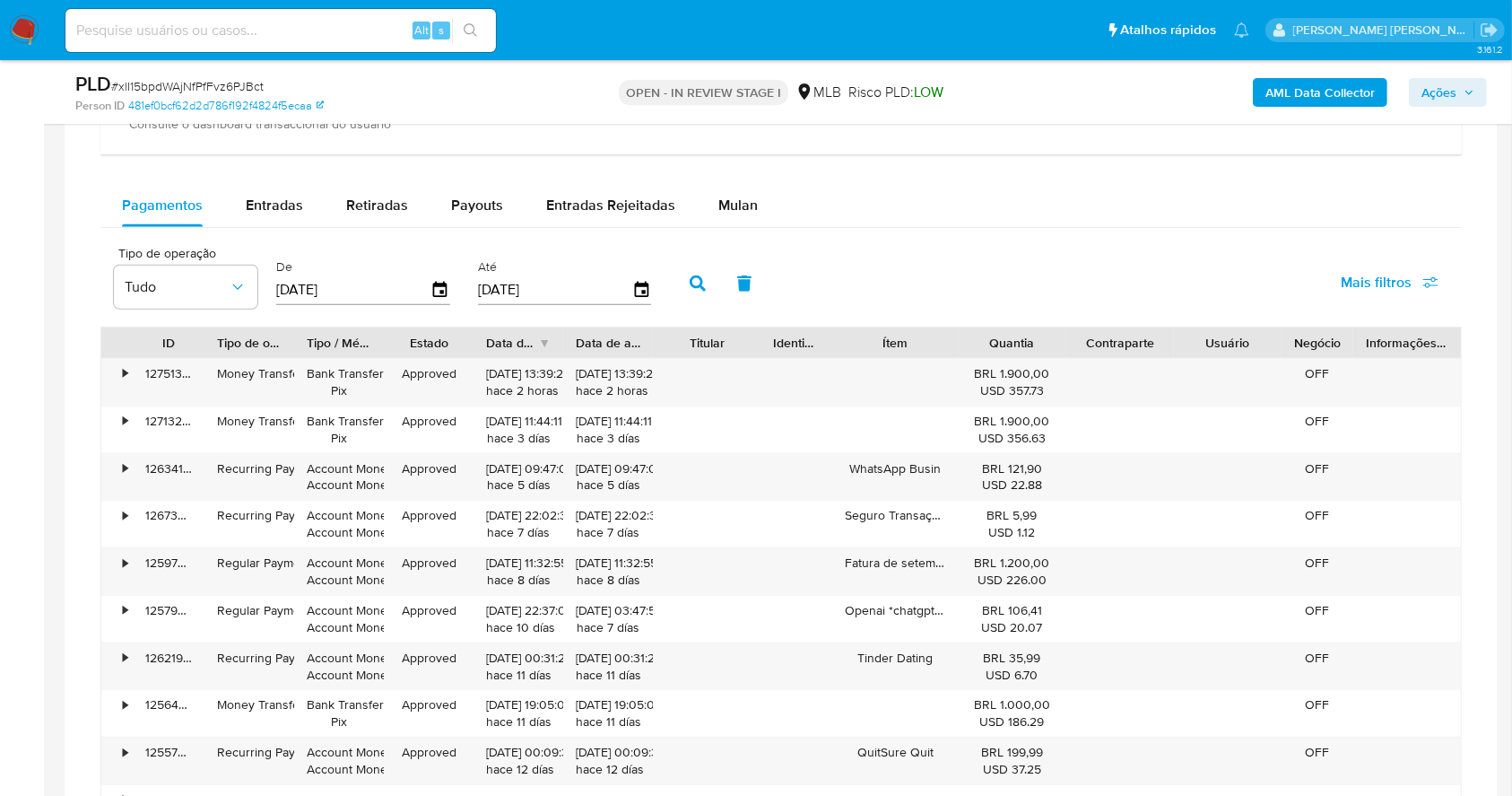
scroll to position [1497, 0]
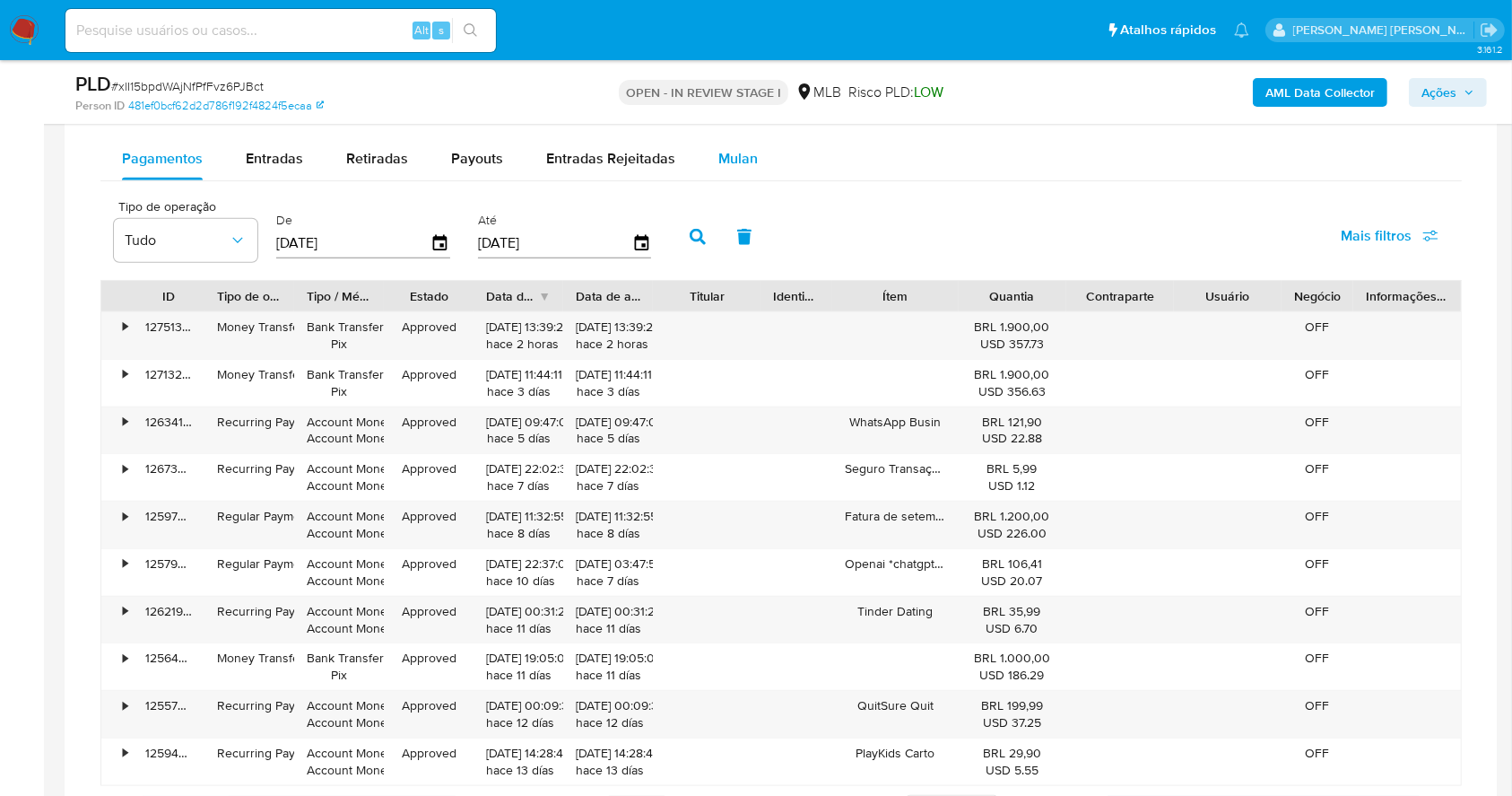
click at [718, 148] on span "Mulan" at bounding box center [738, 158] width 39 height 21
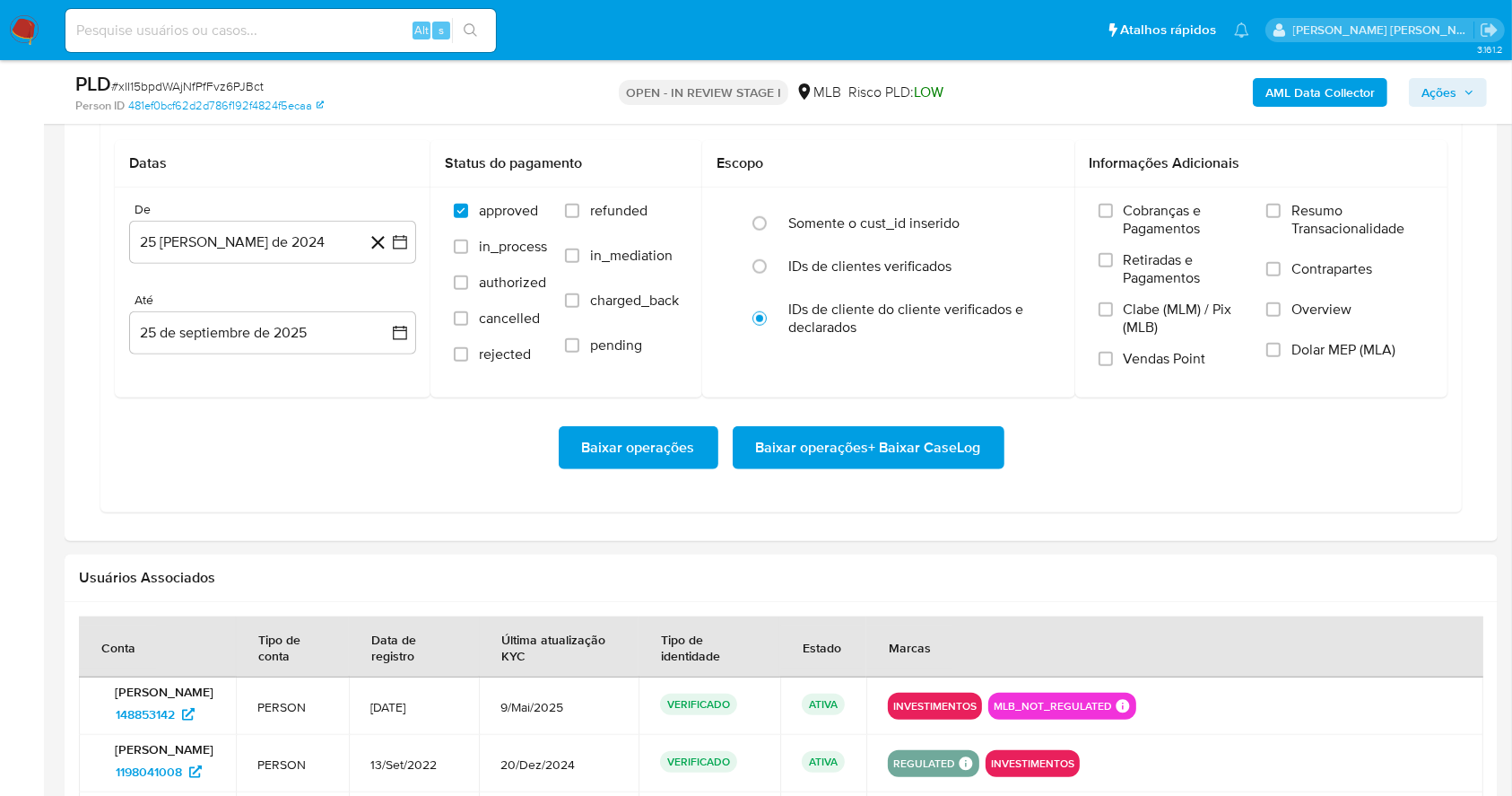
scroll to position [1593, 0]
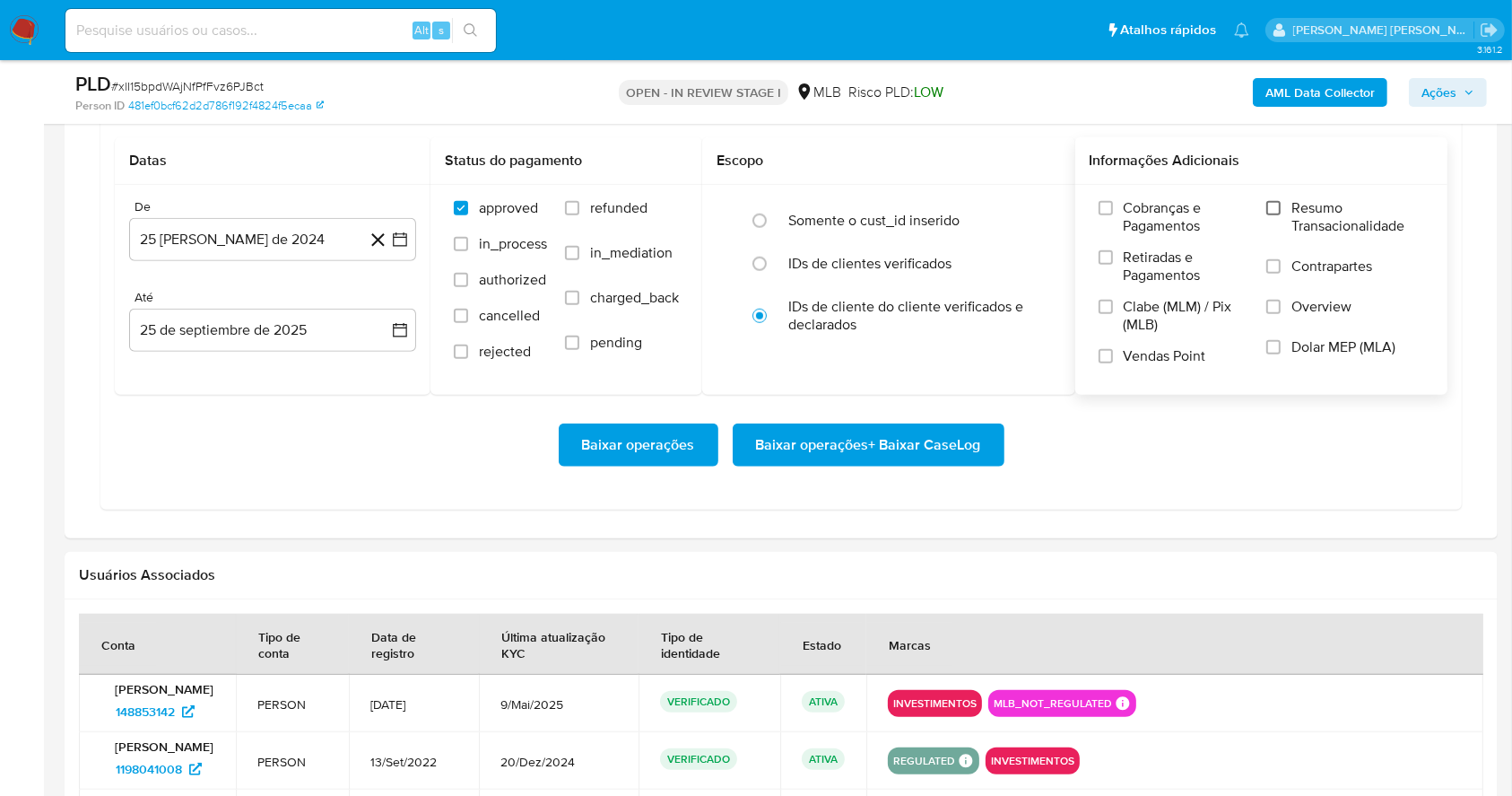
click at [1277, 203] on input "Resumo Transacionalidade" at bounding box center [1273, 208] width 15 height 15
click at [1116, 355] on label "Vendas Point" at bounding box center [1174, 363] width 151 height 32
click at [1114, 355] on input "Vendas Point" at bounding box center [1106, 356] width 15 height 15
click at [399, 239] on icon "button" at bounding box center [399, 240] width 18 height 18
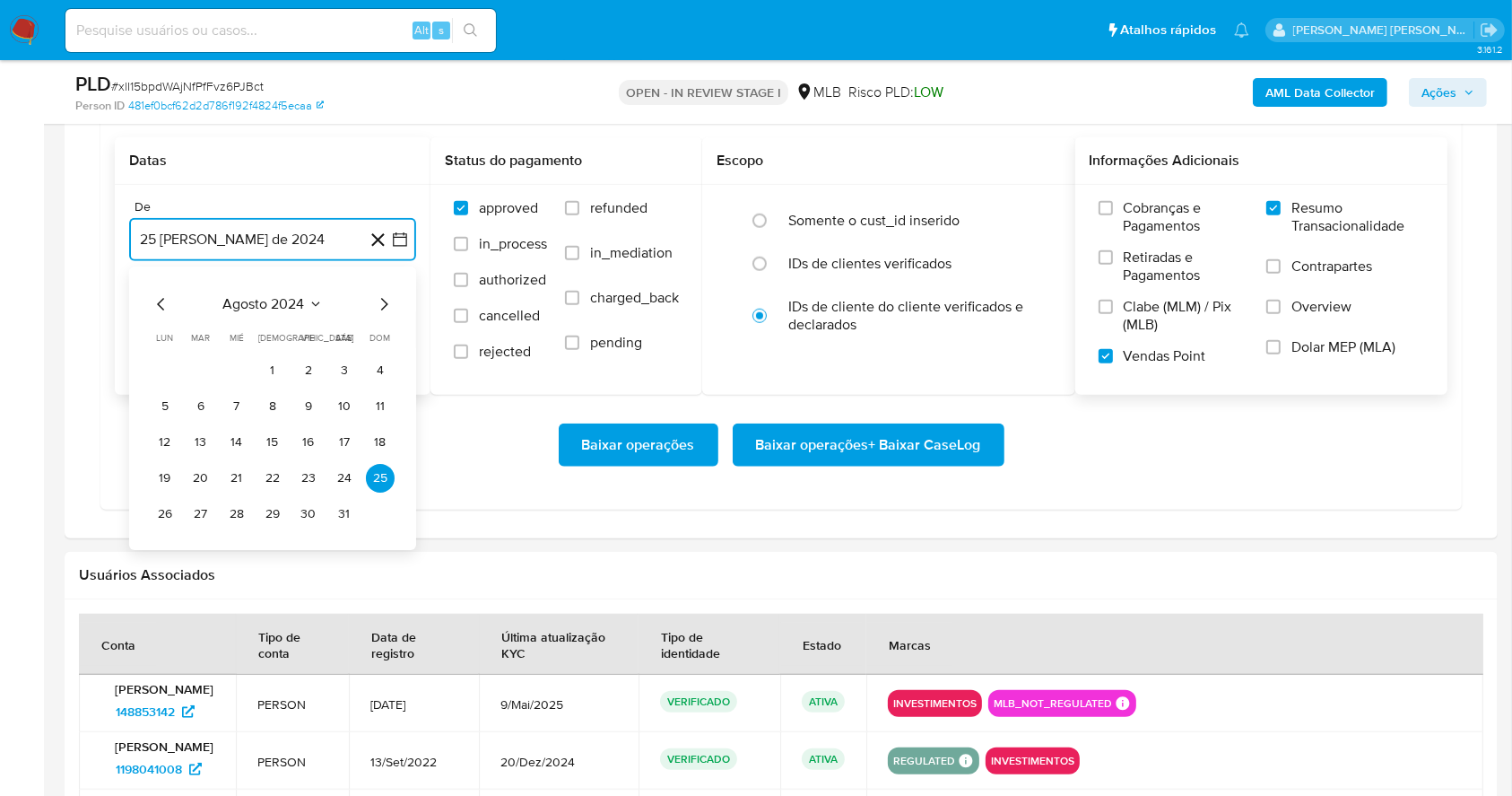
click at [386, 306] on icon "Mes siguiente" at bounding box center [384, 304] width 22 height 22
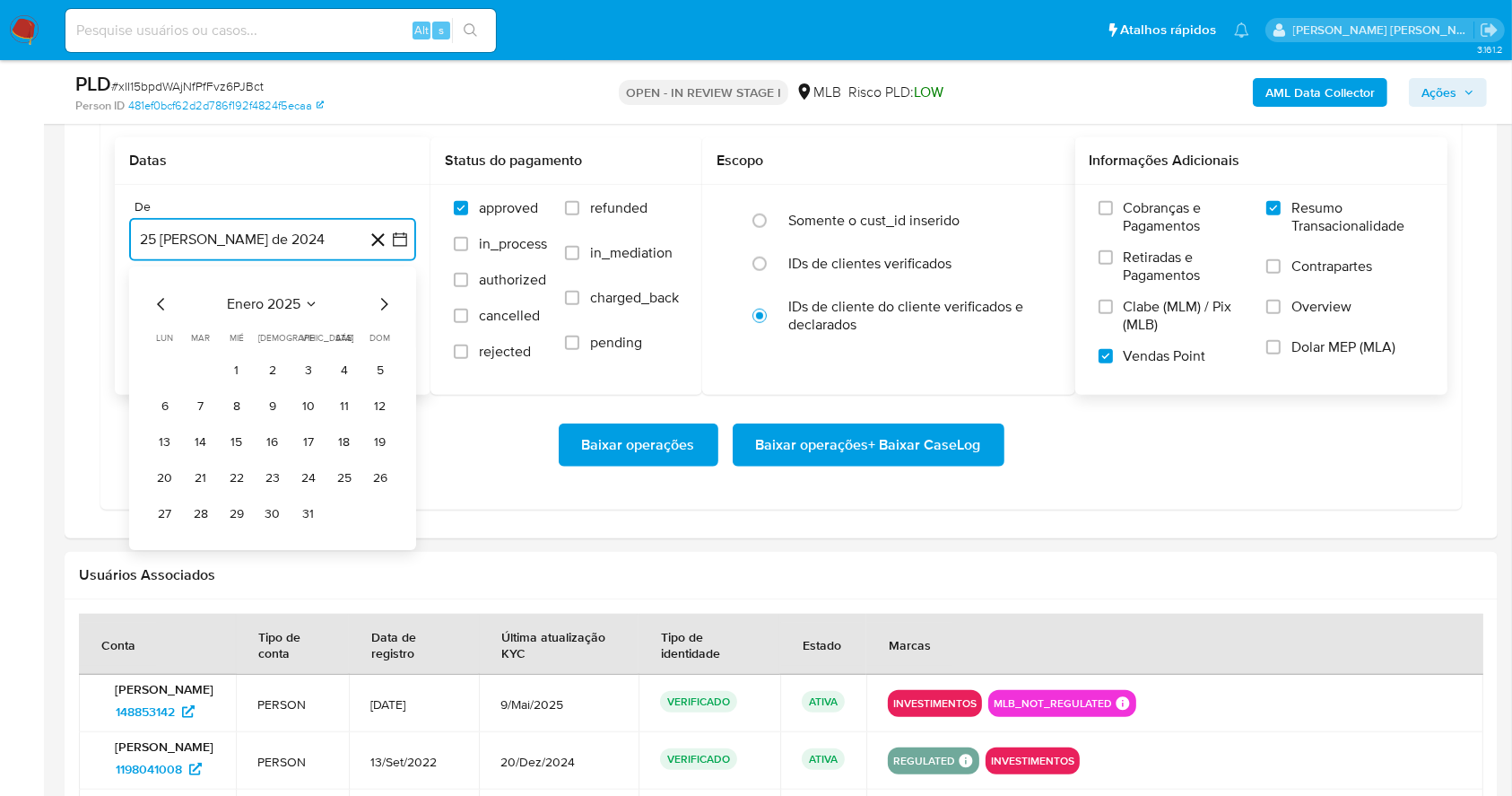
click at [386, 306] on icon "Mes siguiente" at bounding box center [384, 304] width 22 height 22
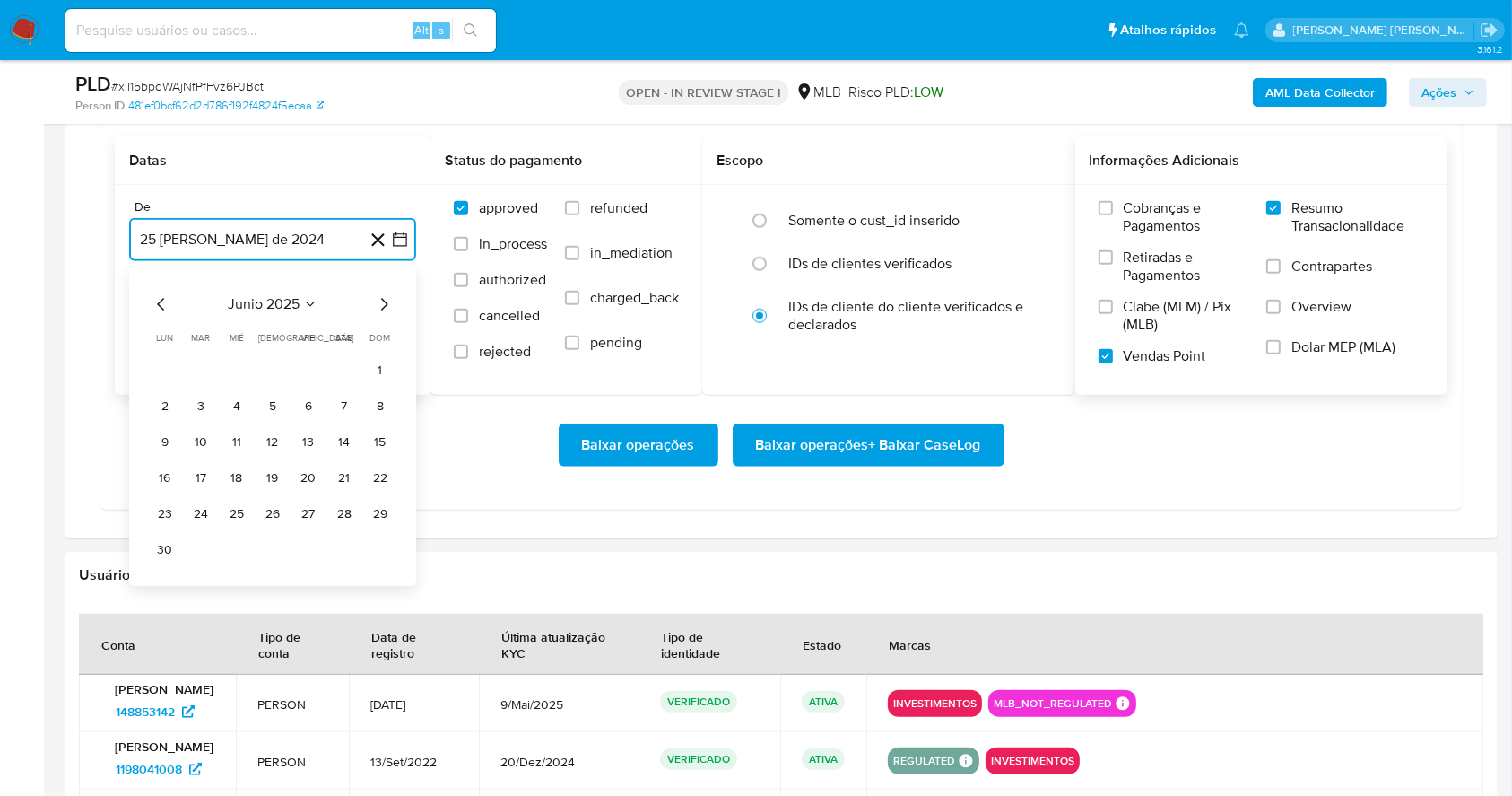
click at [386, 306] on icon "Mes siguiente" at bounding box center [384, 304] width 22 height 22
click at [312, 370] on button "1" at bounding box center [308, 370] width 29 height 29
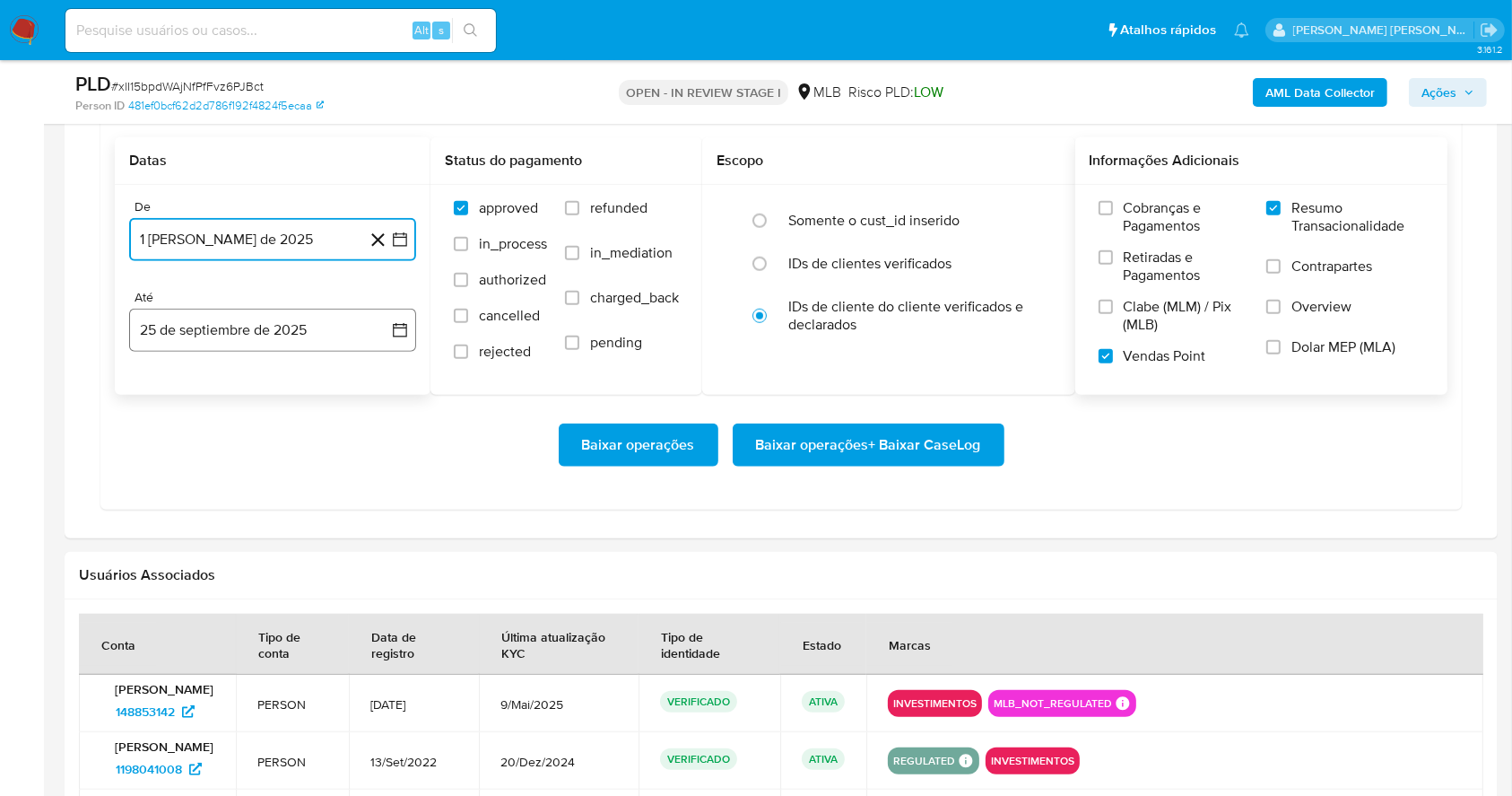
click at [363, 325] on button "25 de septiembre de 2025" at bounding box center [272, 330] width 287 height 43
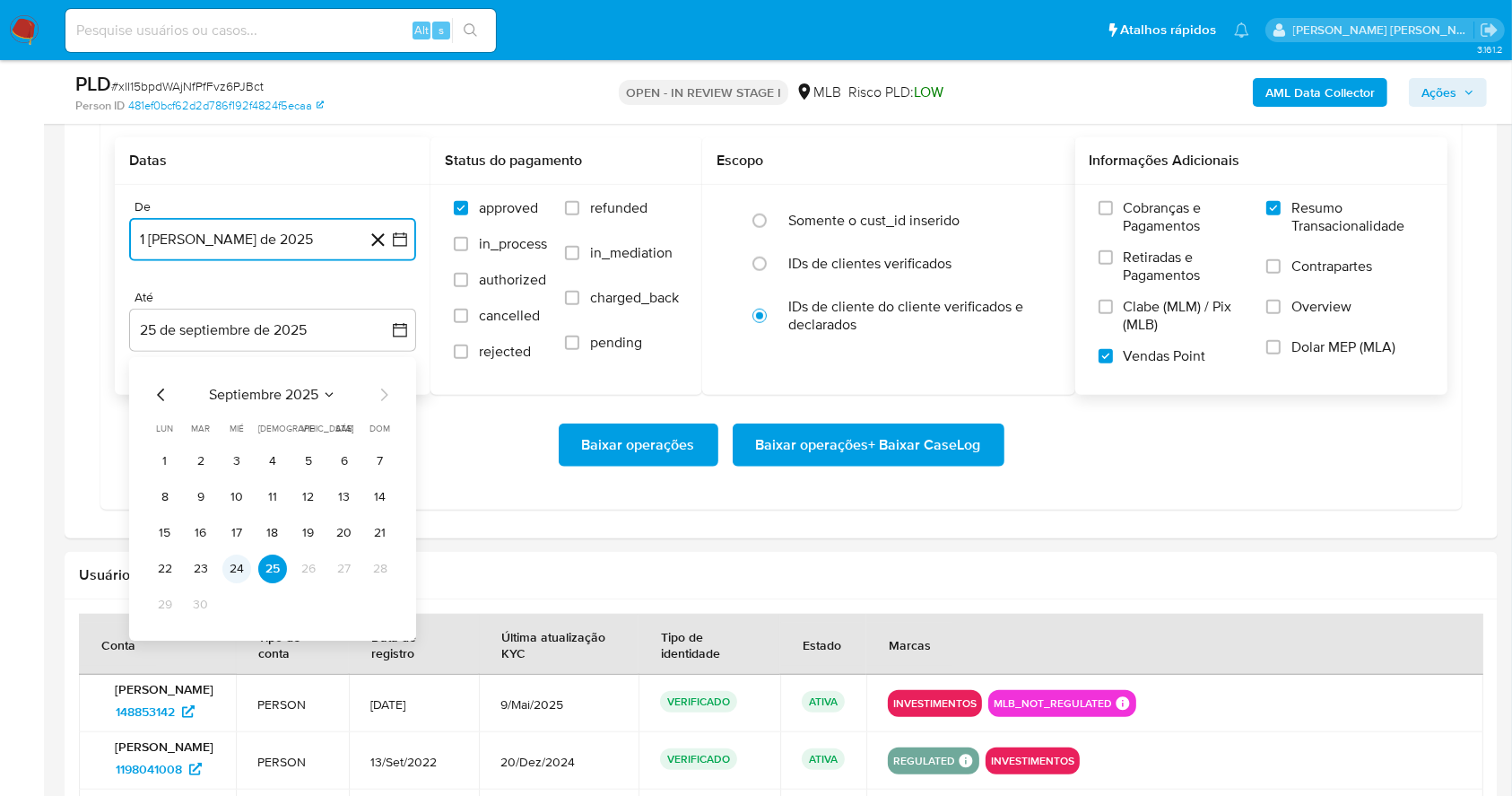
click at [233, 563] on button "24" at bounding box center [237, 568] width 29 height 29
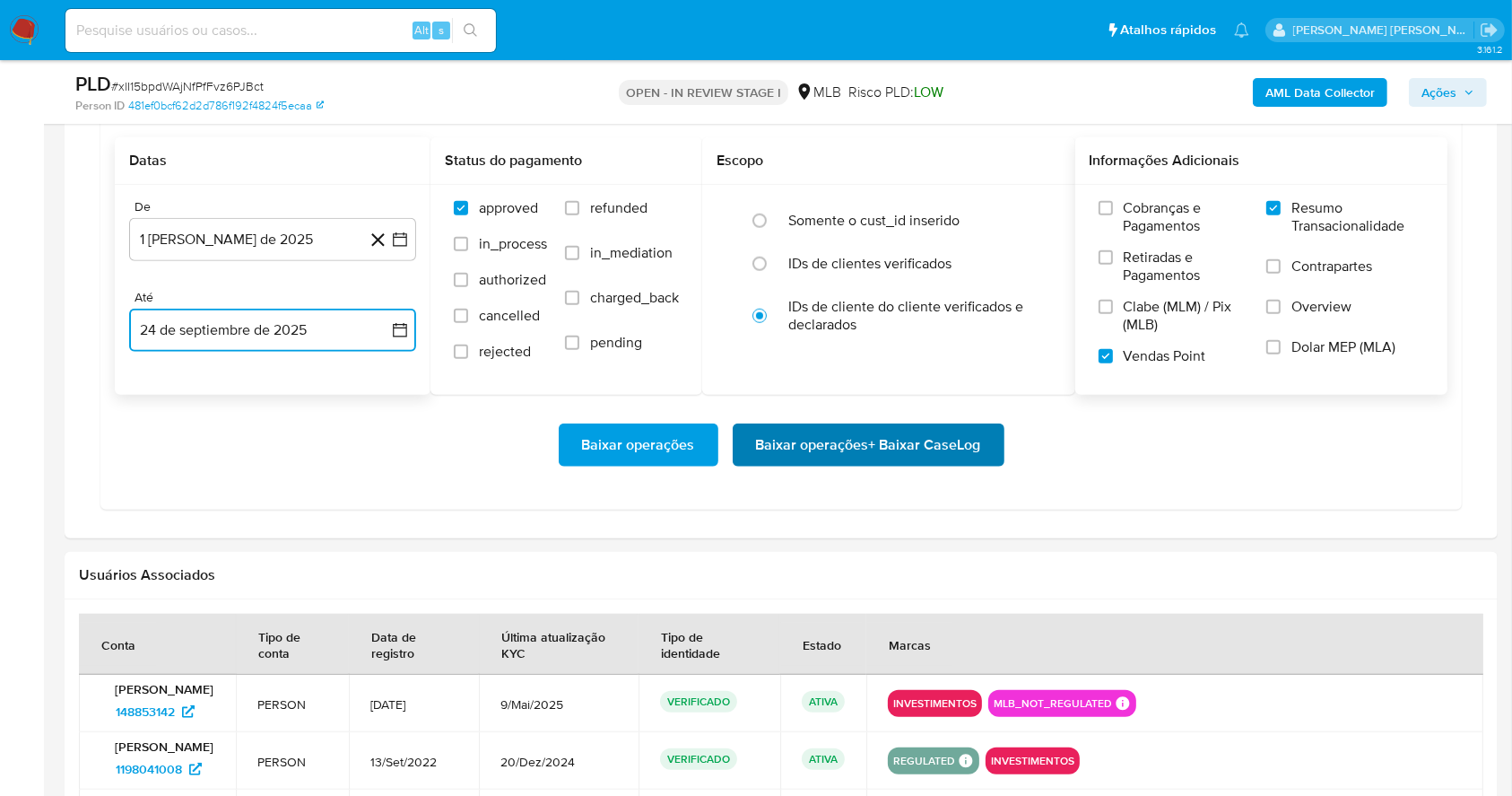
click at [797, 447] on span "Baixar operações + Baixar CaseLog" at bounding box center [869, 445] width 225 height 39
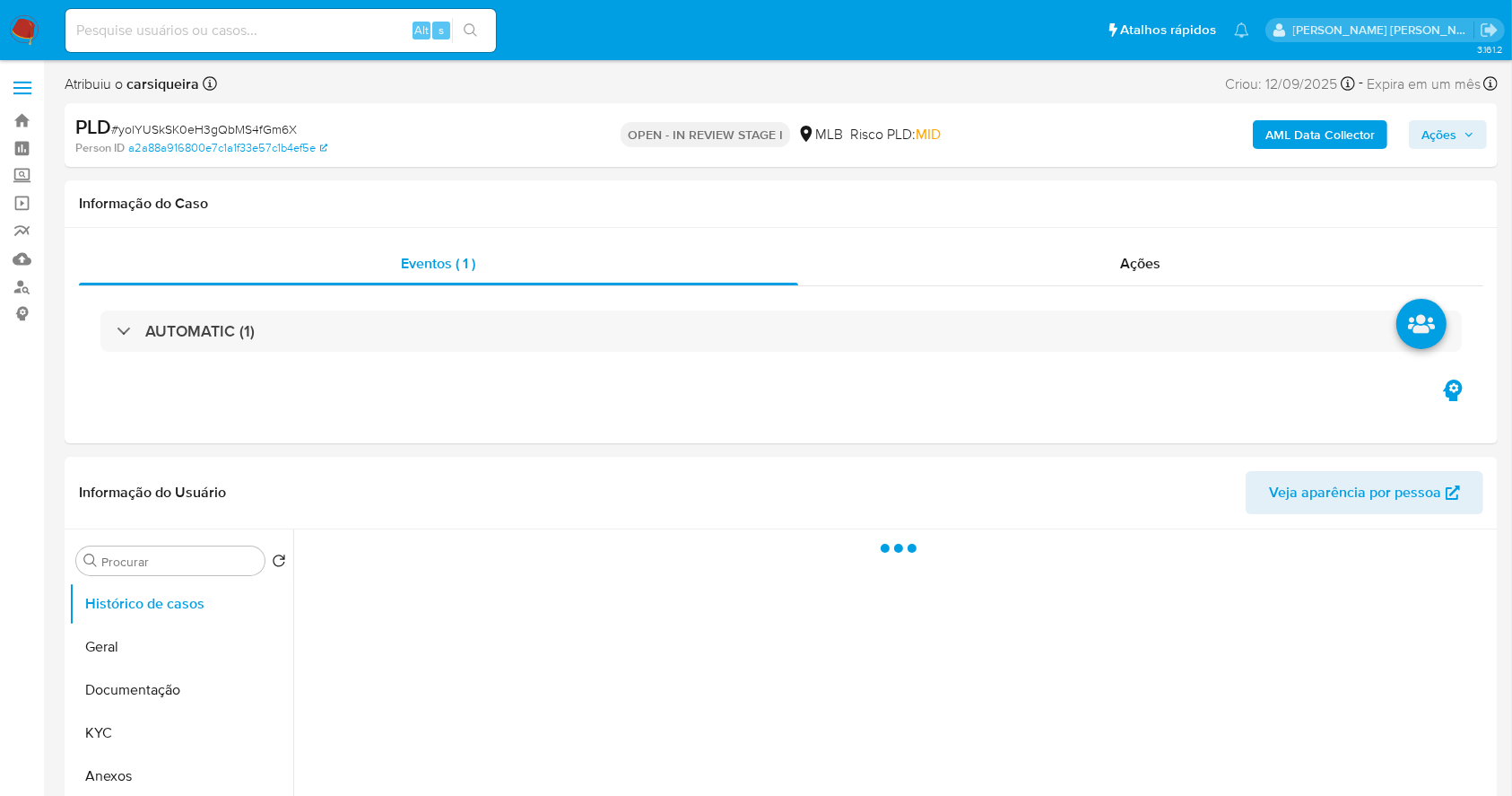
select select "10"
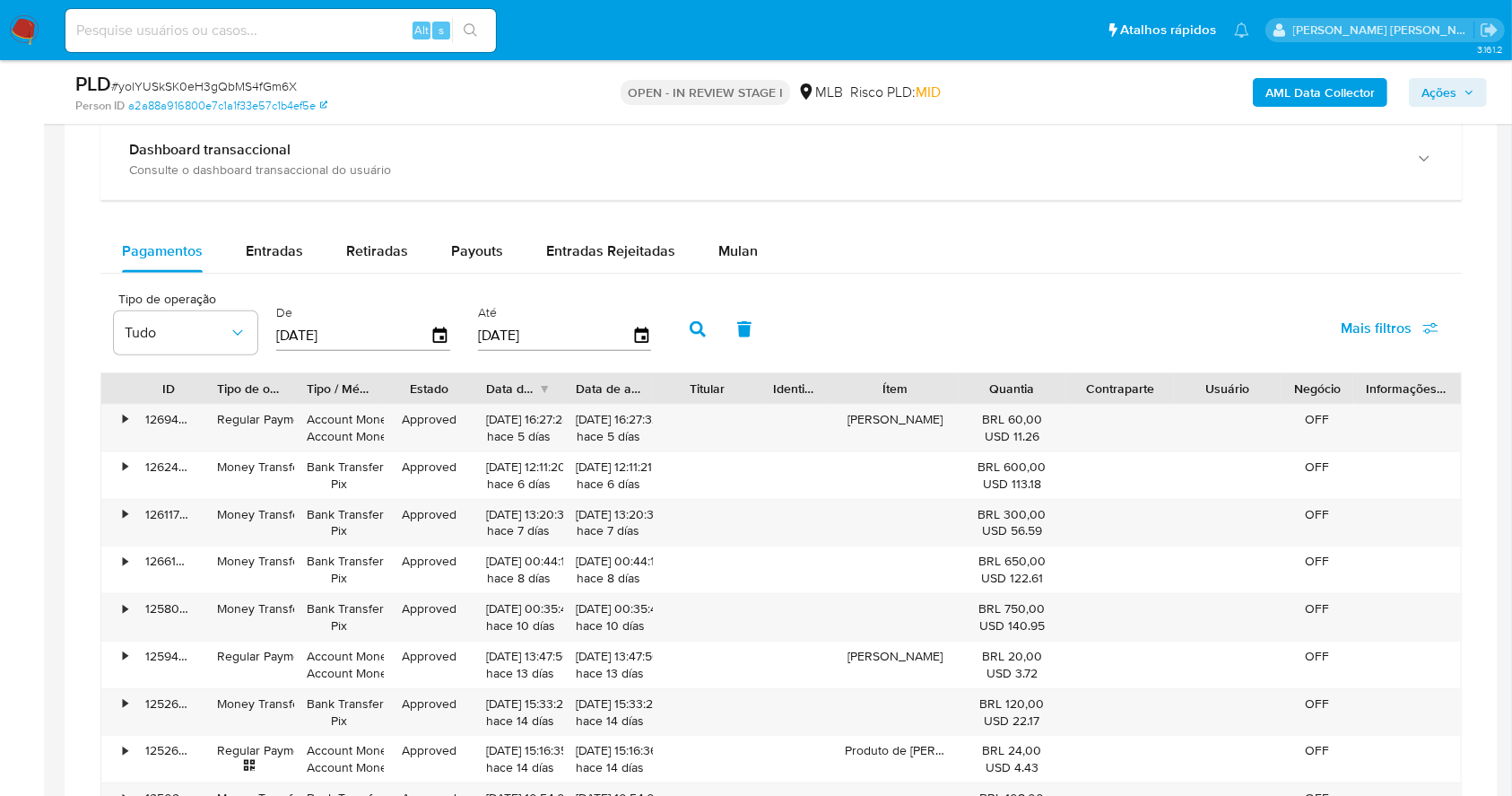
scroll to position [1408, 0]
click at [733, 244] on span "Mulan" at bounding box center [738, 248] width 39 height 21
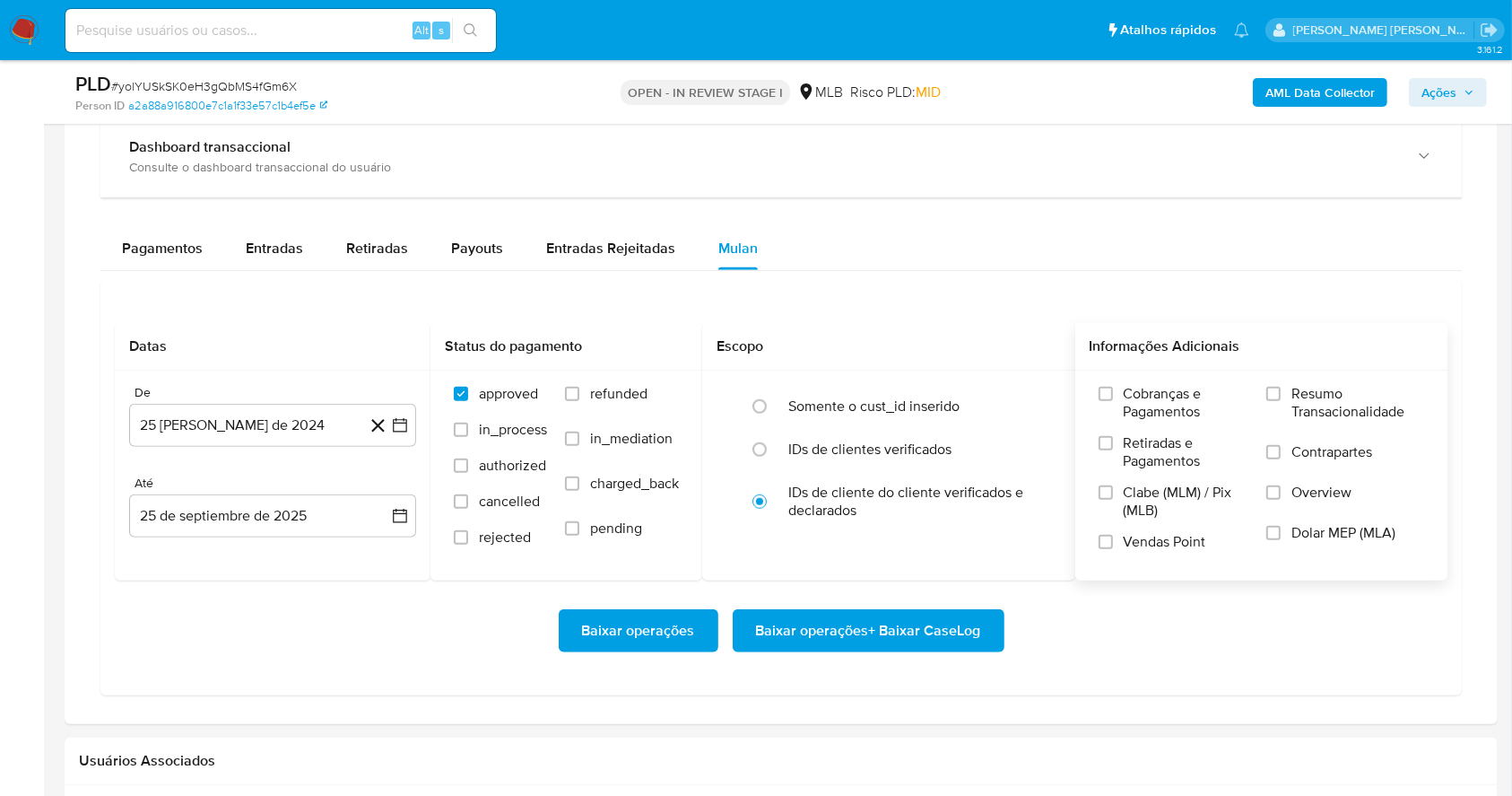
click at [1285, 385] on label "Resumo Transacionalidade" at bounding box center [1345, 413] width 158 height 58
click at [1281, 387] on input "Resumo Transacionalidade" at bounding box center [1273, 394] width 15 height 15
click at [1104, 553] on label "Vendas Point" at bounding box center [1174, 548] width 151 height 32
click at [1104, 549] on input "Vendas Point" at bounding box center [1106, 542] width 15 height 15
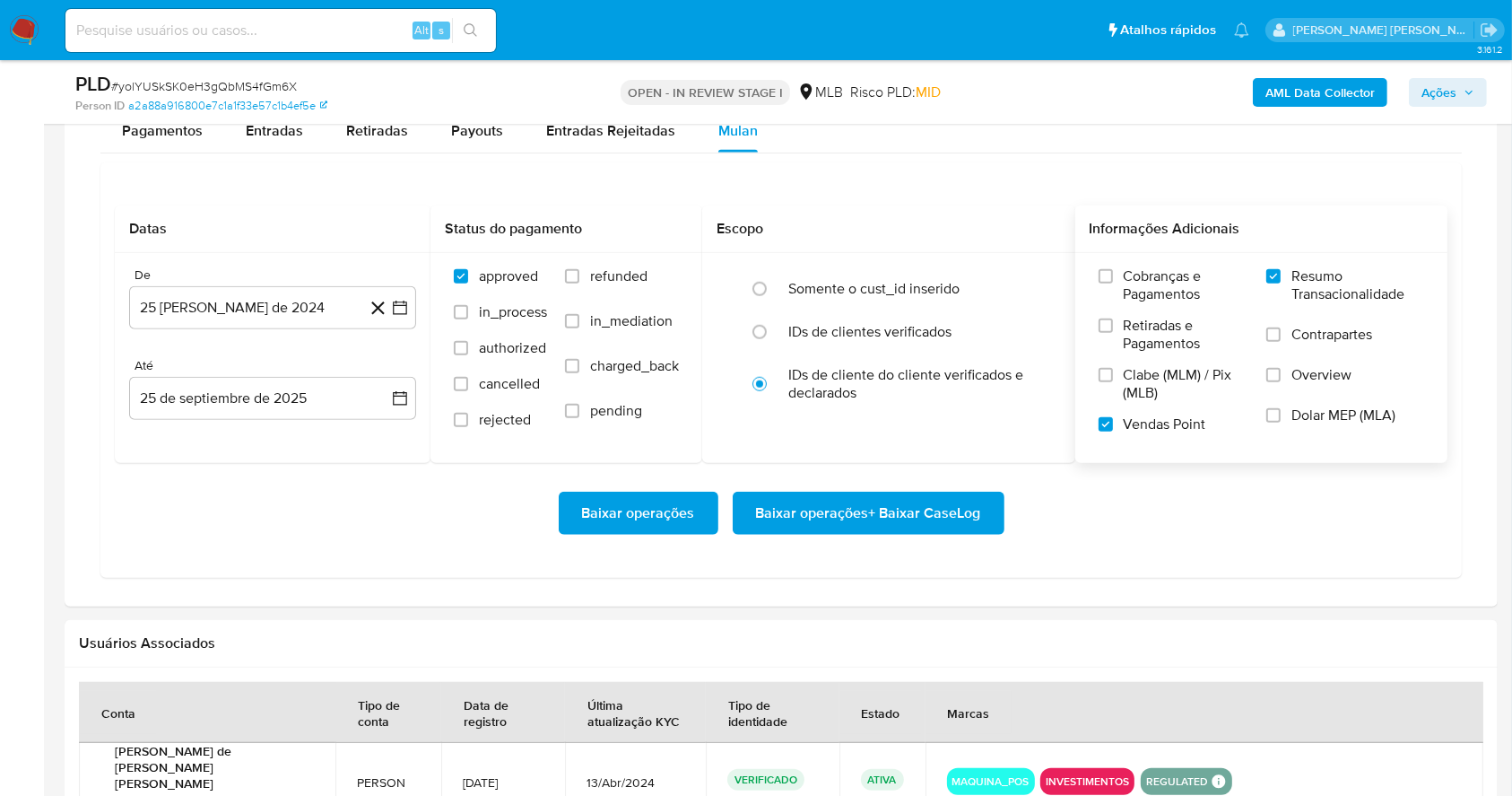
scroll to position [1521, 0]
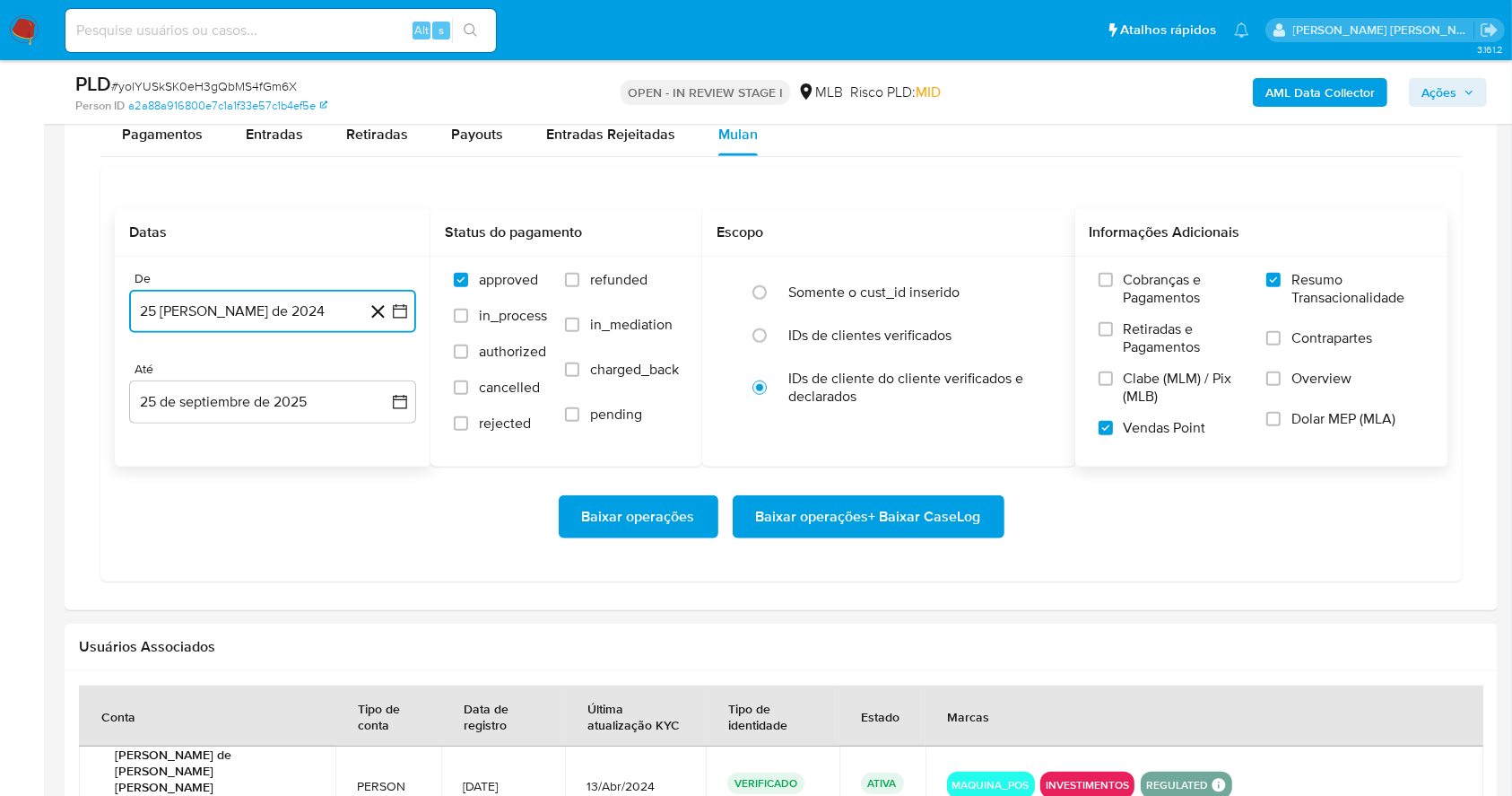
click at [397, 310] on icon "button" at bounding box center [399, 311] width 18 height 18
click at [386, 370] on icon "Mes siguiente" at bounding box center [384, 376] width 22 height 22
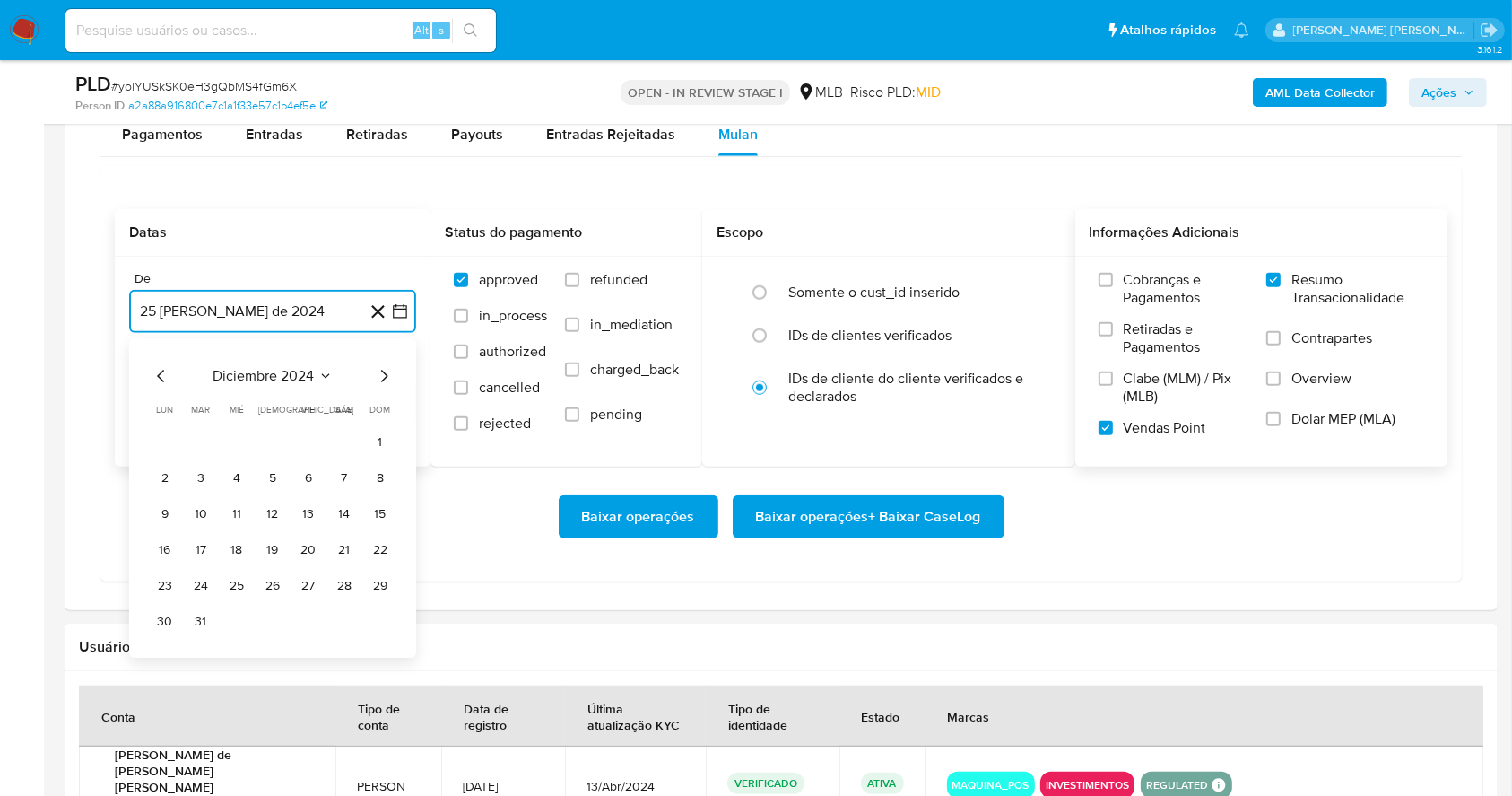
click at [386, 370] on icon "Mes siguiente" at bounding box center [384, 376] width 22 height 22
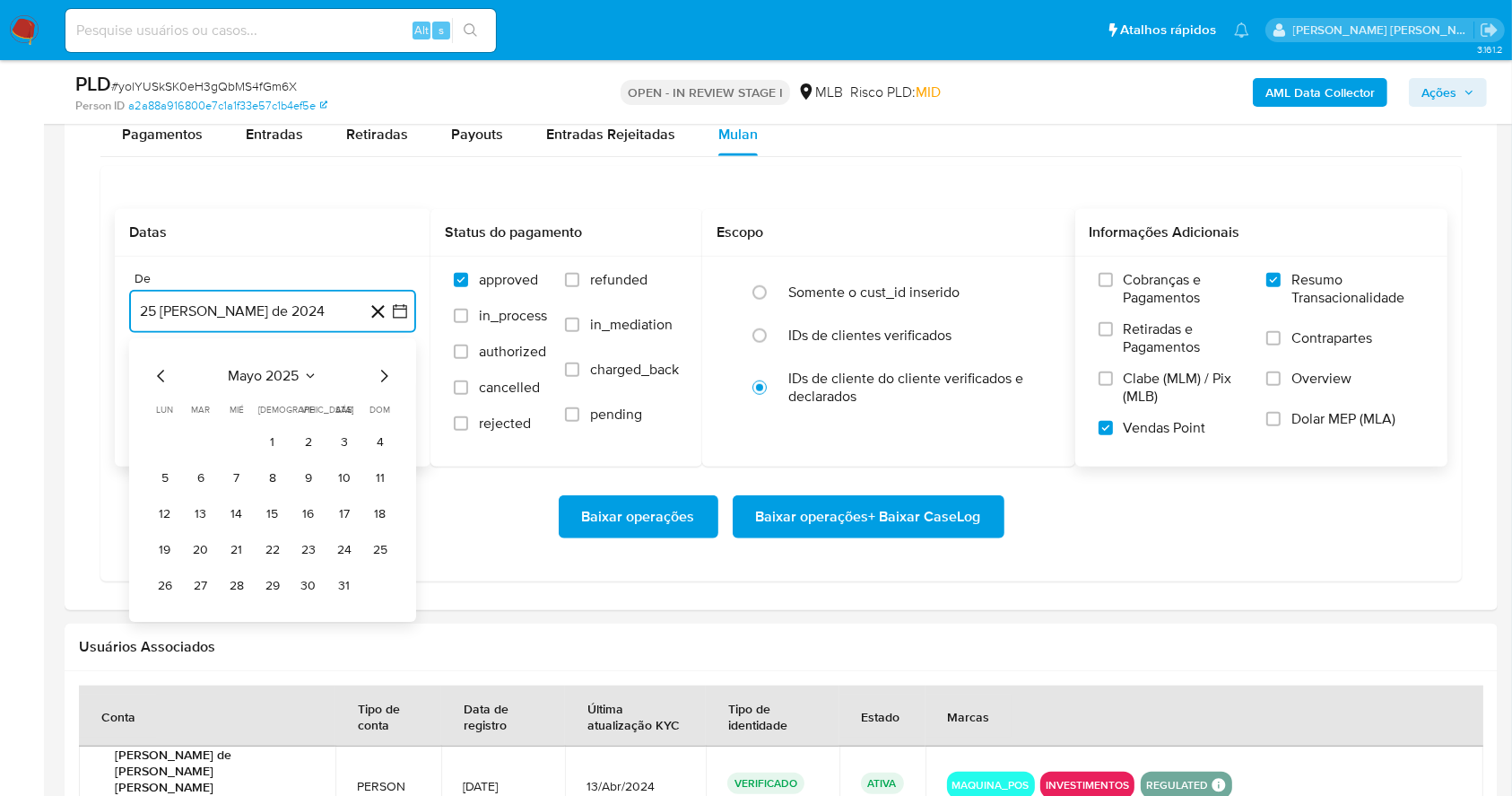
click at [386, 370] on icon "Mes siguiente" at bounding box center [384, 376] width 22 height 22
click at [167, 384] on icon "Mes anterior" at bounding box center [162, 376] width 22 height 22
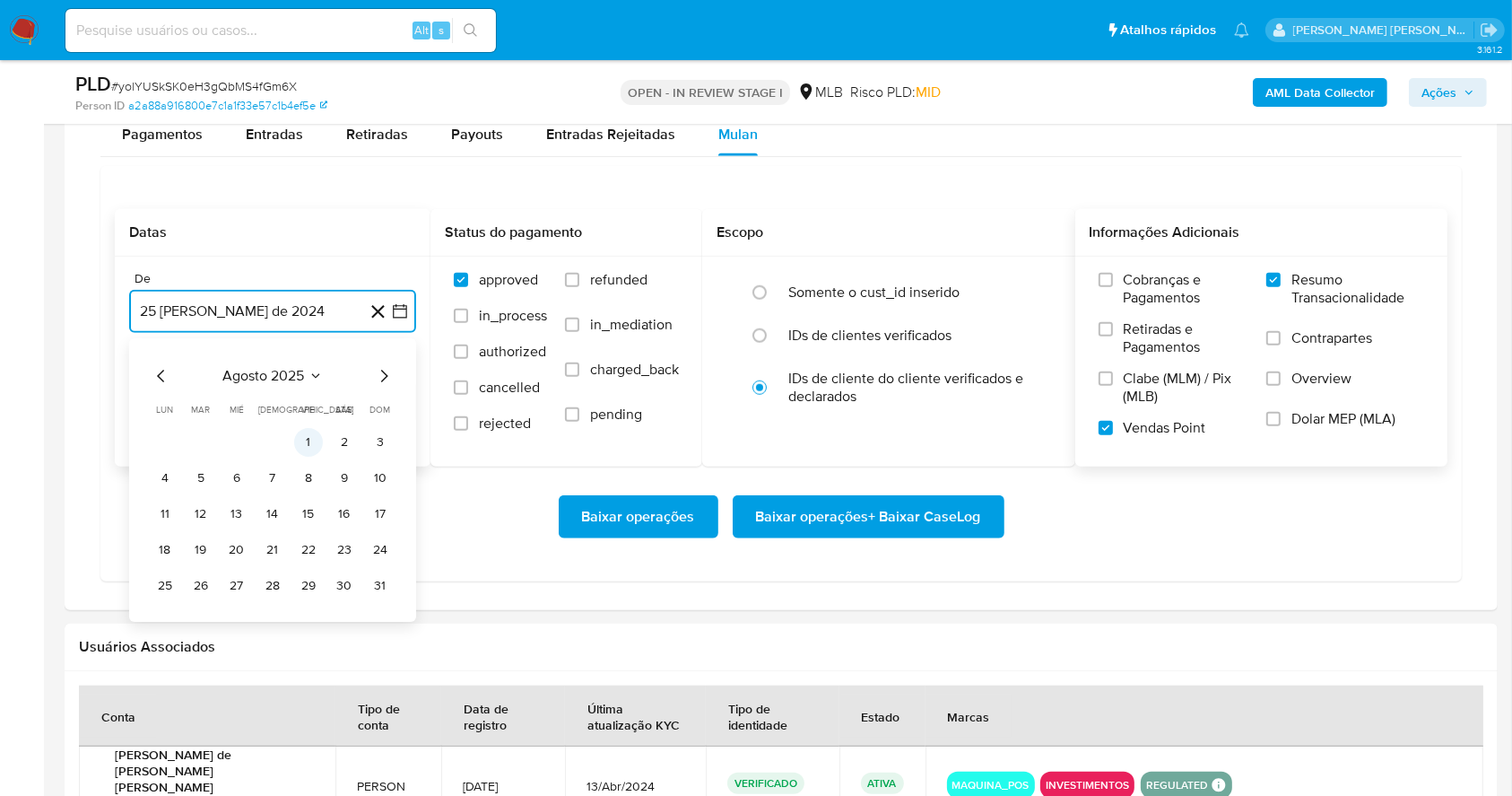
click at [299, 440] on button "1" at bounding box center [308, 442] width 29 height 29
click at [329, 412] on button "25 de septiembre de 2025" at bounding box center [272, 402] width 287 height 43
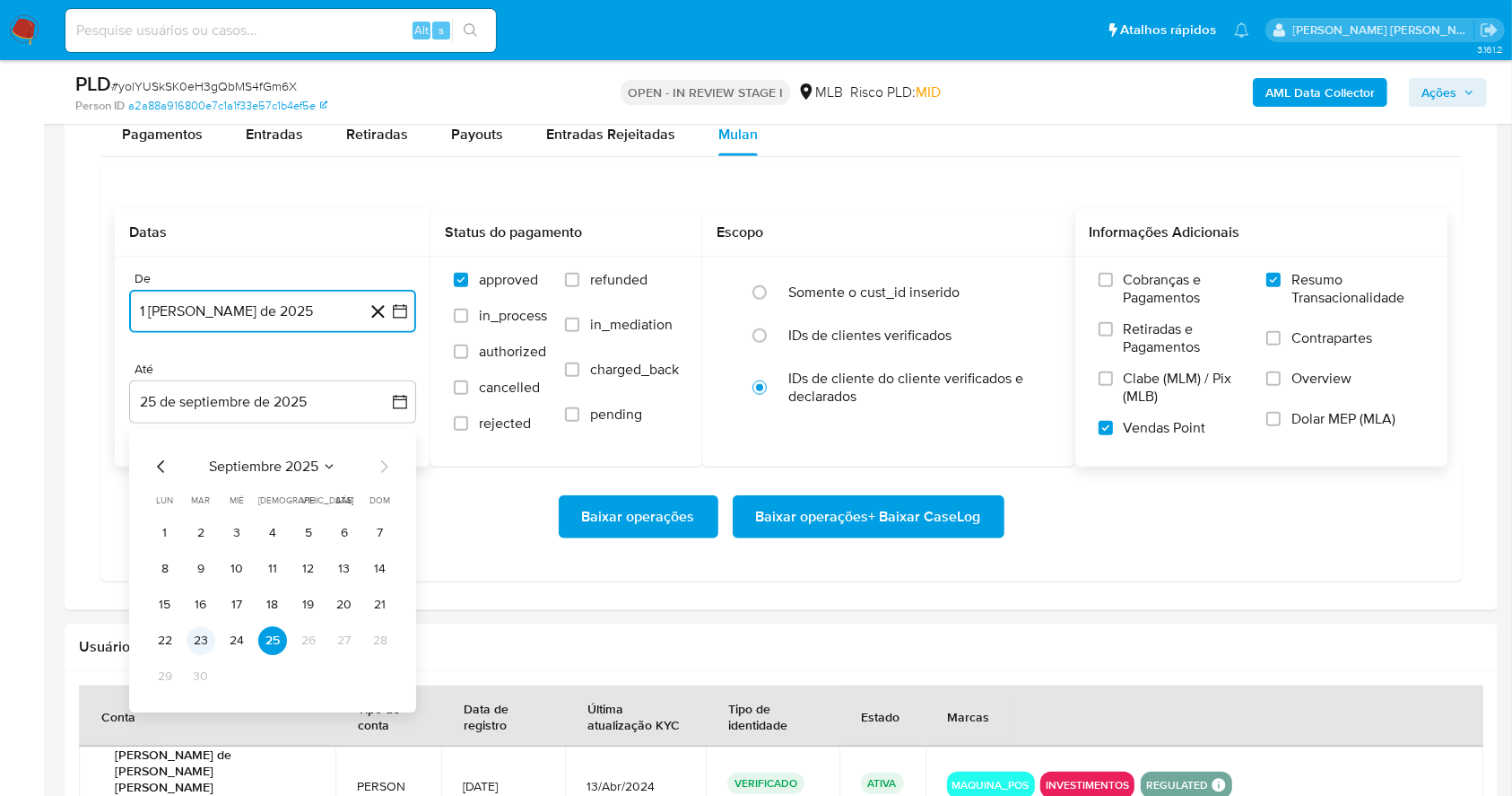
click at [206, 631] on button "23" at bounding box center [200, 640] width 29 height 29
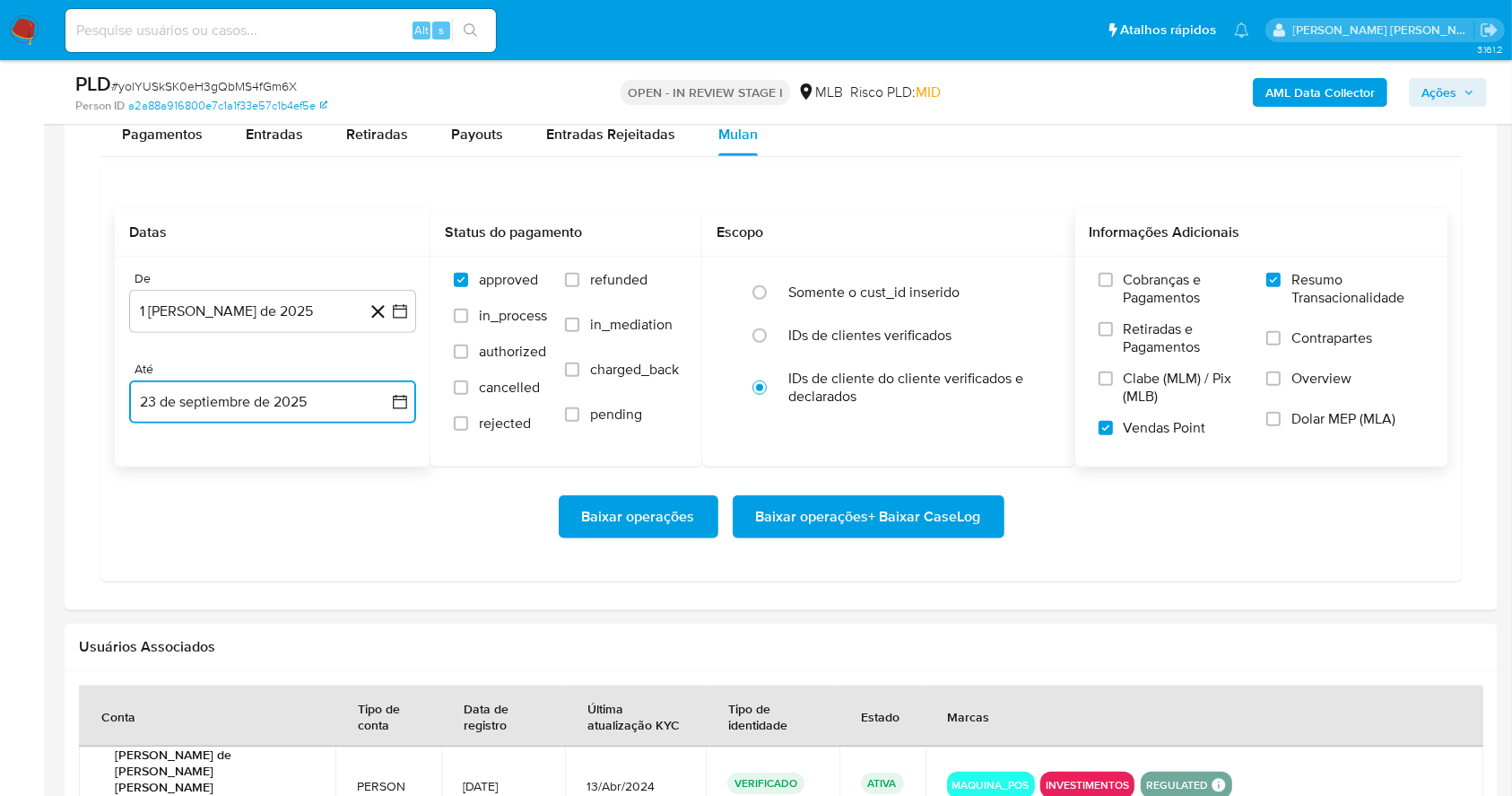
click at [319, 410] on button "23 de septiembre de 2025" at bounding box center [272, 402] width 287 height 43
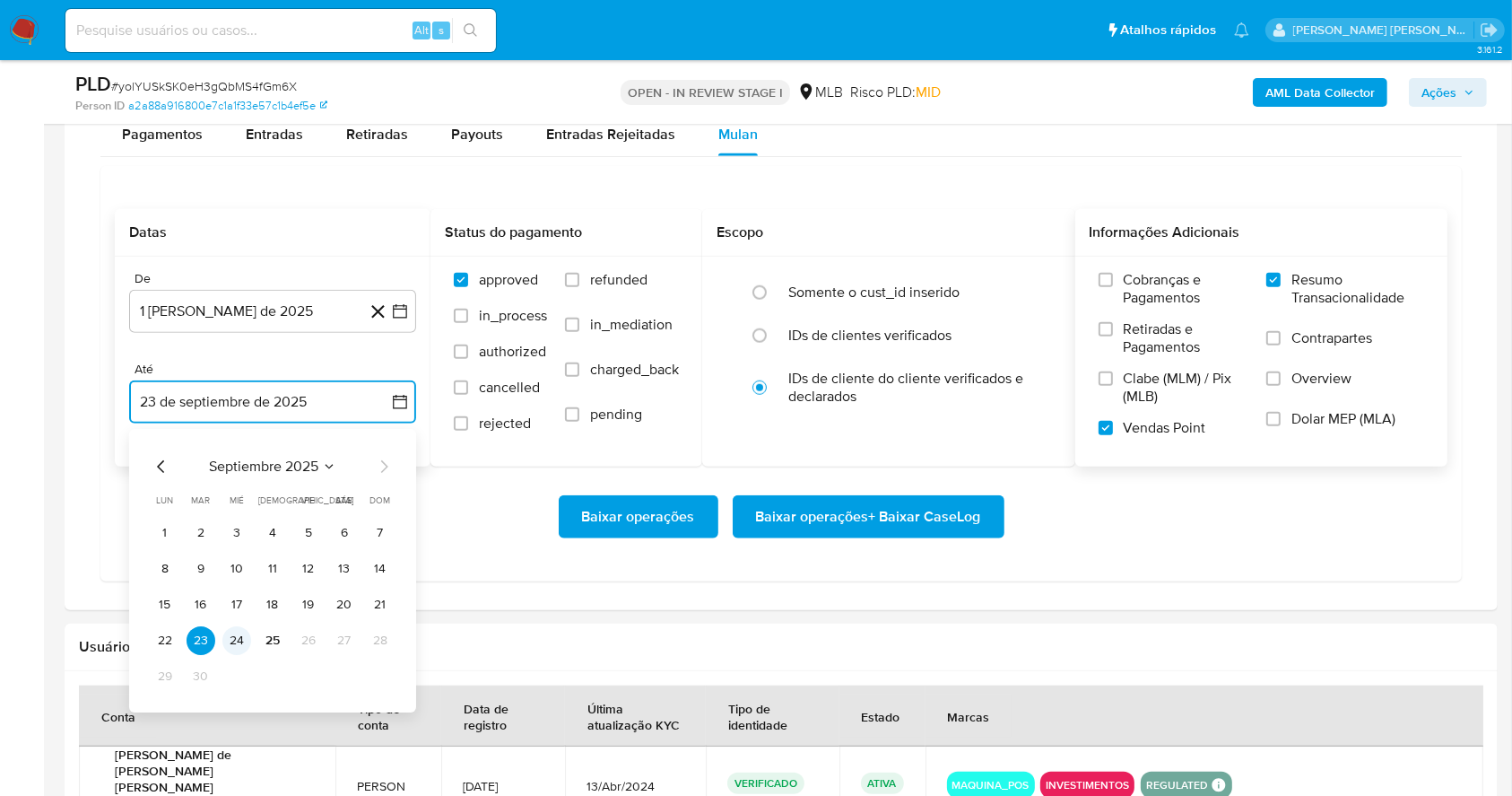
click at [237, 635] on button "24" at bounding box center [237, 640] width 29 height 29
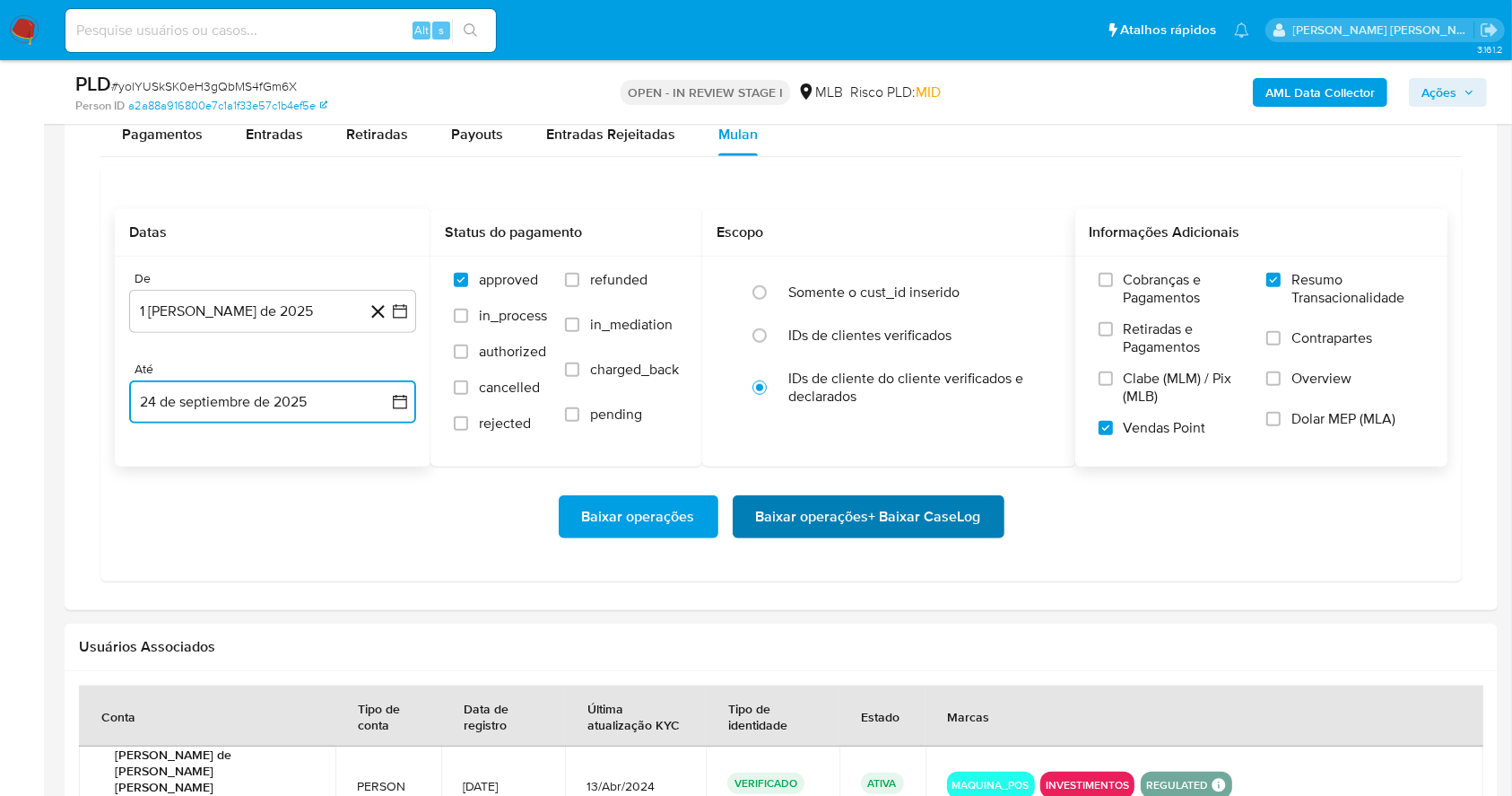
click at [829, 526] on span "Baixar operações + Baixar CaseLog" at bounding box center [869, 517] width 225 height 39
